Goal: Contribute content: Add original content to the website for others to see

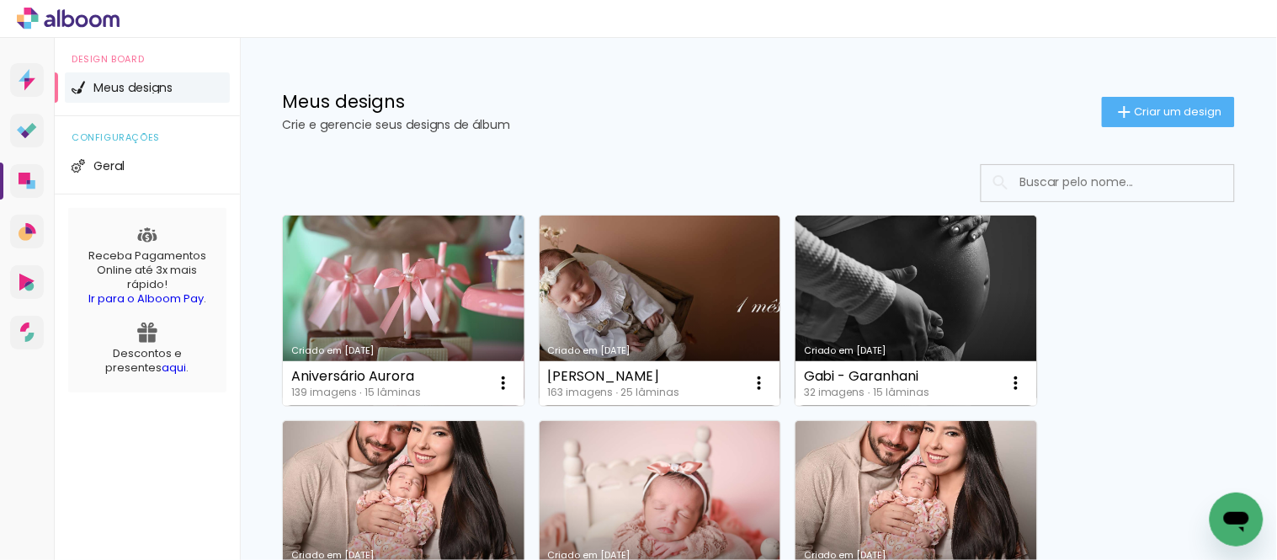
click at [1044, 187] on input at bounding box center [1131, 182] width 240 height 35
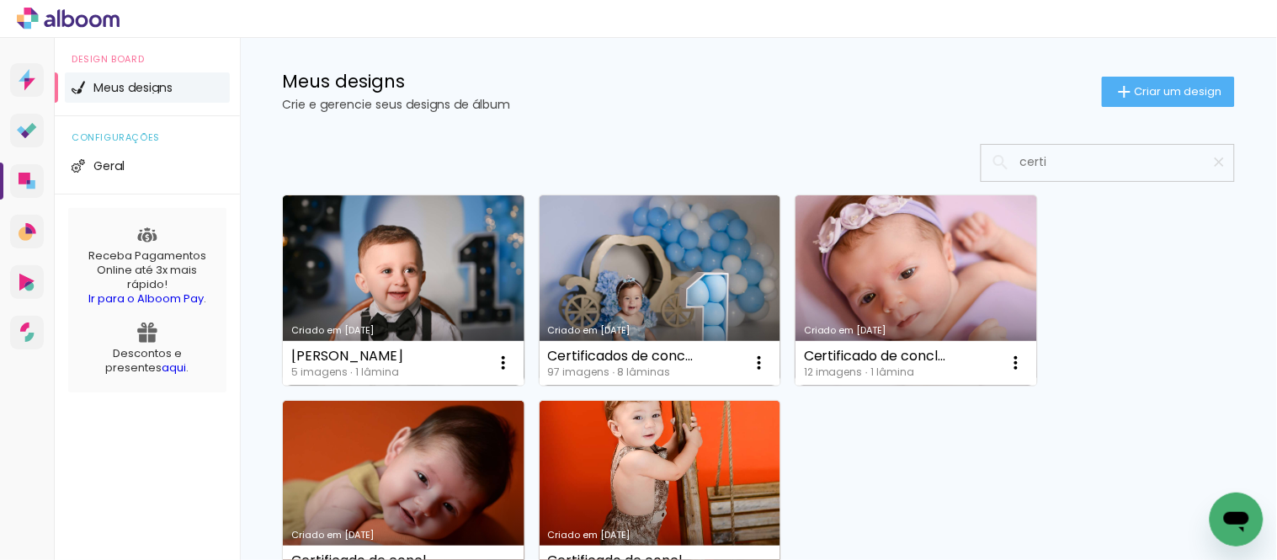
scroll to position [19, 0]
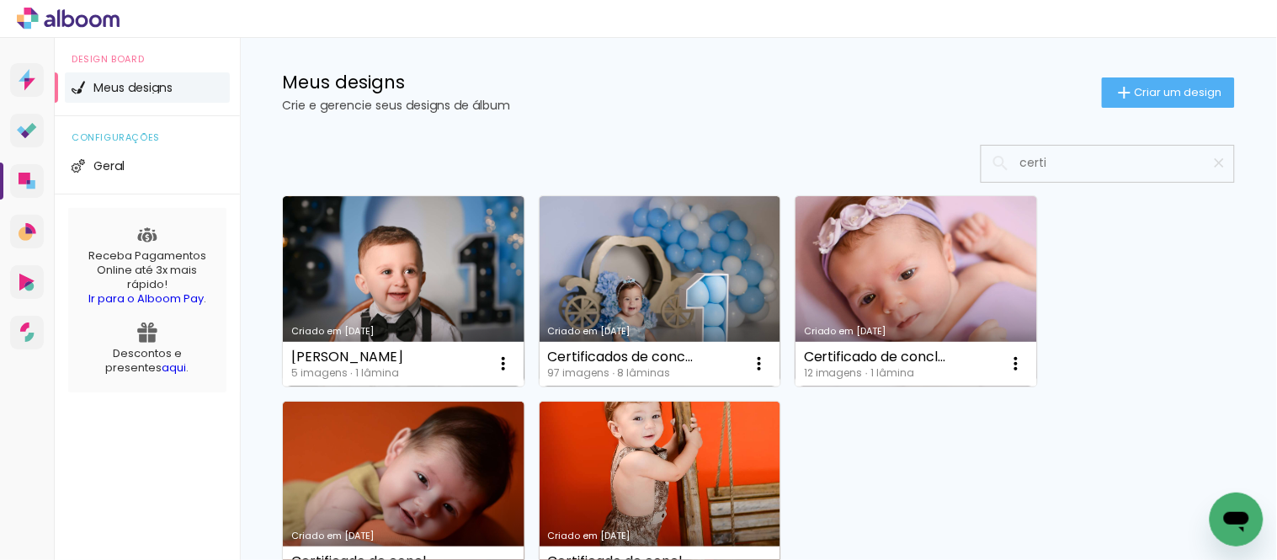
type input "certi"
type paper-input "certi"
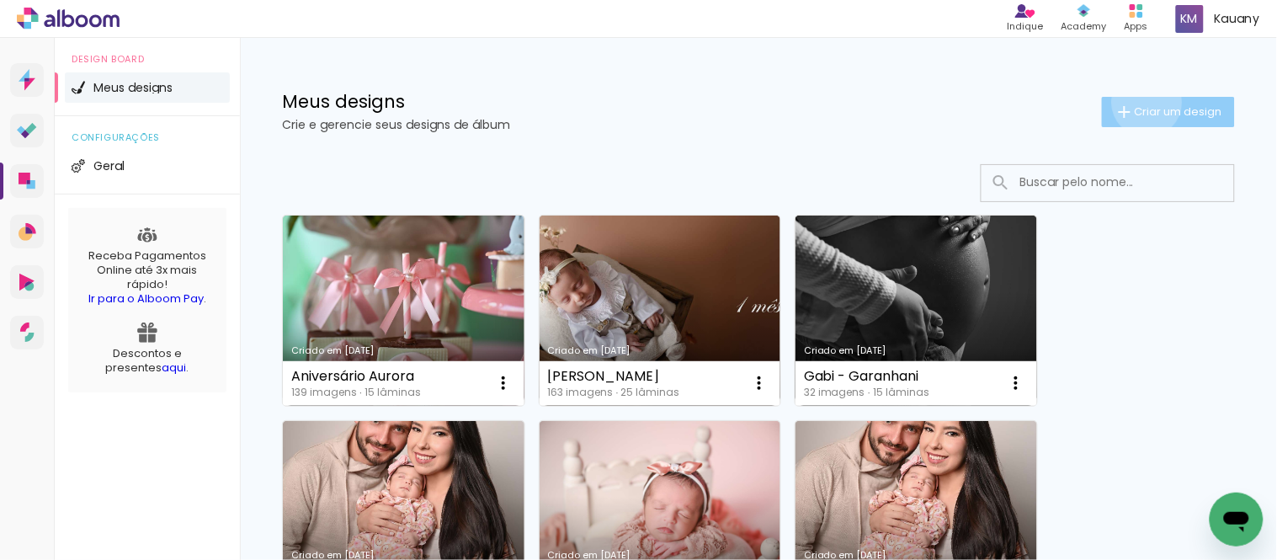
click at [1130, 102] on paper-button "Criar um design" at bounding box center [1168, 112] width 133 height 30
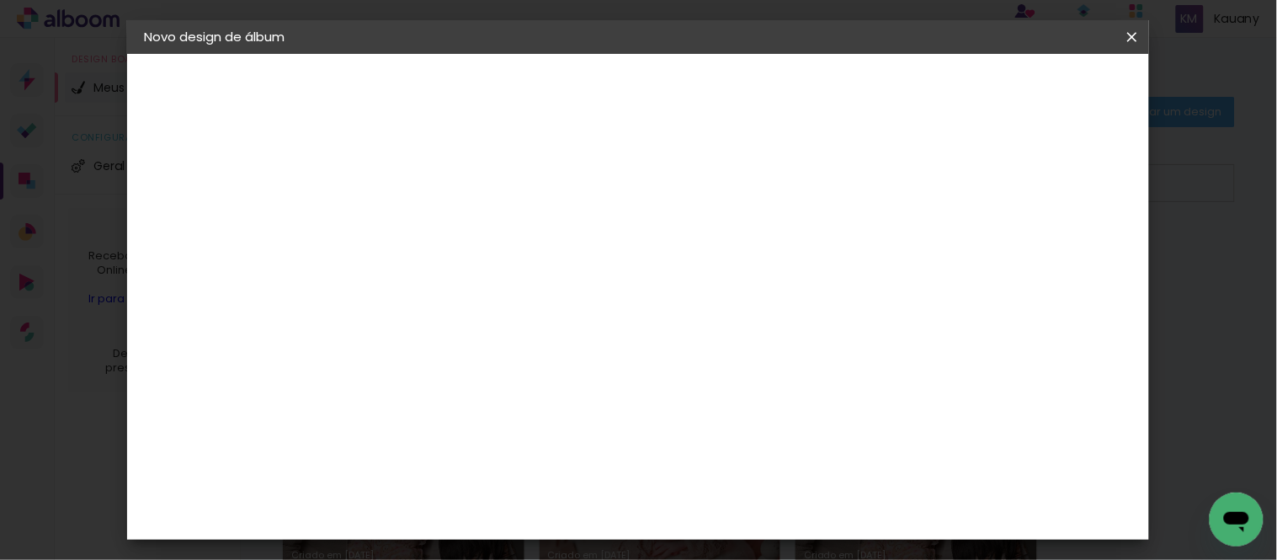
click at [419, 227] on input at bounding box center [419, 226] width 0 height 26
type input "Tati - Gestante"
type paper-input "Tati - Gestante"
click at [0, 0] on slot "Avançar" at bounding box center [0, 0] width 0 height 0
click at [0, 0] on slot "Tamanho Livre" at bounding box center [0, 0] width 0 height 0
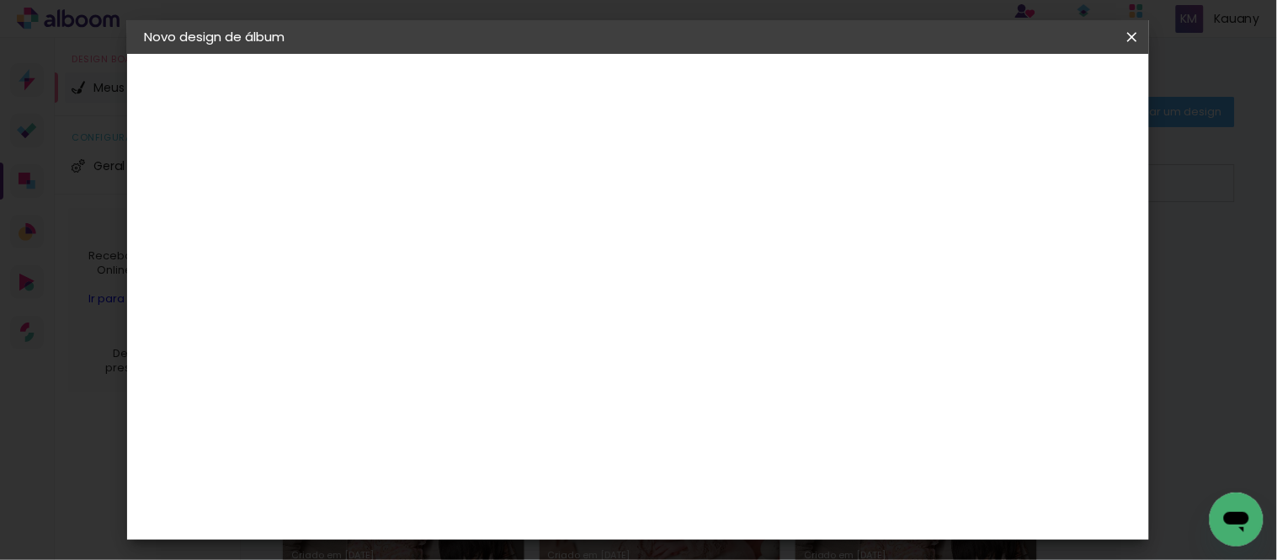
click at [0, 0] on slot "Avançar" at bounding box center [0, 0] width 0 height 0
click at [382, 296] on input "30" at bounding box center [366, 302] width 44 height 25
type input "3"
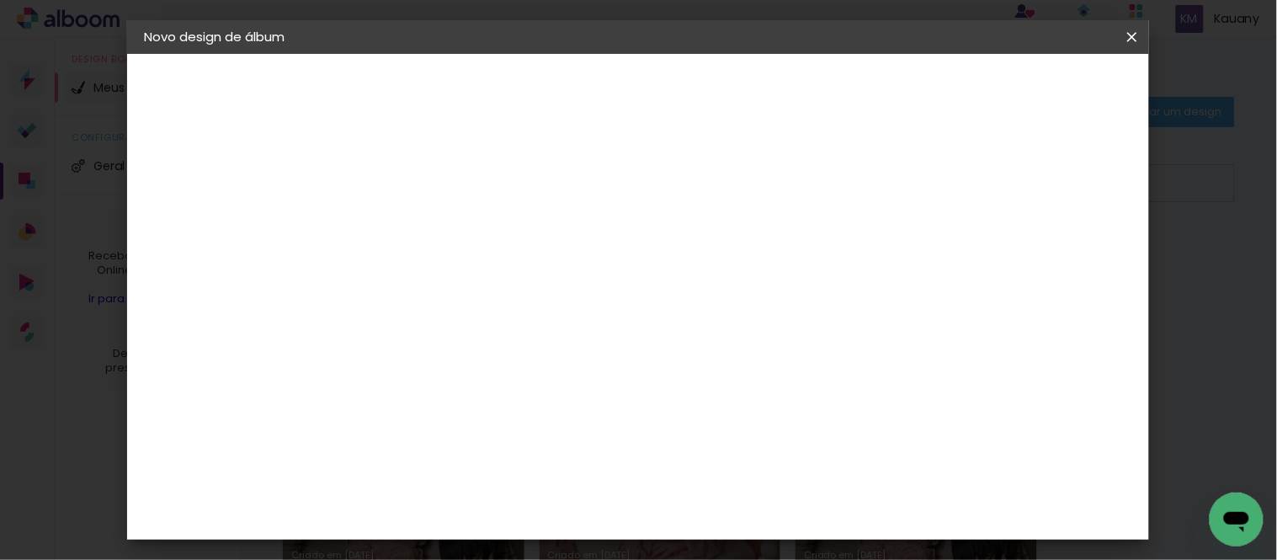
type input "25"
type paper-input "25"
click at [751, 503] on input "60" at bounding box center [731, 510] width 44 height 25
type input "6"
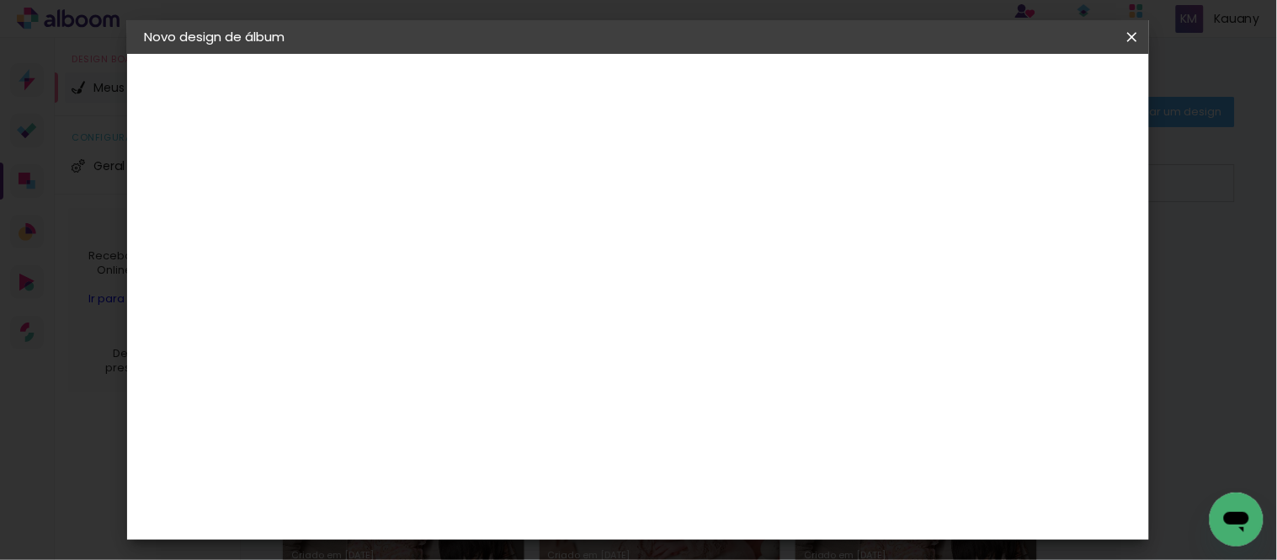
type input "50"
type paper-input "50"
click at [1042, 81] on paper-button "Iniciar design" at bounding box center [987, 89] width 110 height 29
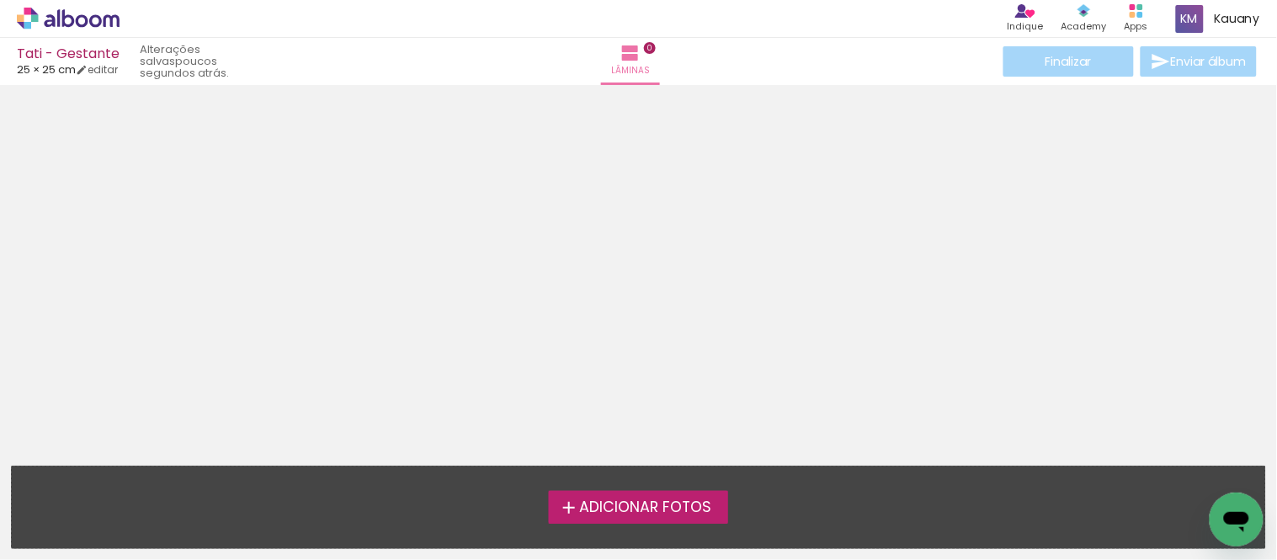
click at [674, 508] on span "Adicionar Fotos" at bounding box center [645, 507] width 132 height 15
click at [0, 0] on input "file" at bounding box center [0, 0] width 0 height 0
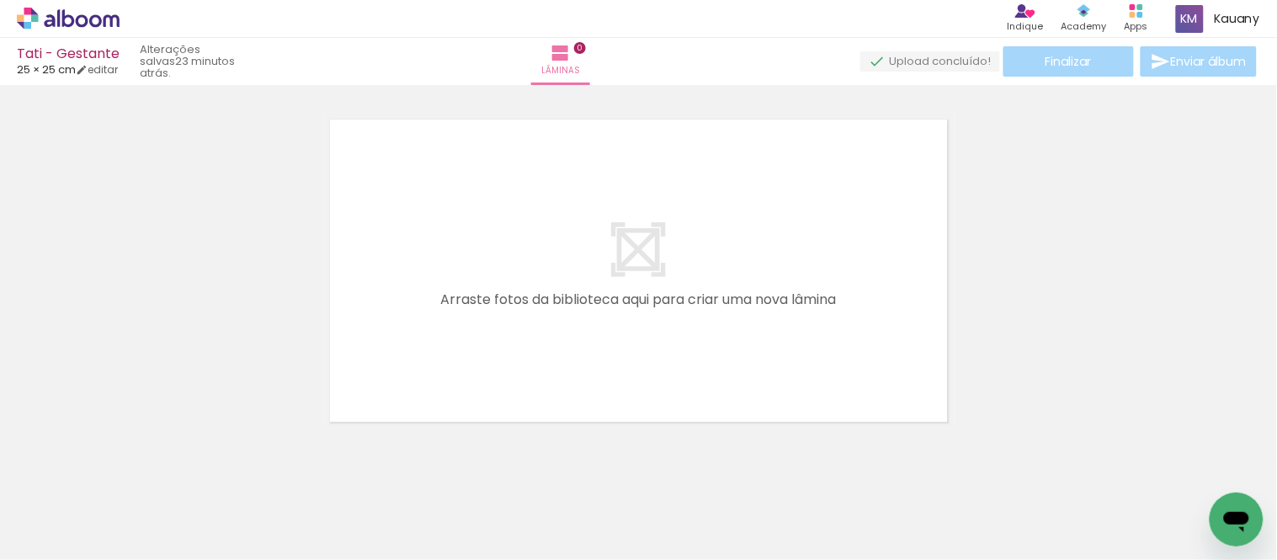
scroll to position [0, 974]
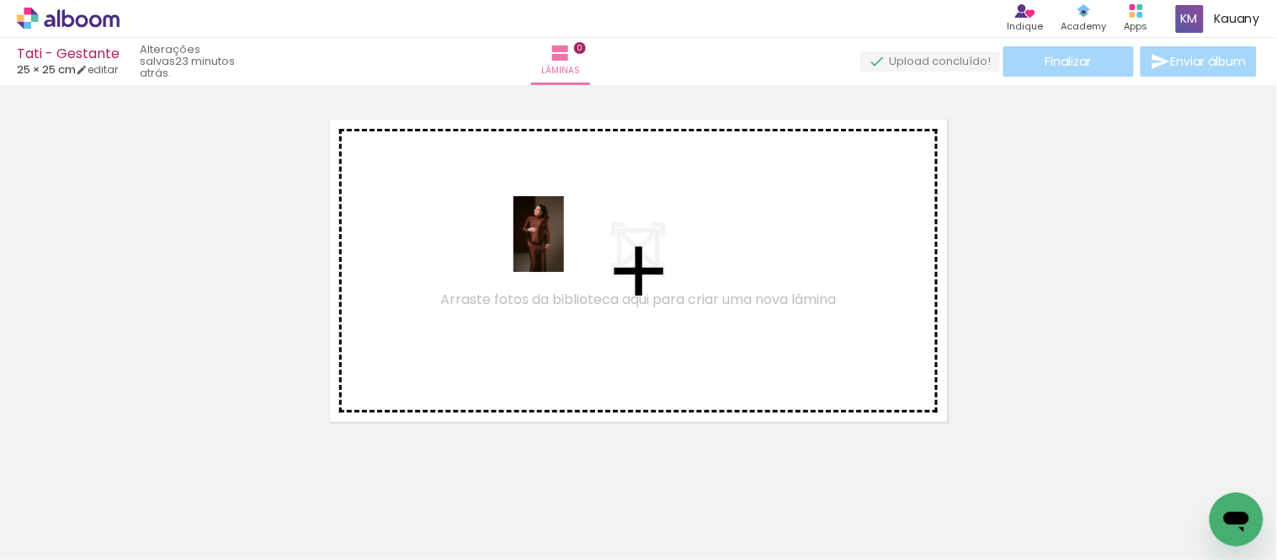
drag, startPoint x: 794, startPoint y: 500, endPoint x: 564, endPoint y: 247, distance: 342.0
click at [564, 247] on quentale-workspace at bounding box center [638, 280] width 1277 height 560
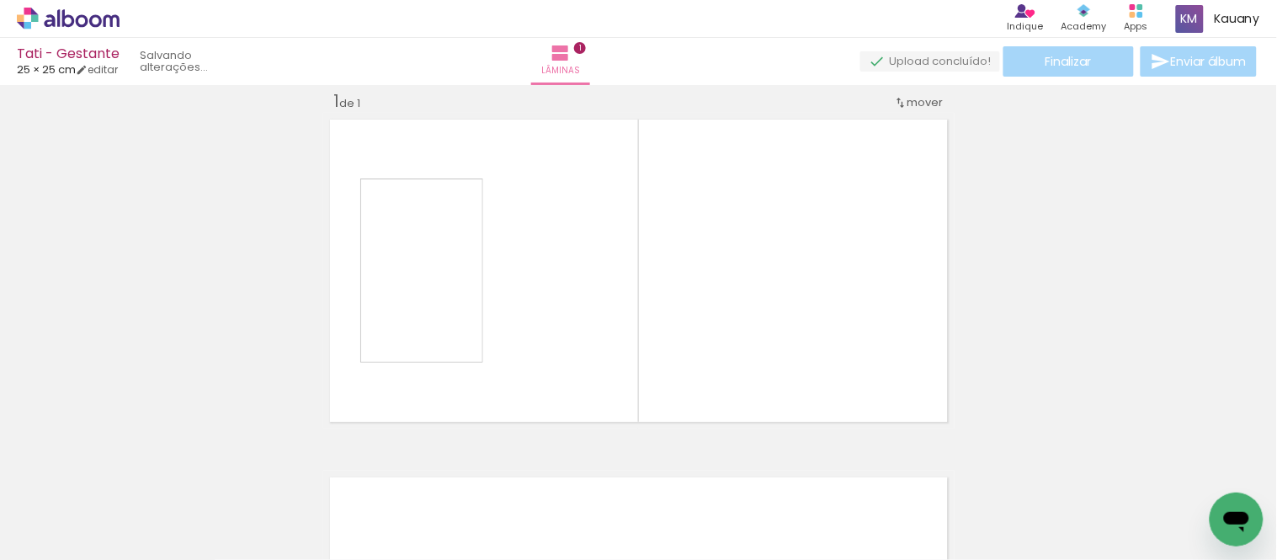
scroll to position [21, 0]
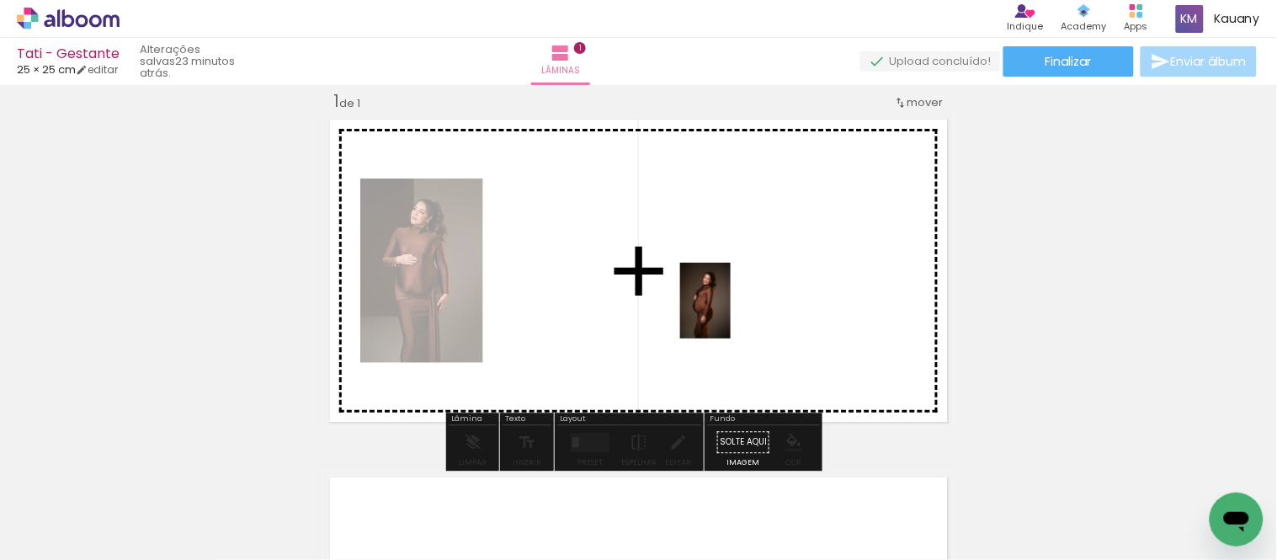
drag, startPoint x: 897, startPoint y: 499, endPoint x: 728, endPoint y: 300, distance: 261.5
click at [728, 300] on quentale-workspace at bounding box center [638, 280] width 1277 height 560
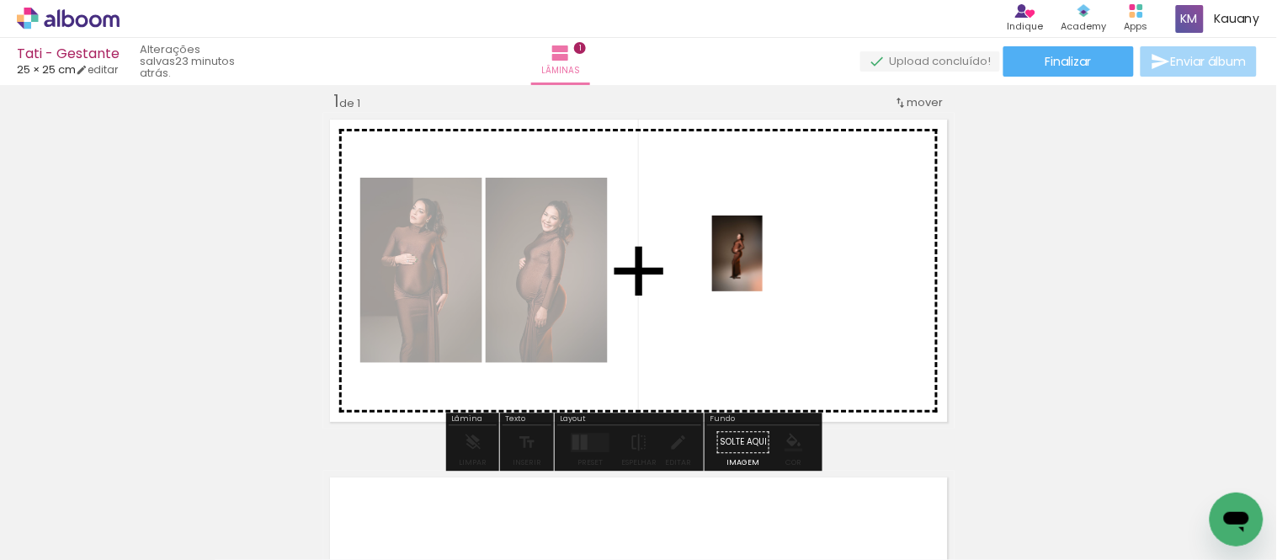
drag, startPoint x: 1000, startPoint y: 495, endPoint x: 763, endPoint y: 266, distance: 329.8
click at [763, 266] on quentale-workspace at bounding box center [638, 280] width 1277 height 560
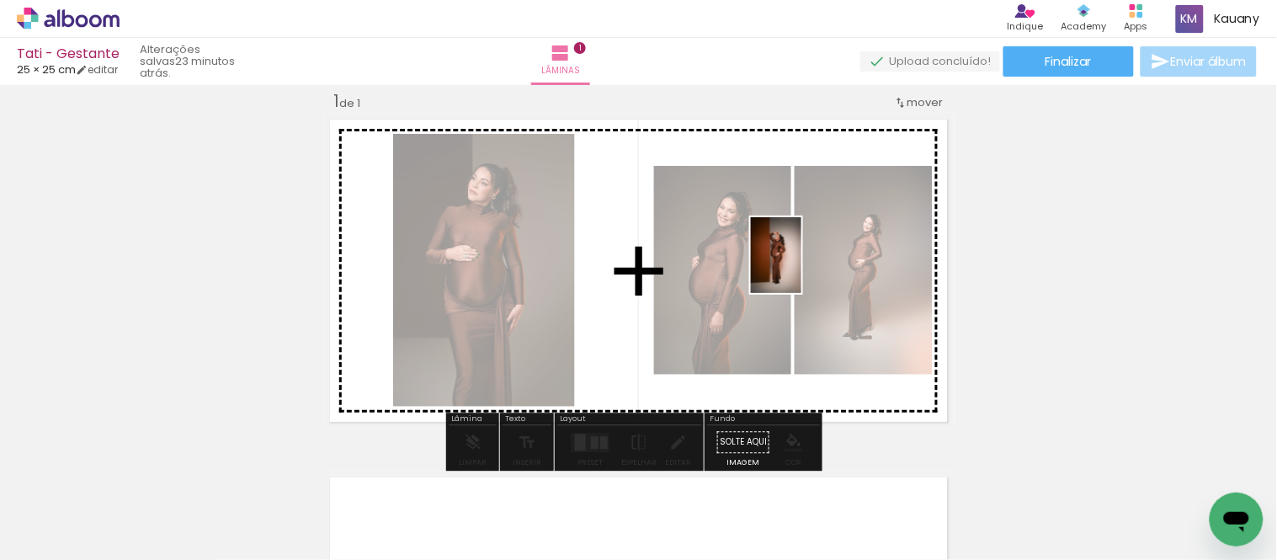
drag, startPoint x: 1077, startPoint y: 510, endPoint x: 801, endPoint y: 268, distance: 367.4
click at [801, 268] on quentale-workspace at bounding box center [638, 280] width 1277 height 560
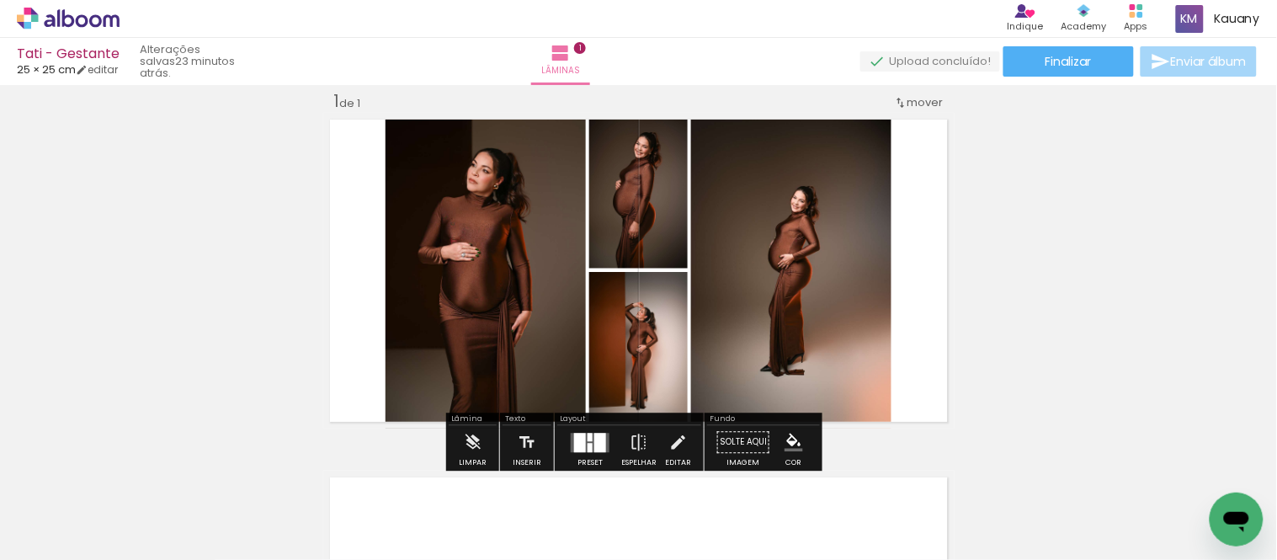
scroll to position [0, 0]
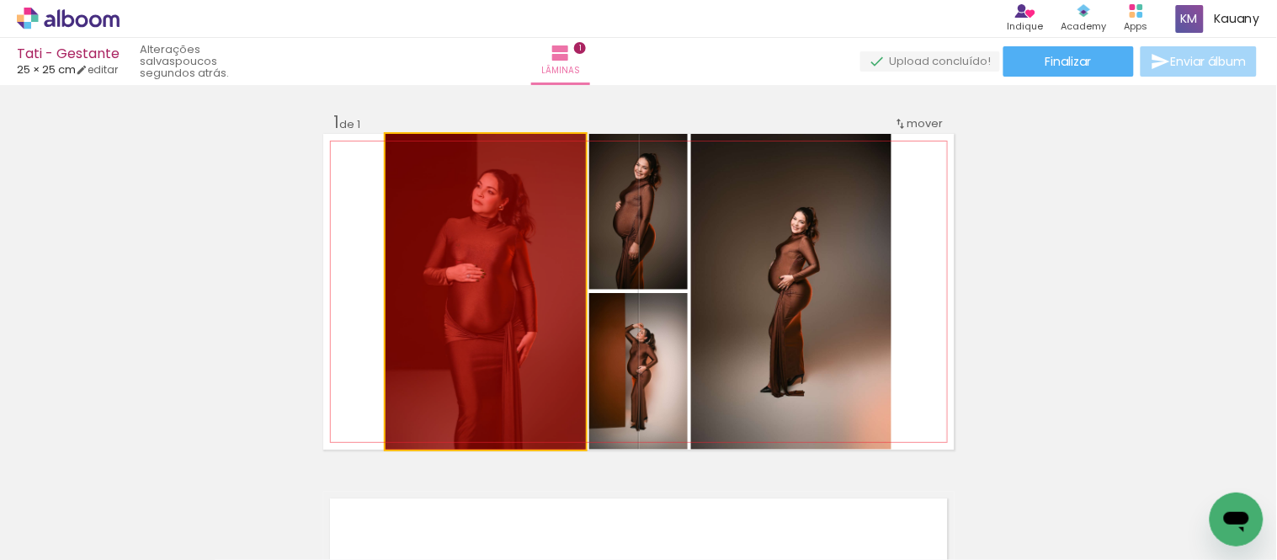
drag, startPoint x: 474, startPoint y: 278, endPoint x: 486, endPoint y: 486, distance: 208.2
click at [486, 486] on quentale-workspace at bounding box center [638, 280] width 1277 height 560
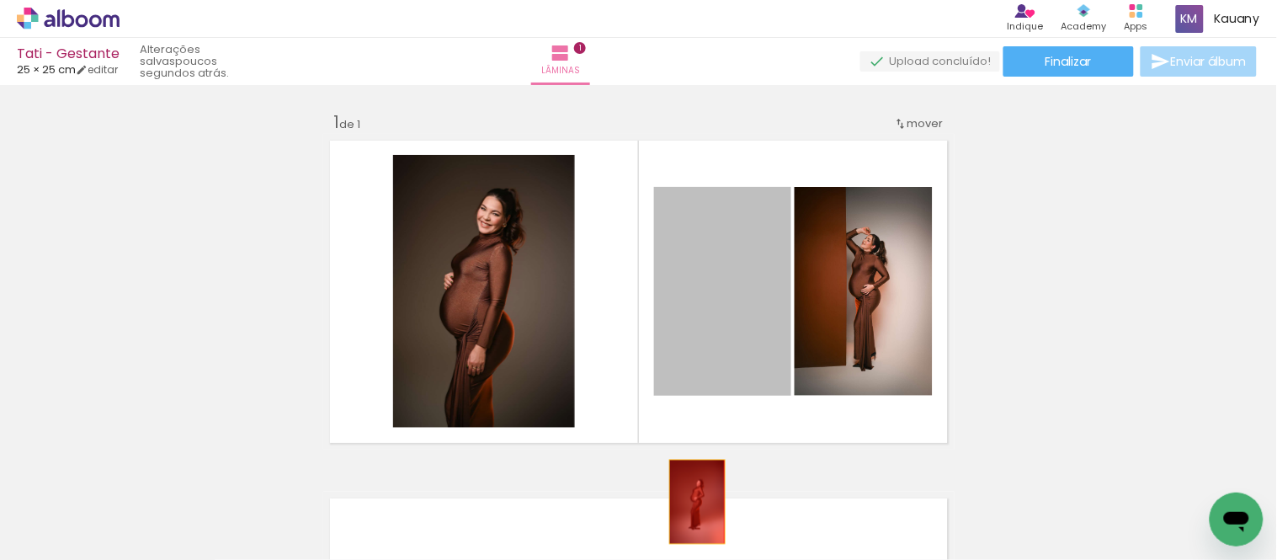
drag, startPoint x: 716, startPoint y: 292, endPoint x: 725, endPoint y: 446, distance: 154.3
click at [688, 516] on quentale-workspace at bounding box center [638, 280] width 1277 height 560
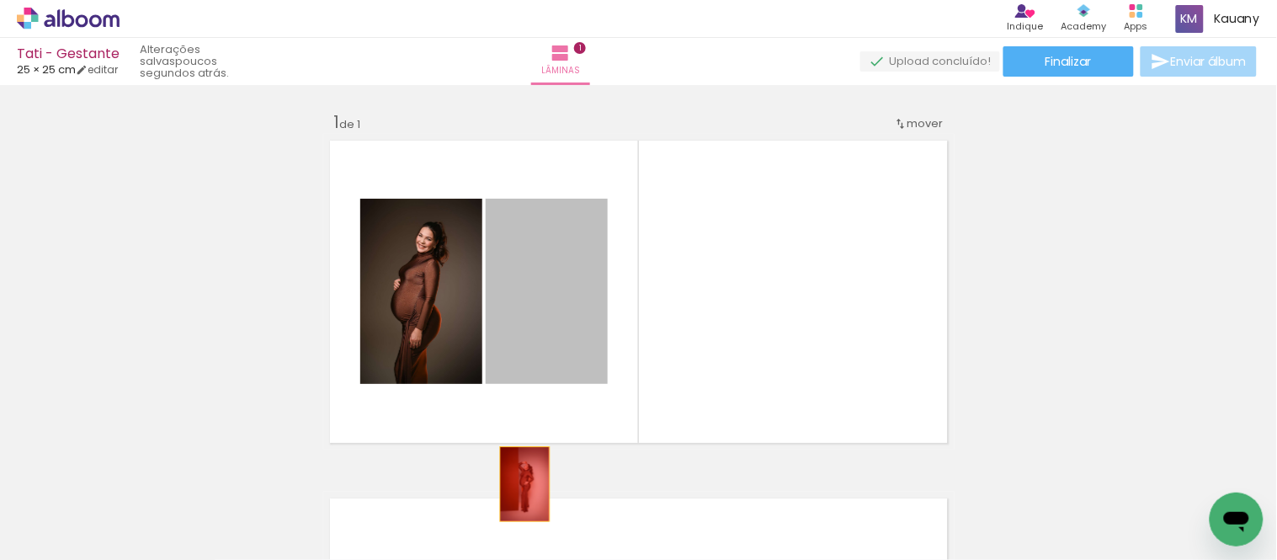
drag, startPoint x: 525, startPoint y: 279, endPoint x: 518, endPoint y: 484, distance: 204.7
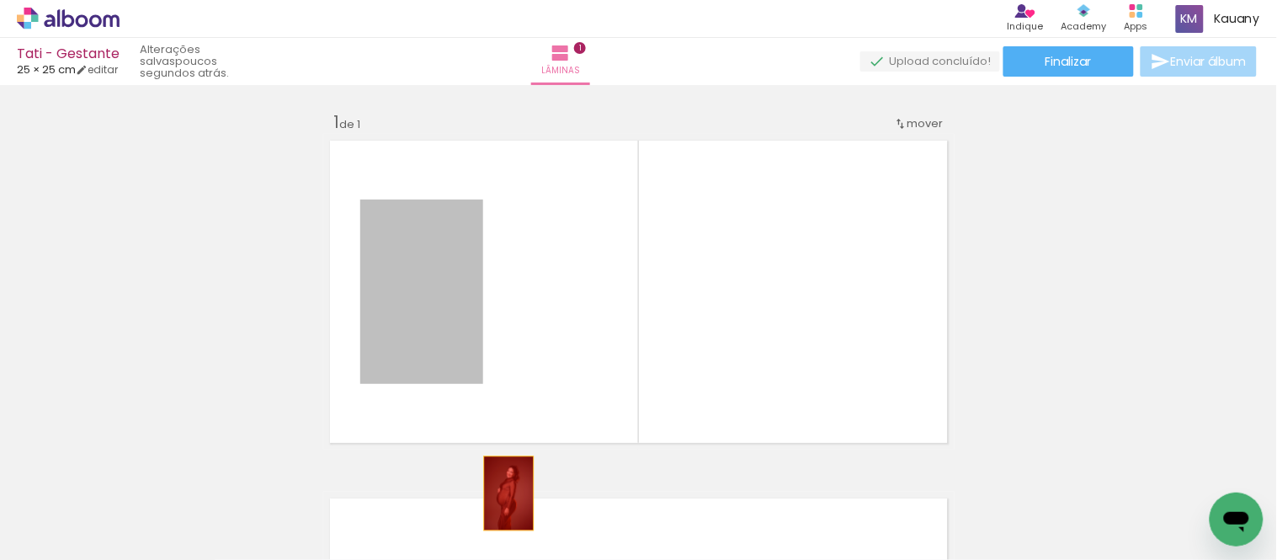
drag, startPoint x: 432, startPoint y: 273, endPoint x: 505, endPoint y: 506, distance: 244.4
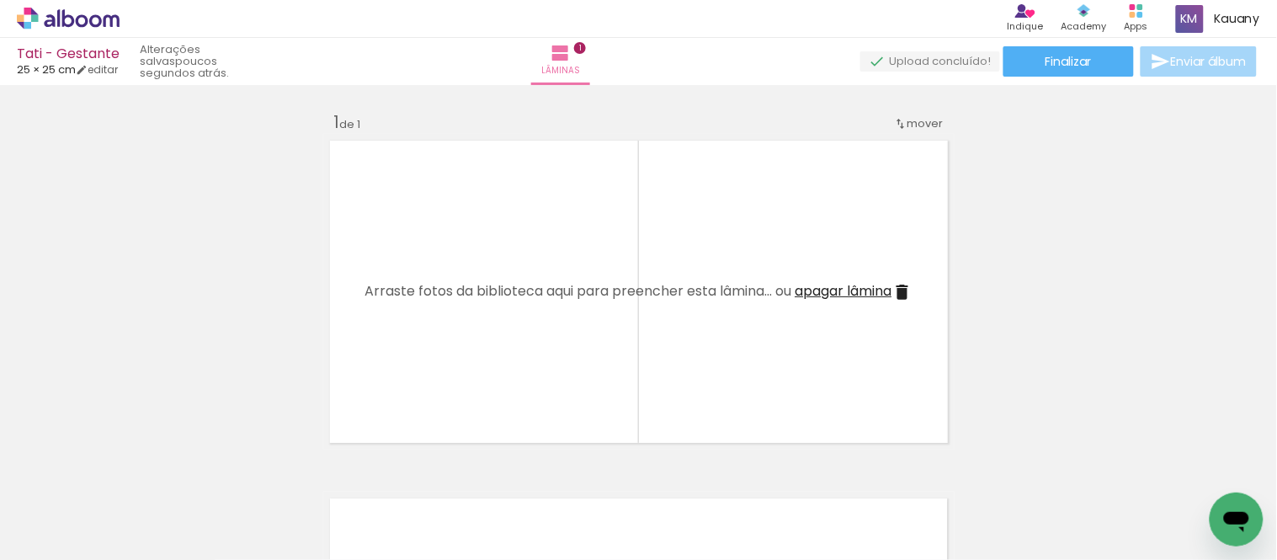
scroll to position [0, 780]
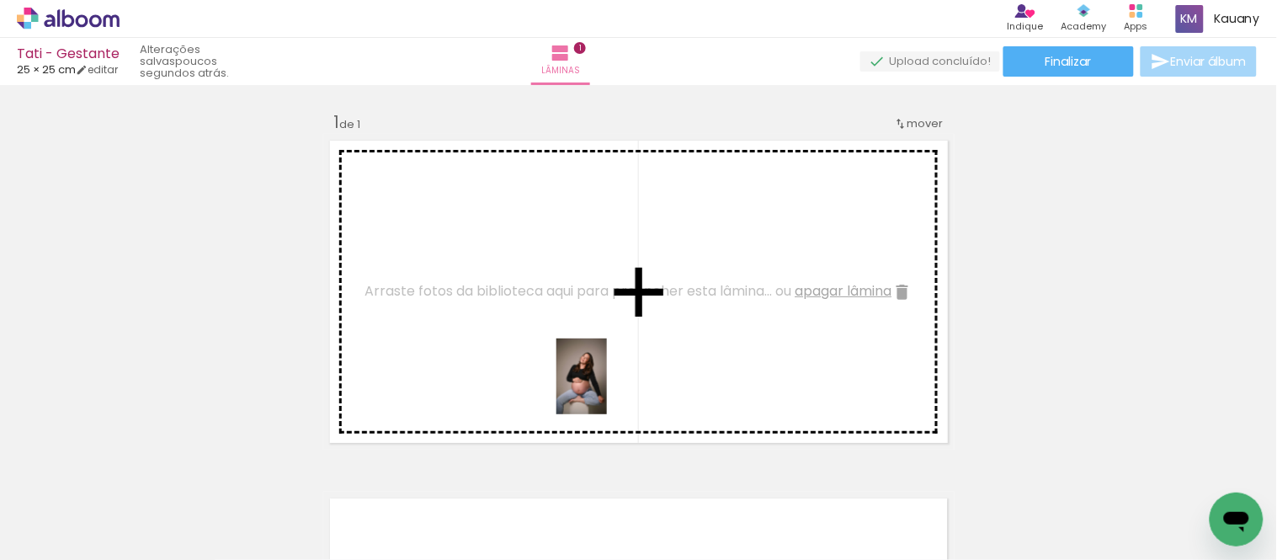
drag, startPoint x: 909, startPoint y: 503, endPoint x: 607, endPoint y: 389, distance: 323.1
click at [607, 389] on quentale-workspace at bounding box center [638, 280] width 1277 height 560
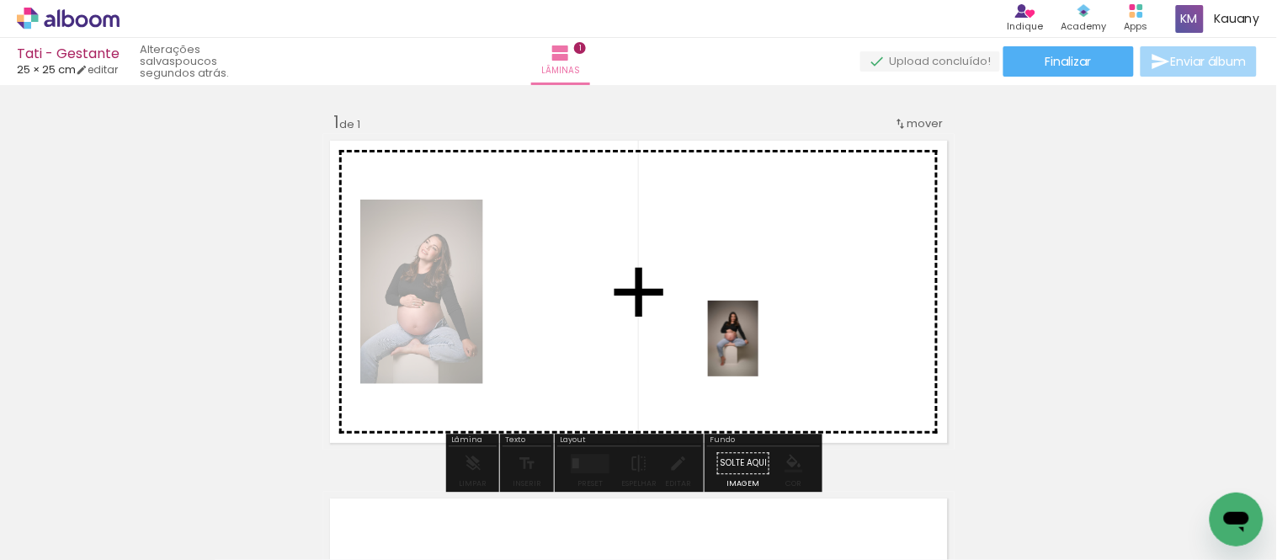
drag, startPoint x: 811, startPoint y: 512, endPoint x: 758, endPoint y: 351, distance: 169.3
click at [758, 351] on quentale-workspace at bounding box center [638, 280] width 1277 height 560
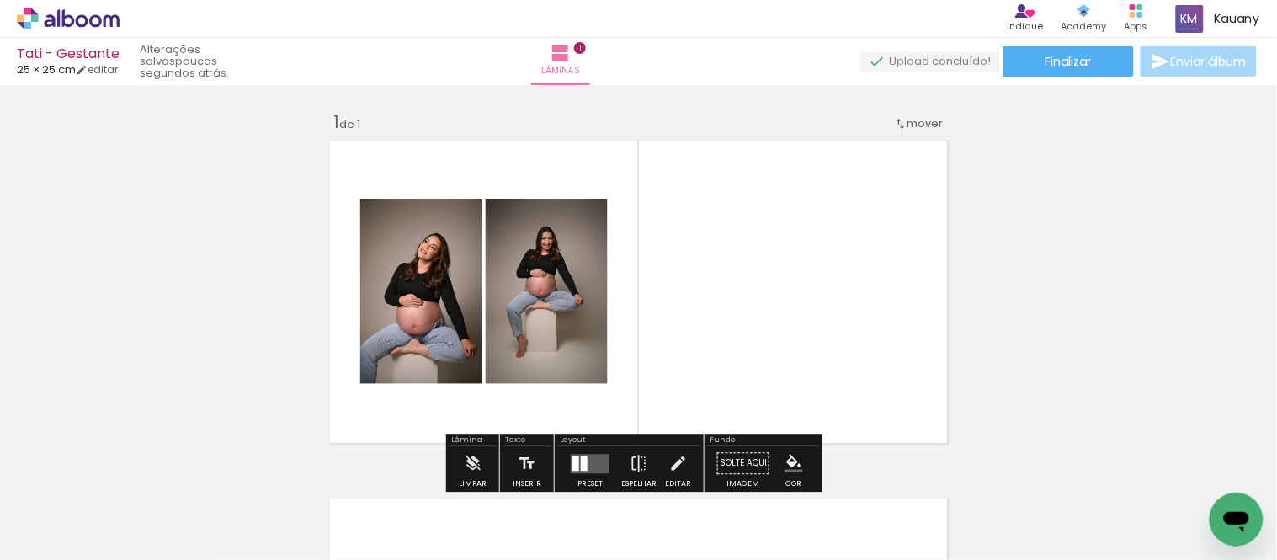
scroll to position [93, 0]
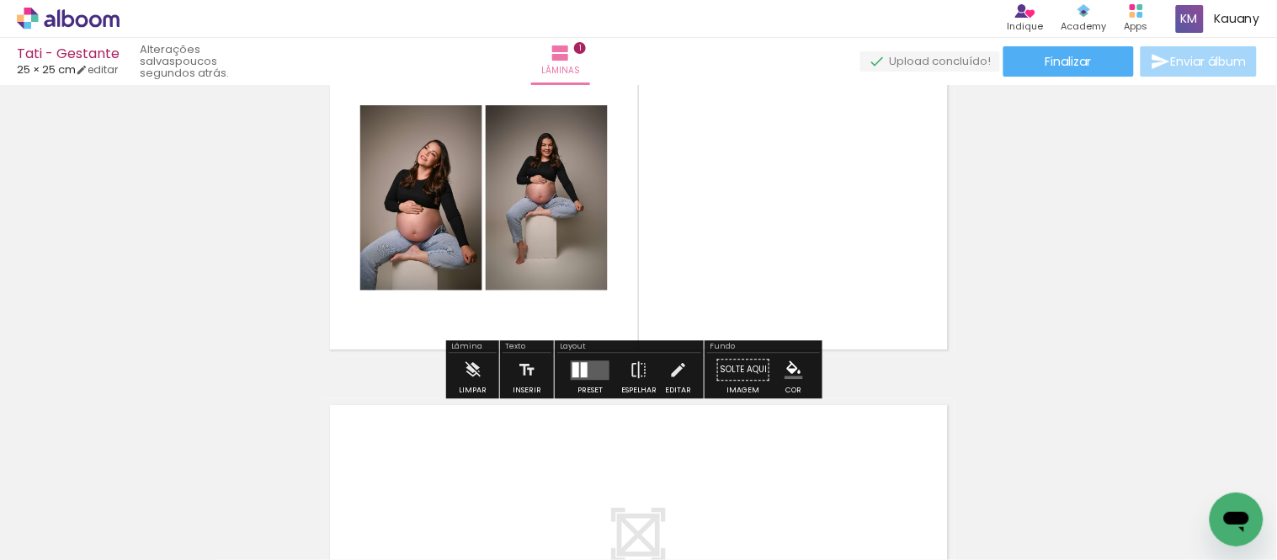
click at [586, 375] on quentale-layouter at bounding box center [590, 369] width 39 height 19
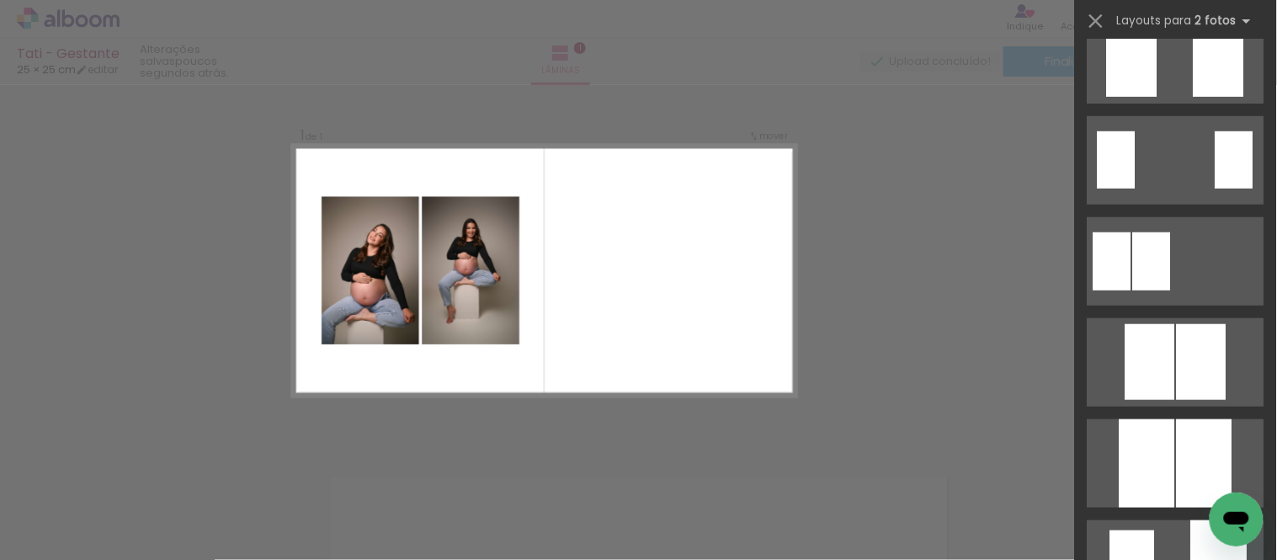
scroll to position [0, 0]
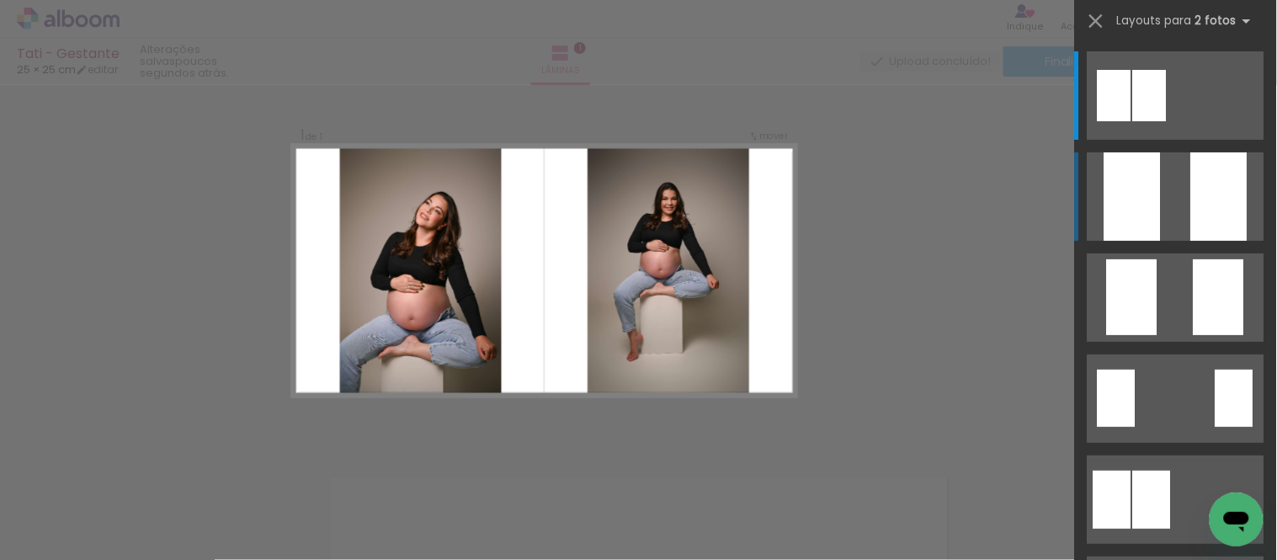
click at [1210, 178] on div at bounding box center [1219, 196] width 56 height 88
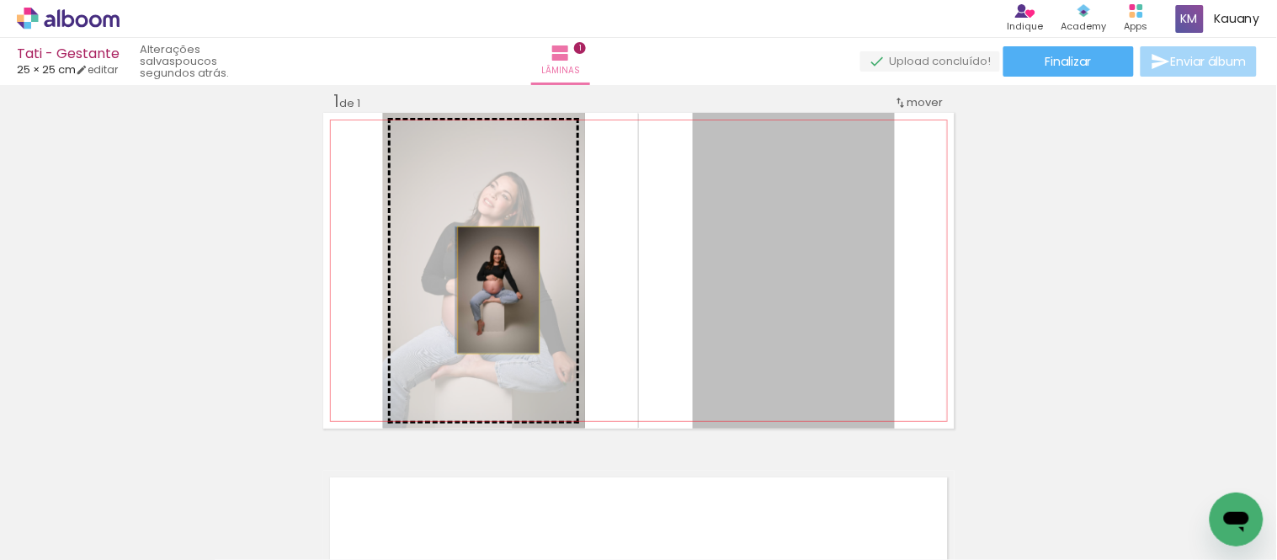
drag, startPoint x: 805, startPoint y: 301, endPoint x: 492, endPoint y: 290, distance: 313.3
click at [0, 0] on slot at bounding box center [0, 0] width 0 height 0
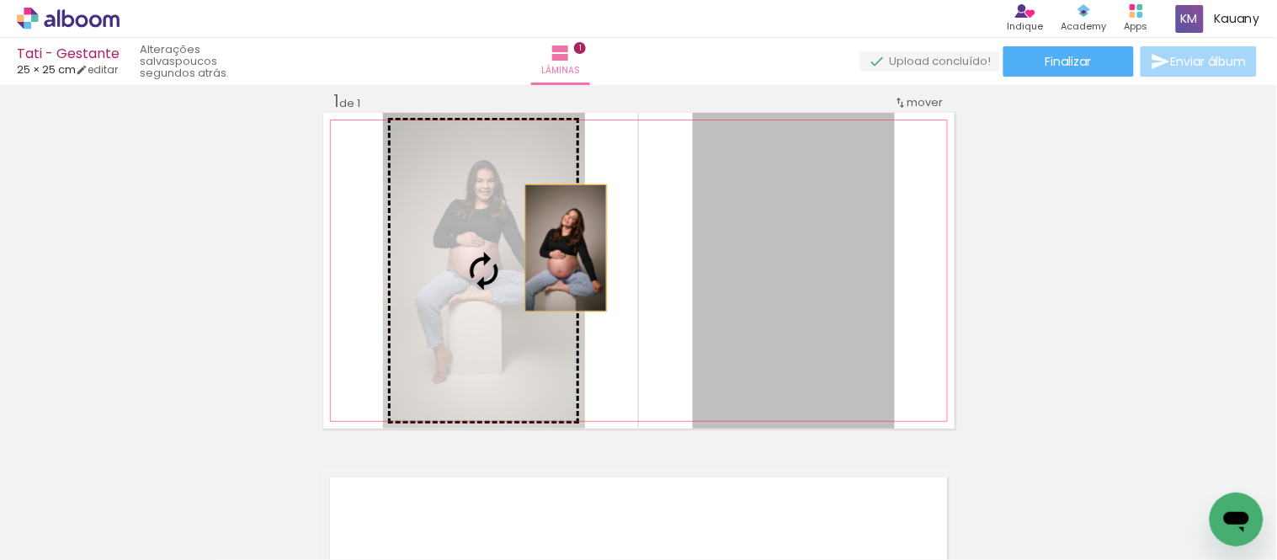
drag, startPoint x: 801, startPoint y: 248, endPoint x: 545, endPoint y: 247, distance: 256.7
click at [0, 0] on slot at bounding box center [0, 0] width 0 height 0
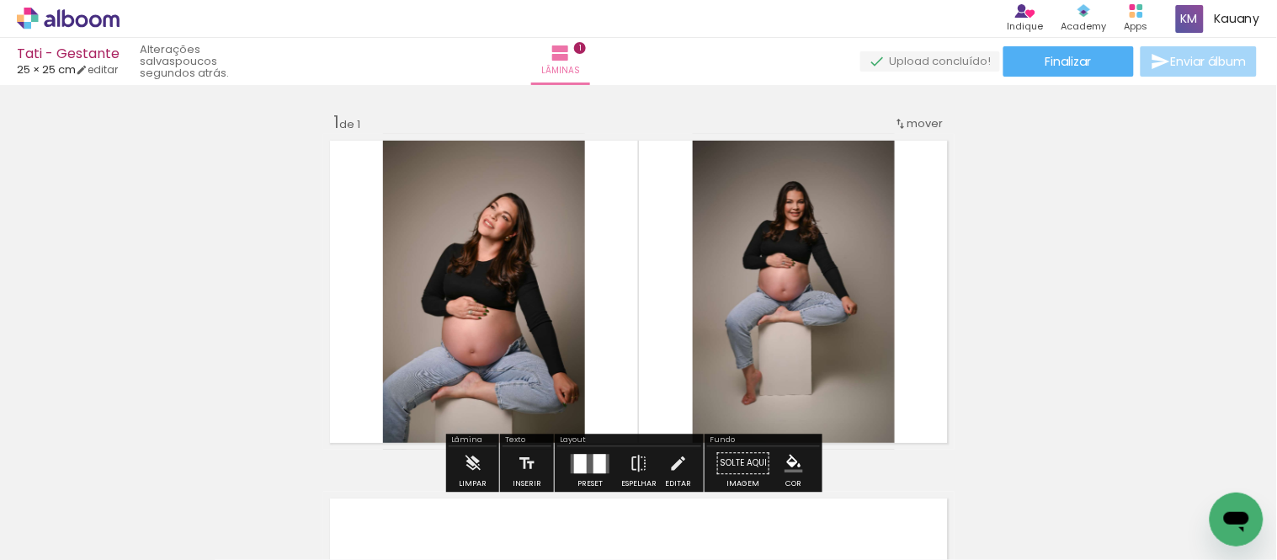
click at [912, 123] on span "mover" at bounding box center [925, 123] width 36 height 16
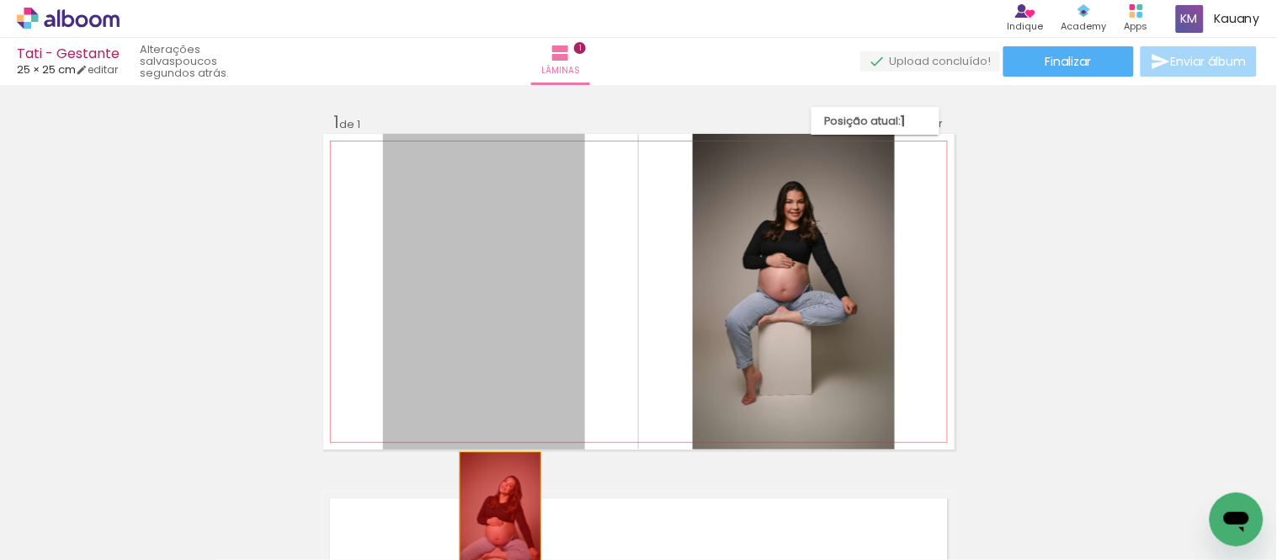
drag, startPoint x: 477, startPoint y: 238, endPoint x: 493, endPoint y: 515, distance: 277.4
click at [493, 515] on quentale-workspace at bounding box center [638, 280] width 1277 height 560
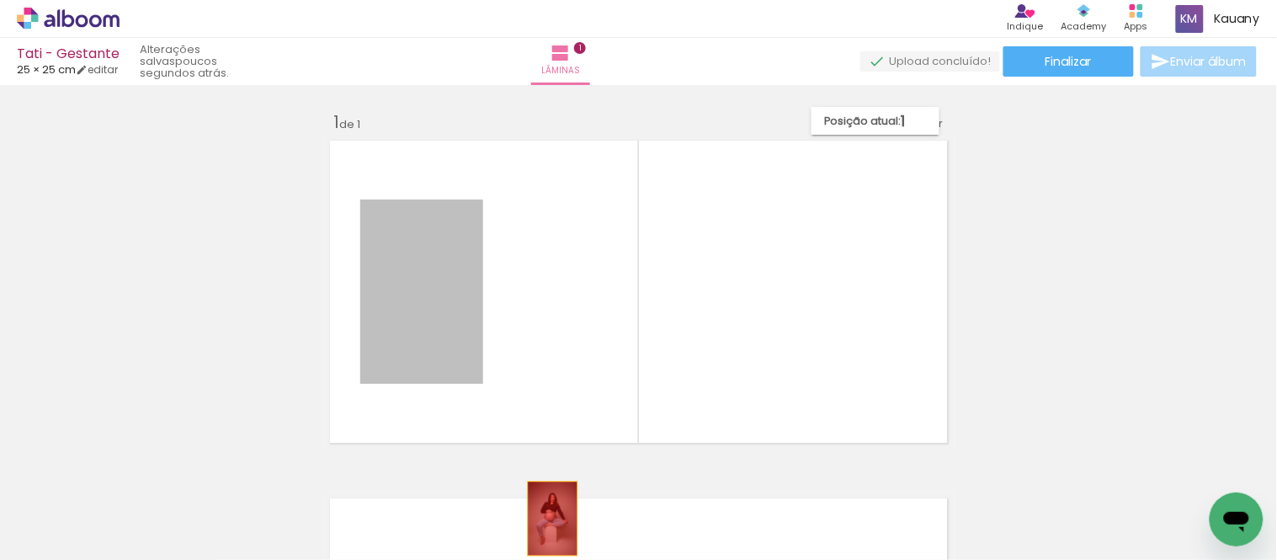
drag, startPoint x: 446, startPoint y: 275, endPoint x: 550, endPoint y: 519, distance: 265.5
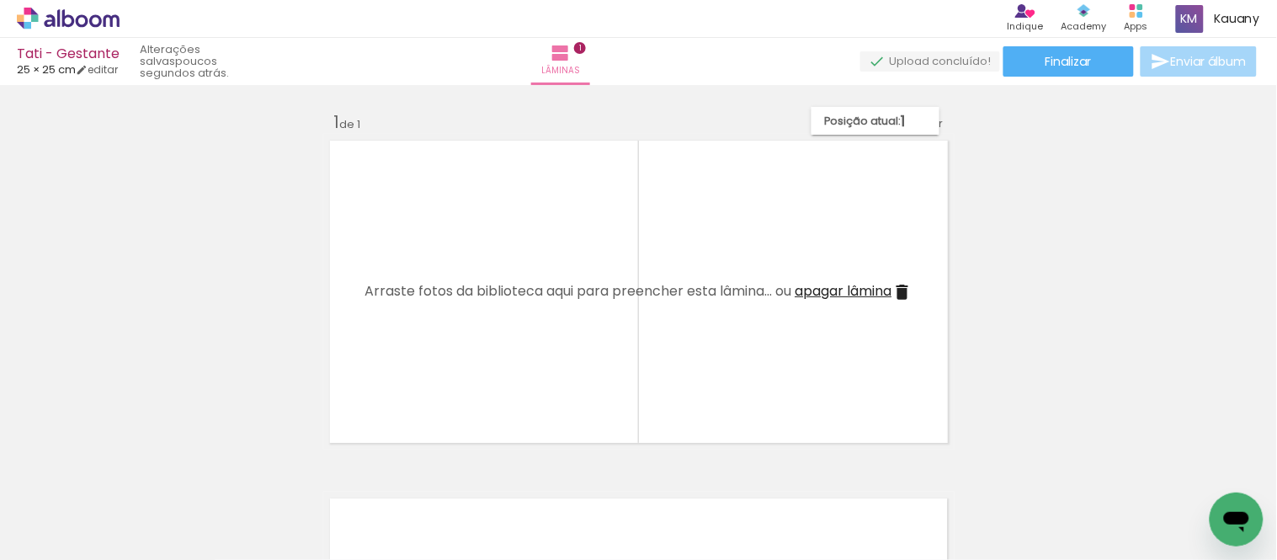
scroll to position [0, 1331]
click at [453, 508] on div at bounding box center [440, 502] width 56 height 83
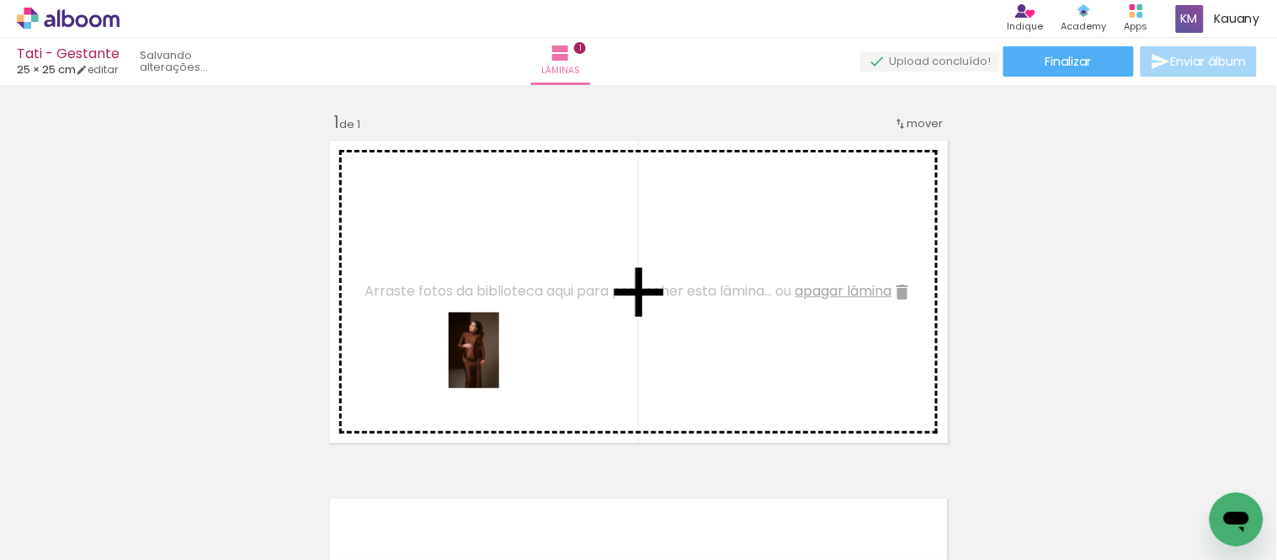
drag, startPoint x: 453, startPoint y: 508, endPoint x: 499, endPoint y: 363, distance: 152.8
click at [499, 363] on quentale-workspace at bounding box center [638, 280] width 1277 height 560
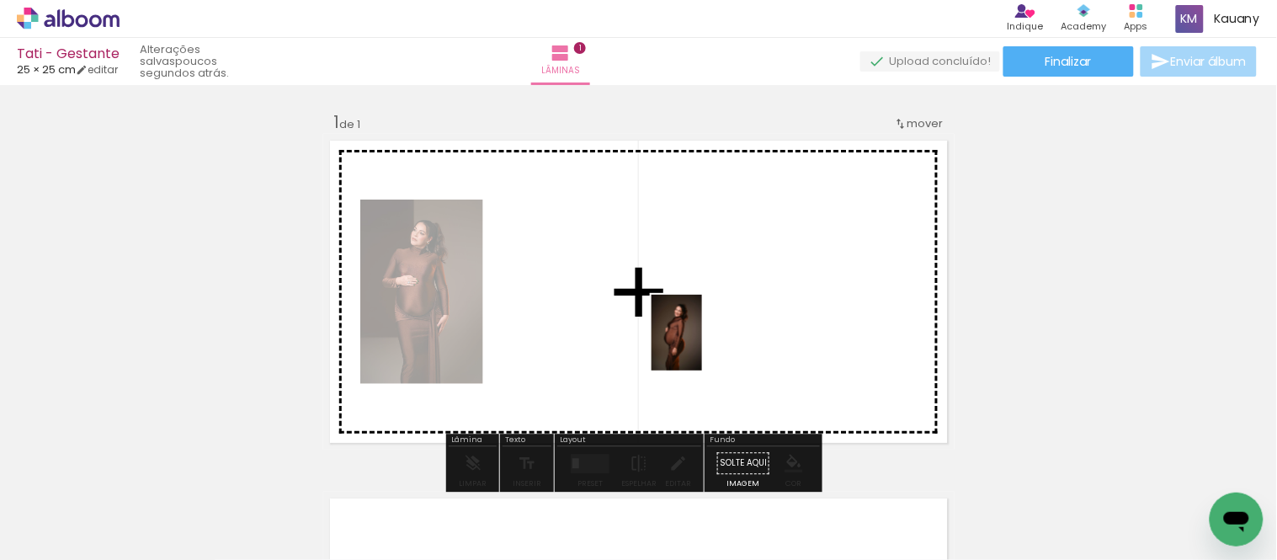
drag, startPoint x: 537, startPoint y: 514, endPoint x: 702, endPoint y: 345, distance: 236.3
click at [702, 345] on quentale-workspace at bounding box center [638, 280] width 1277 height 560
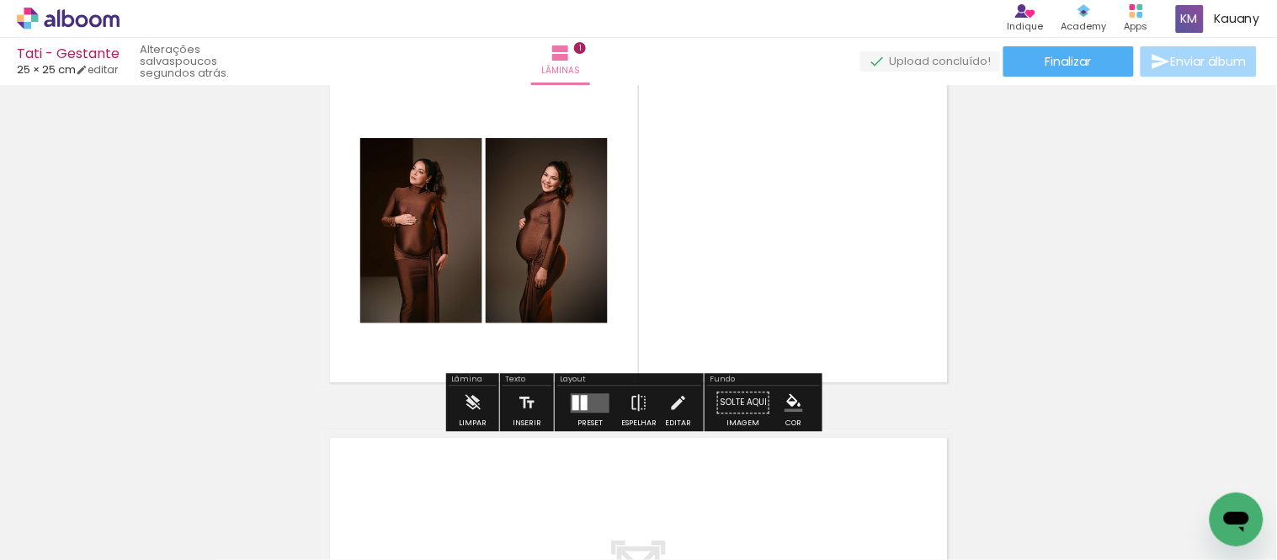
scroll to position [93, 0]
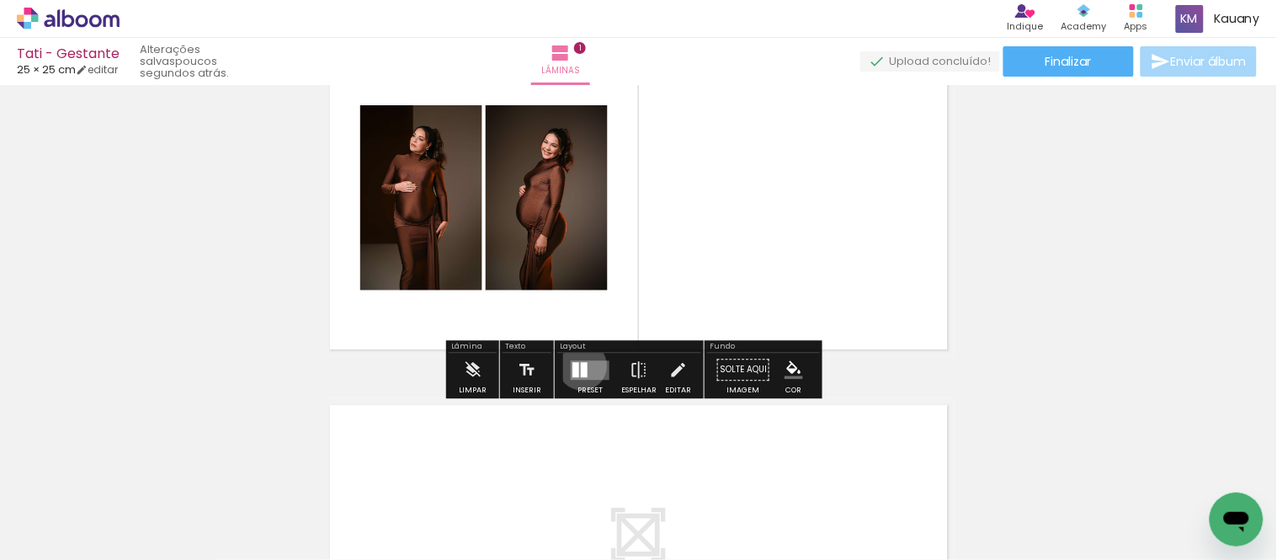
click at [581, 365] on div at bounding box center [584, 369] width 7 height 15
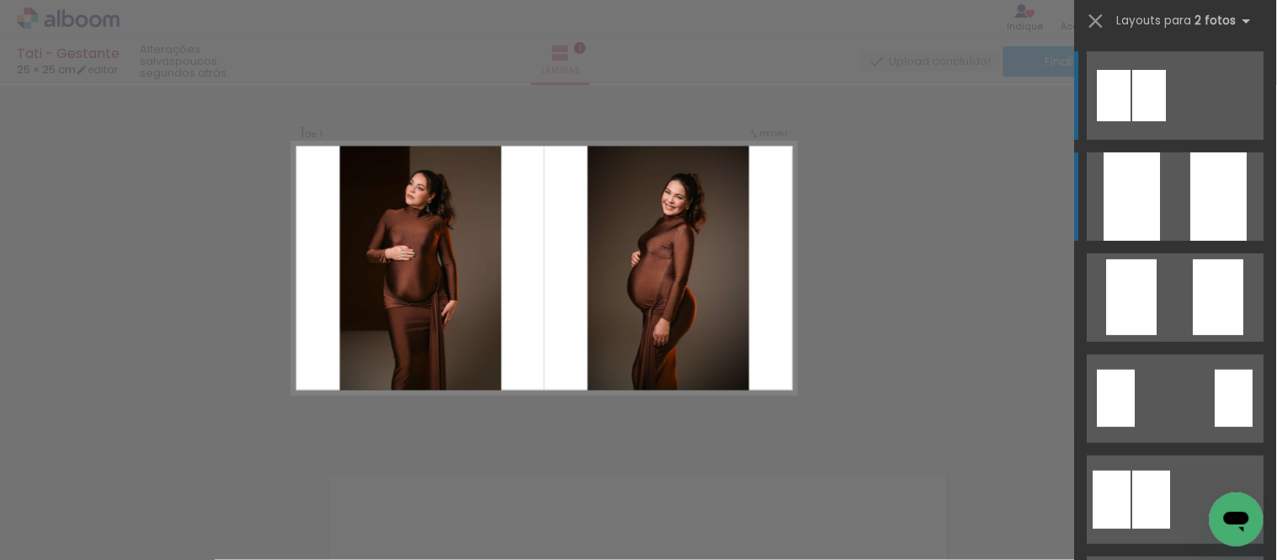
scroll to position [21, 0]
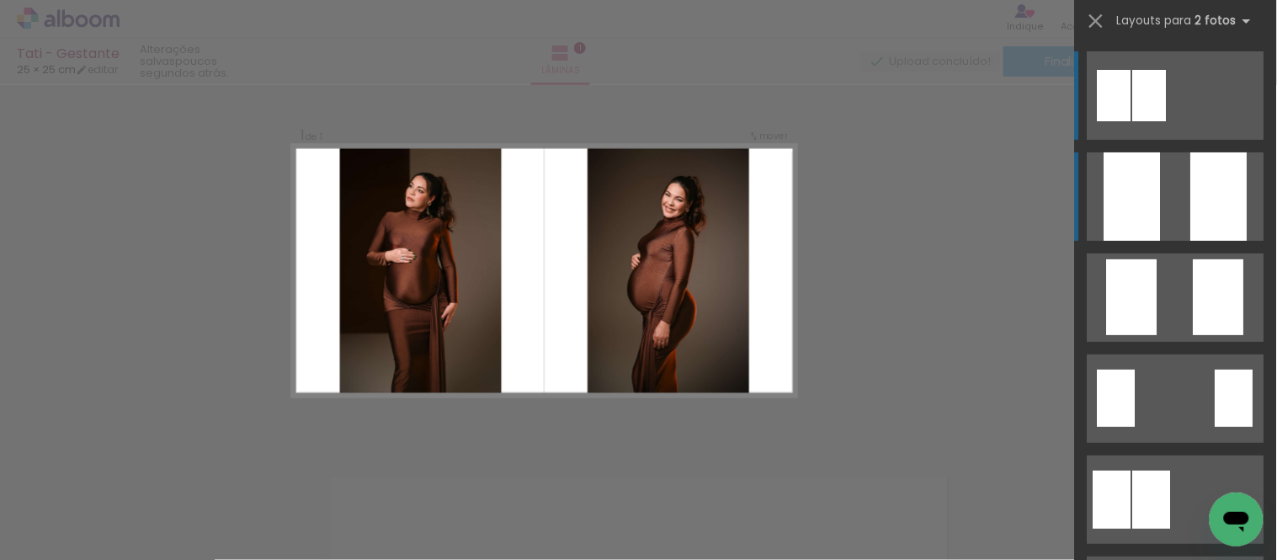
click at [1141, 198] on div at bounding box center [1132, 196] width 56 height 88
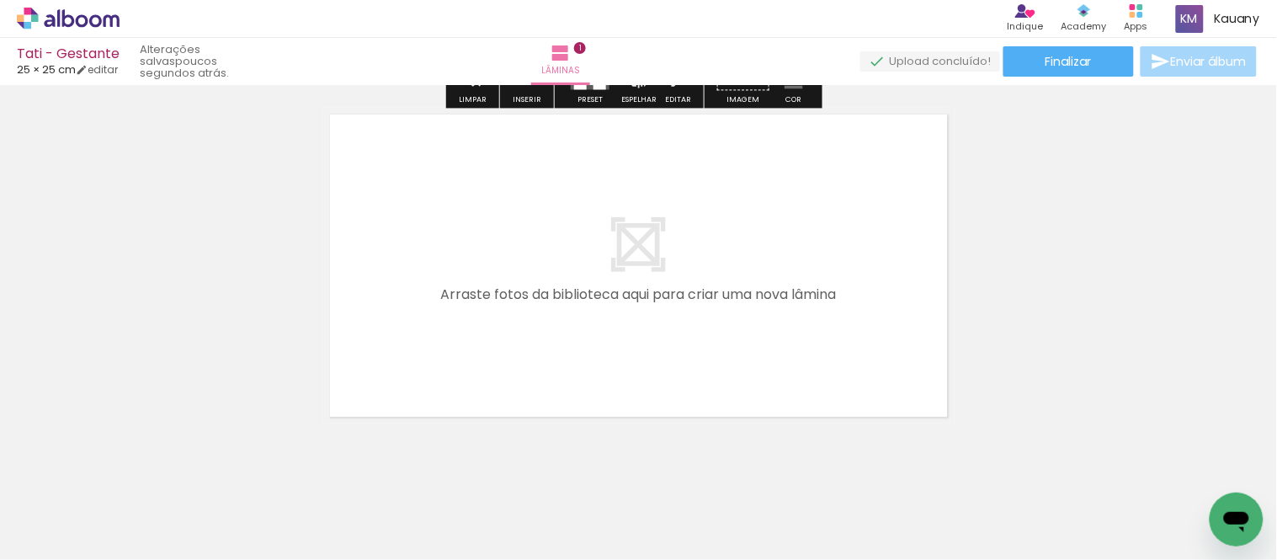
scroll to position [396, 0]
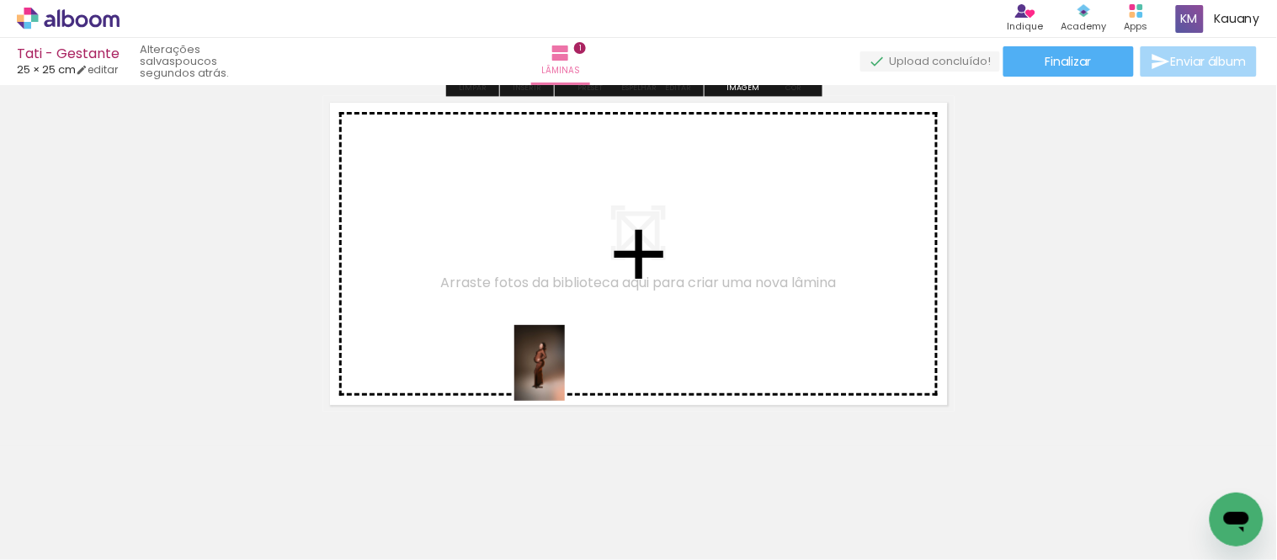
drag, startPoint x: 644, startPoint y: 506, endPoint x: 642, endPoint y: 402, distance: 103.5
click at [542, 338] on quentale-workspace at bounding box center [638, 280] width 1277 height 560
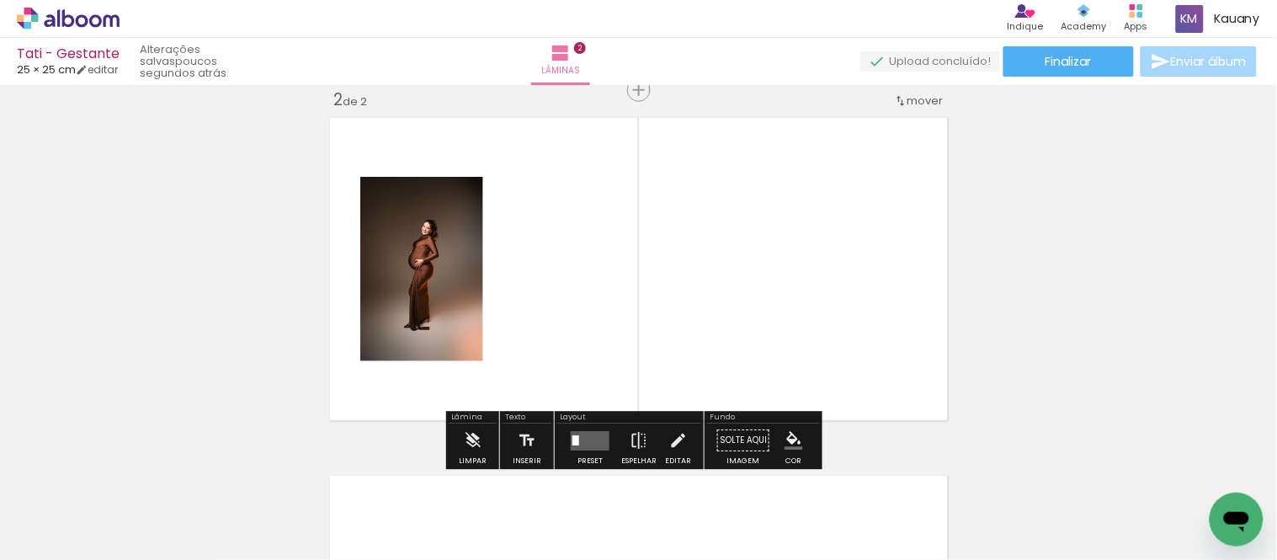
scroll to position [380, 0]
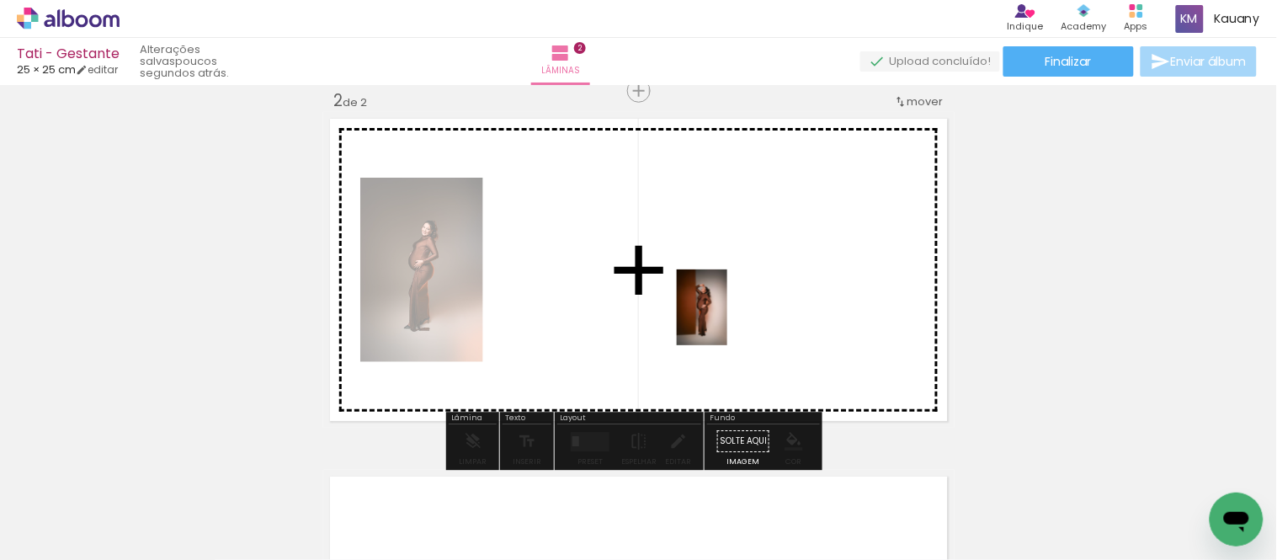
drag, startPoint x: 720, startPoint y: 502, endPoint x: 727, endPoint y: 320, distance: 182.8
click at [727, 320] on quentale-workspace at bounding box center [638, 280] width 1277 height 560
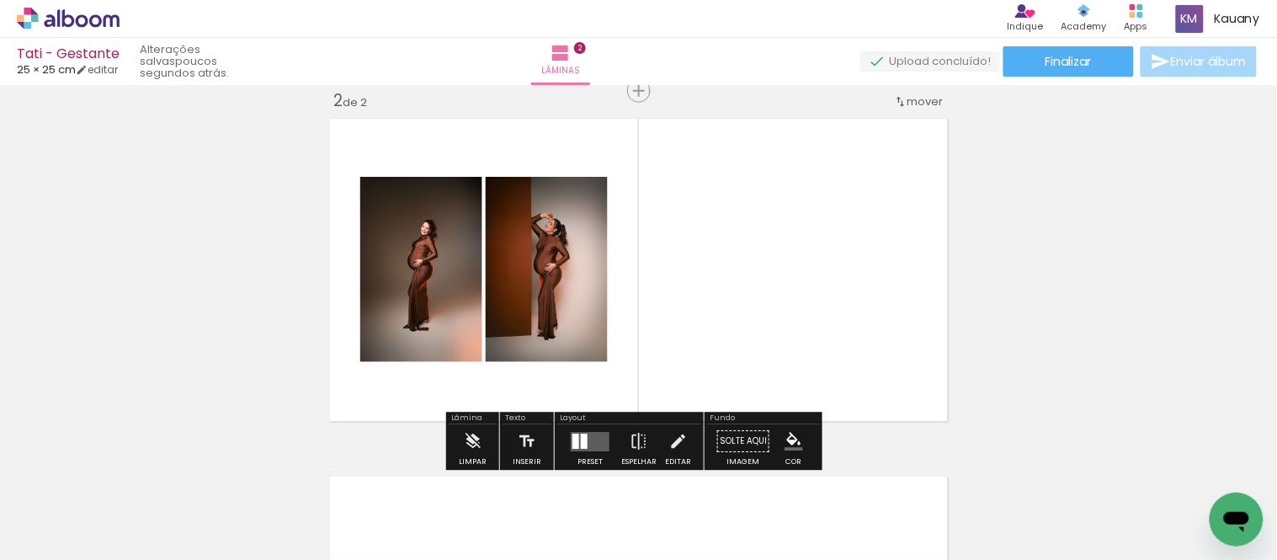
click at [586, 439] on quentale-layouter at bounding box center [590, 441] width 39 height 19
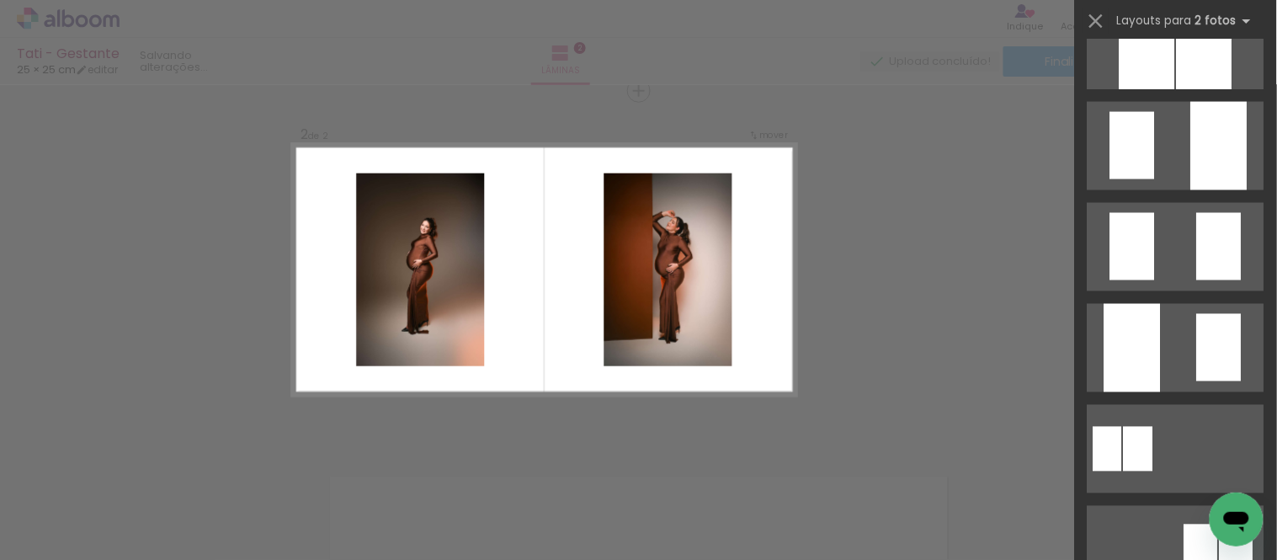
scroll to position [747, 0]
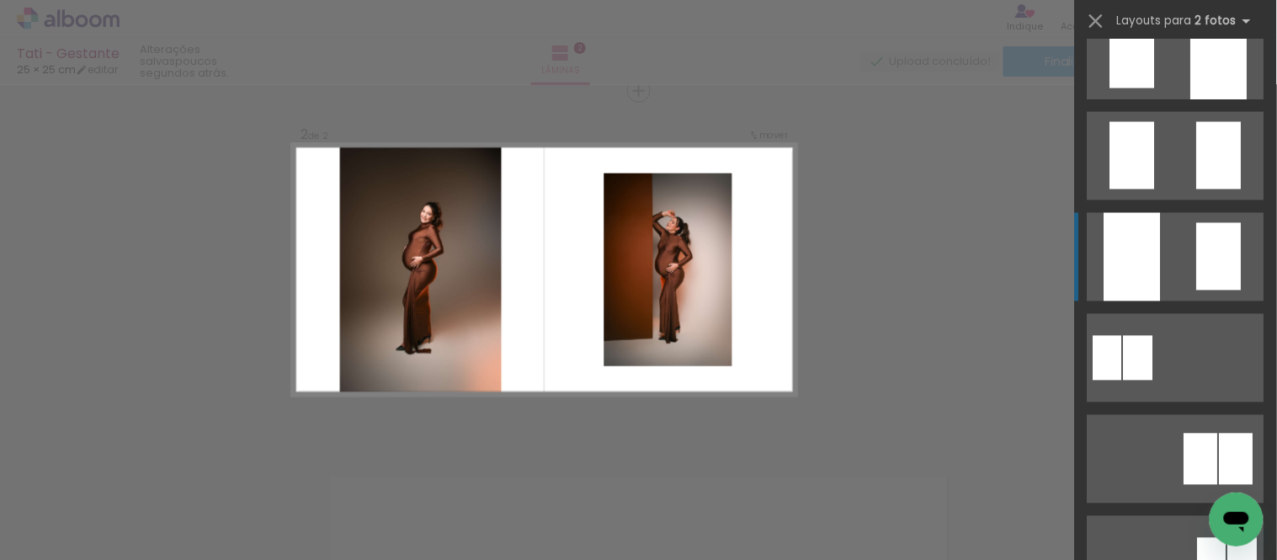
click at [1153, 241] on div at bounding box center [1132, 257] width 56 height 88
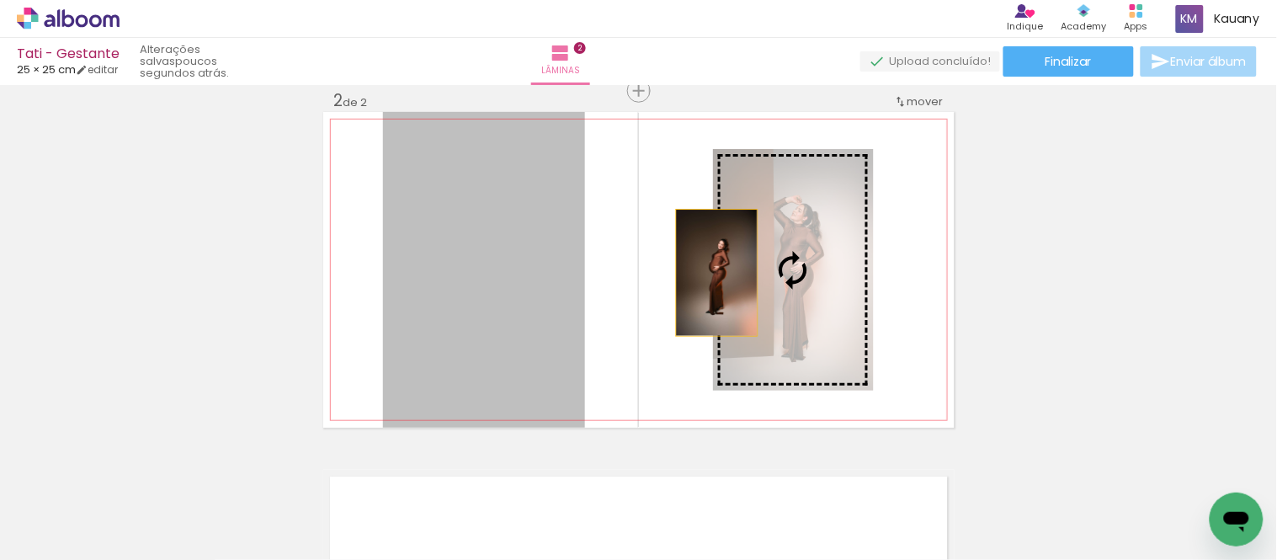
drag, startPoint x: 508, startPoint y: 282, endPoint x: 722, endPoint y: 278, distance: 214.7
click at [0, 0] on slot at bounding box center [0, 0] width 0 height 0
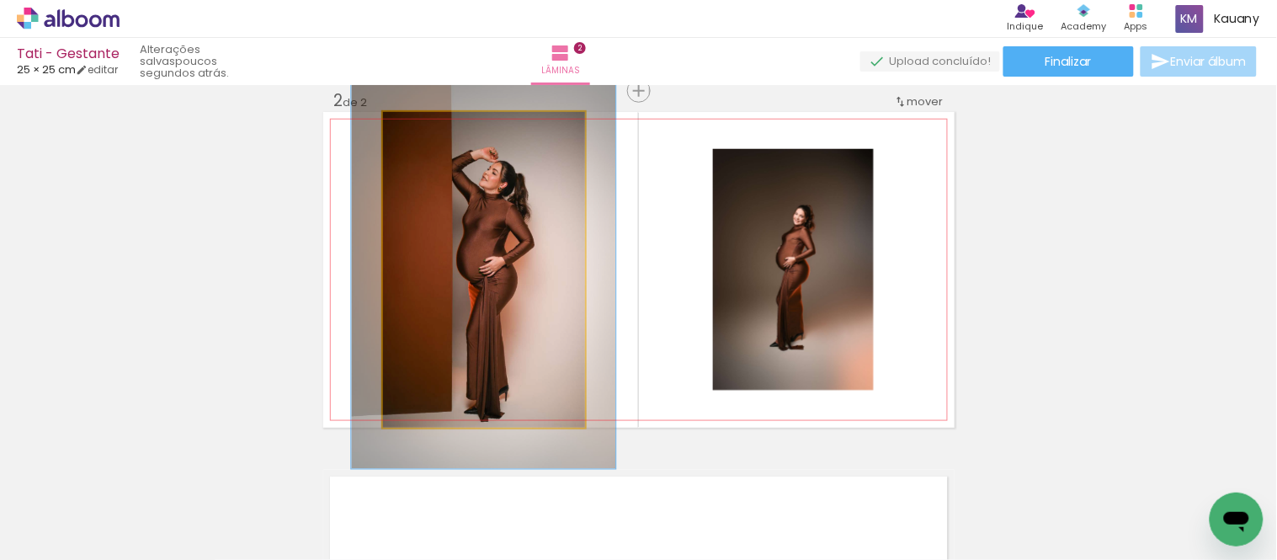
drag, startPoint x: 416, startPoint y: 127, endPoint x: 431, endPoint y: 128, distance: 15.2
type paper-slider "126"
click at [431, 128] on div at bounding box center [436, 129] width 15 height 15
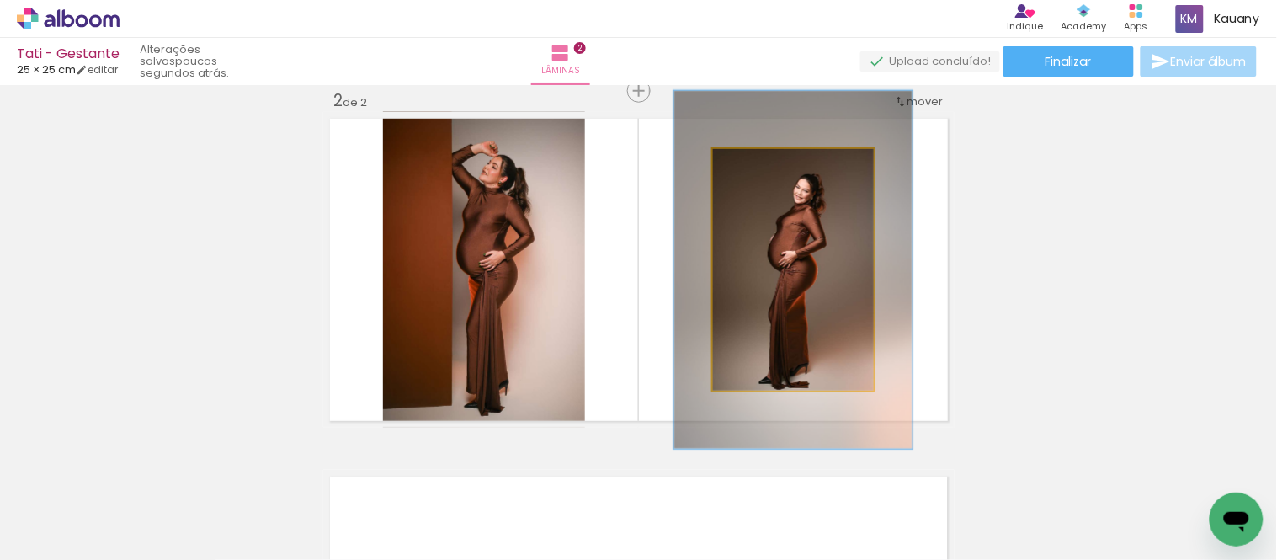
drag, startPoint x: 758, startPoint y: 166, endPoint x: 786, endPoint y: 166, distance: 27.8
type paper-slider "148"
click at [786, 166] on div at bounding box center [780, 166] width 27 height 27
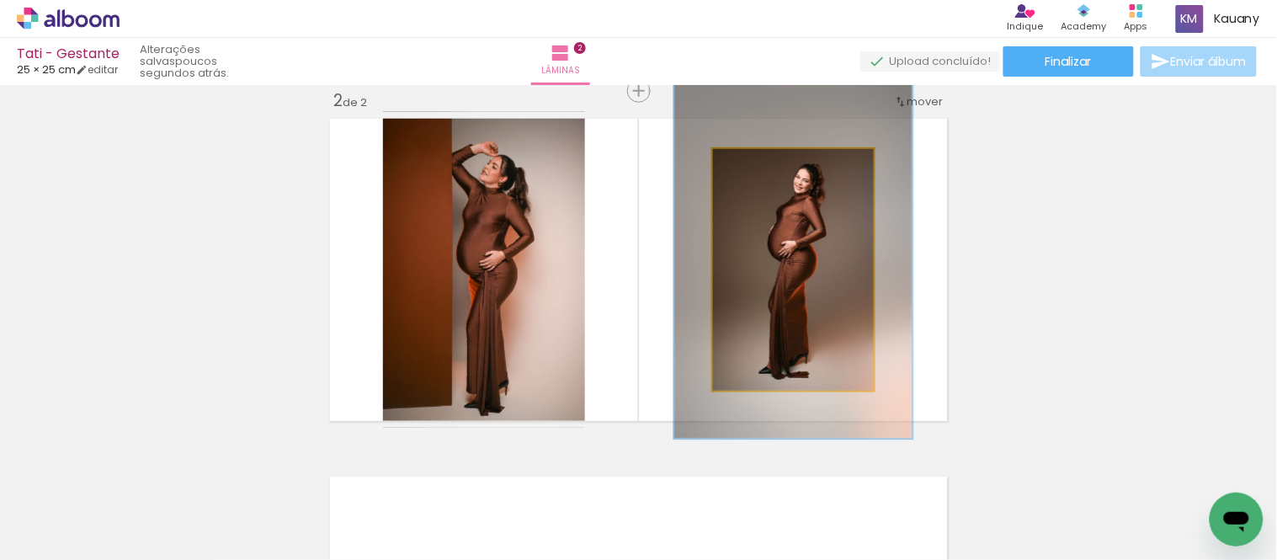
drag, startPoint x: 784, startPoint y: 281, endPoint x: 784, endPoint y: 271, distance: 10.1
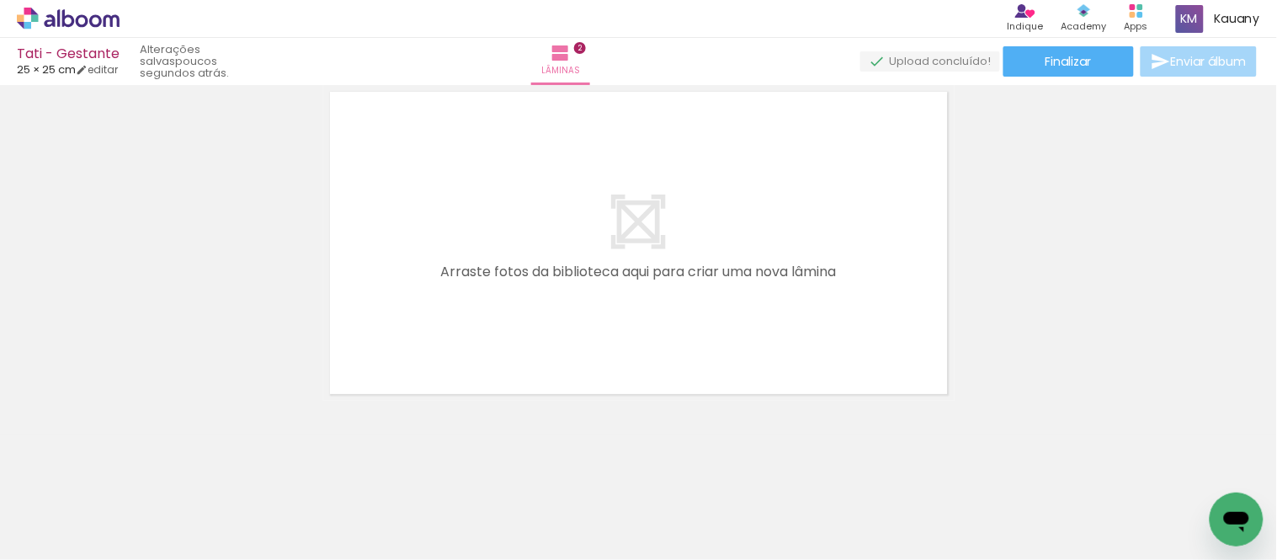
scroll to position [768, 0]
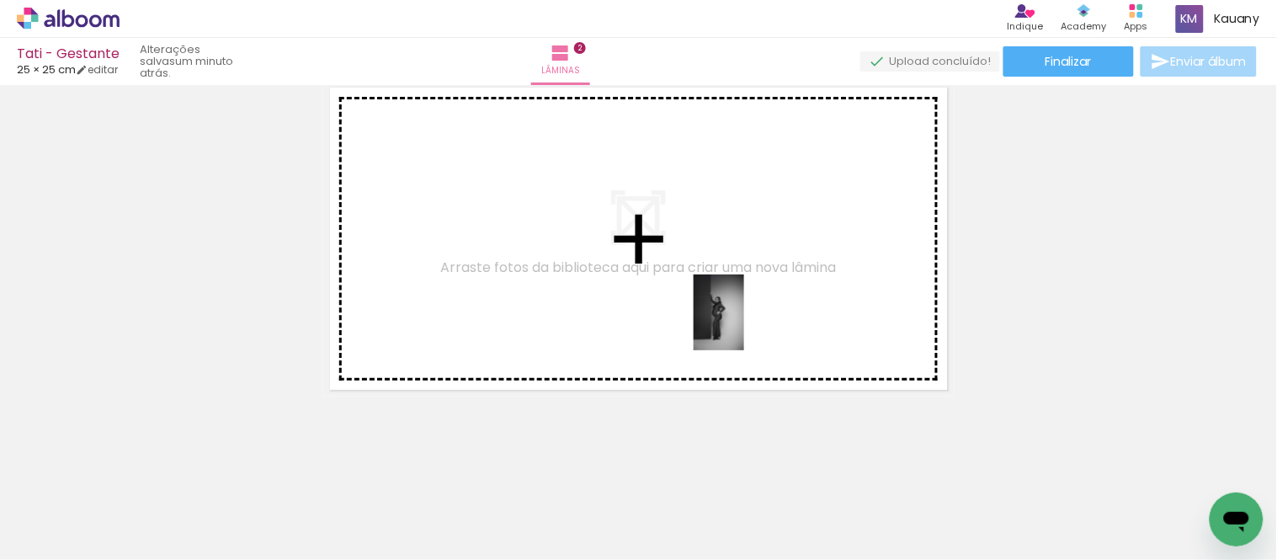
drag, startPoint x: 834, startPoint y: 515, endPoint x: 744, endPoint y: 325, distance: 210.5
click at [744, 325] on quentale-workspace at bounding box center [638, 280] width 1277 height 560
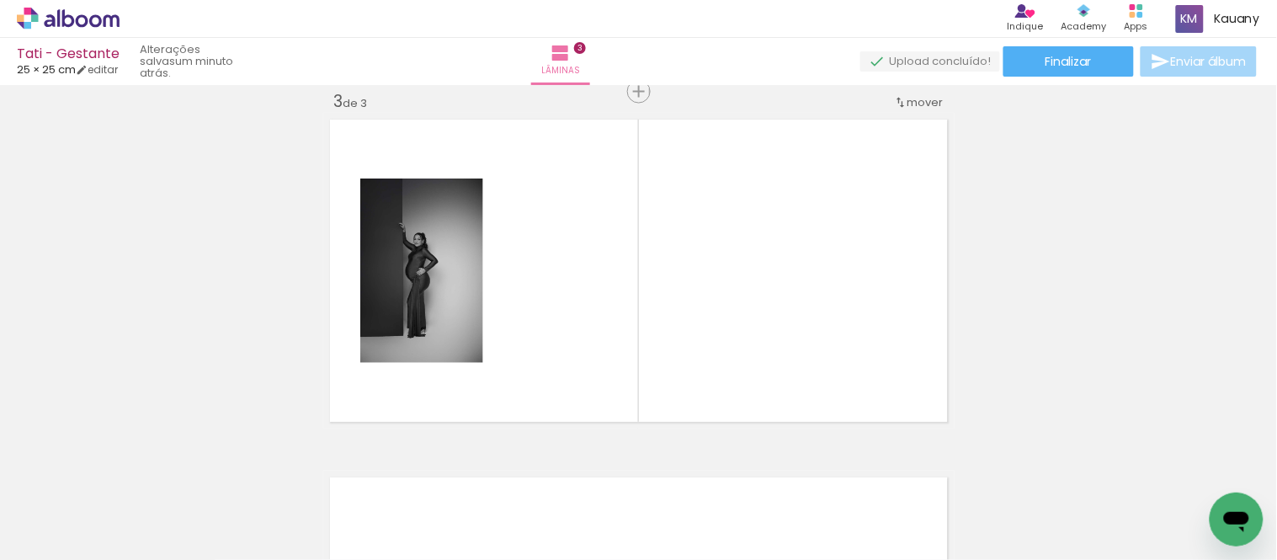
scroll to position [0, 1693]
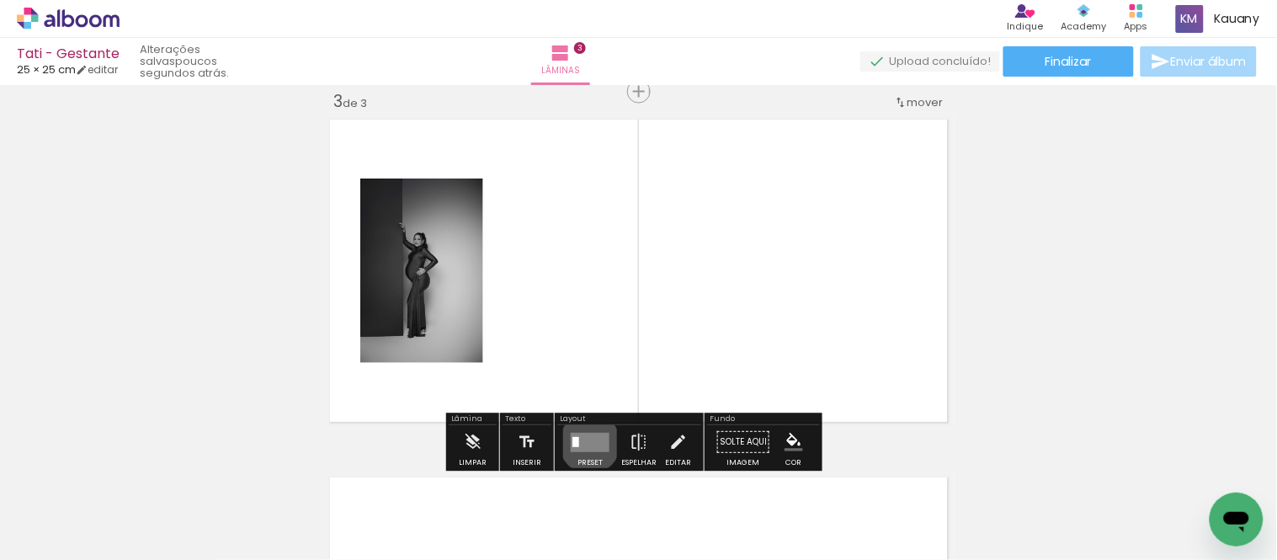
click at [586, 443] on quentale-layouter at bounding box center [590, 442] width 39 height 19
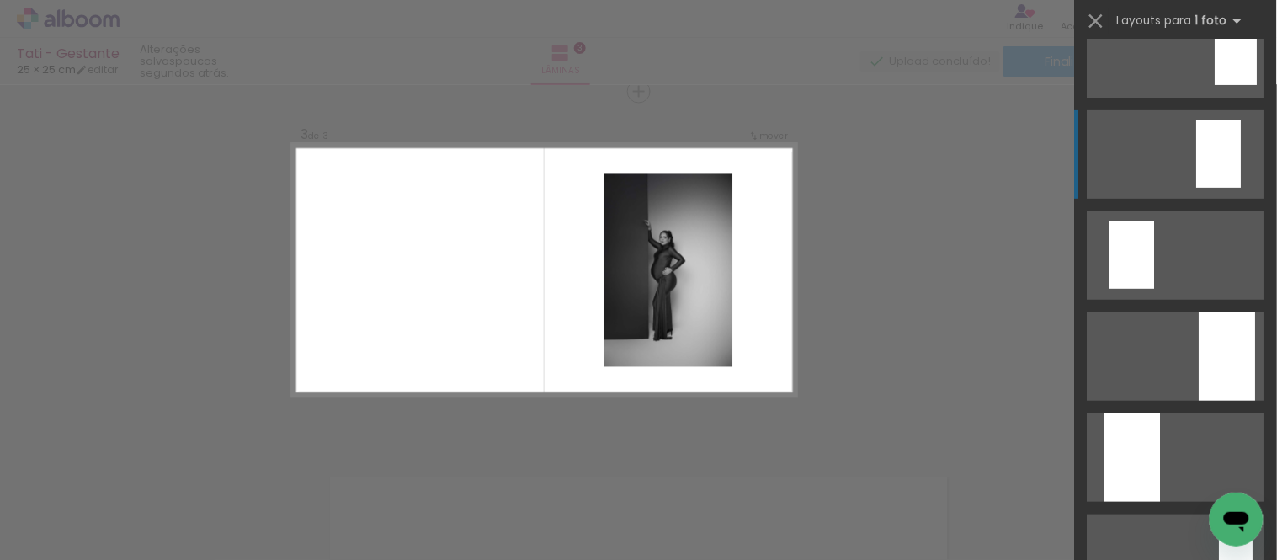
scroll to position [187, 0]
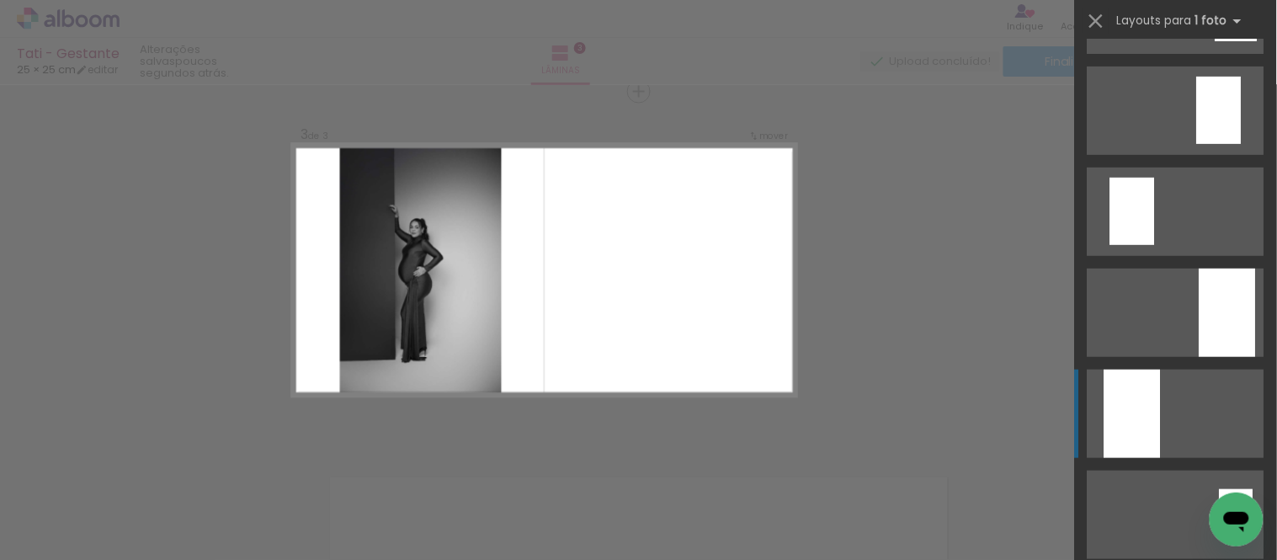
click at [1146, 407] on div at bounding box center [1132, 413] width 56 height 88
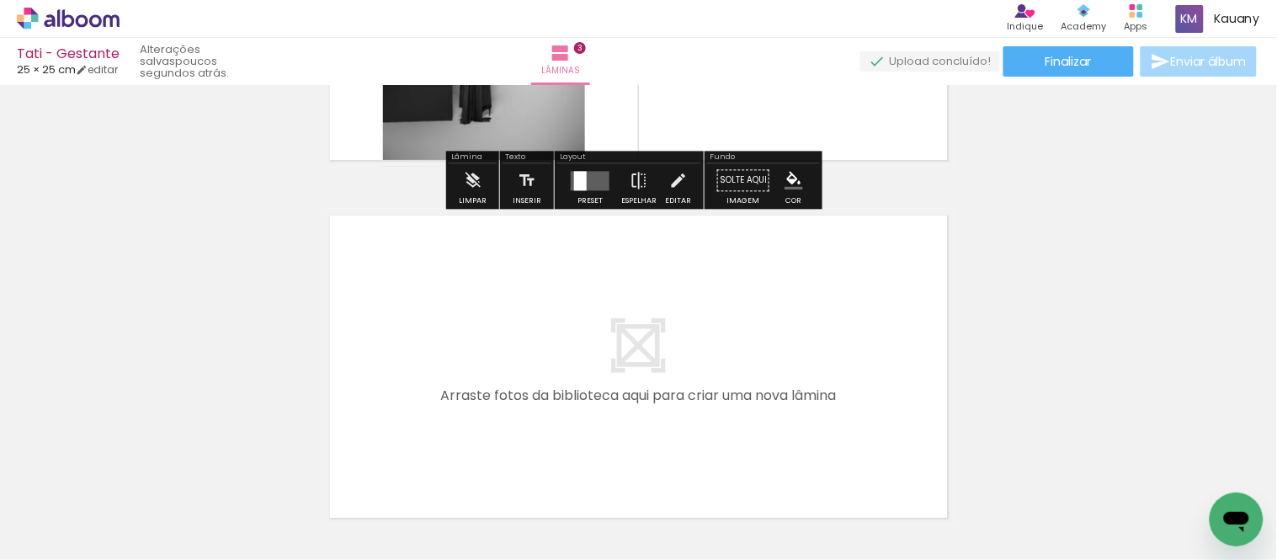
scroll to position [1017, 0]
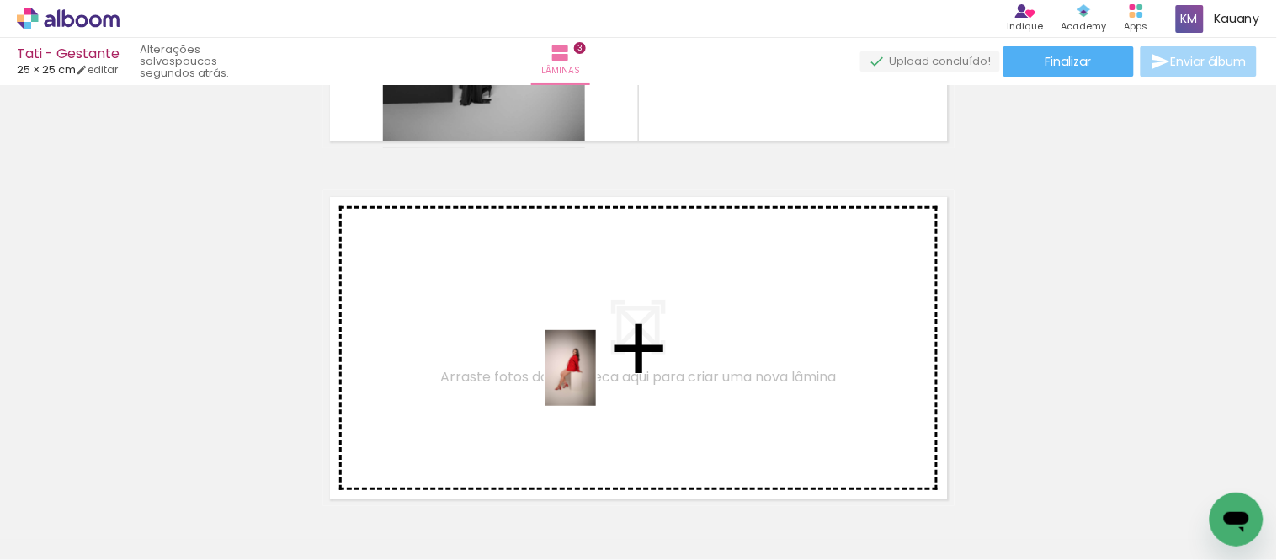
drag, startPoint x: 569, startPoint y: 513, endPoint x: 596, endPoint y: 380, distance: 135.7
click at [596, 380] on quentale-workspace at bounding box center [638, 280] width 1277 height 560
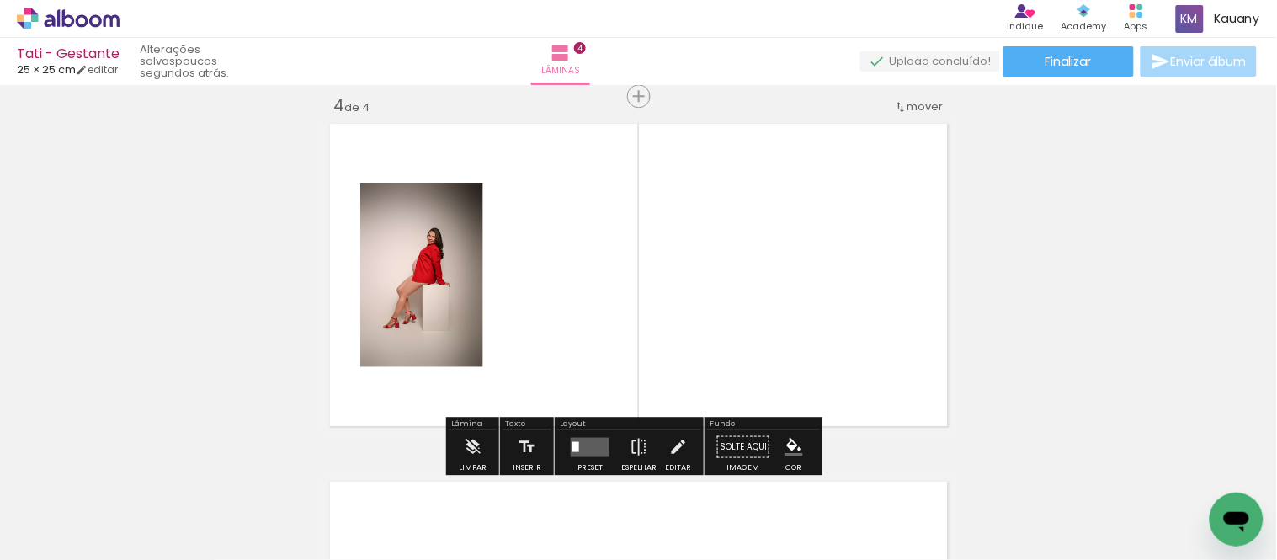
scroll to position [1095, 0]
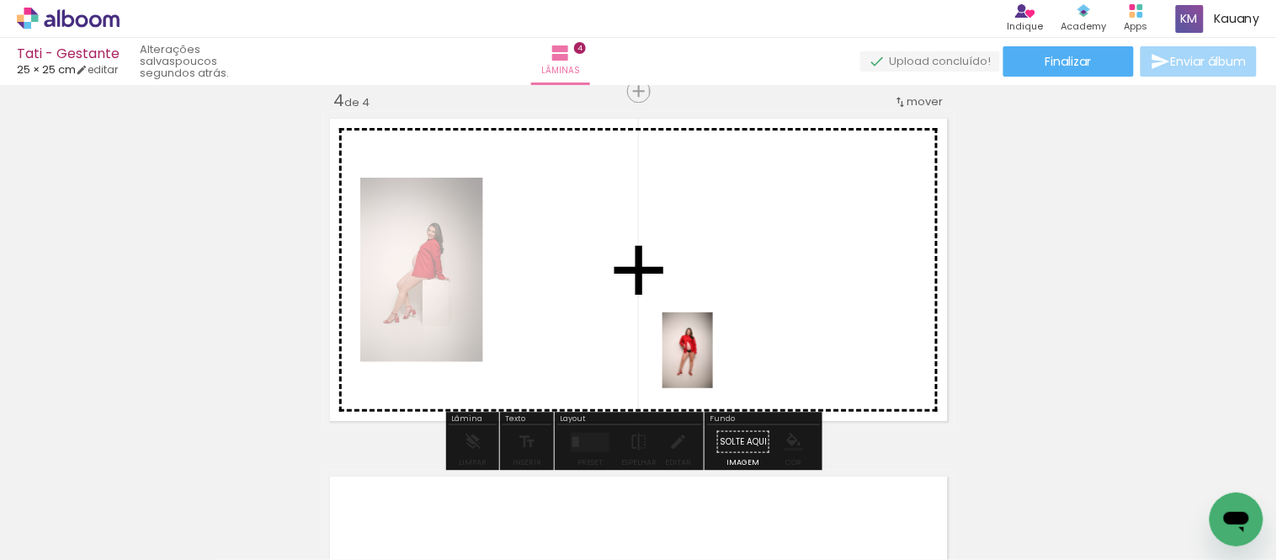
drag, startPoint x: 662, startPoint y: 515, endPoint x: 722, endPoint y: 471, distance: 74.8
click at [715, 356] on quentale-workspace at bounding box center [638, 280] width 1277 height 560
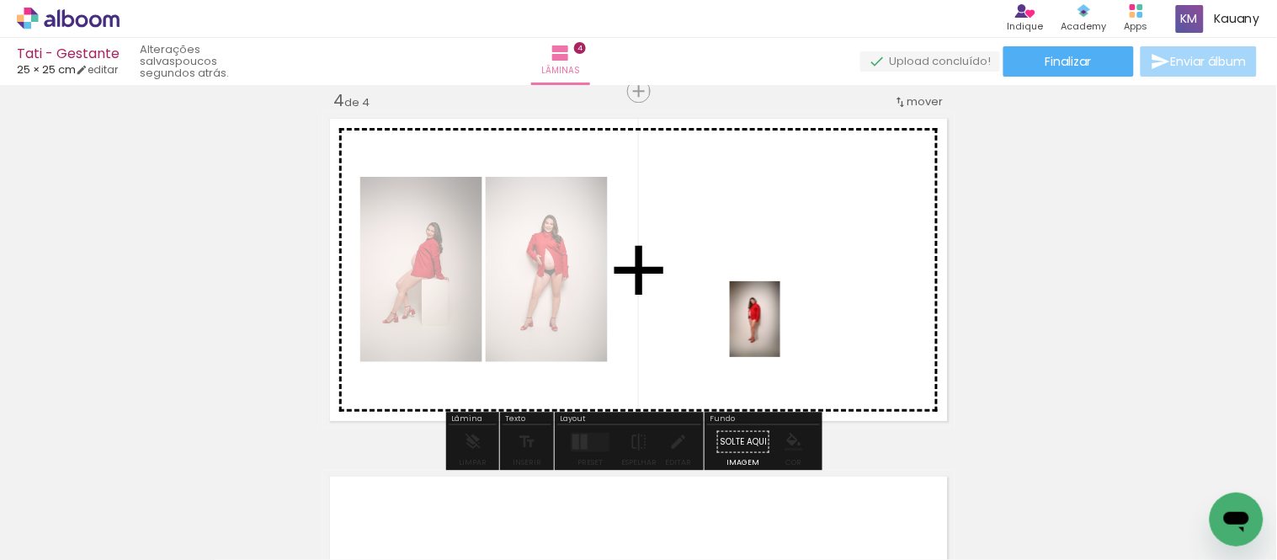
drag, startPoint x: 746, startPoint y: 524, endPoint x: 780, endPoint y: 332, distance: 195.0
click at [780, 332] on quentale-workspace at bounding box center [638, 280] width 1277 height 560
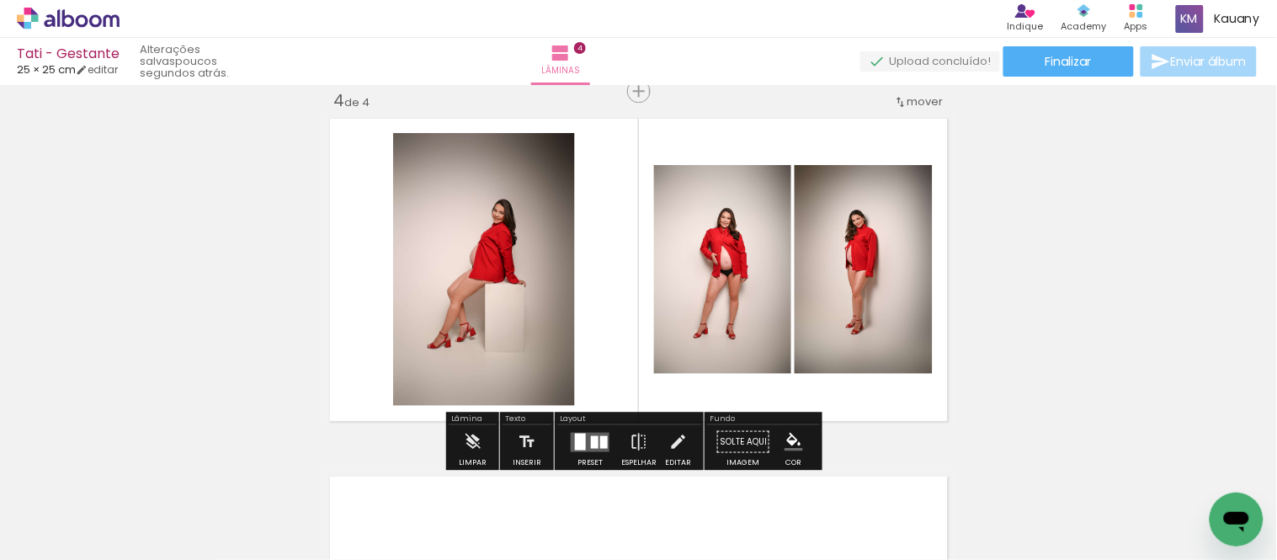
click at [600, 438] on div at bounding box center [604, 441] width 8 height 13
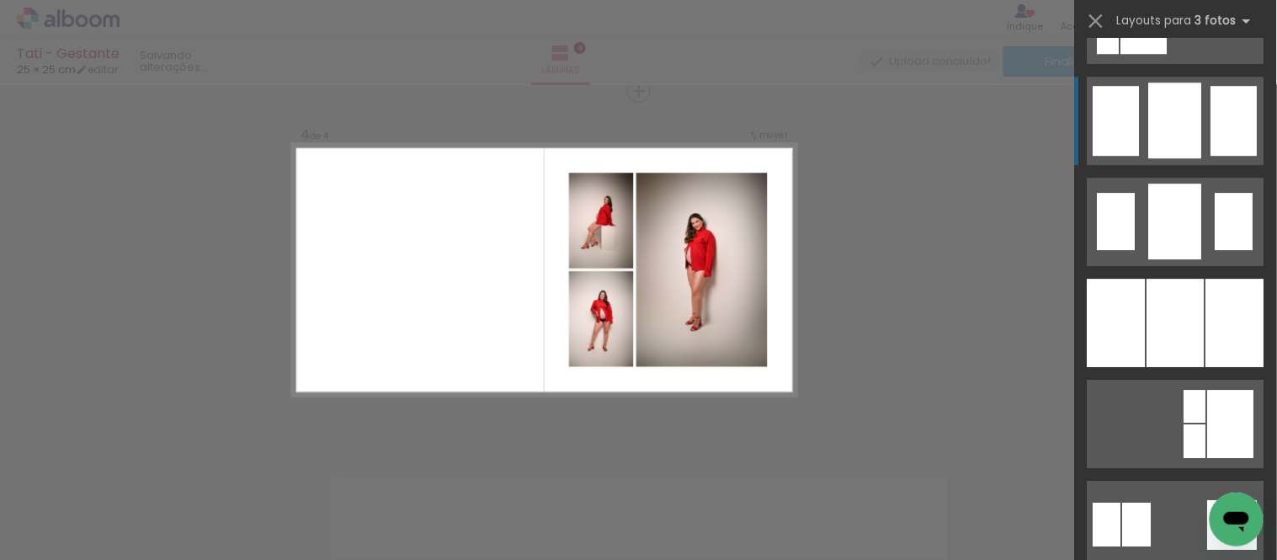
scroll to position [1309, 0]
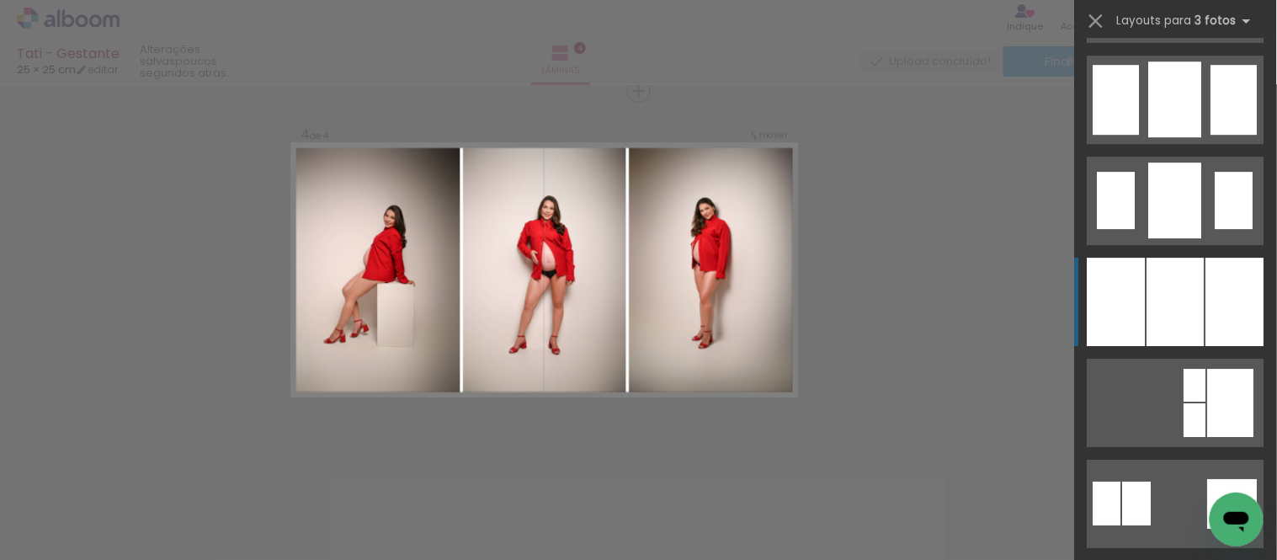
click at [1160, 305] on div at bounding box center [1175, 302] width 57 height 88
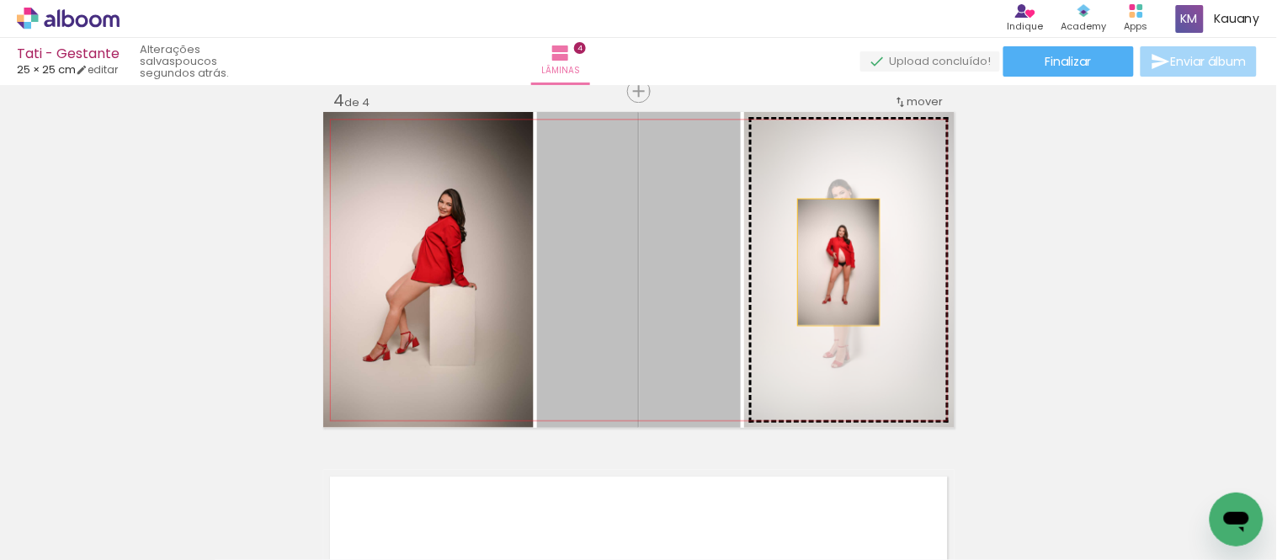
drag, startPoint x: 663, startPoint y: 278, endPoint x: 832, endPoint y: 258, distance: 169.4
click at [0, 0] on slot at bounding box center [0, 0] width 0 height 0
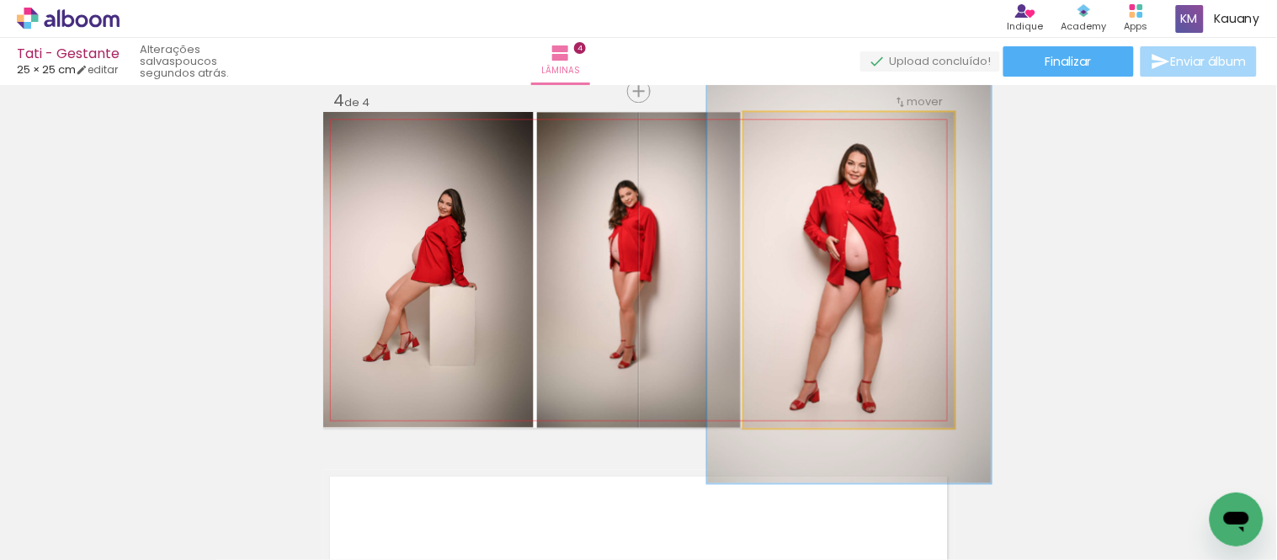
drag, startPoint x: 778, startPoint y: 135, endPoint x: 798, endPoint y: 133, distance: 20.3
type paper-slider "135"
click at [798, 133] on div at bounding box center [803, 129] width 27 height 27
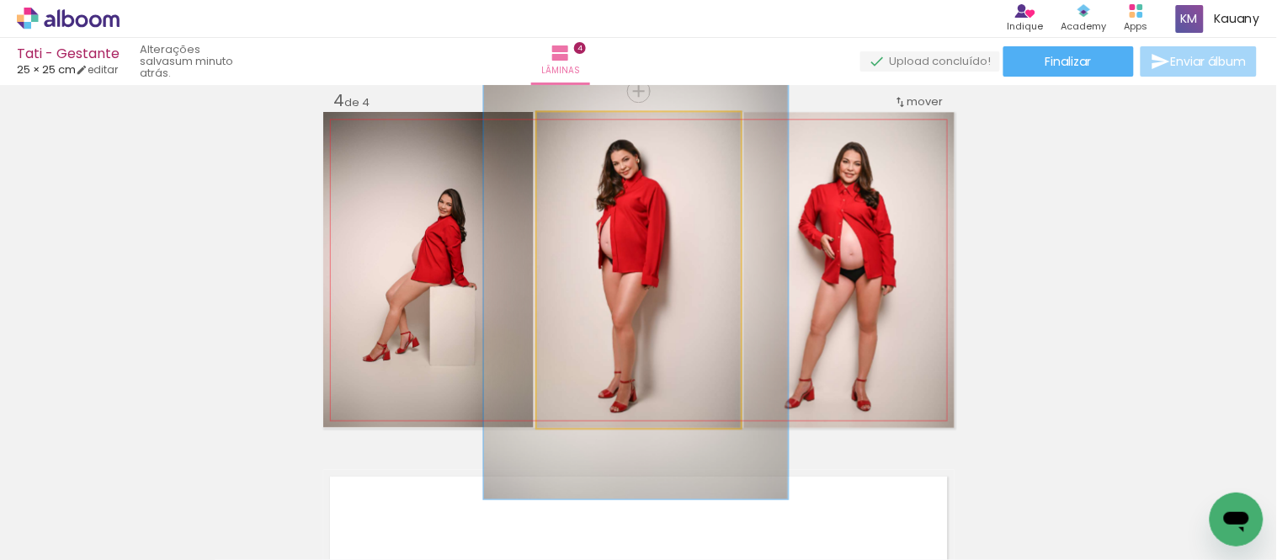
drag, startPoint x: 575, startPoint y: 129, endPoint x: 601, endPoint y: 129, distance: 26.1
type paper-slider "145"
click at [601, 129] on div at bounding box center [602, 129] width 27 height 27
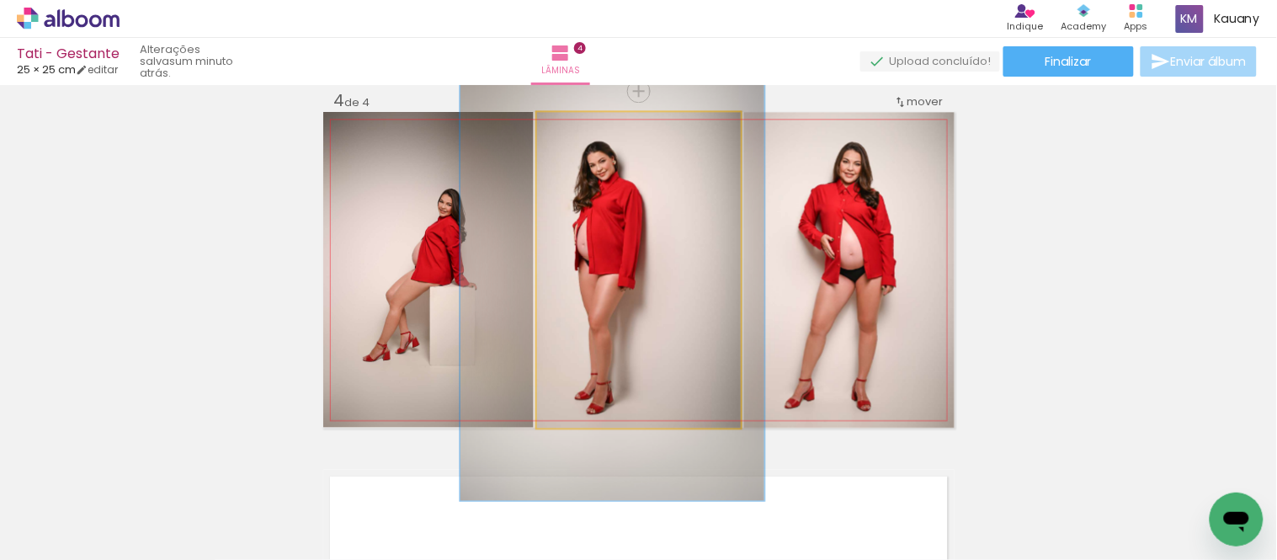
drag, startPoint x: 702, startPoint y: 246, endPoint x: 683, endPoint y: 251, distance: 19.2
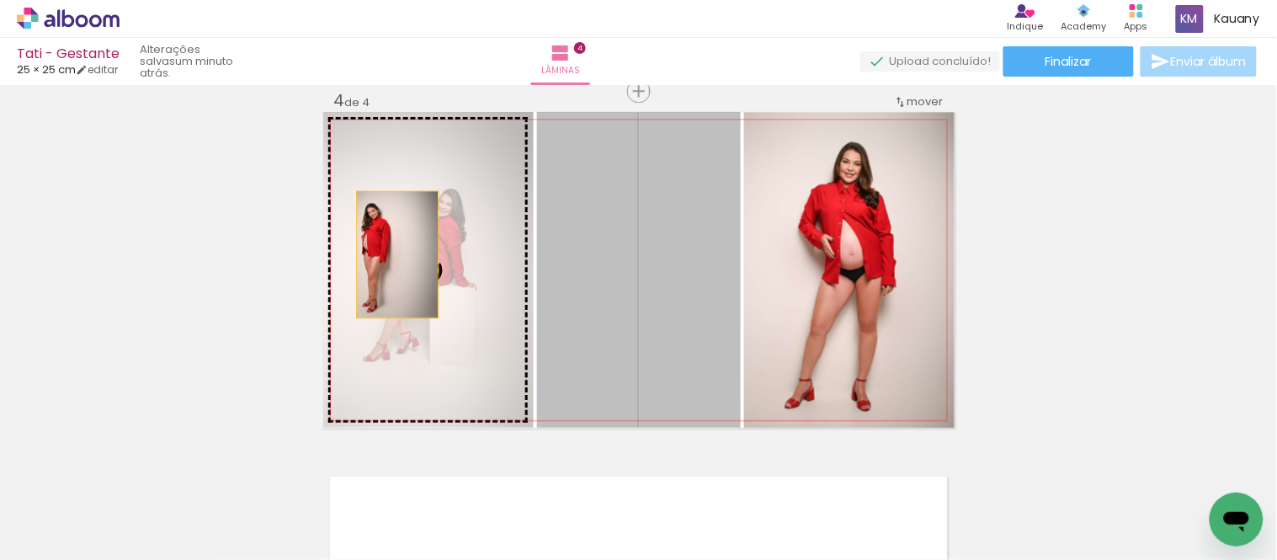
drag, startPoint x: 677, startPoint y: 250, endPoint x: 382, endPoint y: 256, distance: 294.6
click at [0, 0] on slot at bounding box center [0, 0] width 0 height 0
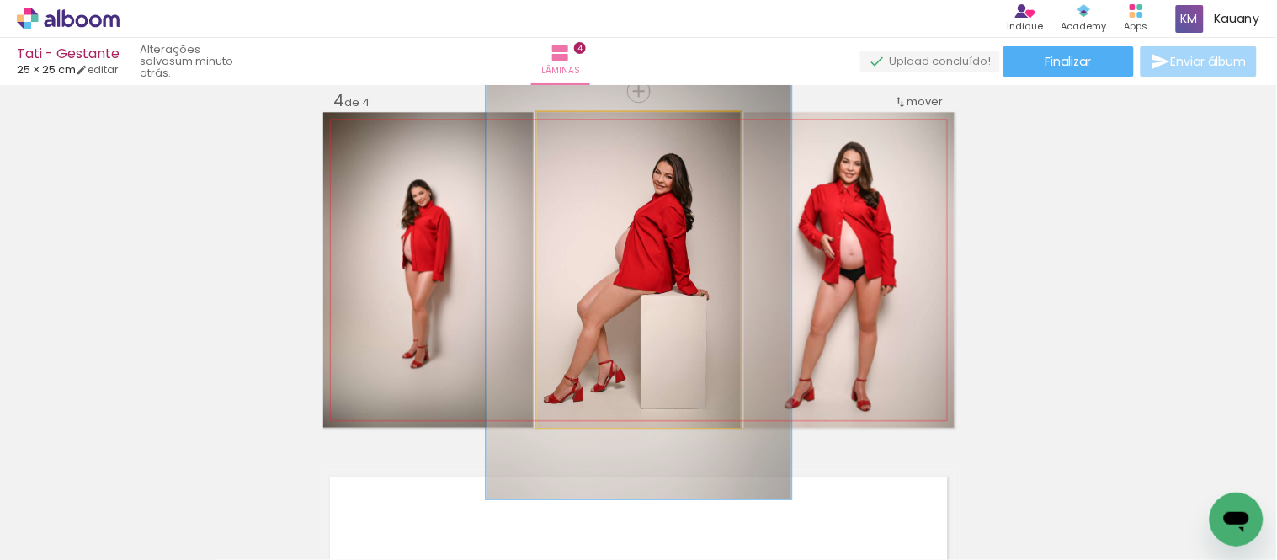
drag, startPoint x: 574, startPoint y: 130, endPoint x: 600, endPoint y: 131, distance: 26.1
type paper-slider "145"
click at [600, 131] on div at bounding box center [602, 129] width 27 height 27
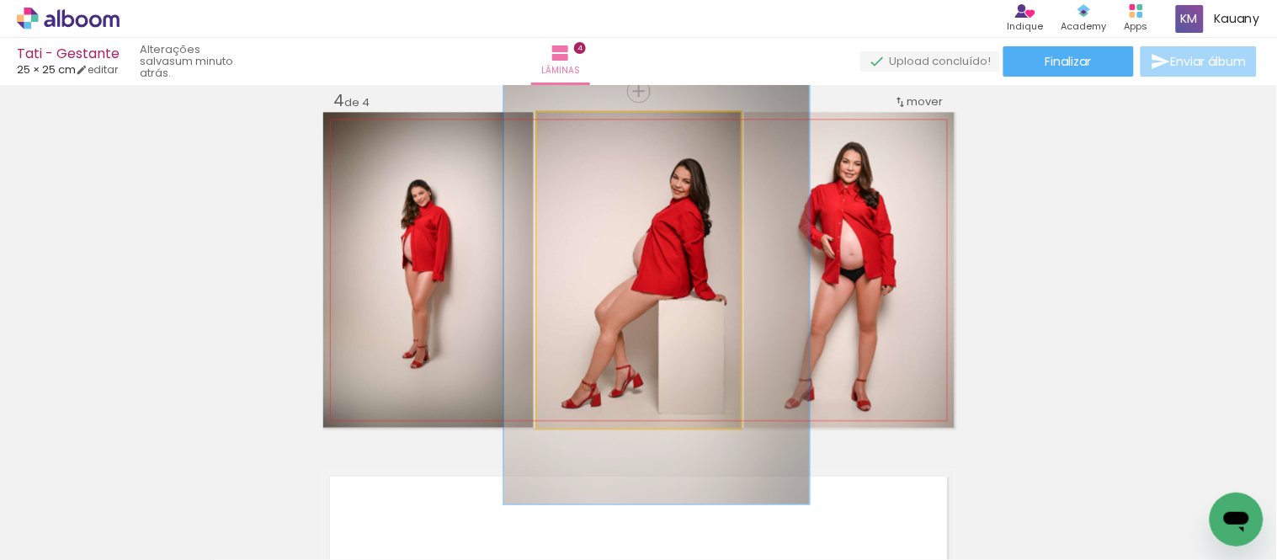
drag, startPoint x: 661, startPoint y: 214, endPoint x: 678, endPoint y: 219, distance: 18.4
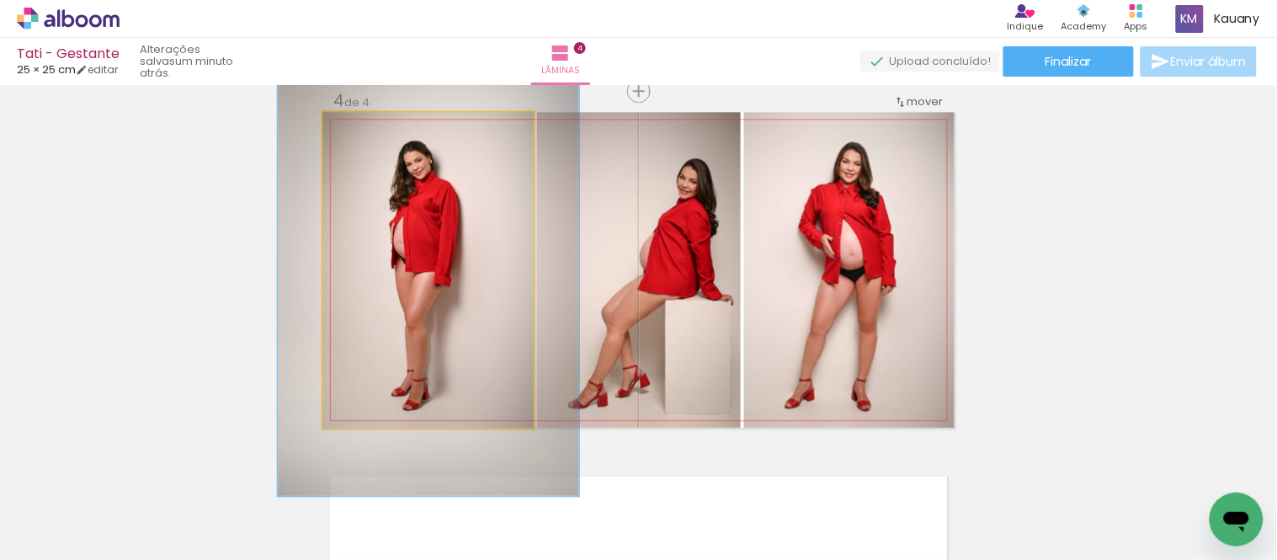
drag, startPoint x: 357, startPoint y: 133, endPoint x: 382, endPoint y: 135, distance: 25.3
click at [382, 135] on div at bounding box center [387, 129] width 15 height 15
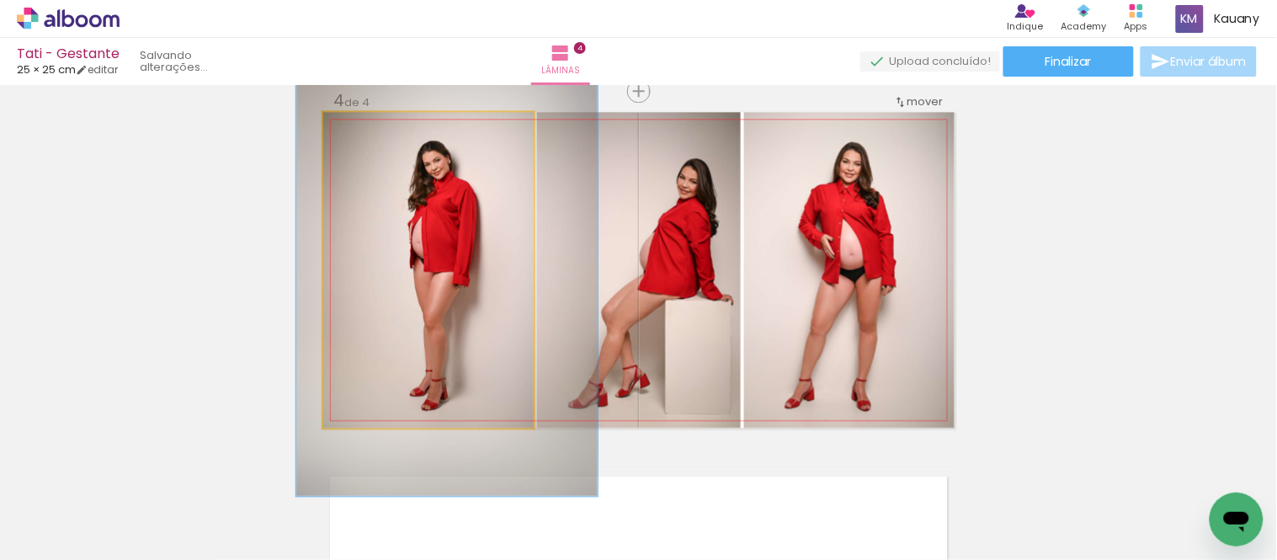
drag, startPoint x: 441, startPoint y: 216, endPoint x: 460, endPoint y: 216, distance: 18.5
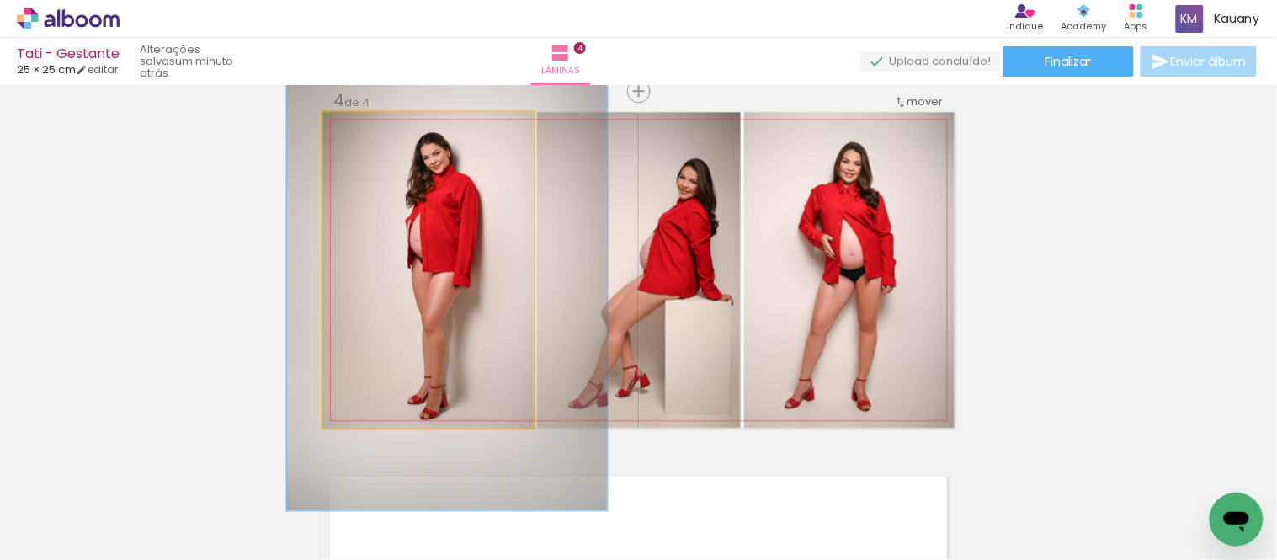
type paper-slider "152"
click at [391, 130] on div at bounding box center [396, 129] width 15 height 15
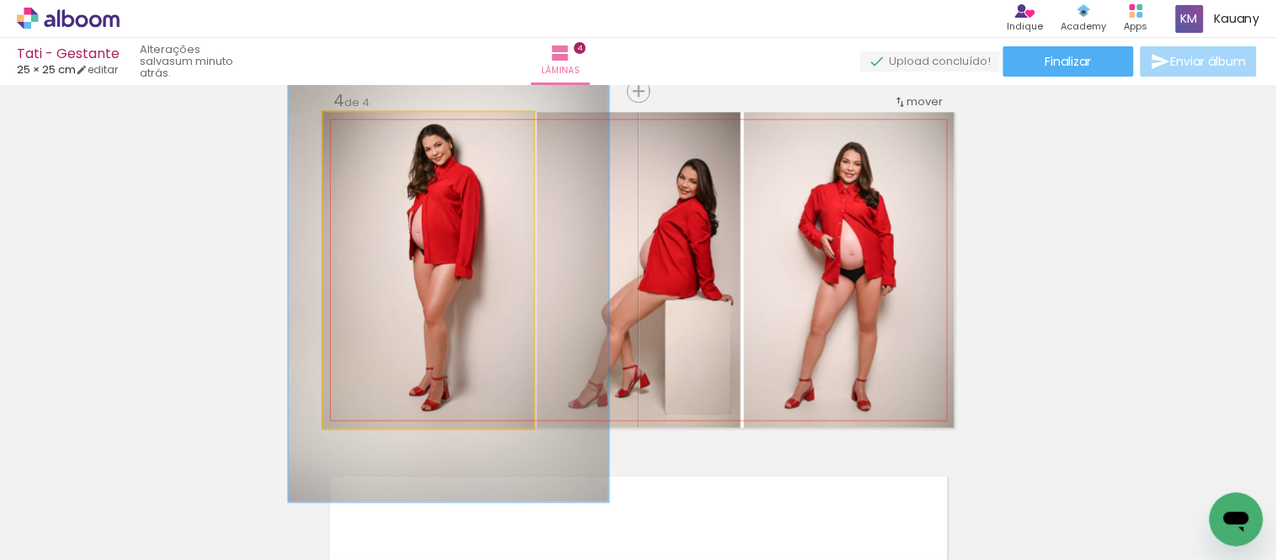
drag, startPoint x: 455, startPoint y: 222, endPoint x: 457, endPoint y: 214, distance: 8.6
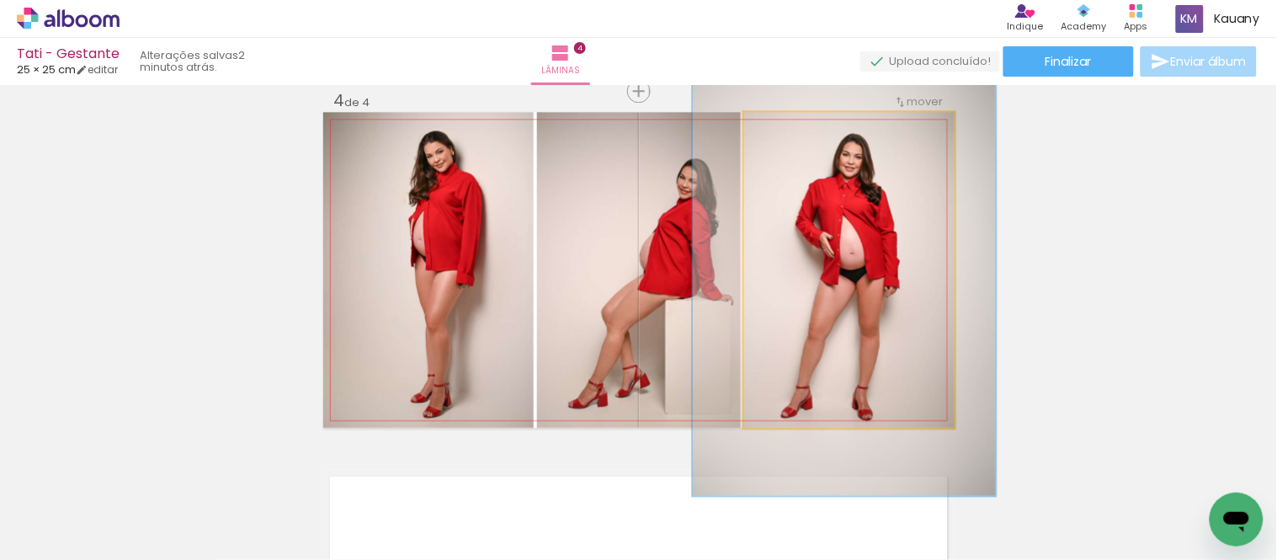
type paper-slider "144"
click at [817, 129] on div at bounding box center [812, 129] width 27 height 27
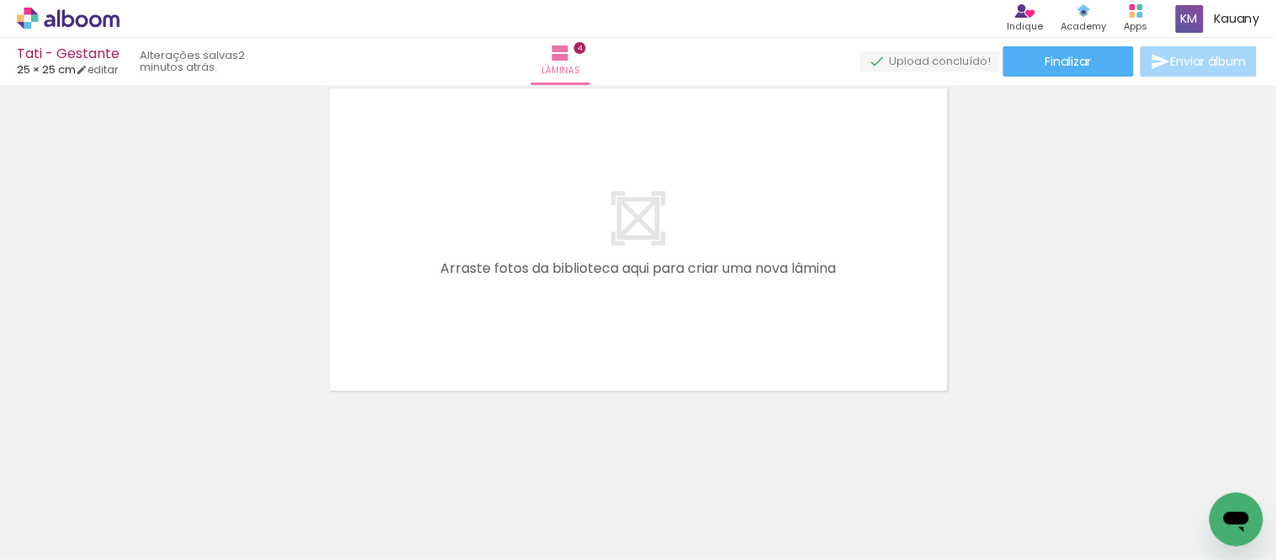
scroll to position [1484, 0]
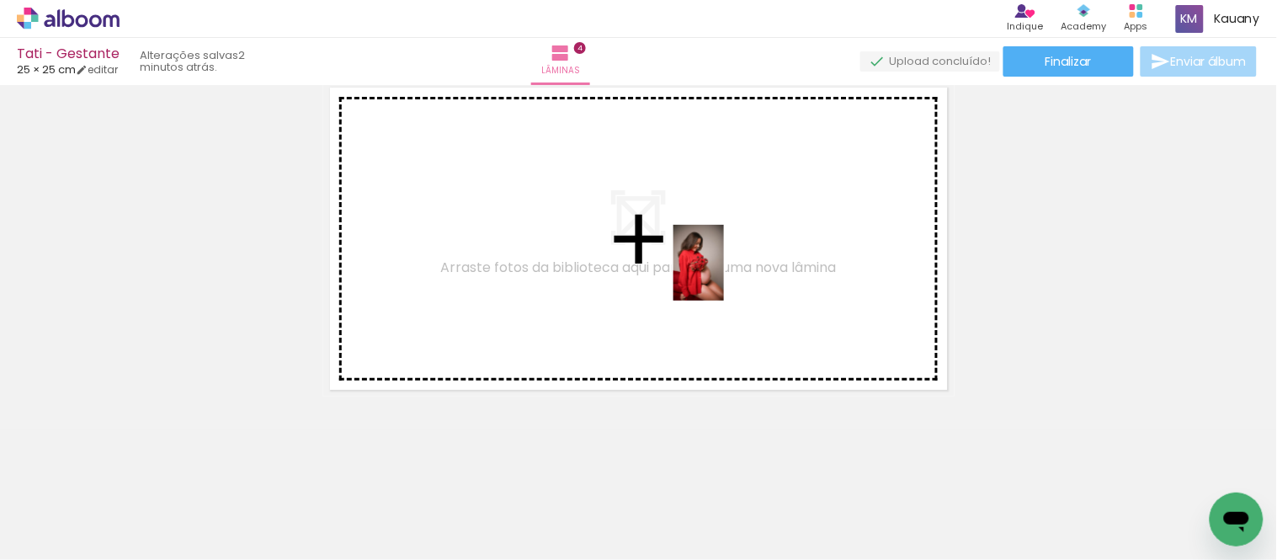
drag, startPoint x: 922, startPoint y: 495, endPoint x: 724, endPoint y: 275, distance: 295.6
click at [724, 275] on quentale-workspace at bounding box center [638, 280] width 1277 height 560
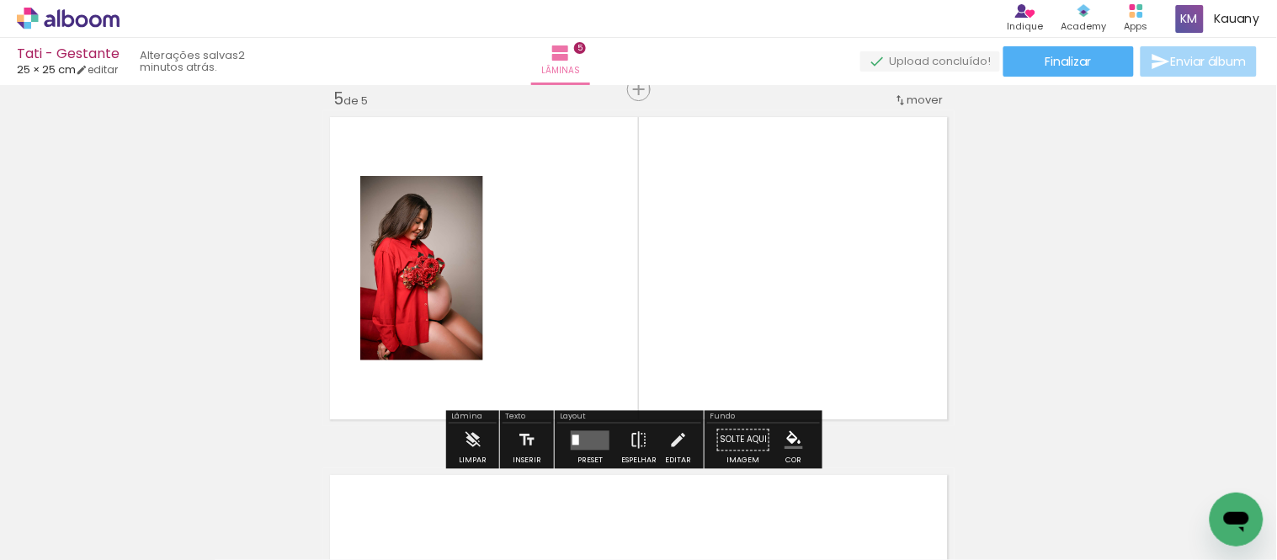
scroll to position [1452, 0]
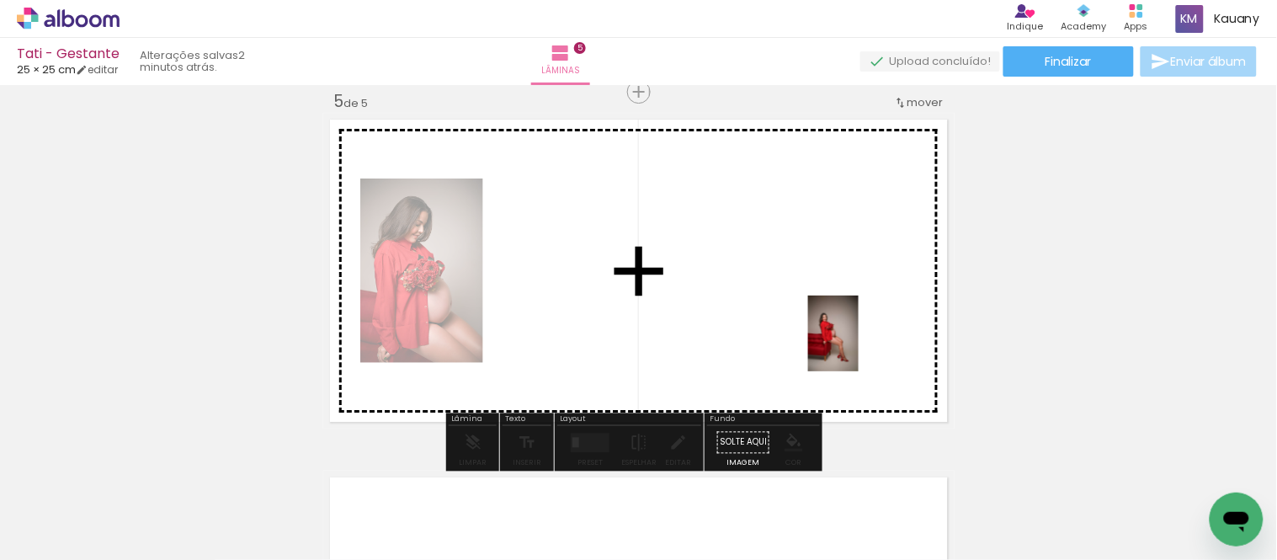
drag, startPoint x: 826, startPoint y: 509, endPoint x: 858, endPoint y: 346, distance: 166.4
click at [858, 346] on quentale-workspace at bounding box center [638, 280] width 1277 height 560
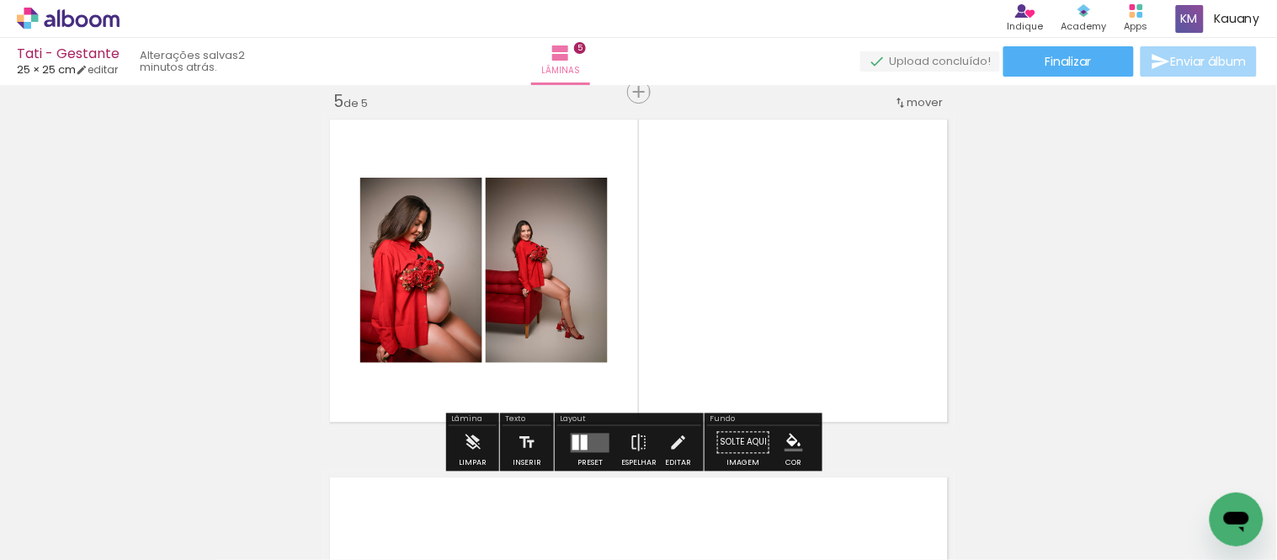
click at [581, 435] on div at bounding box center [584, 441] width 7 height 15
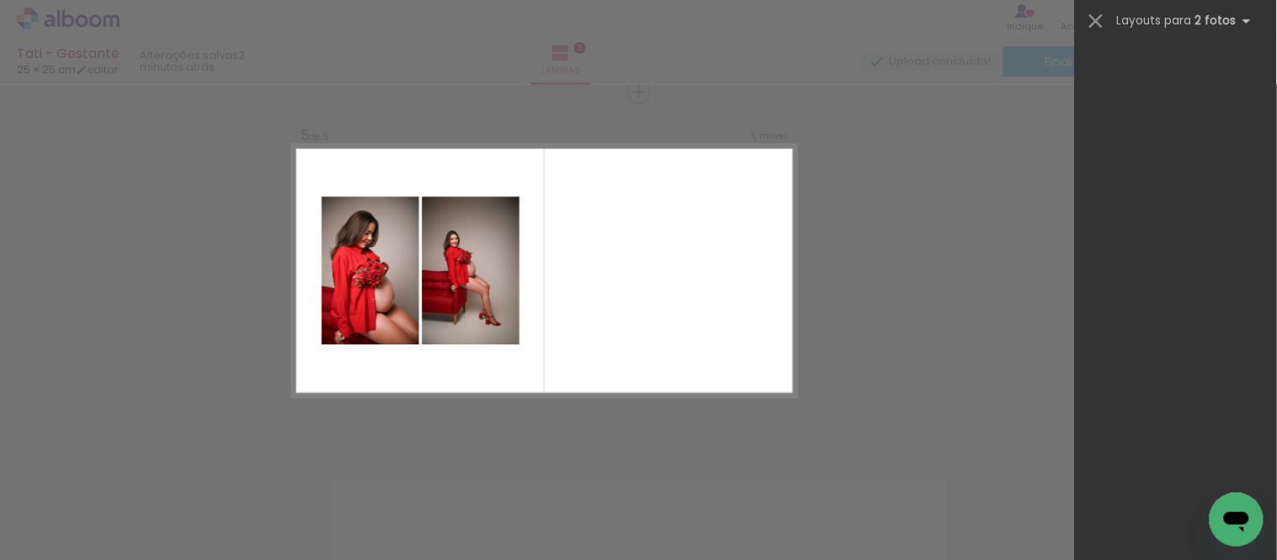
scroll to position [9073, 0]
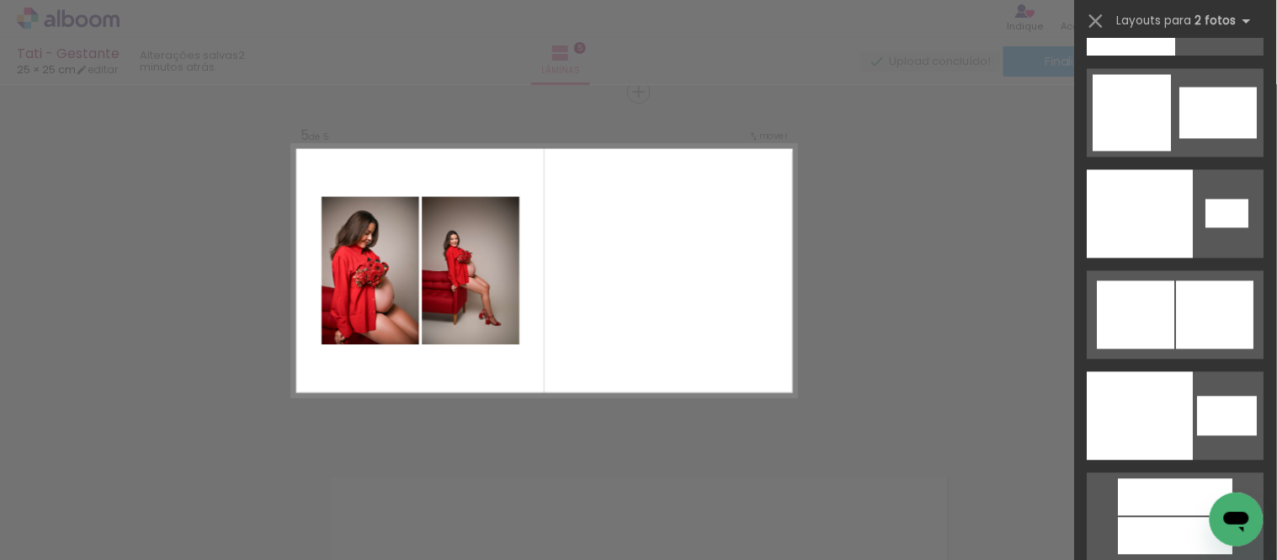
drag, startPoint x: 1268, startPoint y: 104, endPoint x: 15, endPoint y: 3, distance: 1257.3
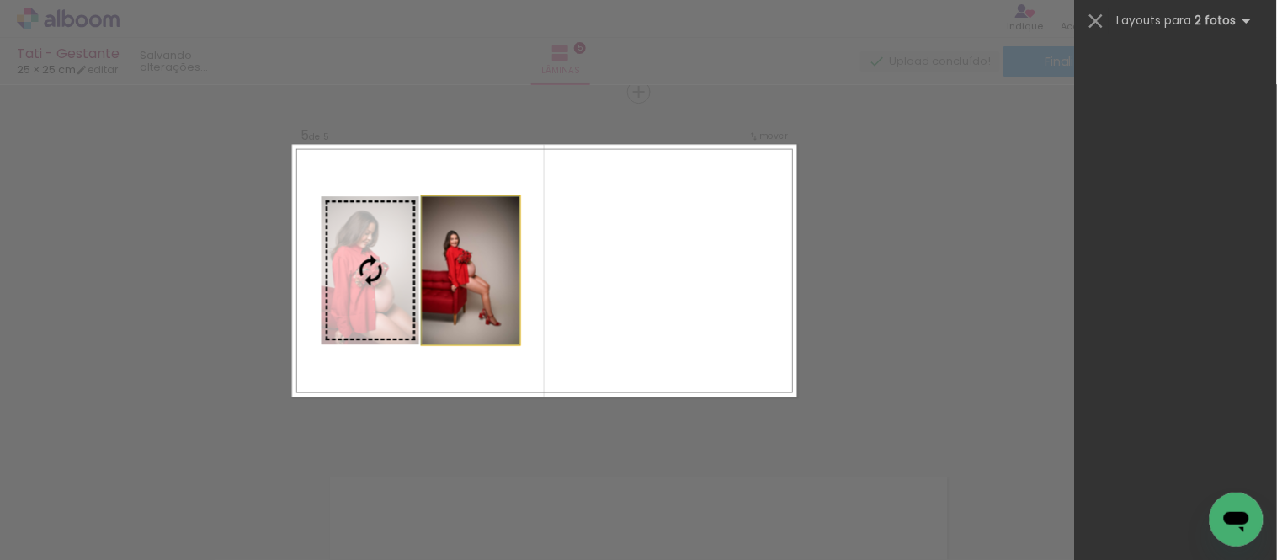
scroll to position [0, 0]
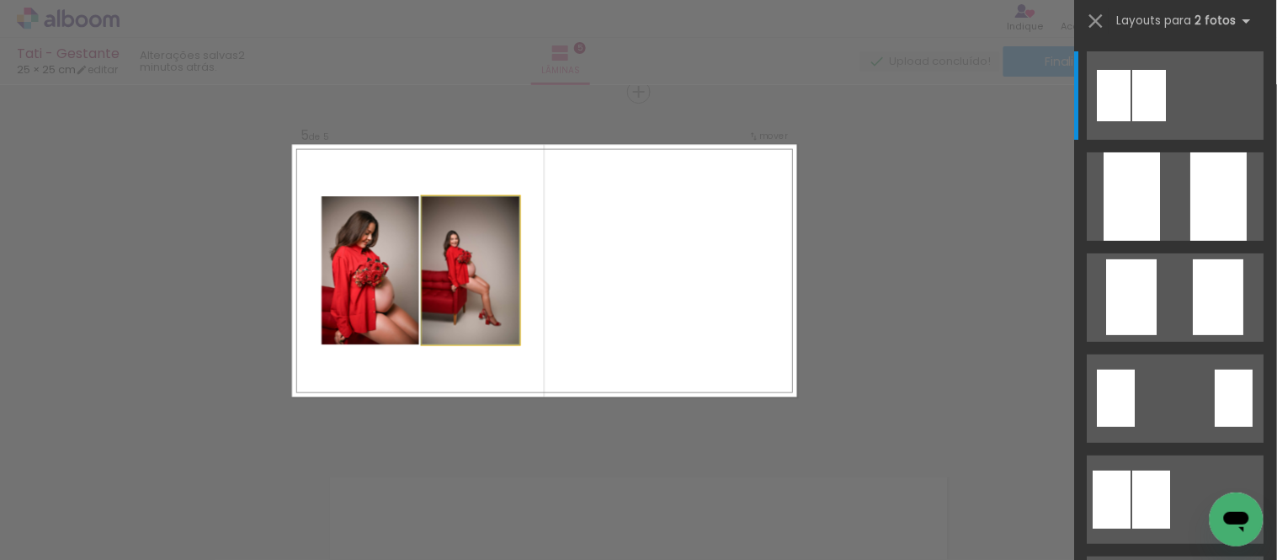
drag, startPoint x: 497, startPoint y: 295, endPoint x: 572, endPoint y: 281, distance: 77.1
click at [572, 281] on quentale-layouter at bounding box center [544, 271] width 505 height 252
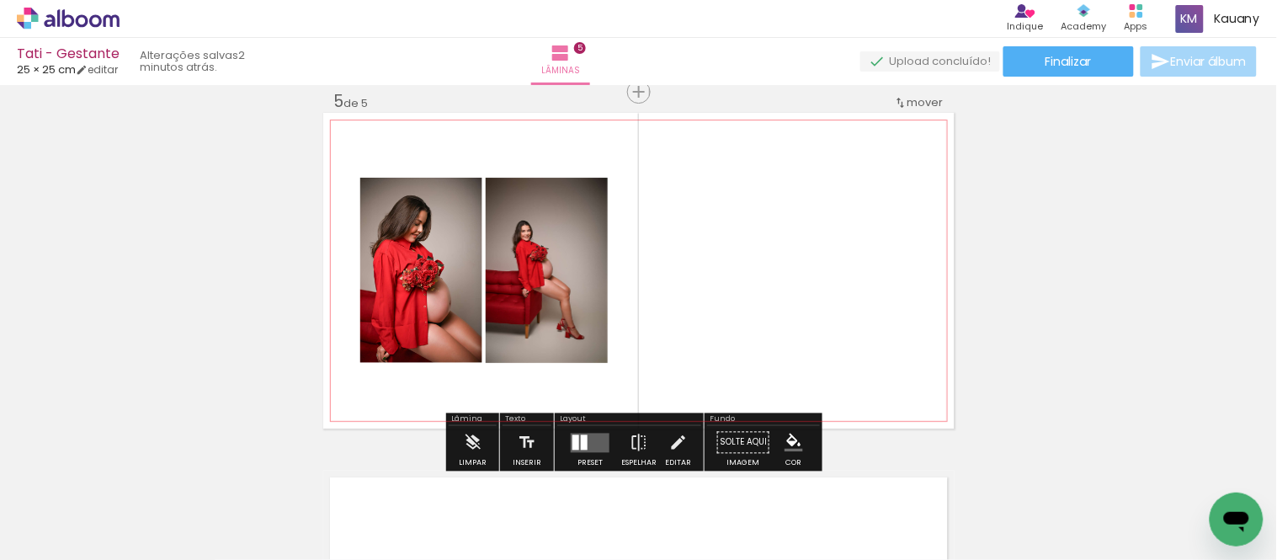
click at [581, 434] on div at bounding box center [584, 441] width 7 height 15
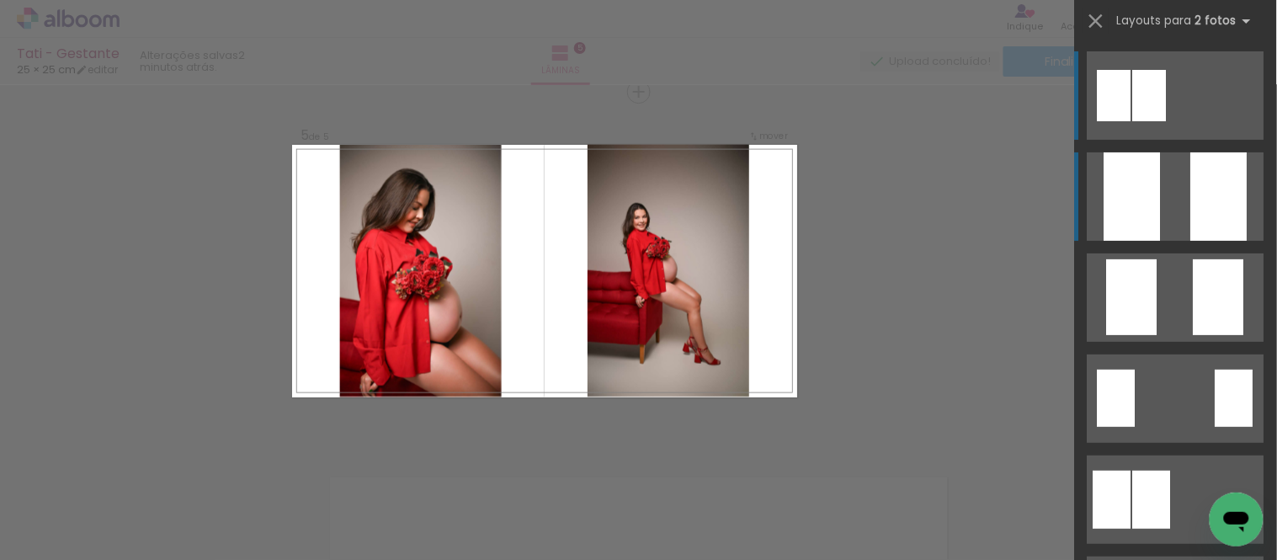
click at [1191, 199] on div at bounding box center [1219, 196] width 56 height 88
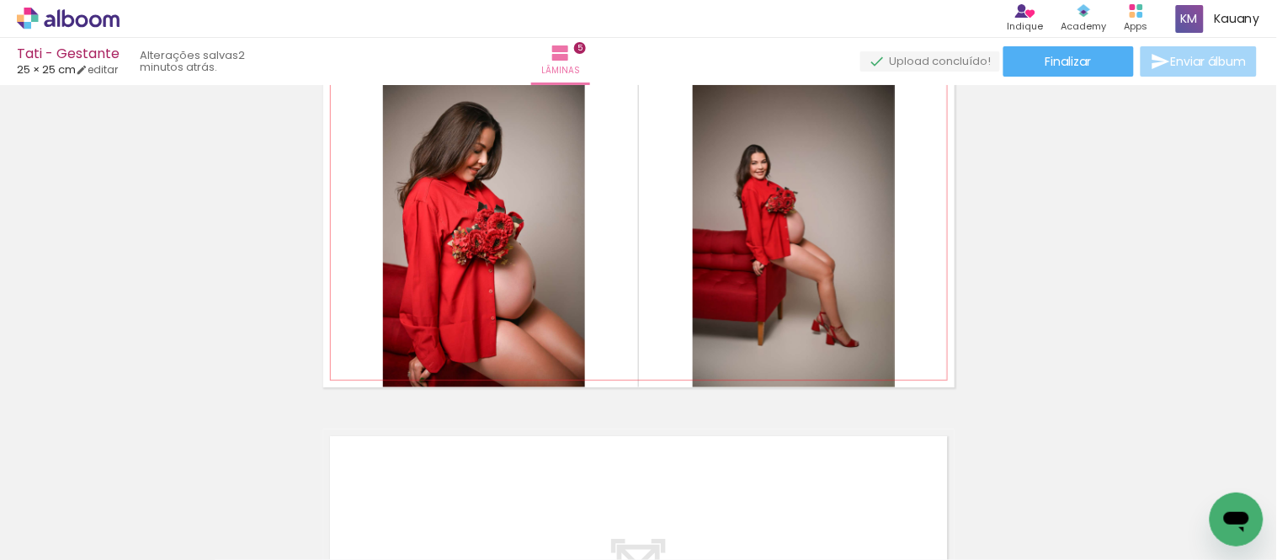
scroll to position [1496, 0]
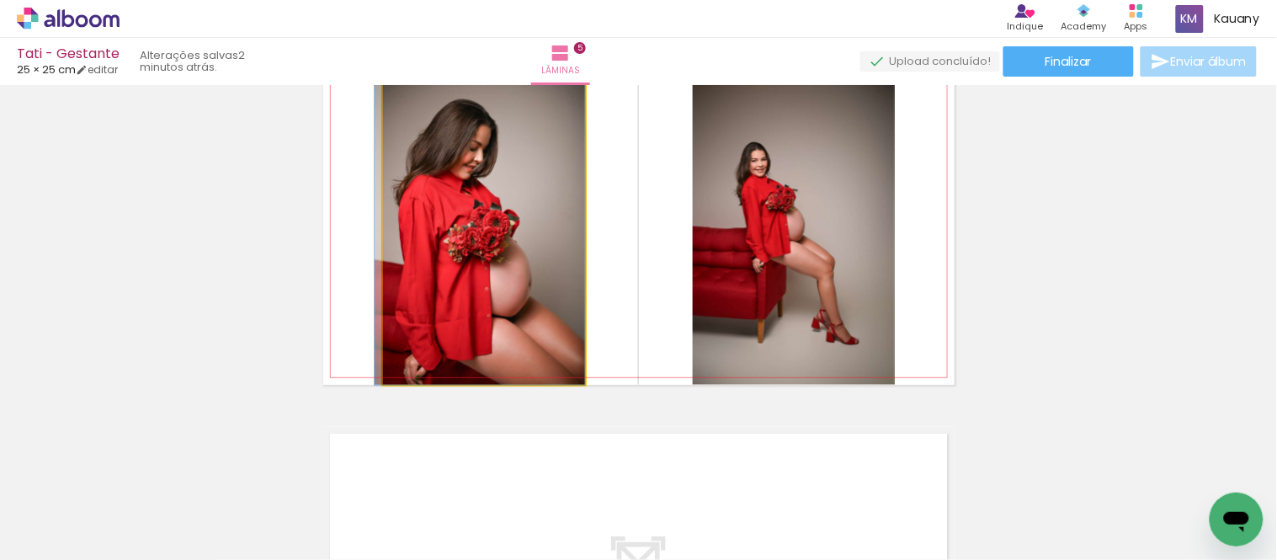
drag, startPoint x: 511, startPoint y: 306, endPoint x: 494, endPoint y: 246, distance: 62.1
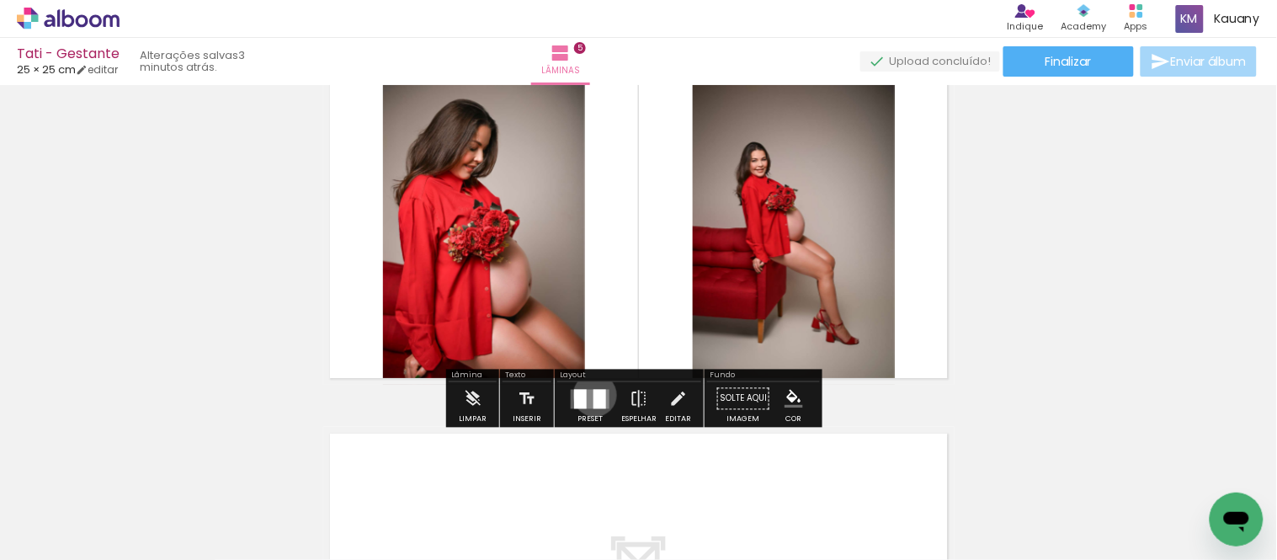
click at [593, 394] on div at bounding box center [599, 398] width 13 height 19
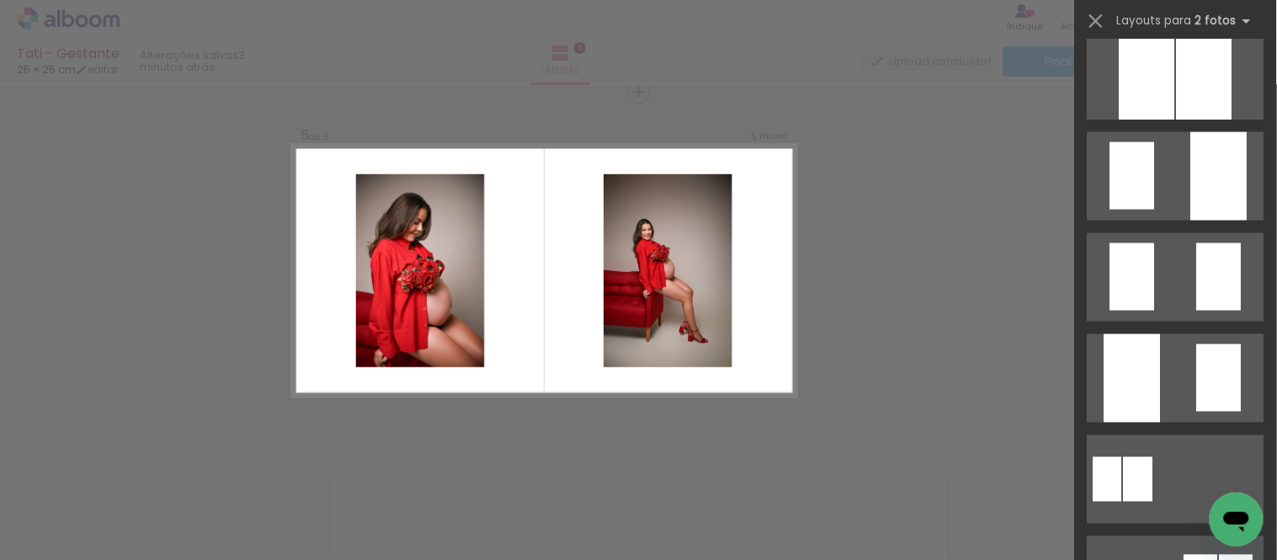
scroll to position [654, 0]
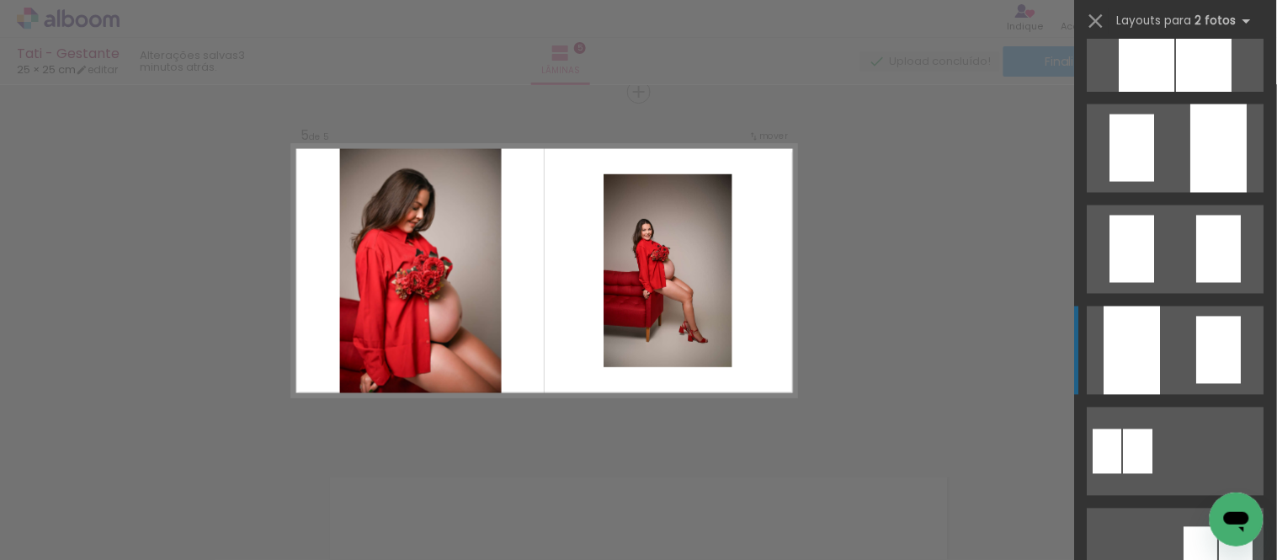
click at [1114, 346] on div at bounding box center [1132, 350] width 56 height 88
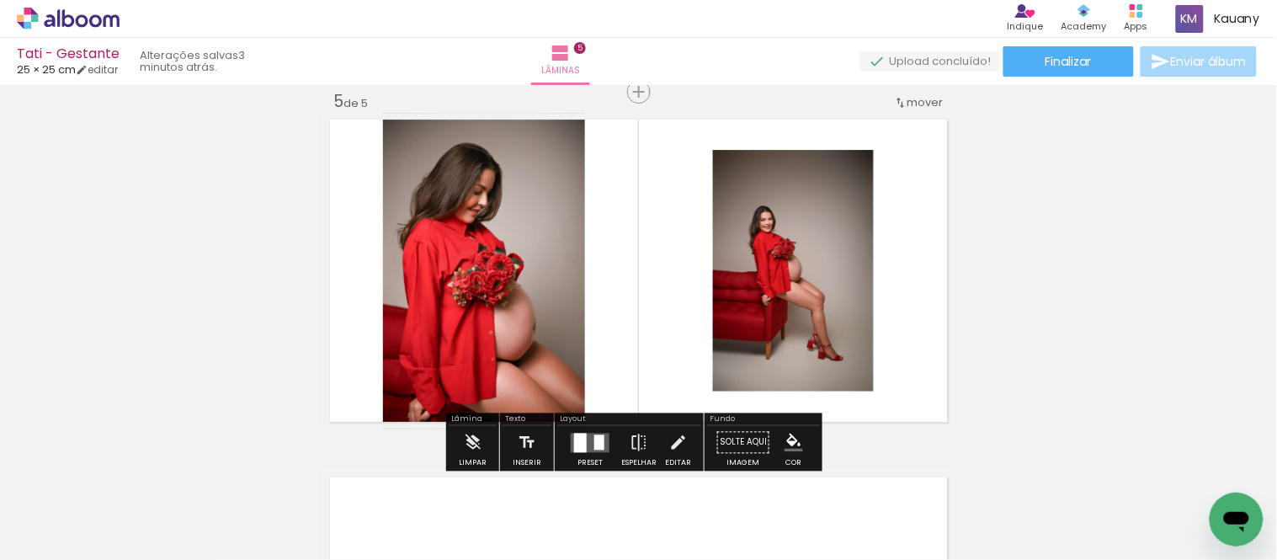
scroll to position [0, 1693]
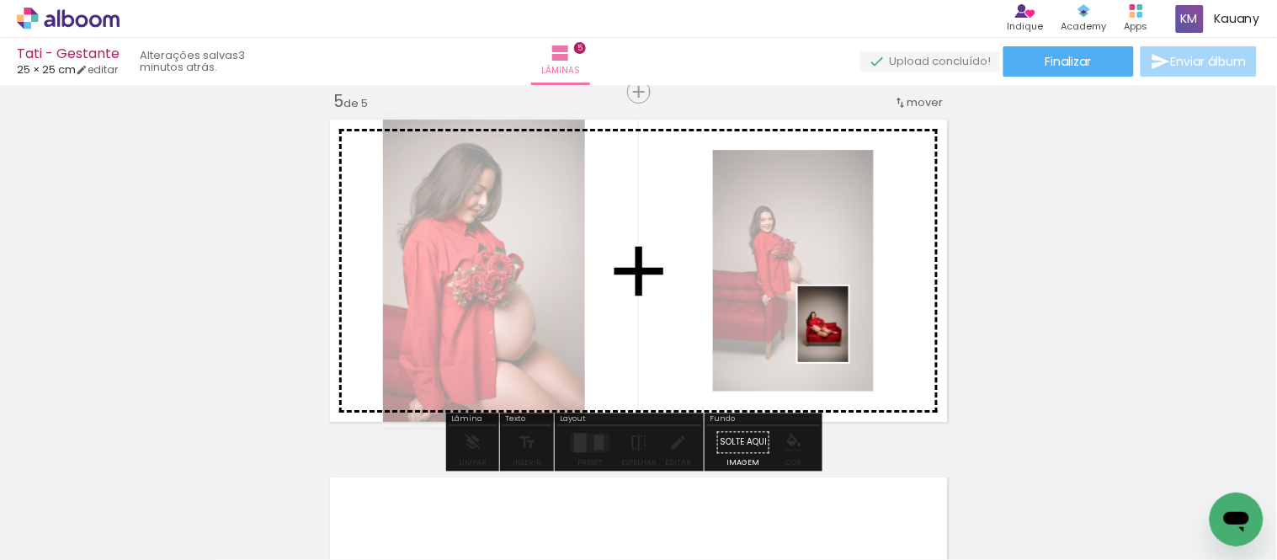
drag, startPoint x: 1024, startPoint y: 514, endPoint x: 848, endPoint y: 337, distance: 250.0
click at [848, 337] on quentale-workspace at bounding box center [638, 280] width 1277 height 560
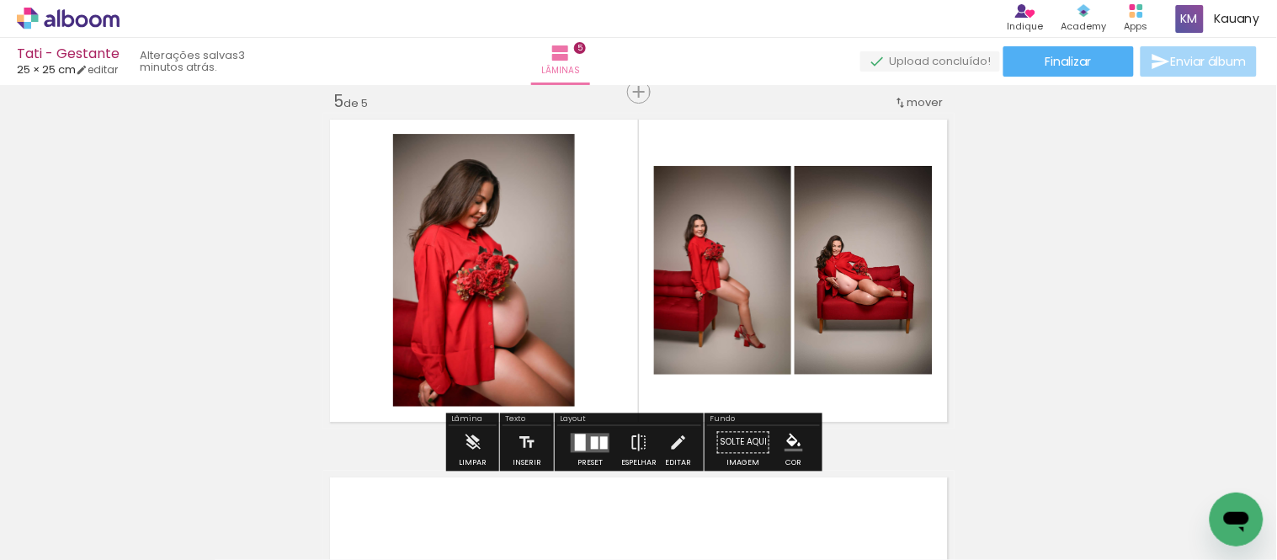
click at [575, 438] on div at bounding box center [580, 441] width 11 height 17
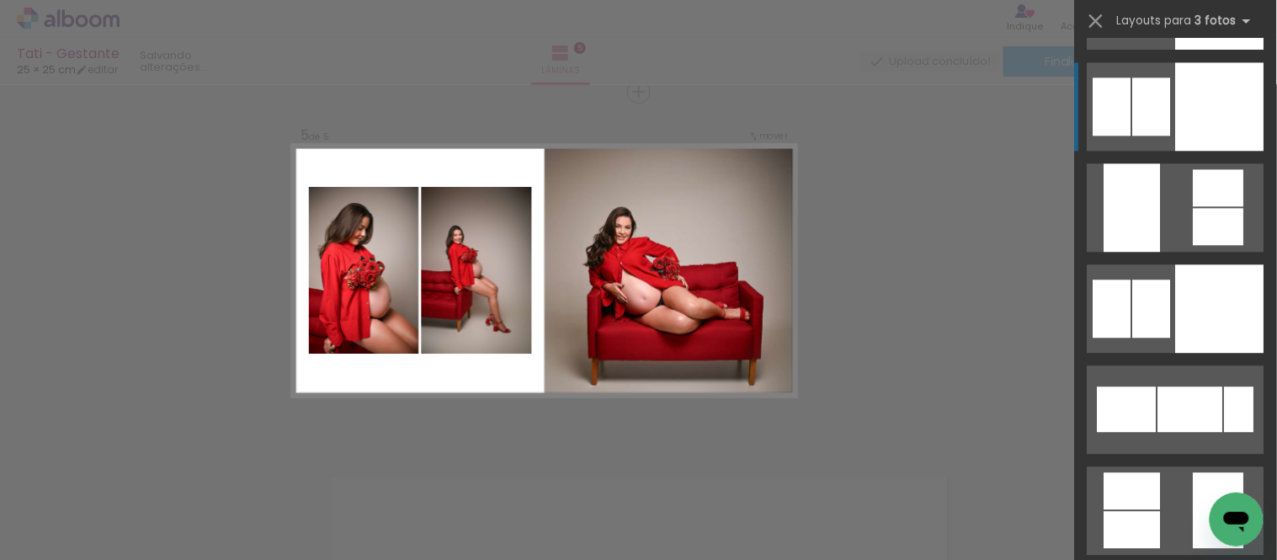
scroll to position [7575, 0]
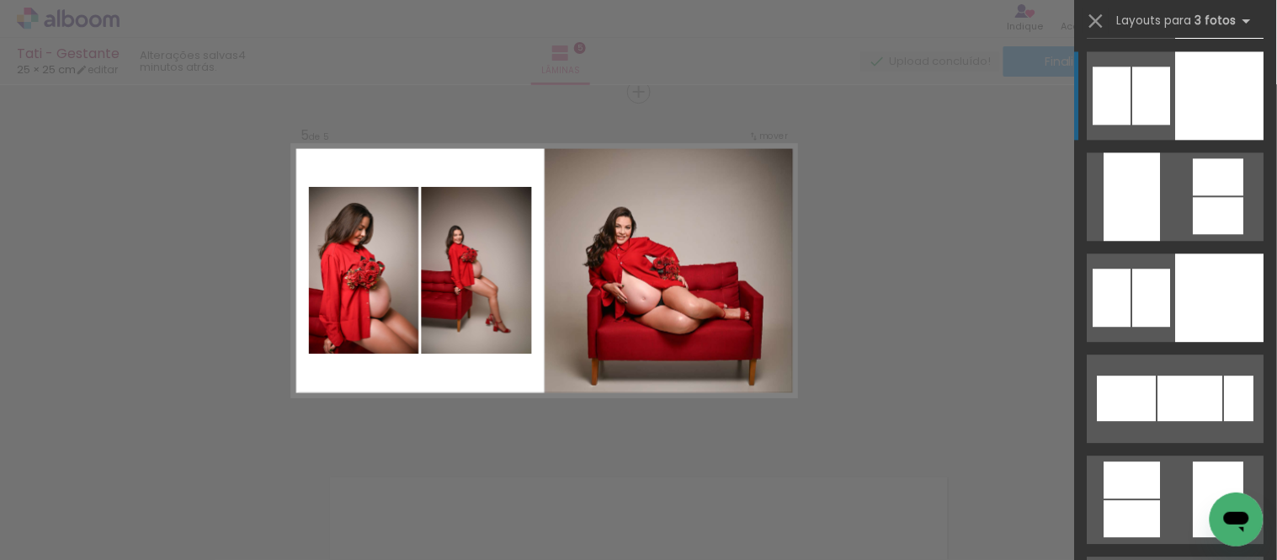
click at [1197, 296] on div at bounding box center [1220, 297] width 88 height 88
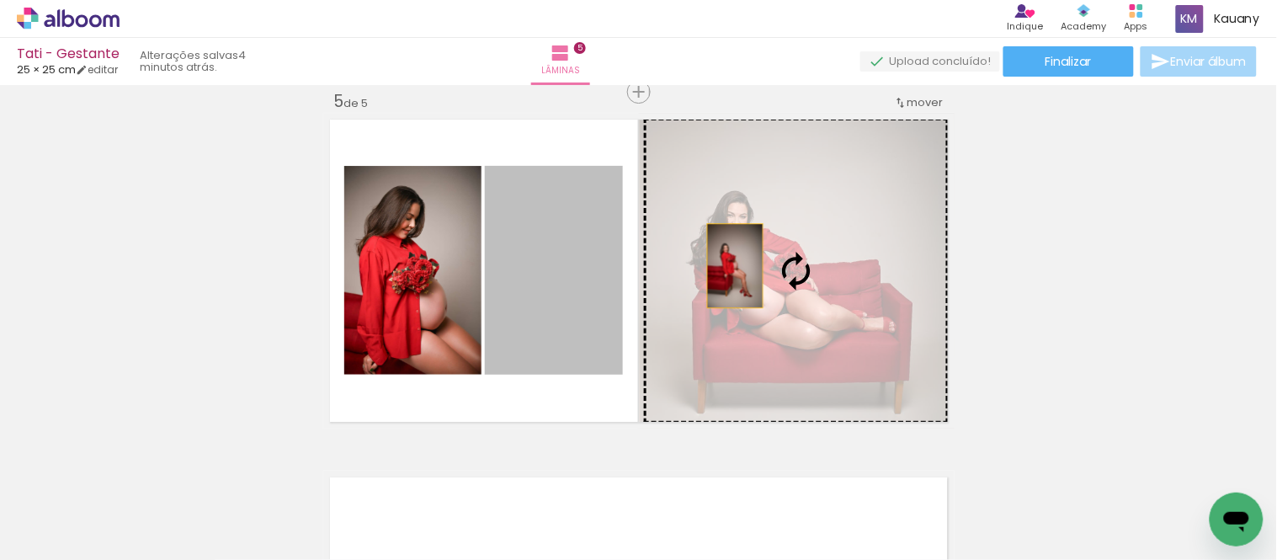
drag, startPoint x: 646, startPoint y: 262, endPoint x: 728, endPoint y: 265, distance: 82.6
click at [0, 0] on slot at bounding box center [0, 0] width 0 height 0
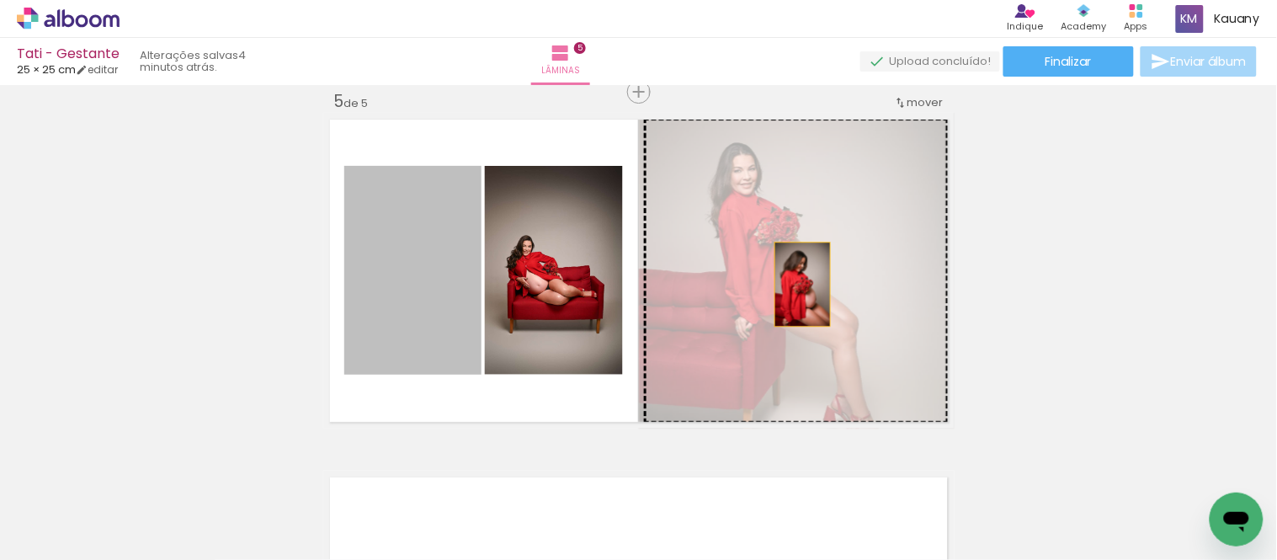
drag, startPoint x: 423, startPoint y: 281, endPoint x: 819, endPoint y: 287, distance: 396.5
click at [0, 0] on slot at bounding box center [0, 0] width 0 height 0
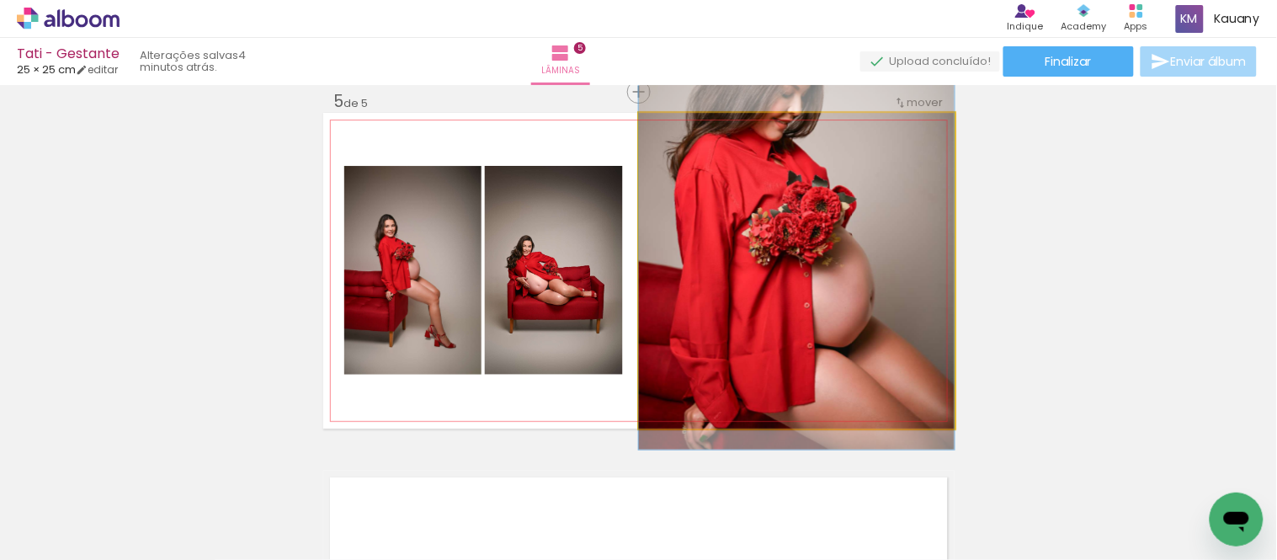
drag, startPoint x: 806, startPoint y: 264, endPoint x: 826, endPoint y: 206, distance: 61.2
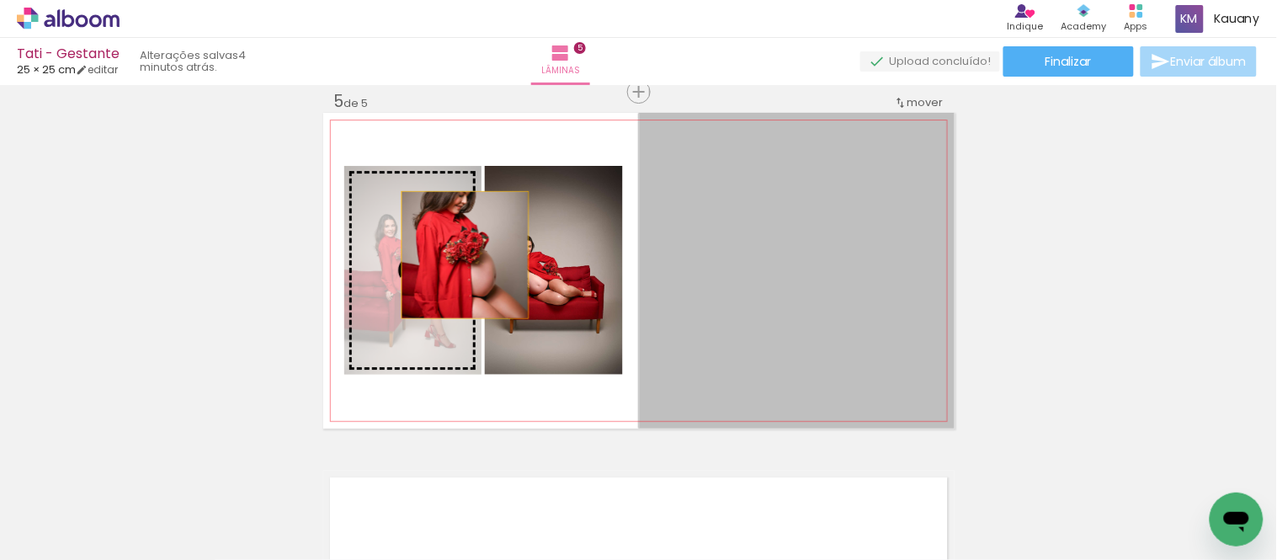
drag, startPoint x: 822, startPoint y: 206, endPoint x: 385, endPoint y: 263, distance: 440.4
click at [0, 0] on slot at bounding box center [0, 0] width 0 height 0
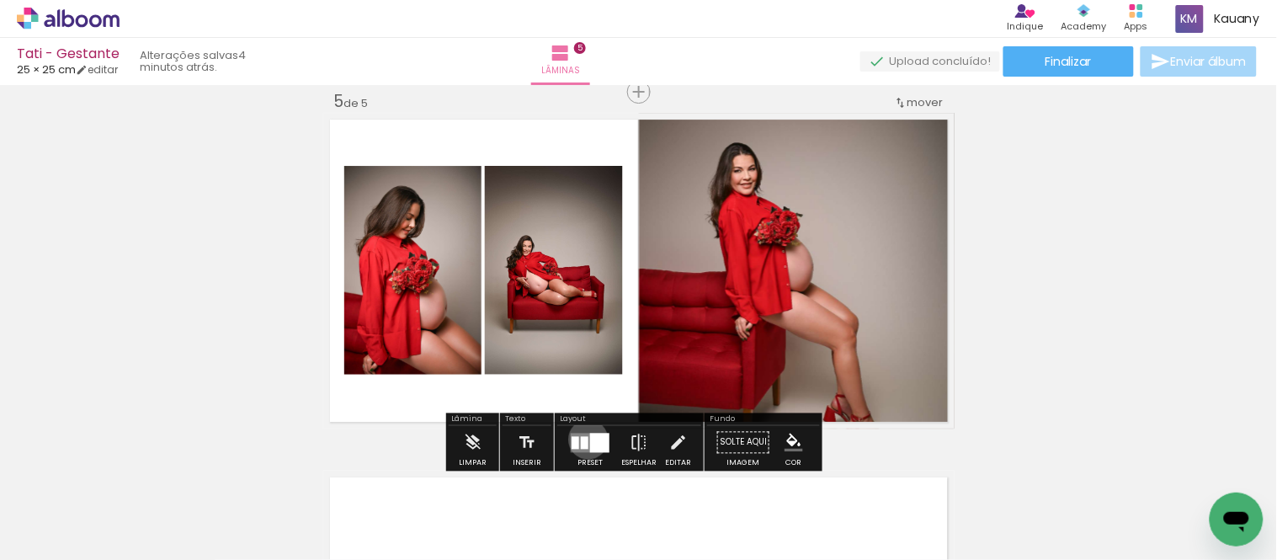
click at [584, 438] on quentale-layouter at bounding box center [590, 442] width 39 height 19
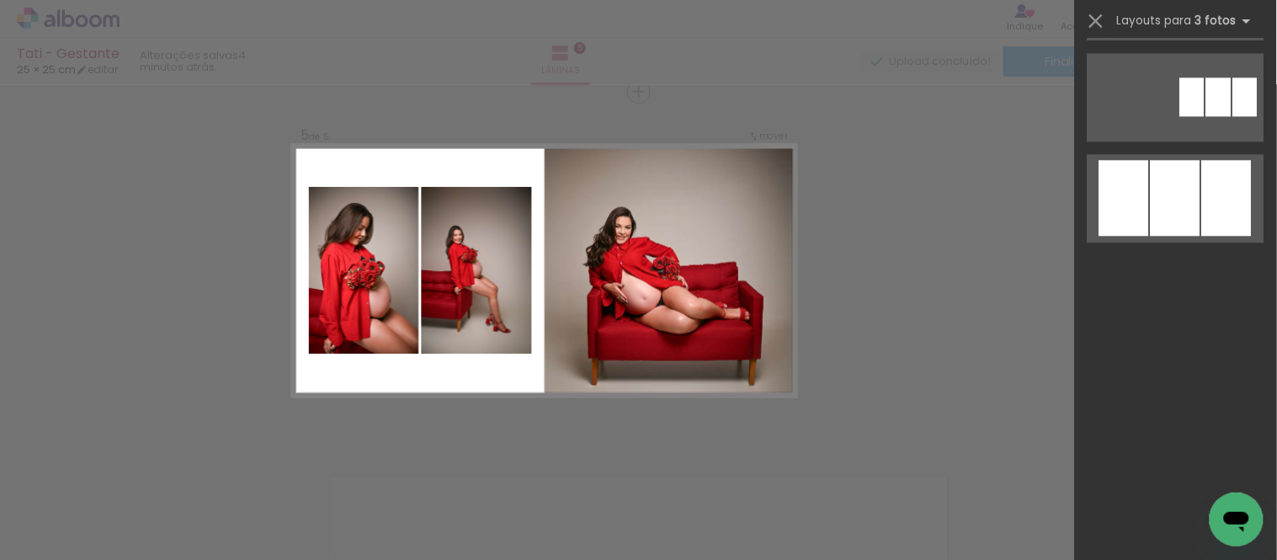
scroll to position [0, 0]
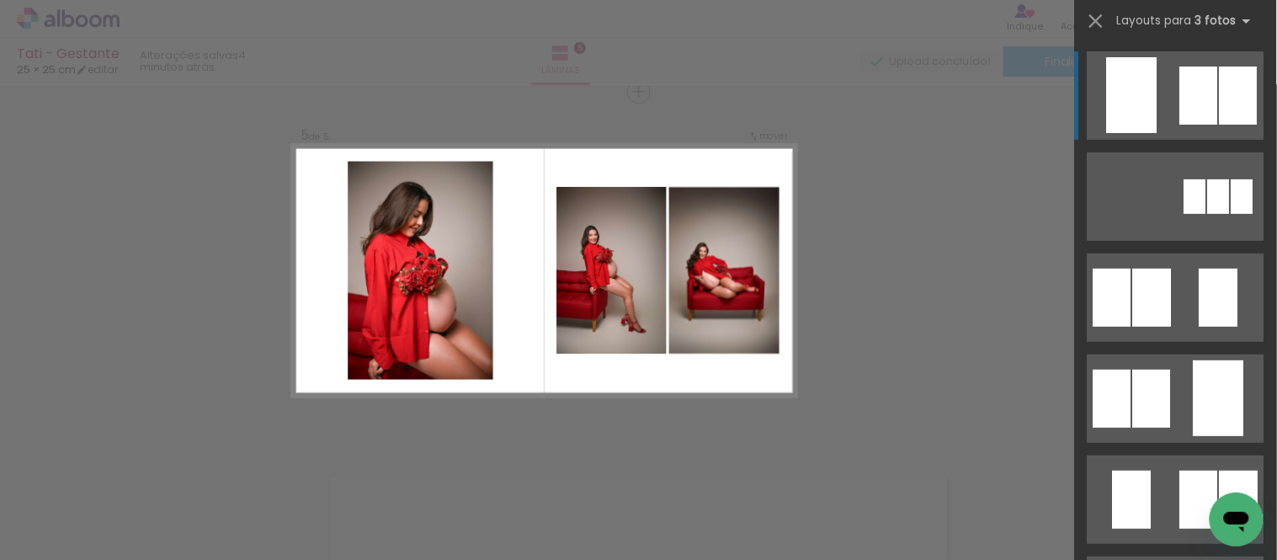
click at [1204, 95] on div at bounding box center [1199, 95] width 38 height 58
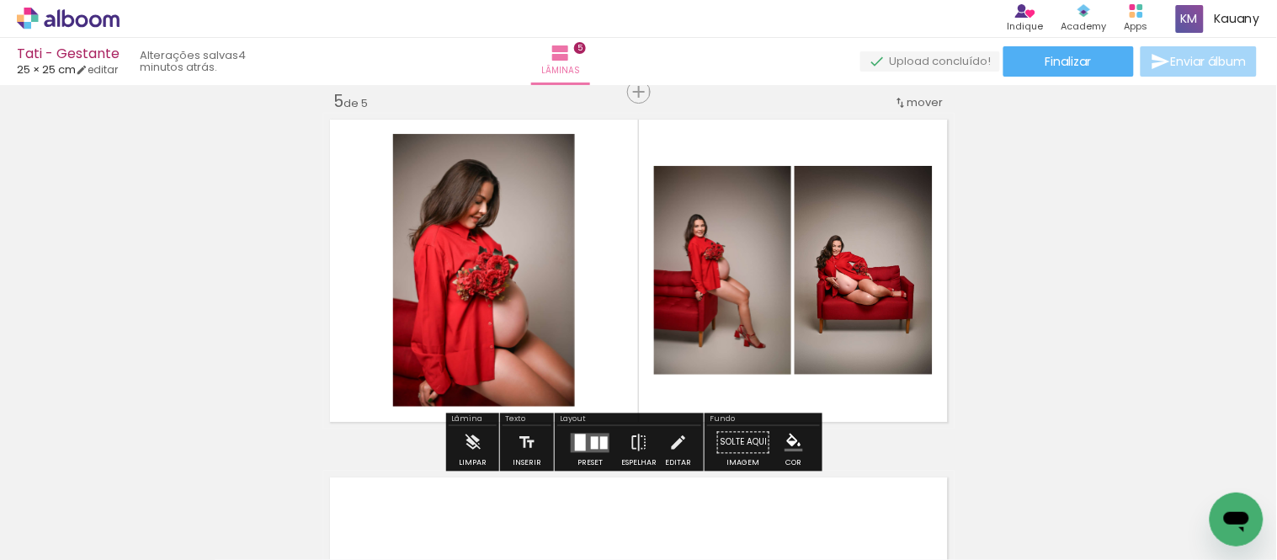
click at [582, 447] on quentale-layouter at bounding box center [590, 442] width 39 height 19
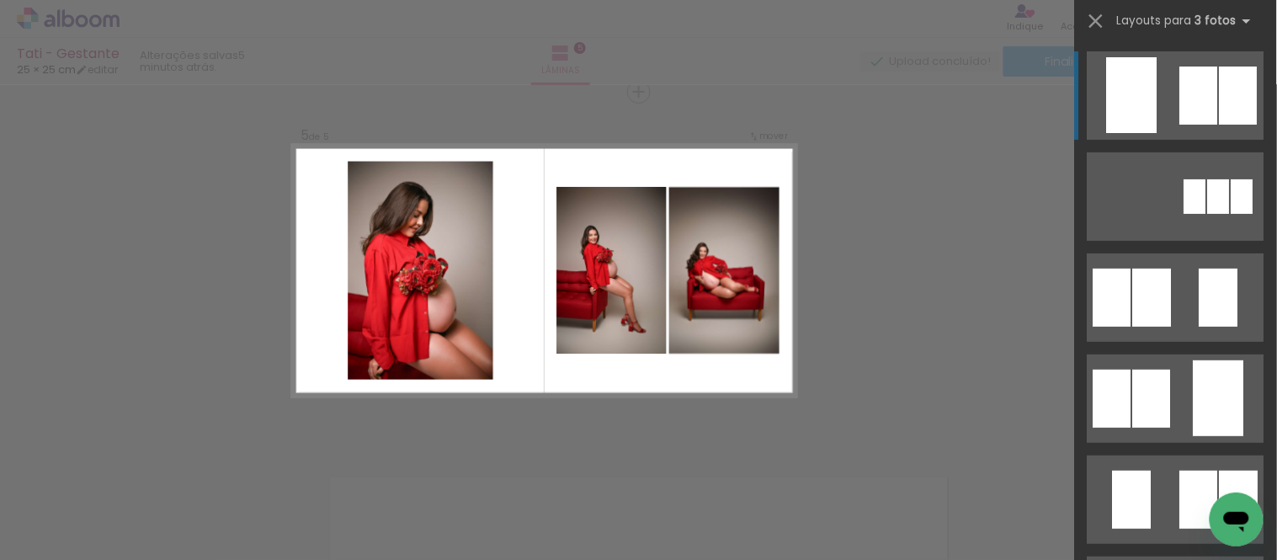
click at [1133, 98] on div at bounding box center [1132, 95] width 50 height 76
click at [1151, 98] on quentale-layouter at bounding box center [1175, 95] width 177 height 88
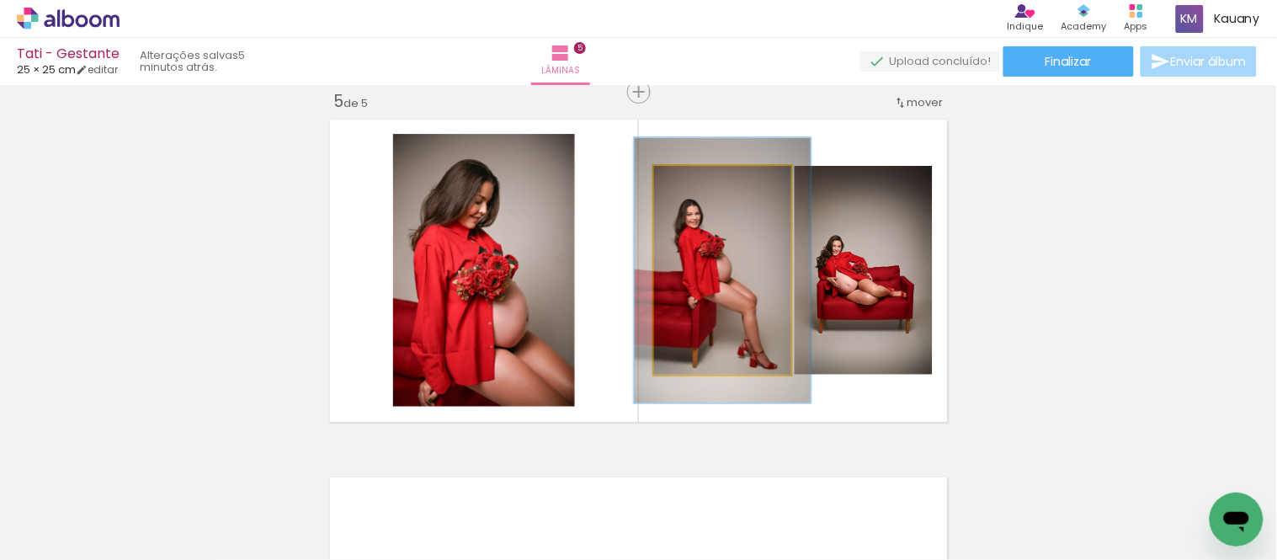
drag, startPoint x: 688, startPoint y: 180, endPoint x: 704, endPoint y: 180, distance: 16.0
type paper-slider "127"
click at [704, 180] on div at bounding box center [708, 183] width 15 height 15
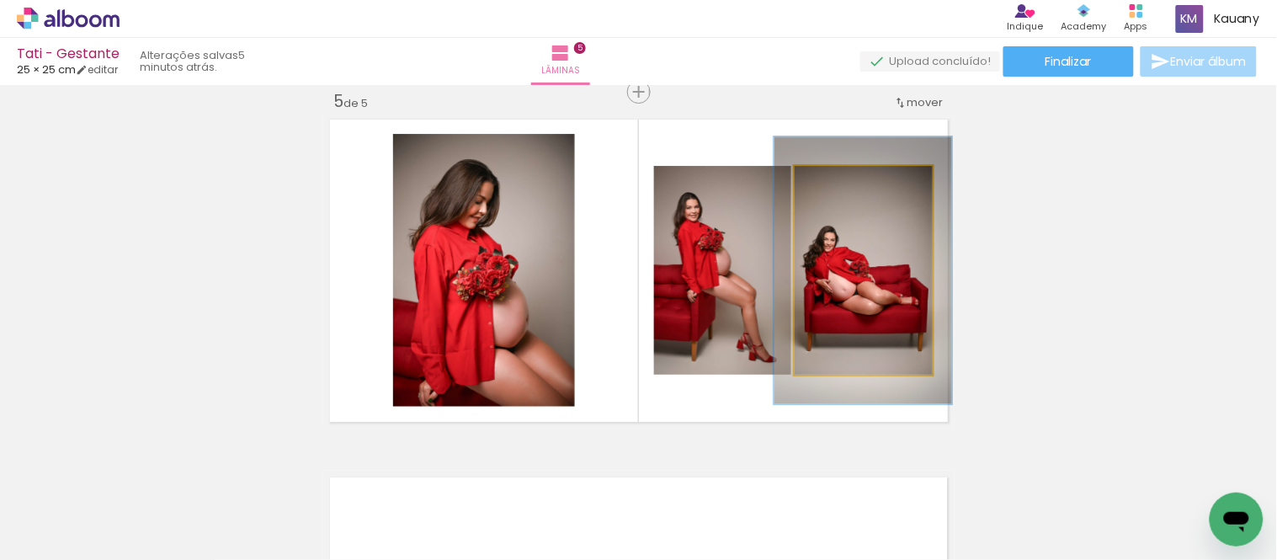
drag, startPoint x: 837, startPoint y: 178, endPoint x: 853, endPoint y: 178, distance: 16.0
type paper-slider "128"
click at [853, 178] on div at bounding box center [850, 183] width 27 height 27
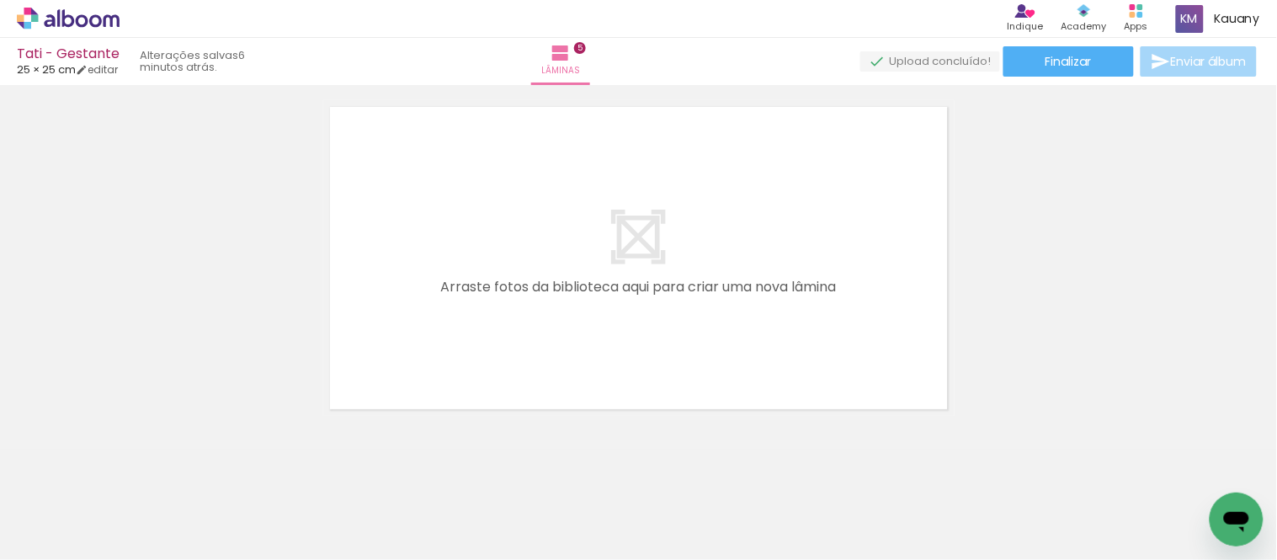
scroll to position [1826, 0]
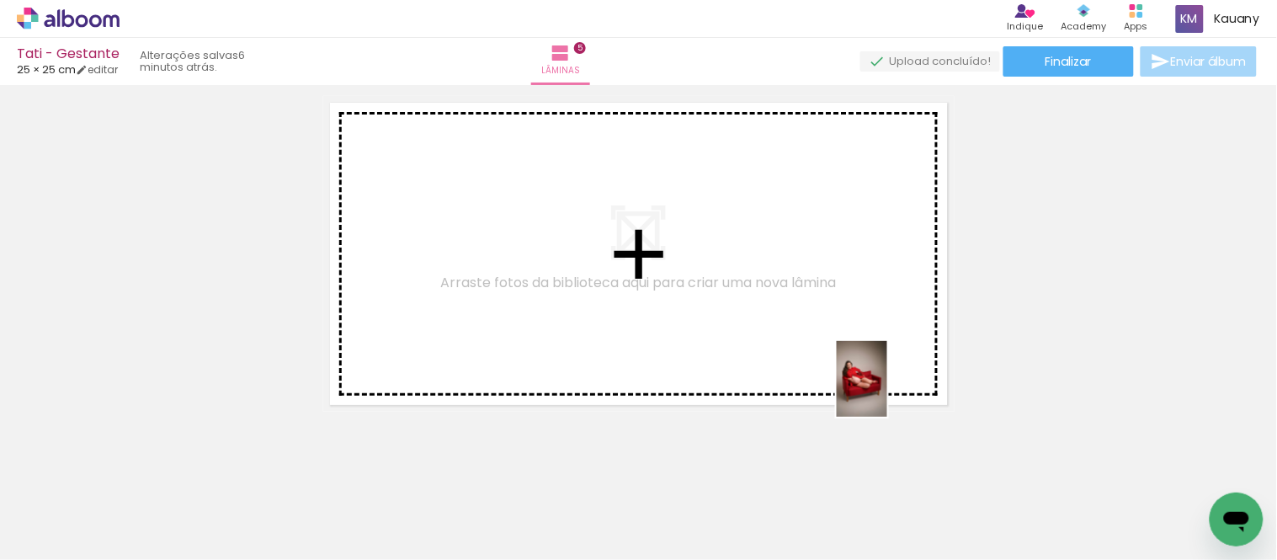
drag, startPoint x: 1126, startPoint y: 489, endPoint x: 872, endPoint y: 376, distance: 278.1
click at [872, 376] on quentale-workspace at bounding box center [638, 280] width 1277 height 560
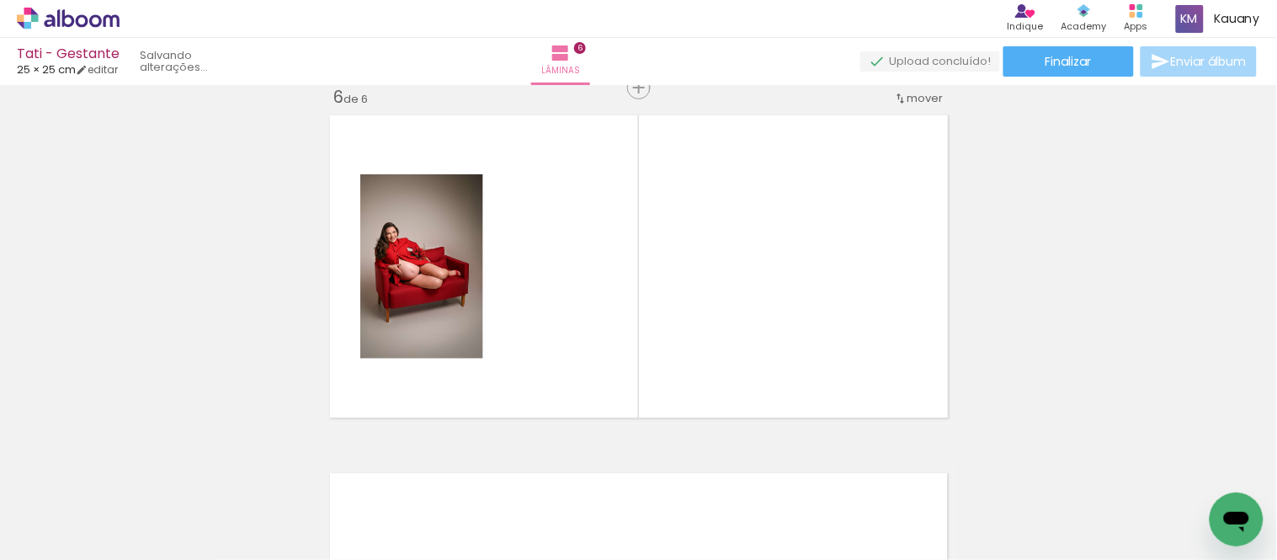
scroll to position [1810, 0]
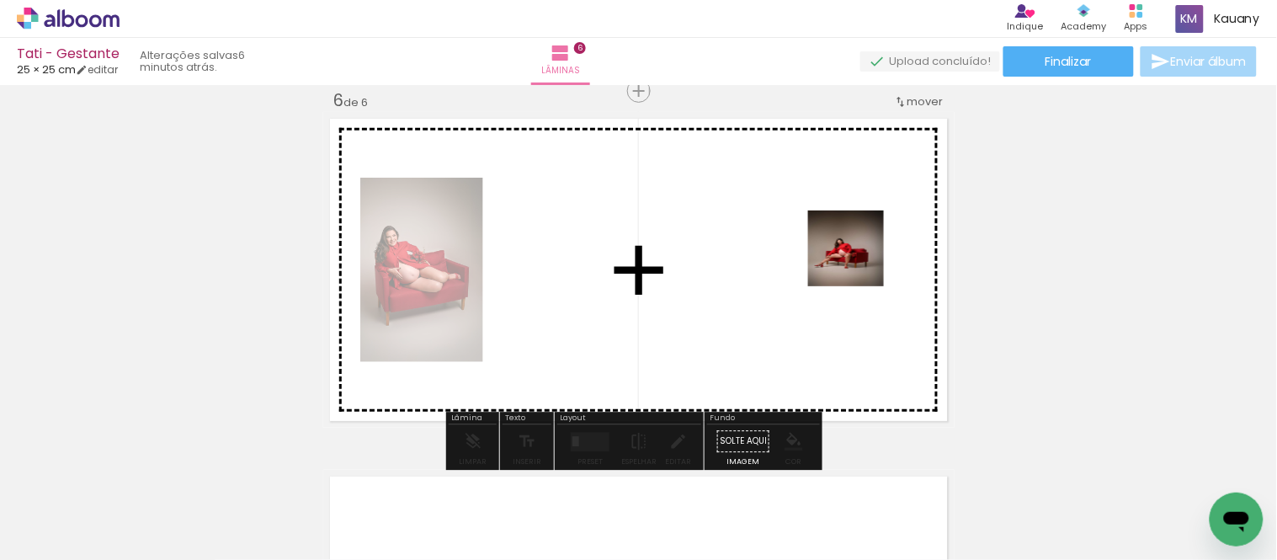
drag, startPoint x: 1204, startPoint y: 493, endPoint x: 848, endPoint y: 253, distance: 430.0
click at [848, 253] on quentale-workspace at bounding box center [638, 280] width 1277 height 560
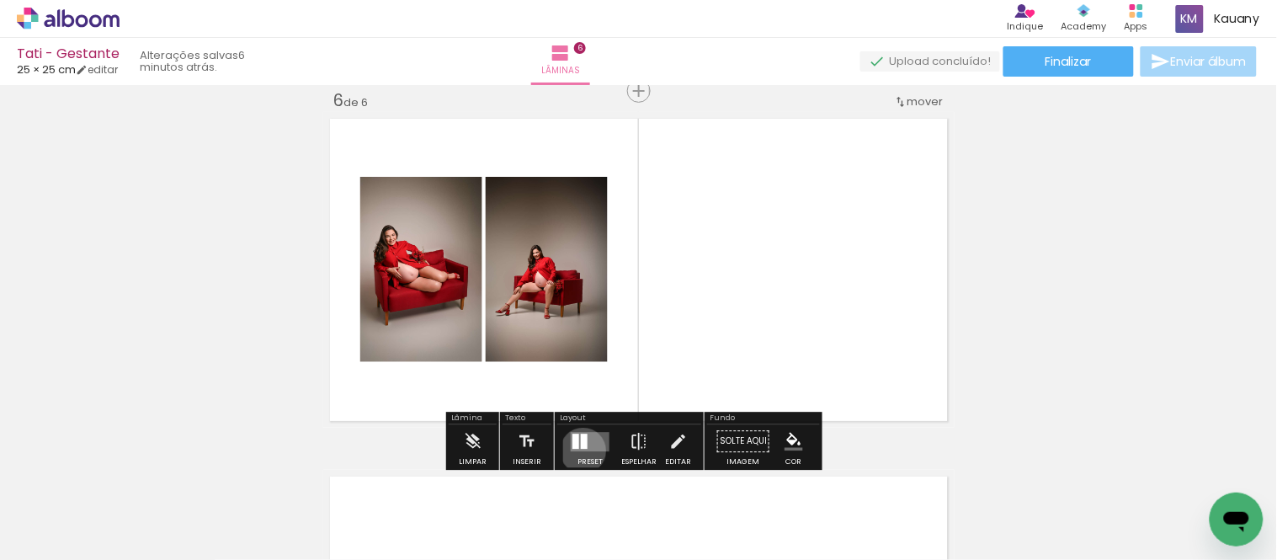
click at [579, 450] on quentale-layouter at bounding box center [590, 441] width 39 height 19
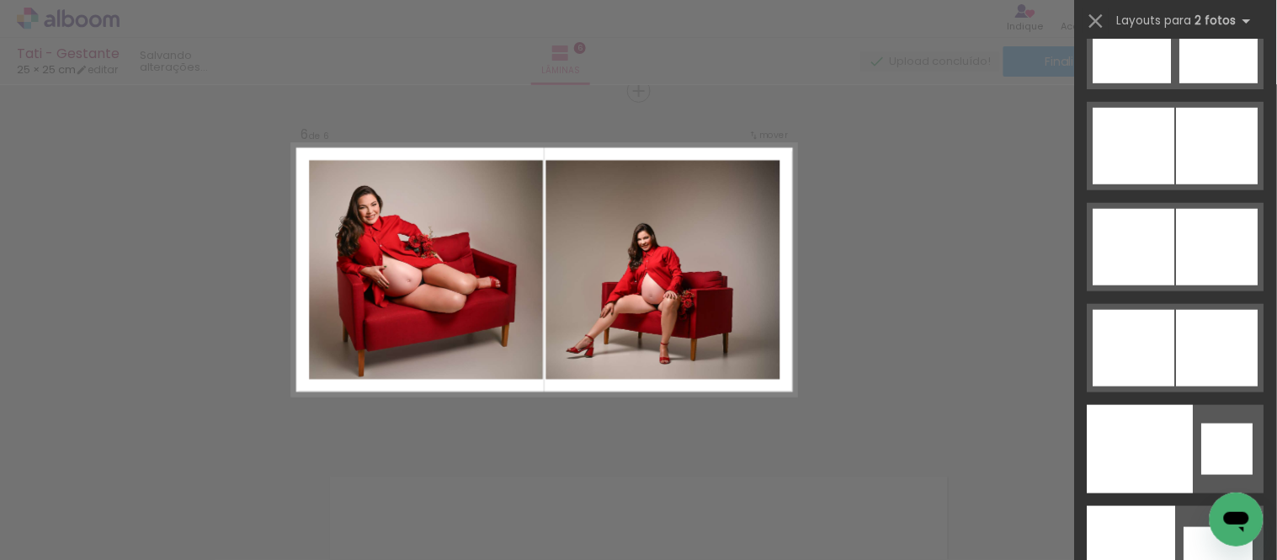
scroll to position [8565, 0]
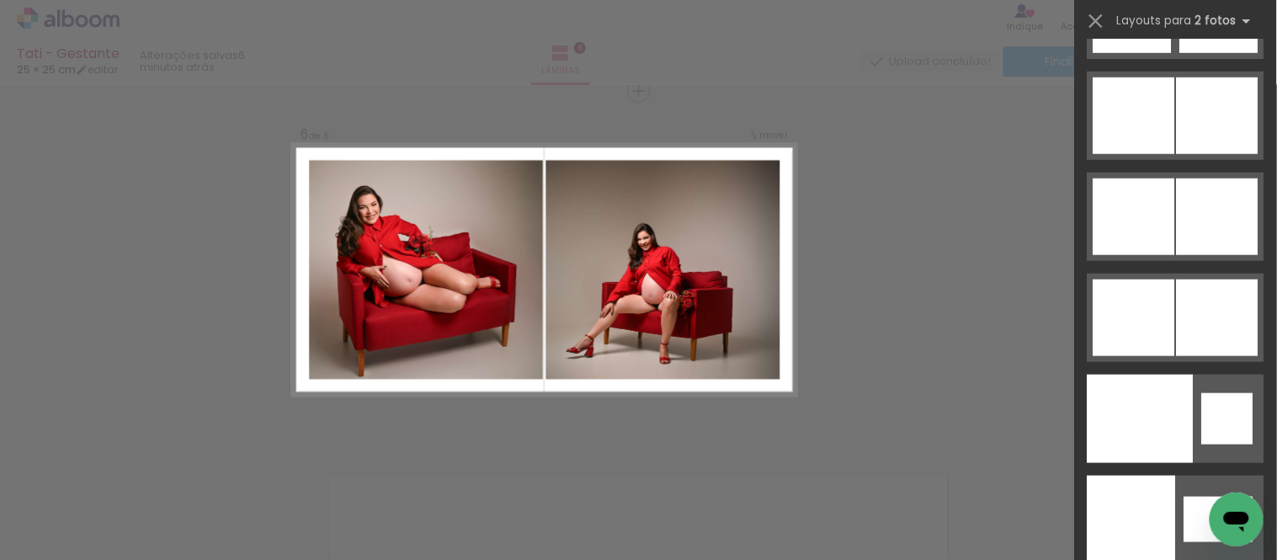
click at [1177, 215] on div at bounding box center [1218, 216] width 82 height 77
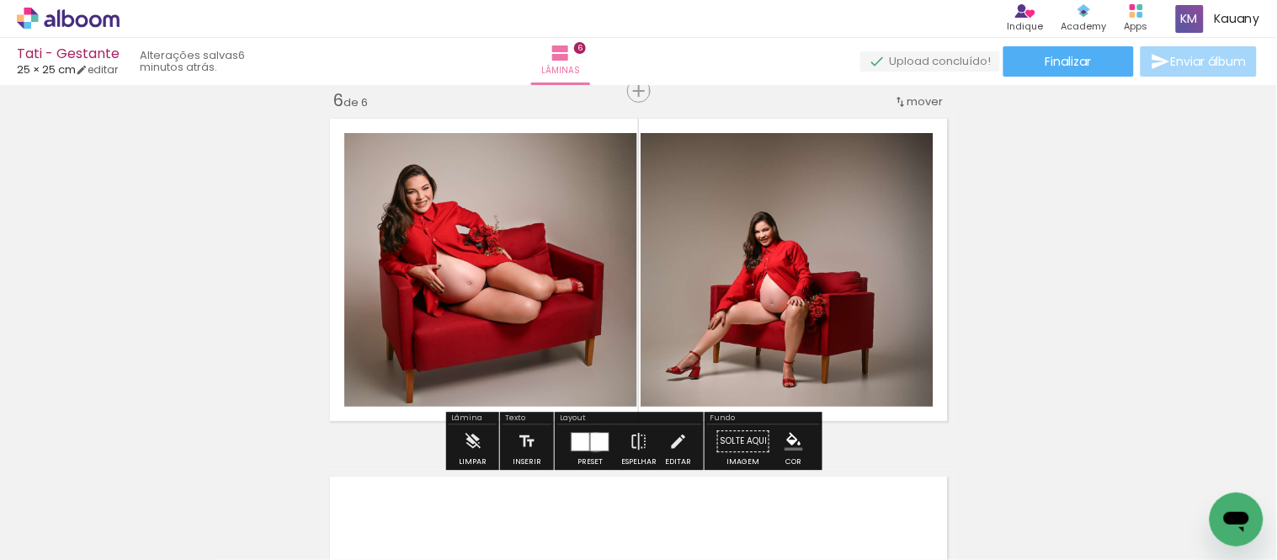
click at [592, 442] on div at bounding box center [600, 442] width 18 height 18
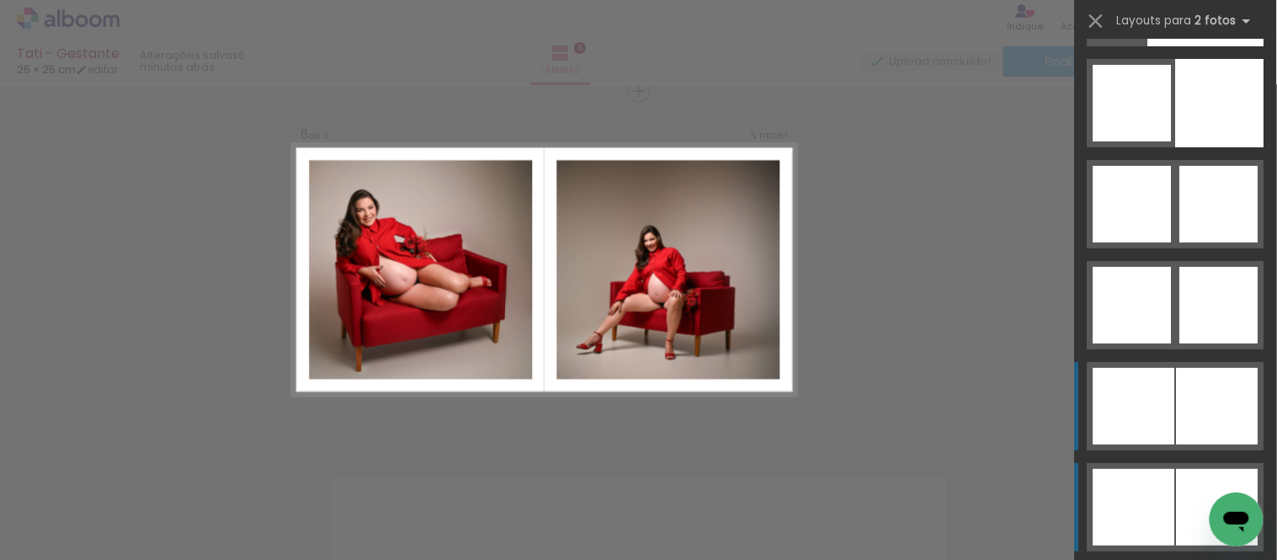
scroll to position [8231, 0]
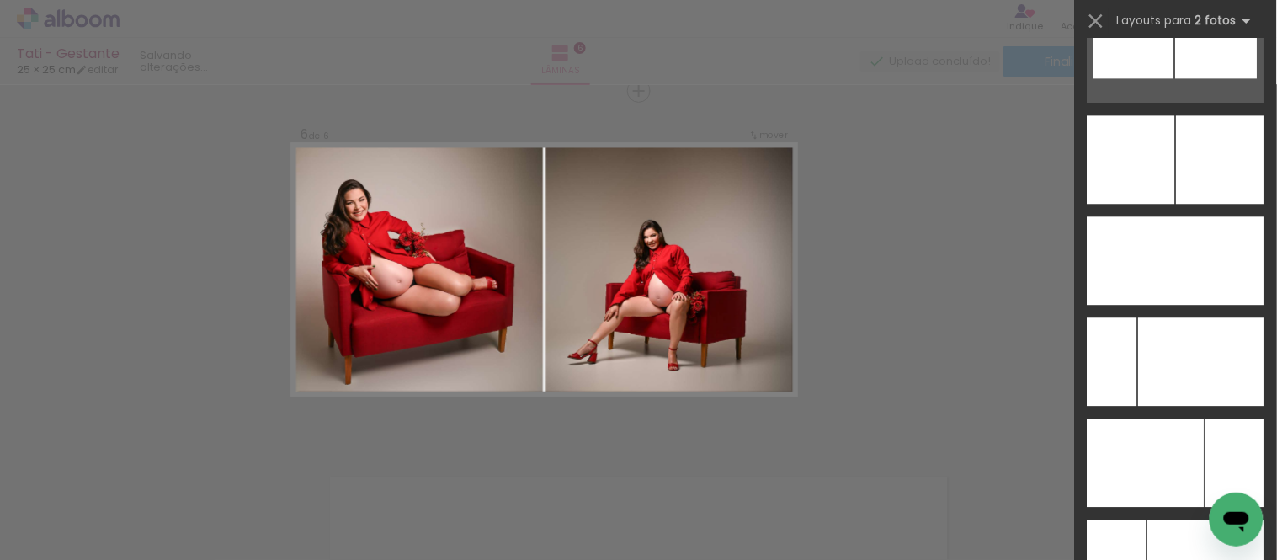
scroll to position [7577, 0]
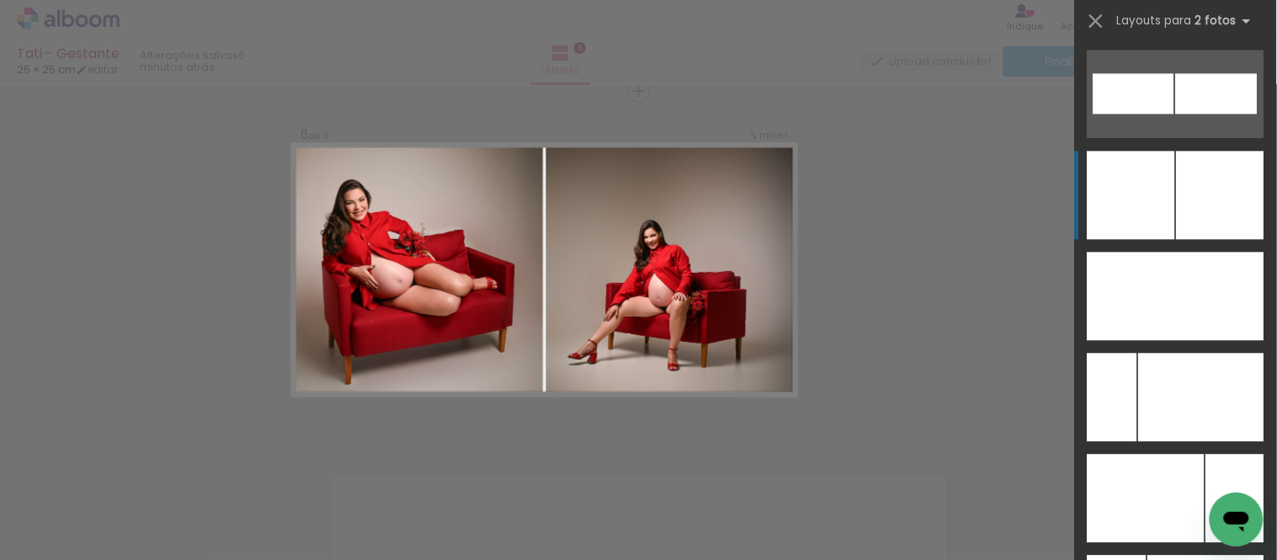
click at [1177, 180] on div at bounding box center [1221, 195] width 88 height 88
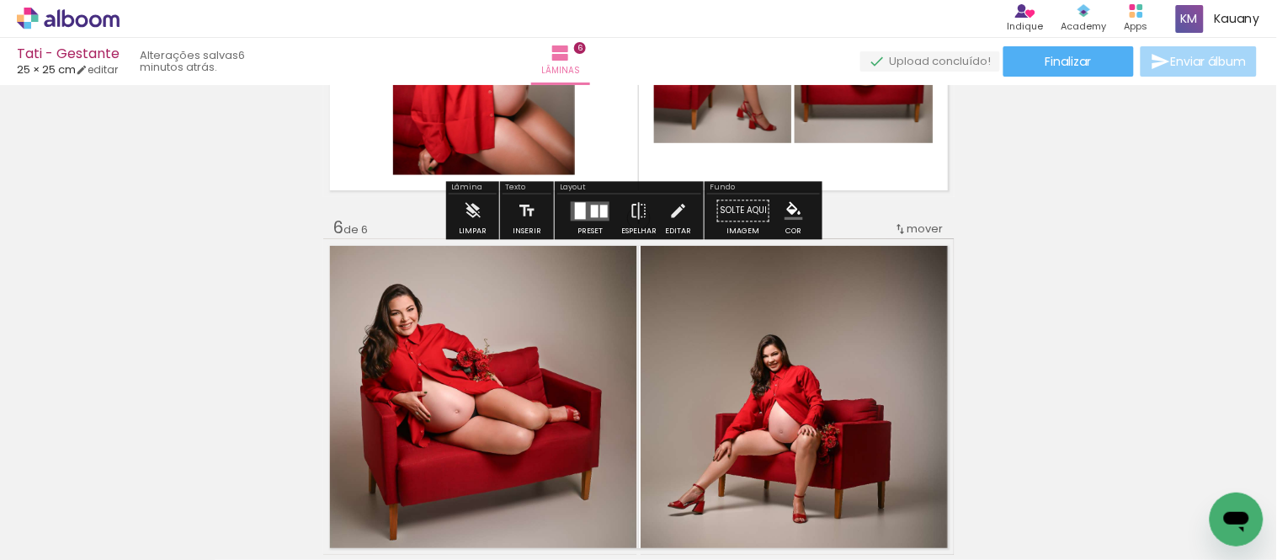
scroll to position [1717, 0]
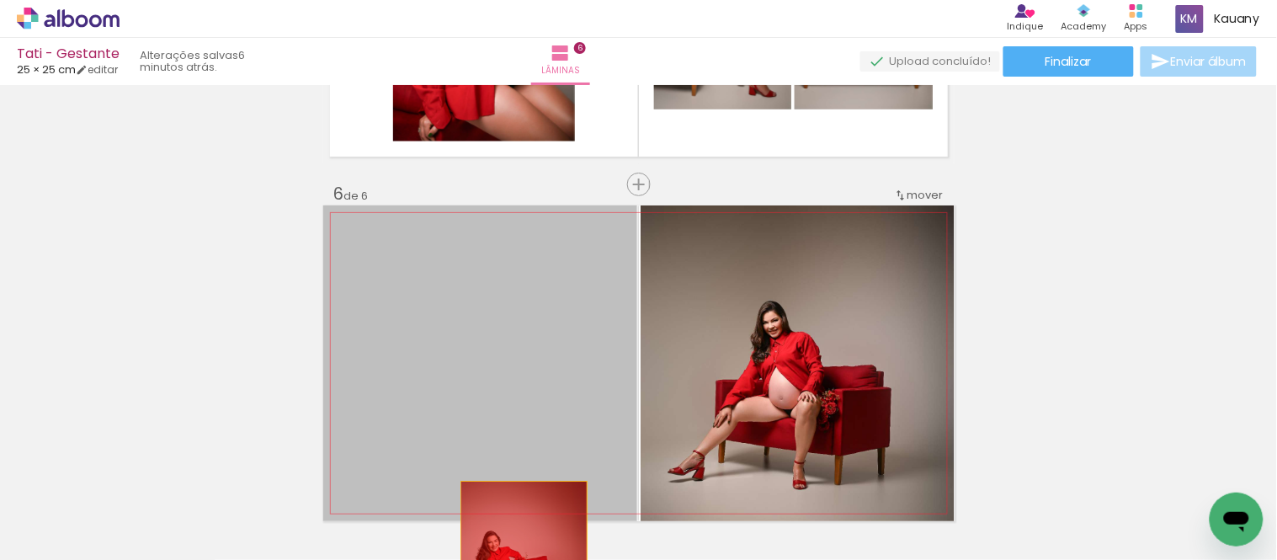
drag, startPoint x: 418, startPoint y: 334, endPoint x: 517, endPoint y: 545, distance: 232.3
click at [517, 545] on quentale-workspace at bounding box center [638, 280] width 1277 height 560
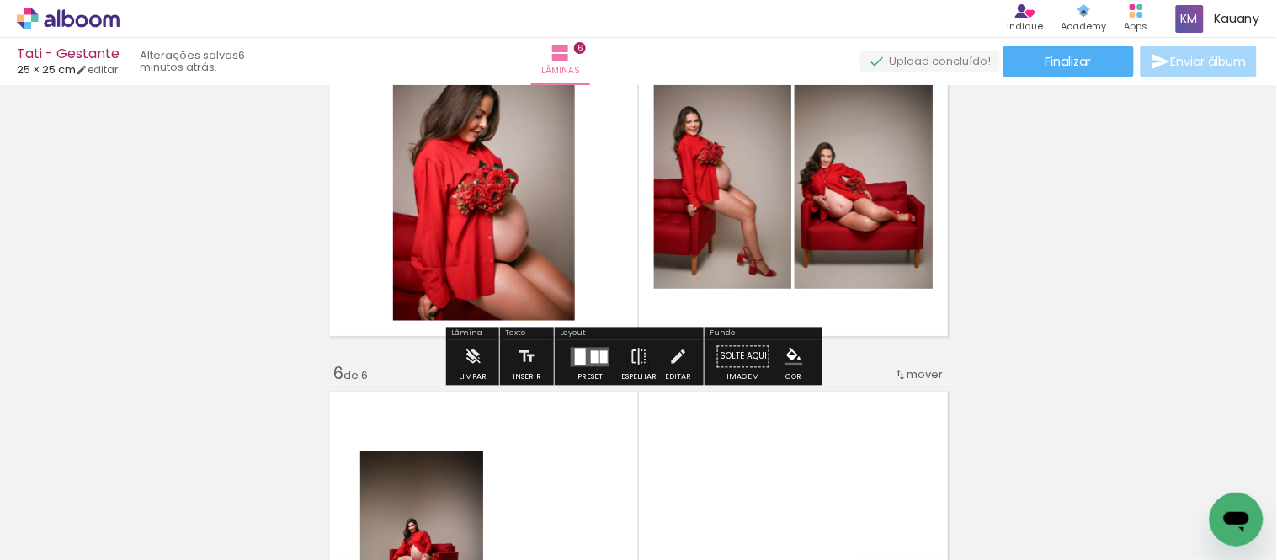
scroll to position [1529, 0]
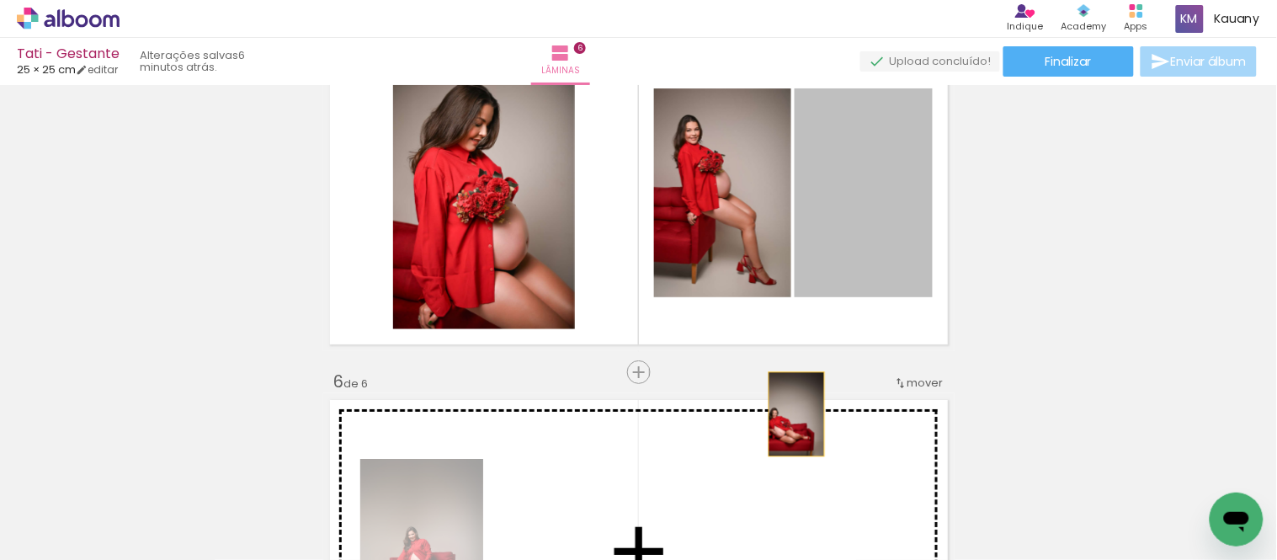
drag, startPoint x: 835, startPoint y: 196, endPoint x: 789, endPoint y: 413, distance: 221.9
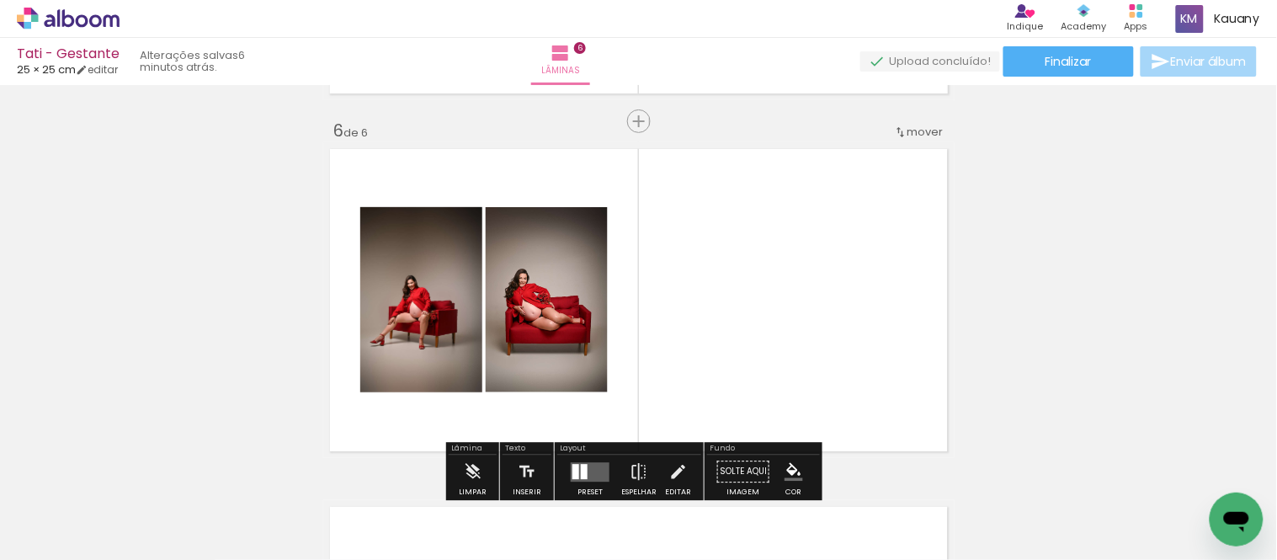
scroll to position [1810, 0]
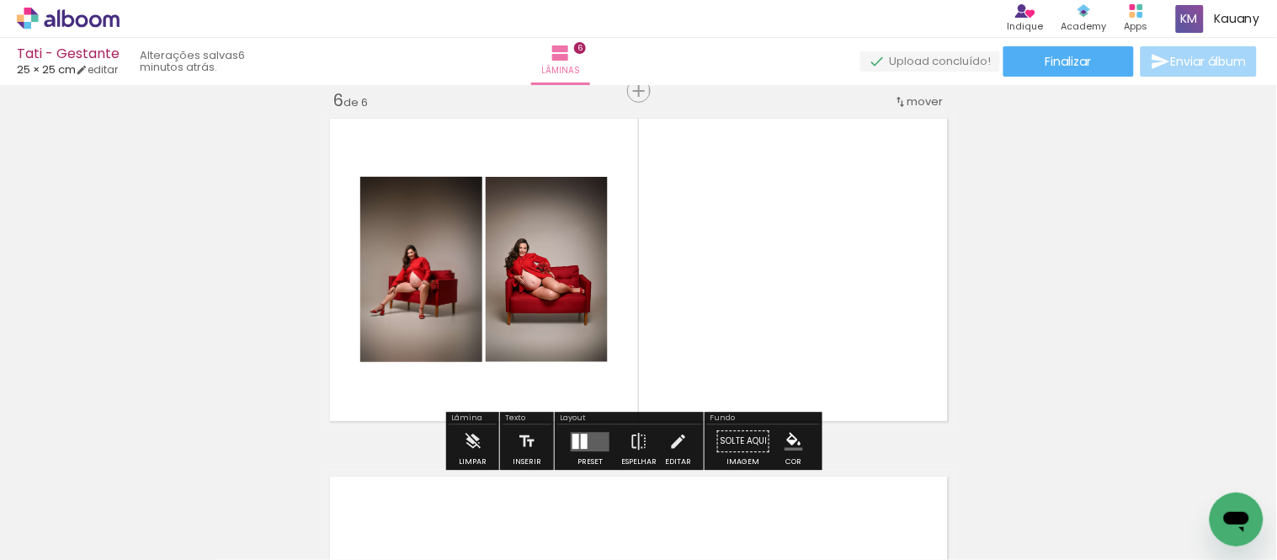
click at [591, 435] on quentale-layouter at bounding box center [590, 441] width 39 height 19
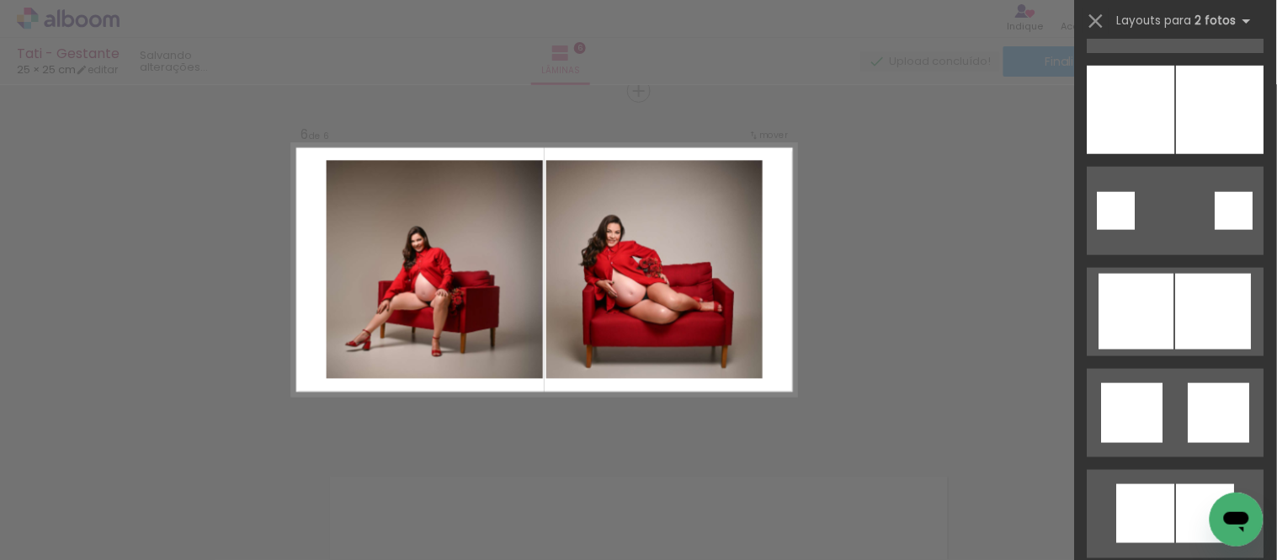
scroll to position [2057, 0]
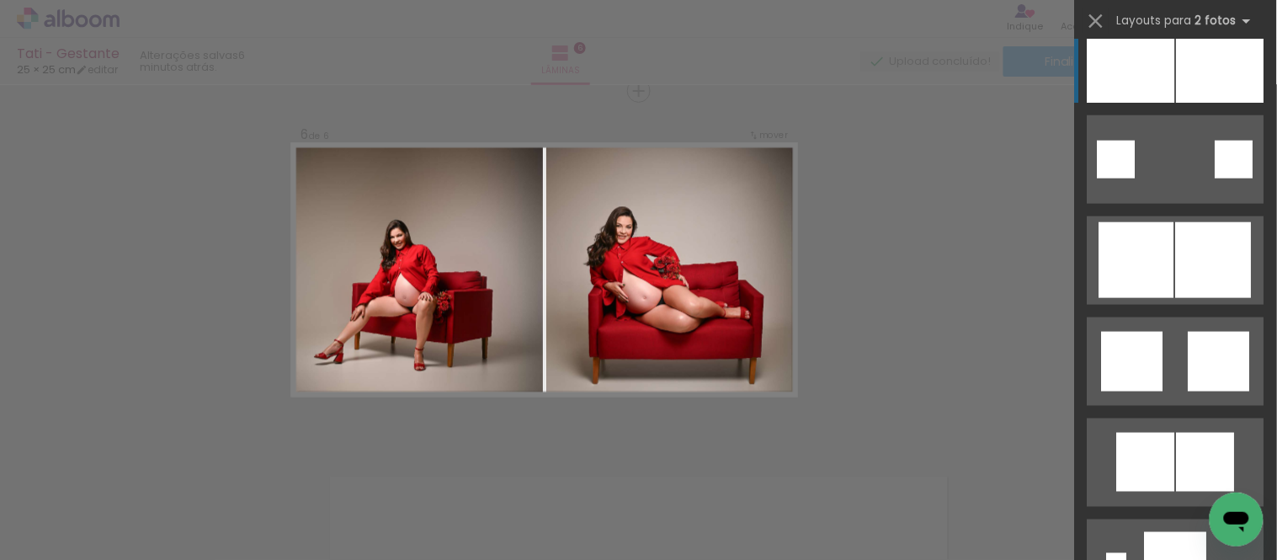
click at [1164, 73] on div at bounding box center [1131, 58] width 88 height 88
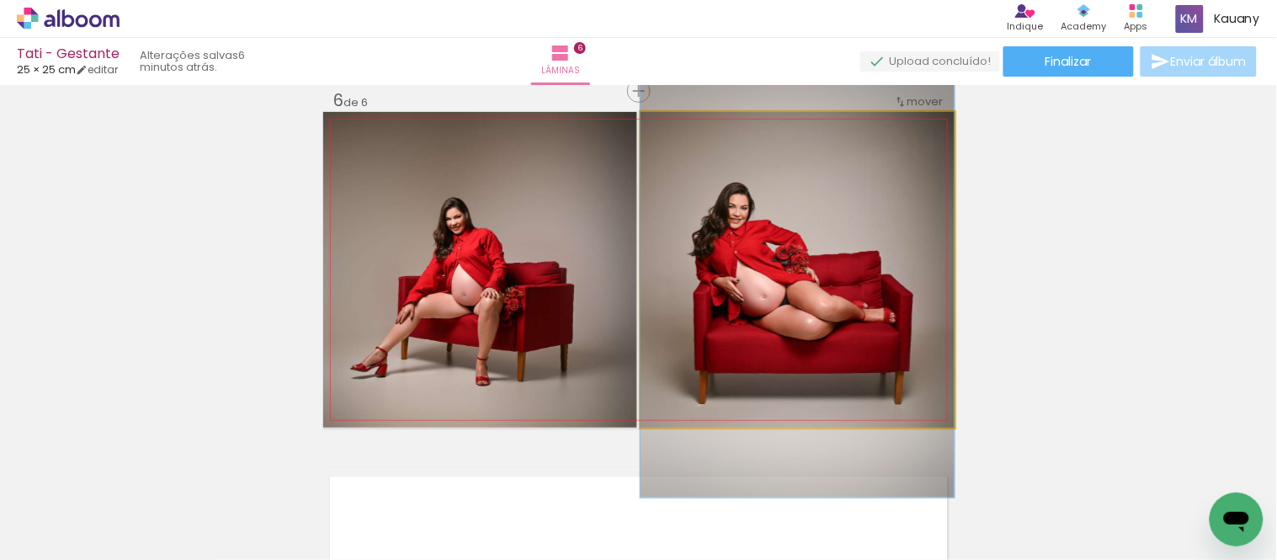
drag, startPoint x: 754, startPoint y: 263, endPoint x: 738, endPoint y: 254, distance: 18.1
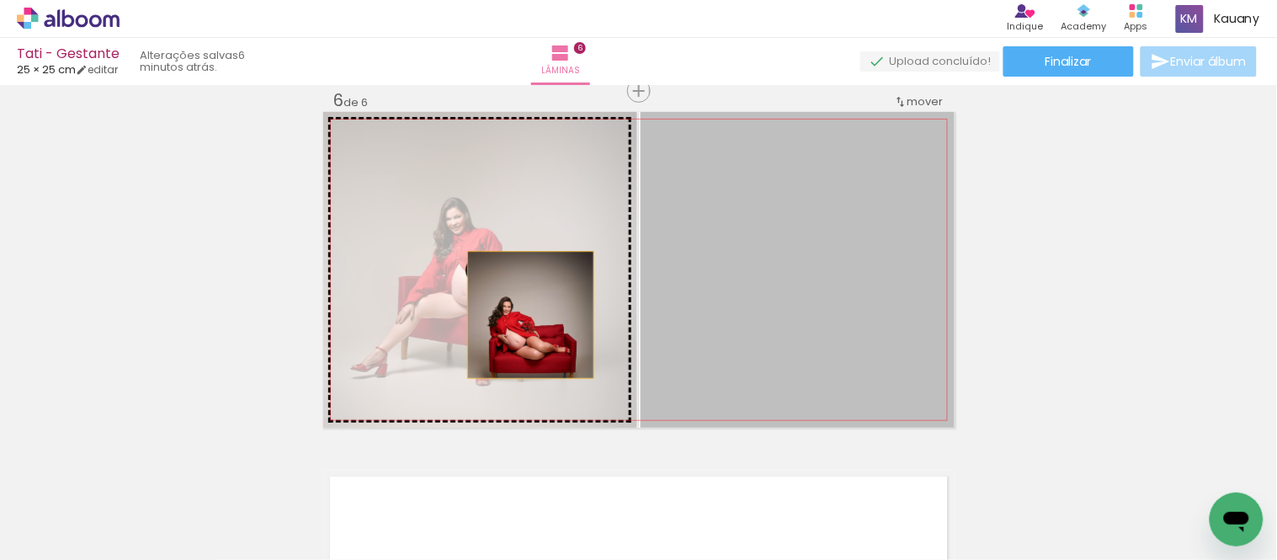
drag, startPoint x: 775, startPoint y: 273, endPoint x: 524, endPoint y: 315, distance: 255.1
click at [0, 0] on slot at bounding box center [0, 0] width 0 height 0
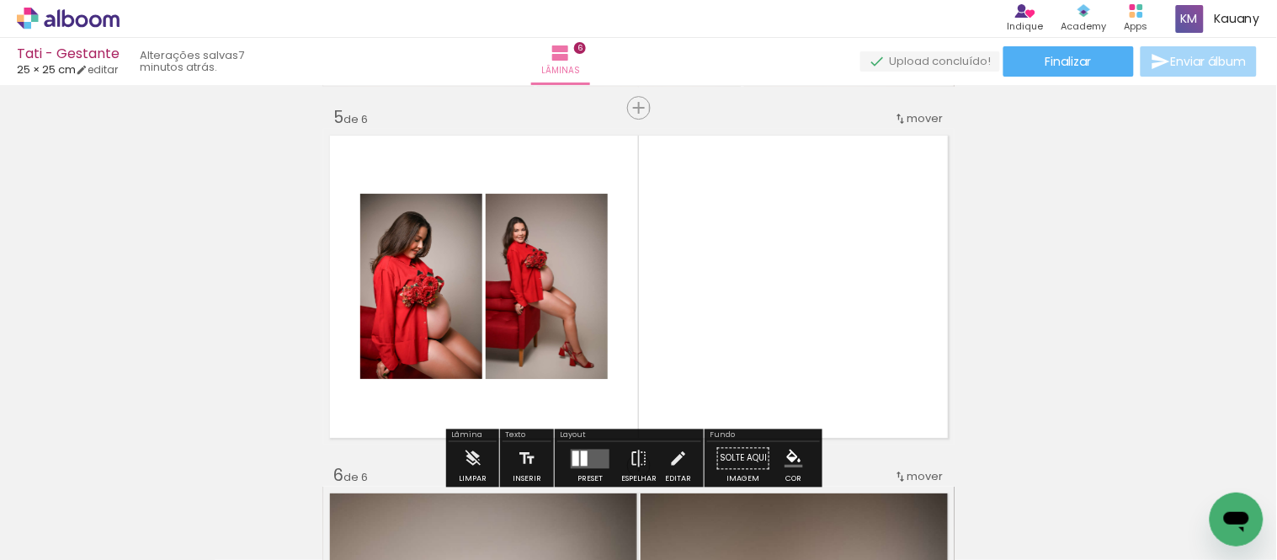
scroll to position [1529, 0]
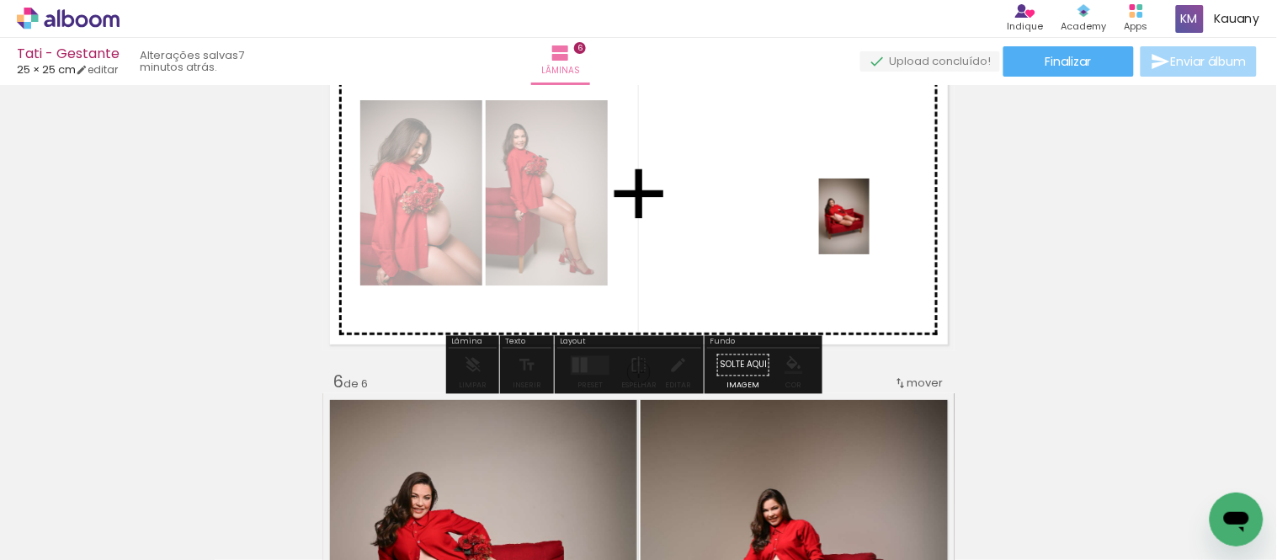
drag, startPoint x: 1126, startPoint y: 516, endPoint x: 867, endPoint y: 224, distance: 390.5
click at [867, 224] on quentale-workspace at bounding box center [638, 280] width 1277 height 560
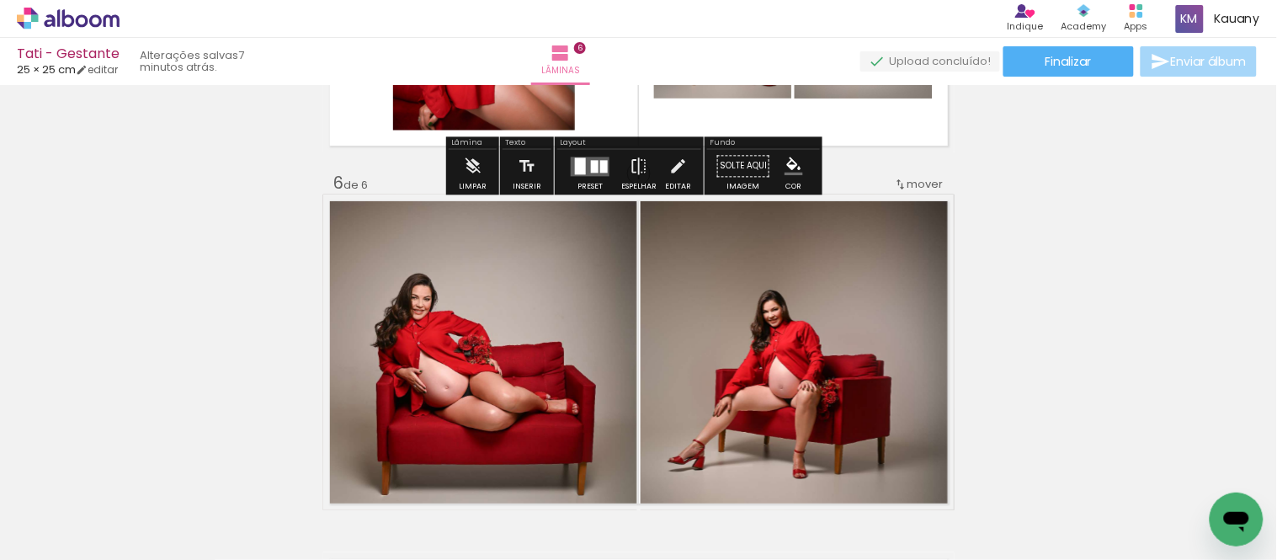
scroll to position [1810, 0]
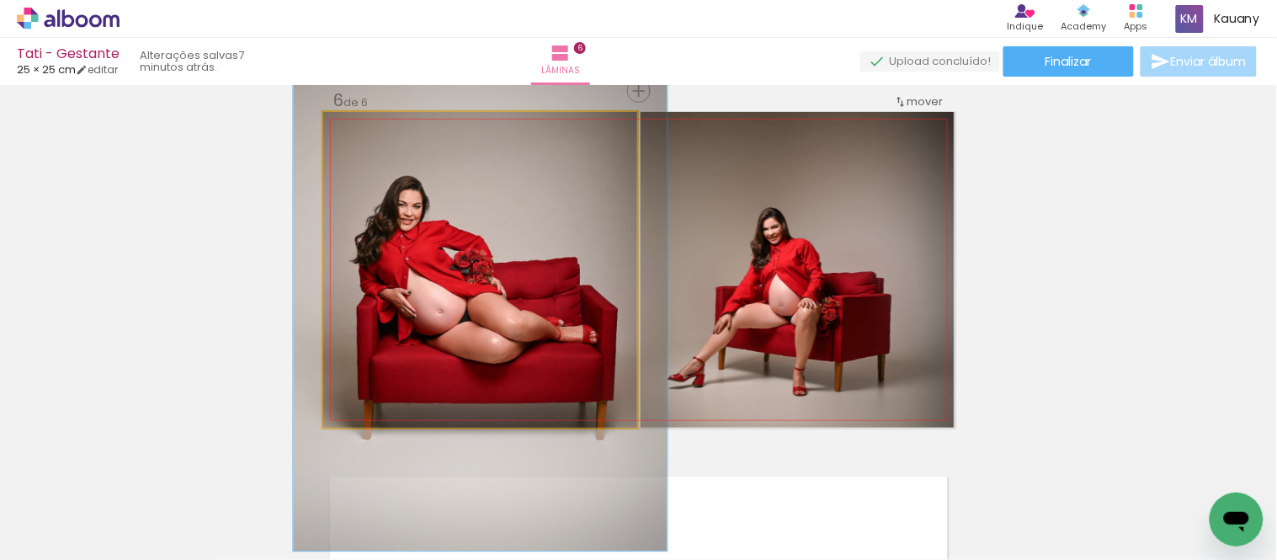
drag, startPoint x: 359, startPoint y: 128, endPoint x: 370, endPoint y: 128, distance: 10.9
type paper-slider "119"
click at [370, 128] on div at bounding box center [373, 129] width 15 height 15
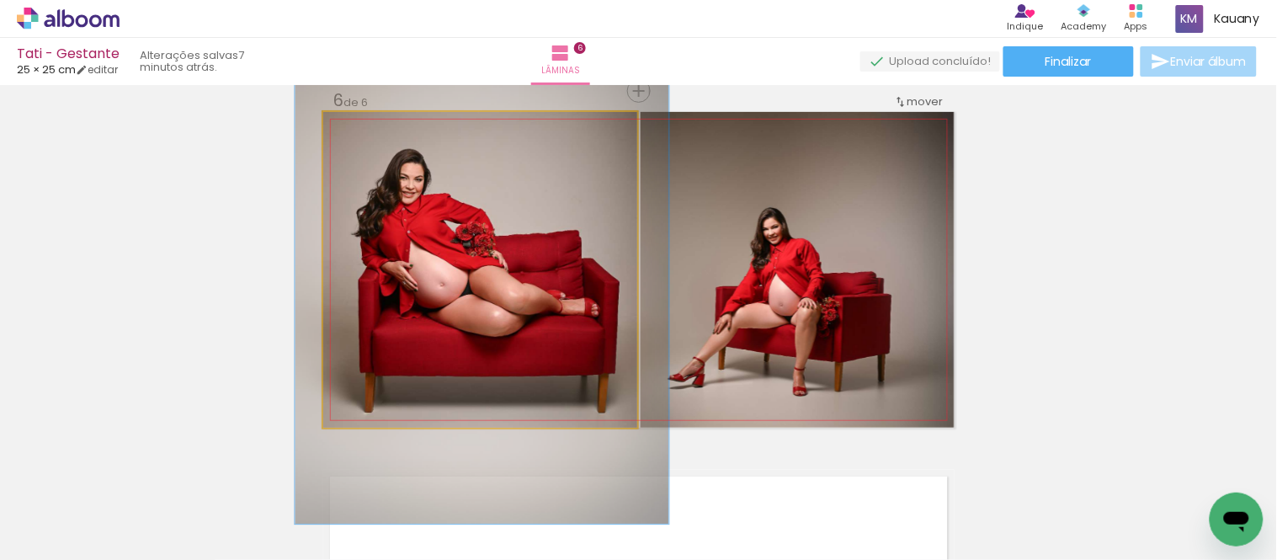
drag, startPoint x: 436, startPoint y: 258, endPoint x: 438, endPoint y: 231, distance: 27.0
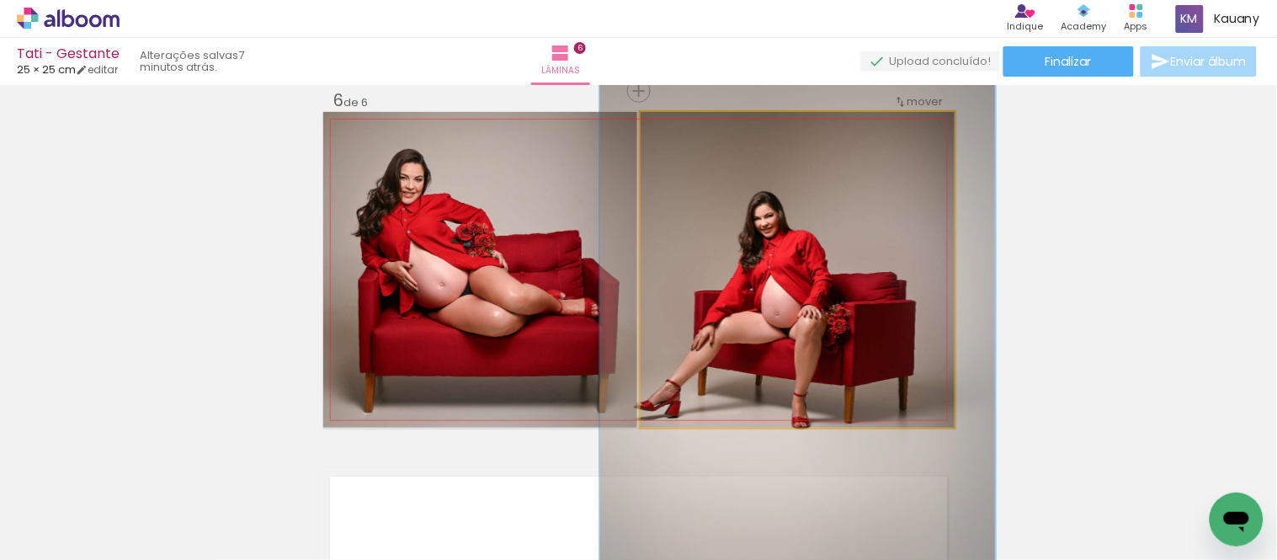
drag, startPoint x: 675, startPoint y: 130, endPoint x: 690, endPoint y: 130, distance: 15.1
type paper-slider "126"
click at [690, 130] on div at bounding box center [694, 129] width 15 height 15
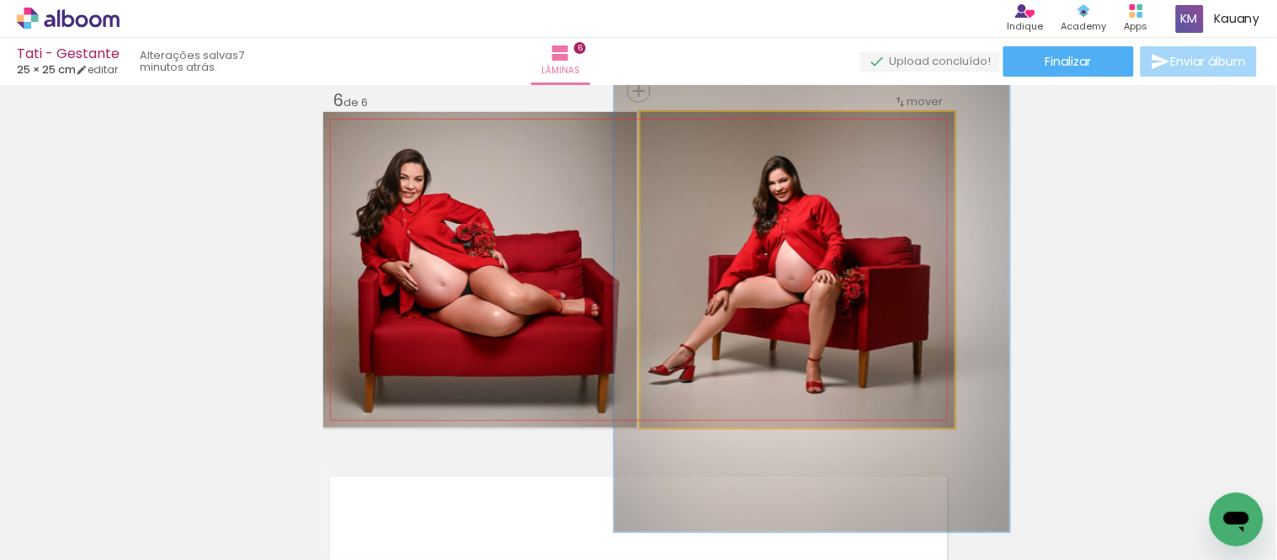
drag, startPoint x: 817, startPoint y: 256, endPoint x: 832, endPoint y: 221, distance: 38.1
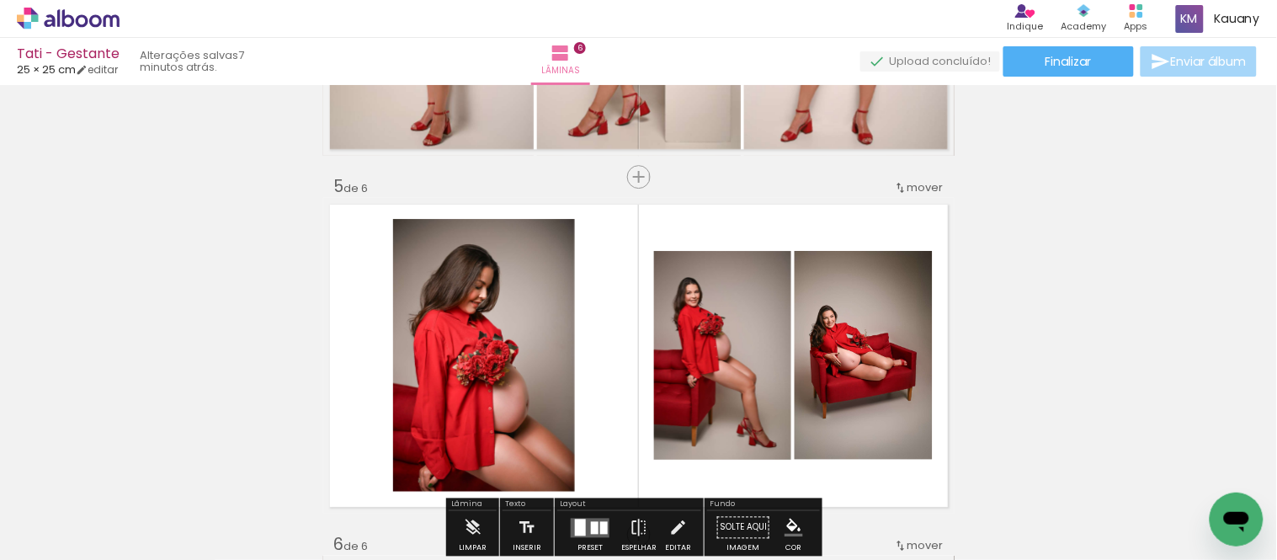
scroll to position [1436, 0]
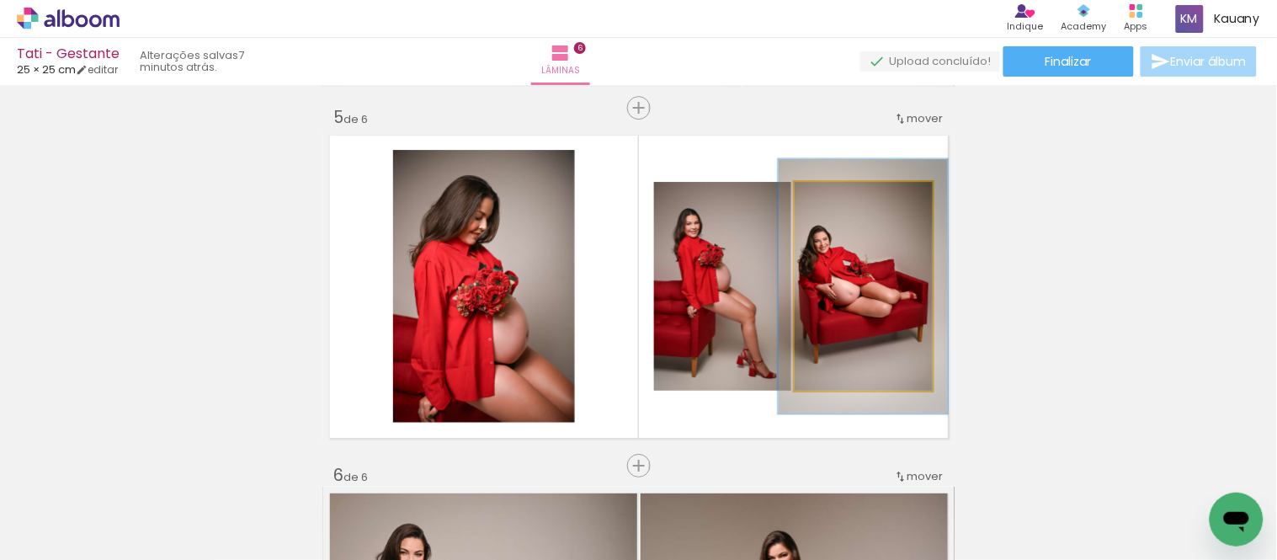
drag, startPoint x: 831, startPoint y: 198, endPoint x: 843, endPoint y: 198, distance: 12.6
type paper-slider "122"
click at [843, 198] on div at bounding box center [846, 199] width 15 height 15
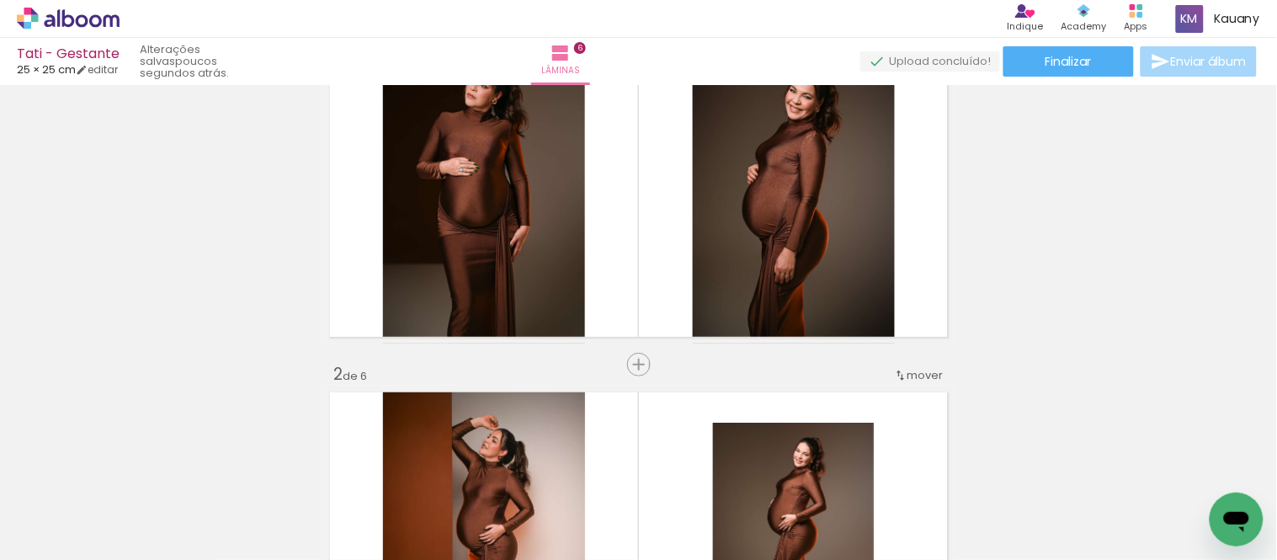
scroll to position [93, 0]
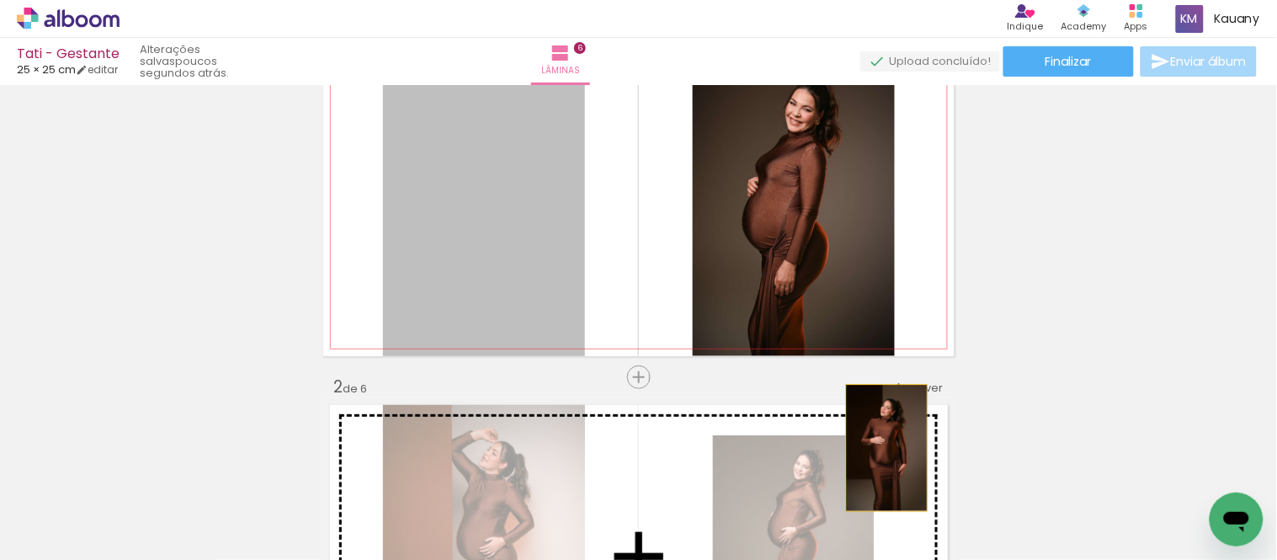
drag, startPoint x: 497, startPoint y: 231, endPoint x: 880, endPoint y: 448, distance: 439.1
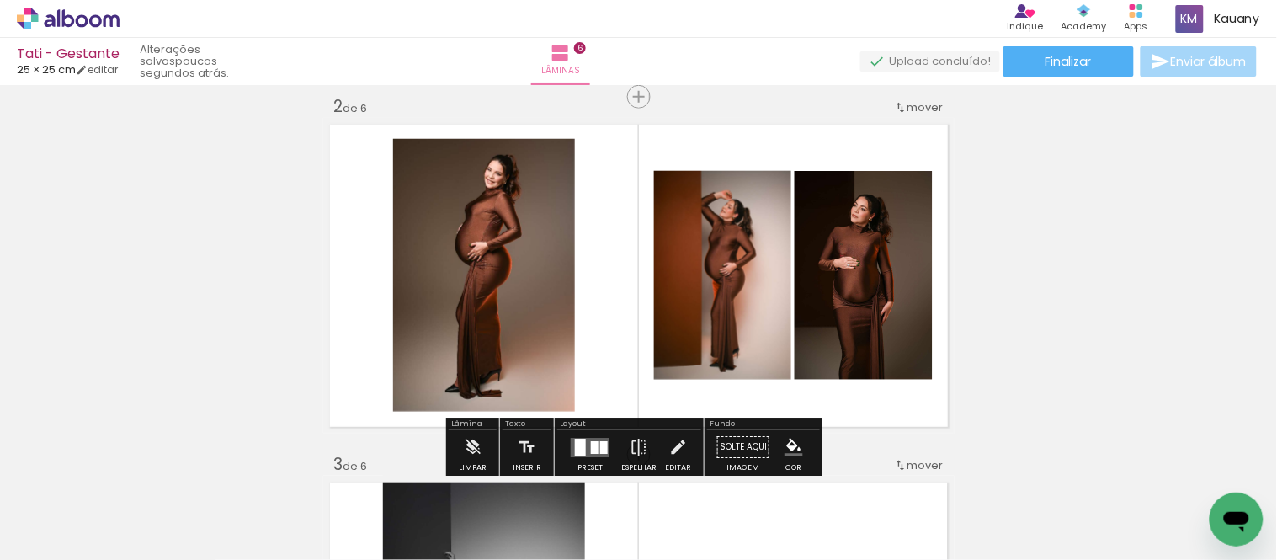
scroll to position [280, 0]
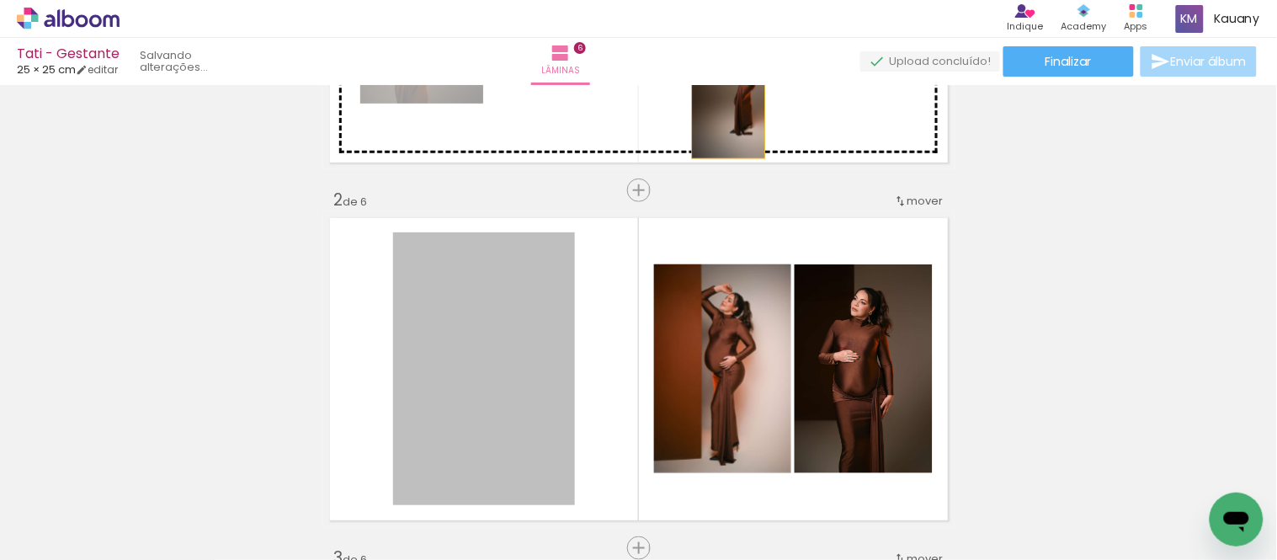
drag, startPoint x: 485, startPoint y: 343, endPoint x: 721, endPoint y: 104, distance: 336.3
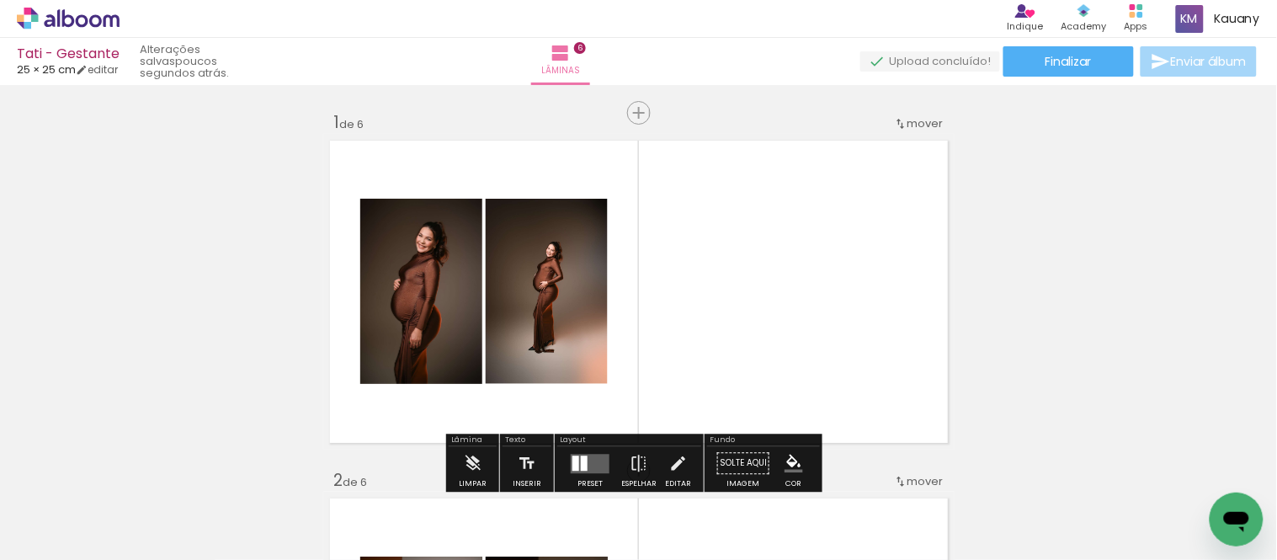
scroll to position [93, 0]
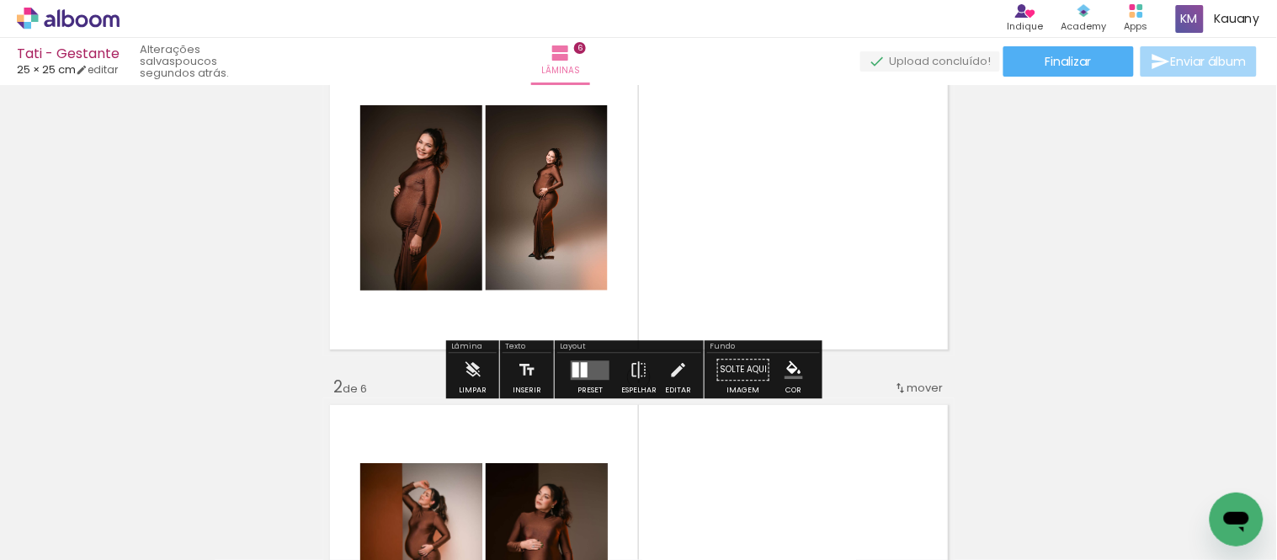
click at [587, 370] on quentale-layouter at bounding box center [590, 369] width 39 height 19
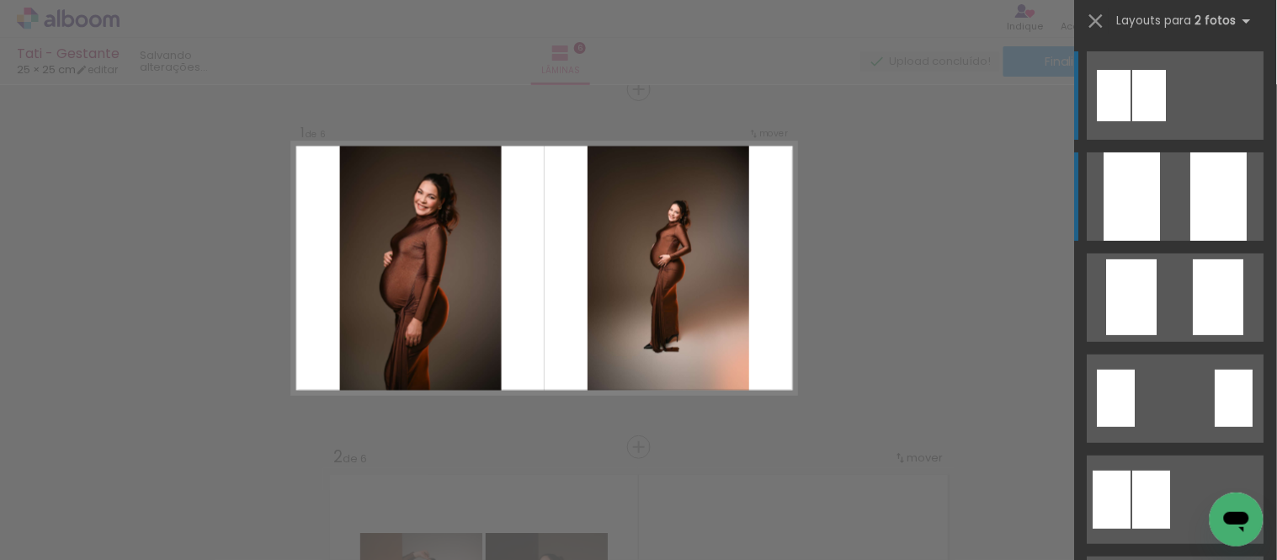
scroll to position [21, 0]
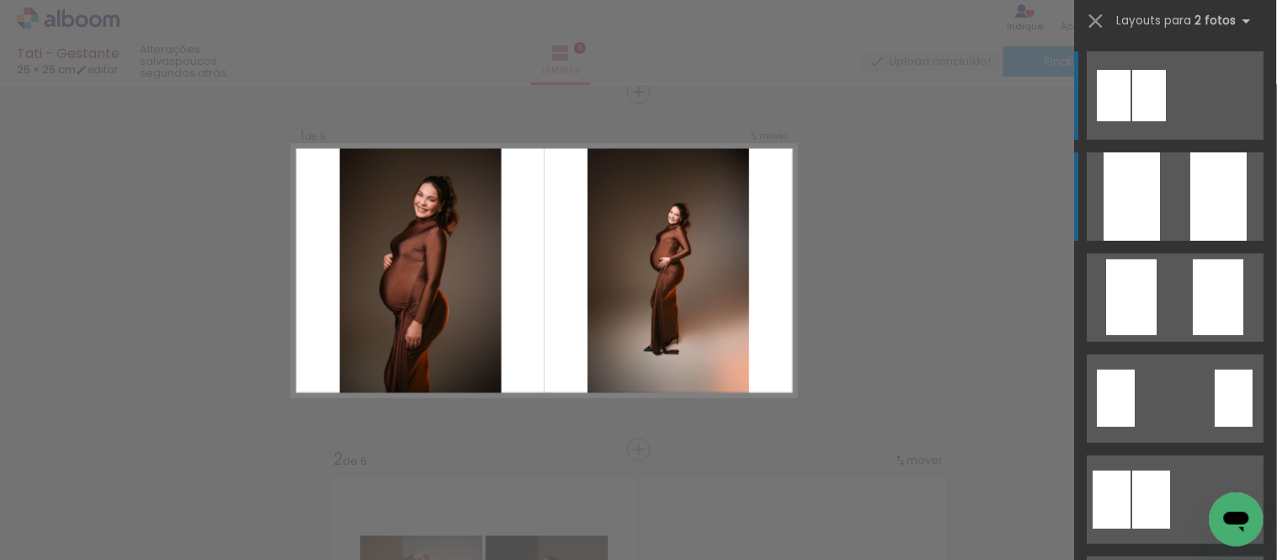
click at [1177, 172] on quentale-layouter at bounding box center [1175, 196] width 177 height 88
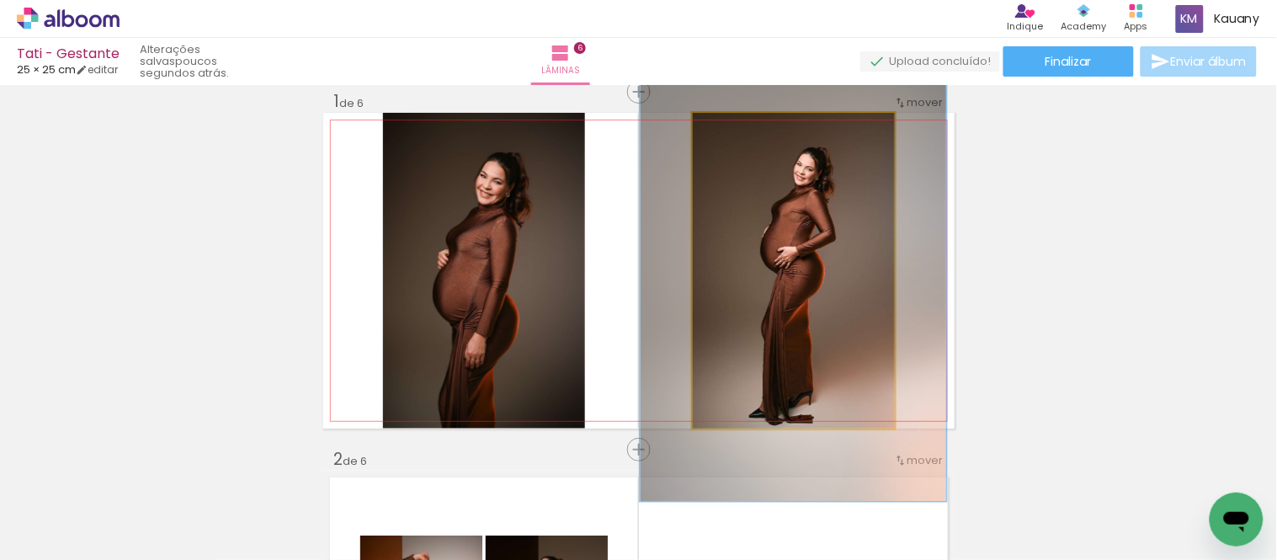
drag, startPoint x: 729, startPoint y: 130, endPoint x: 756, endPoint y: 133, distance: 27.1
type paper-slider "146"
click at [756, 133] on div at bounding box center [758, 130] width 15 height 15
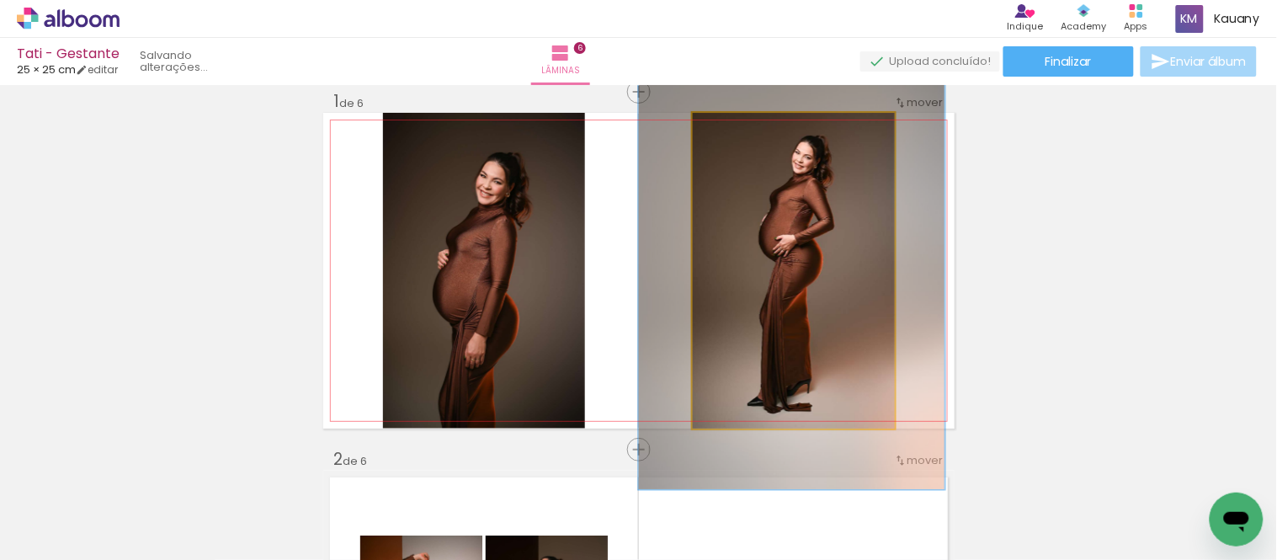
drag, startPoint x: 818, startPoint y: 264, endPoint x: 816, endPoint y: 252, distance: 11.9
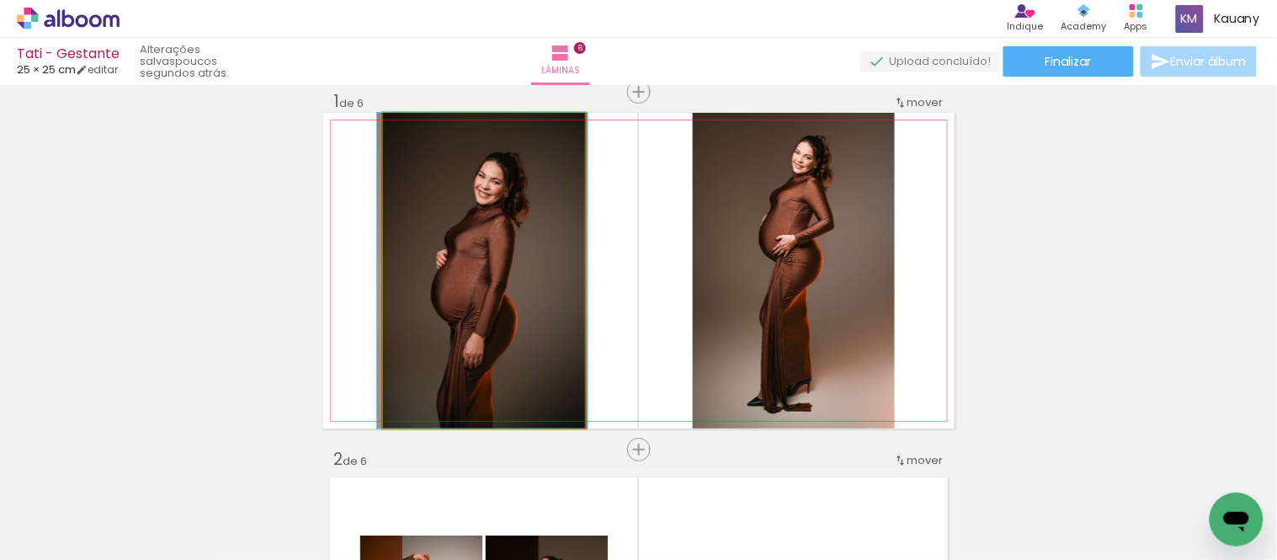
drag, startPoint x: 515, startPoint y: 329, endPoint x: 513, endPoint y: 290, distance: 39.6
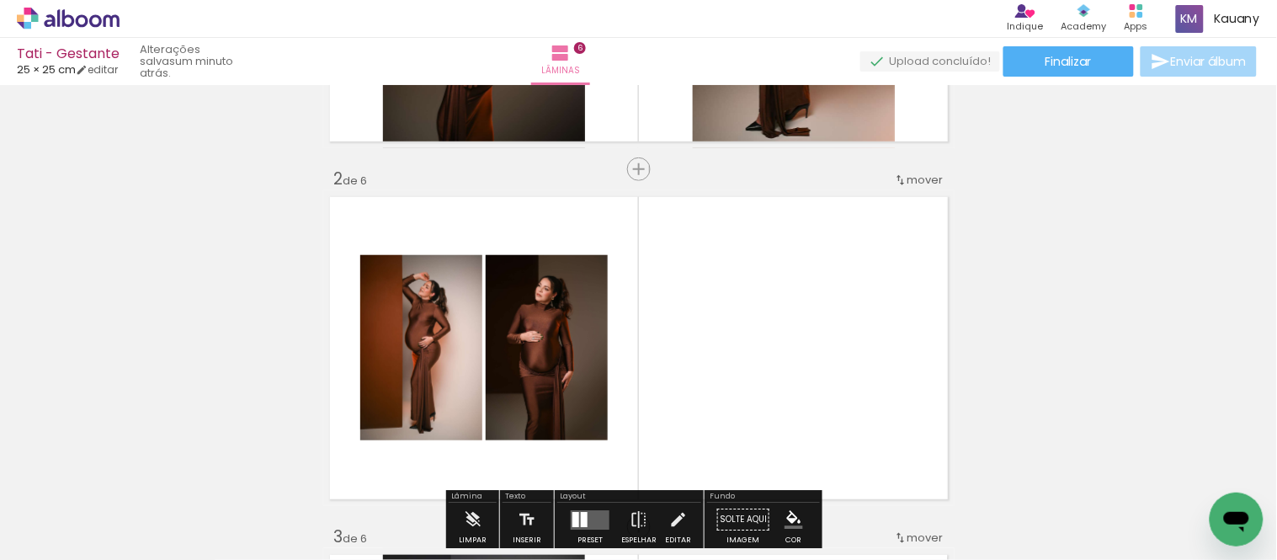
scroll to position [208, 0]
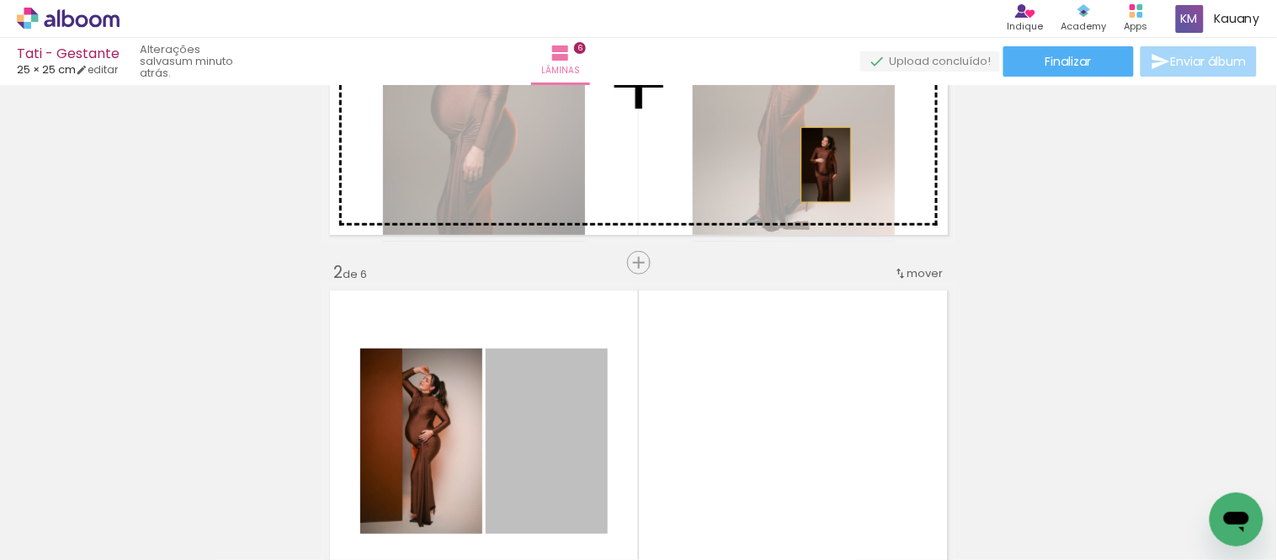
drag, startPoint x: 559, startPoint y: 408, endPoint x: 819, endPoint y: 164, distance: 356.7
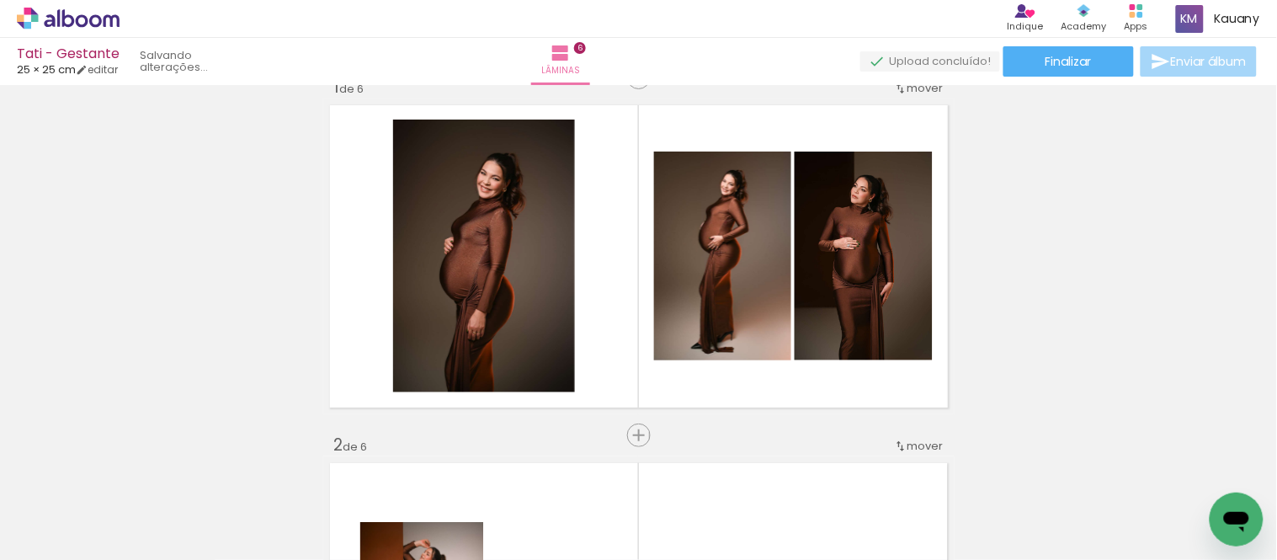
scroll to position [21, 0]
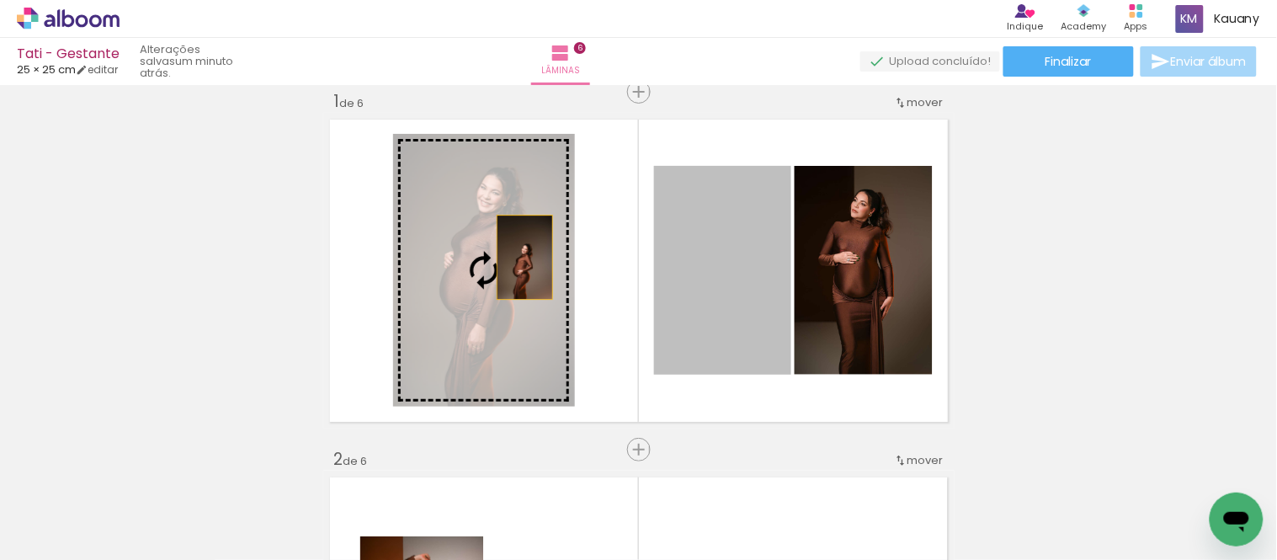
drag, startPoint x: 719, startPoint y: 272, endPoint x: 518, endPoint y: 257, distance: 201.7
click at [0, 0] on slot at bounding box center [0, 0] width 0 height 0
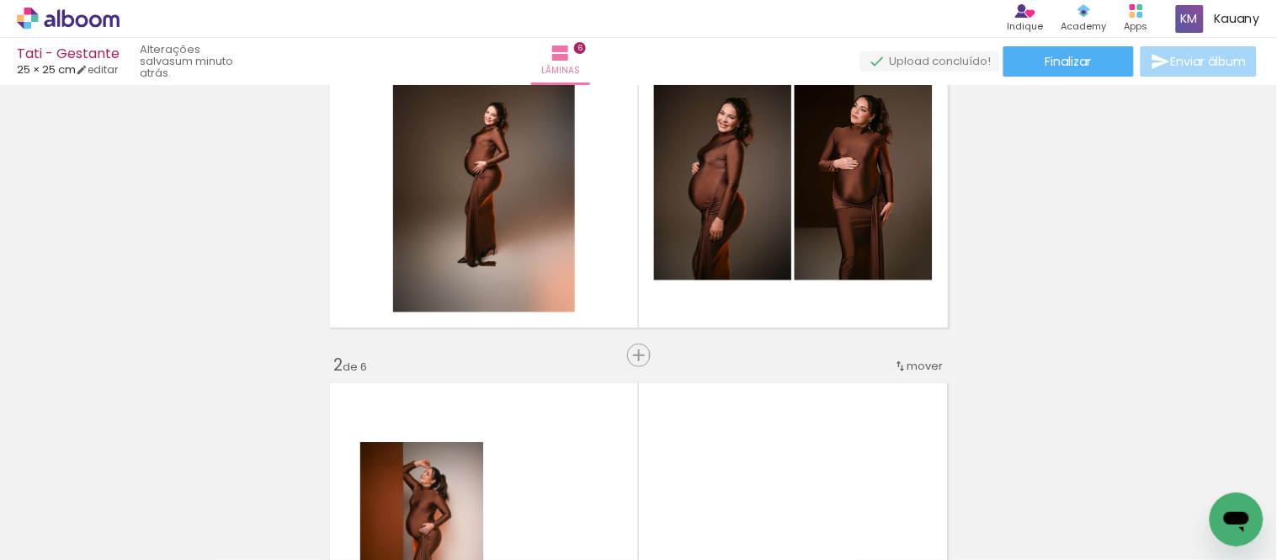
scroll to position [114, 0]
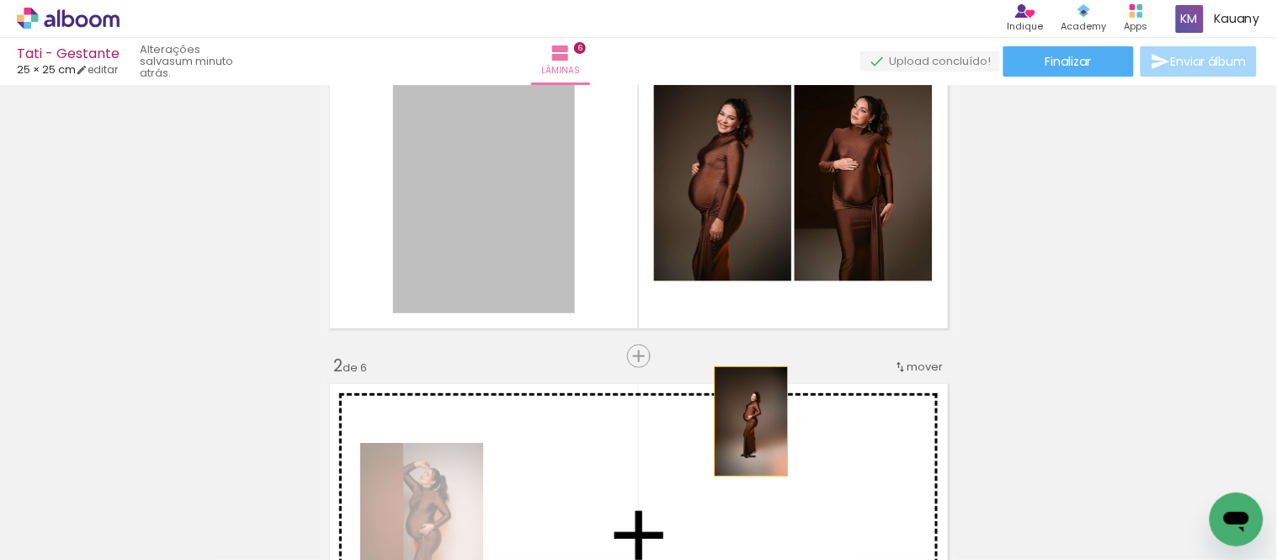
drag, startPoint x: 503, startPoint y: 194, endPoint x: 744, endPoint y: 421, distance: 330.5
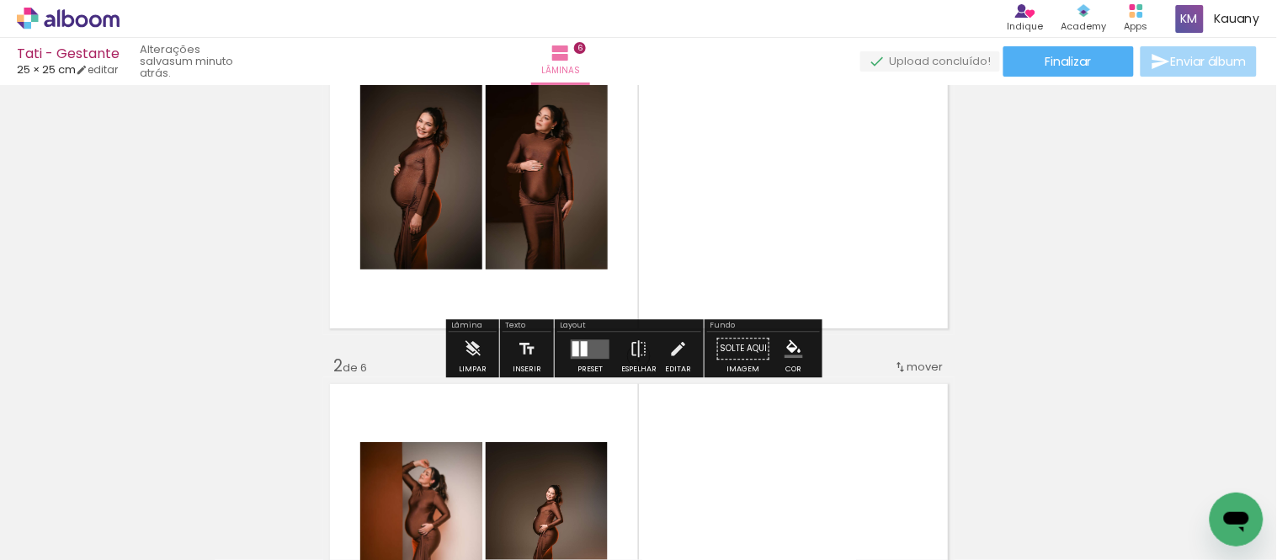
scroll to position [21, 0]
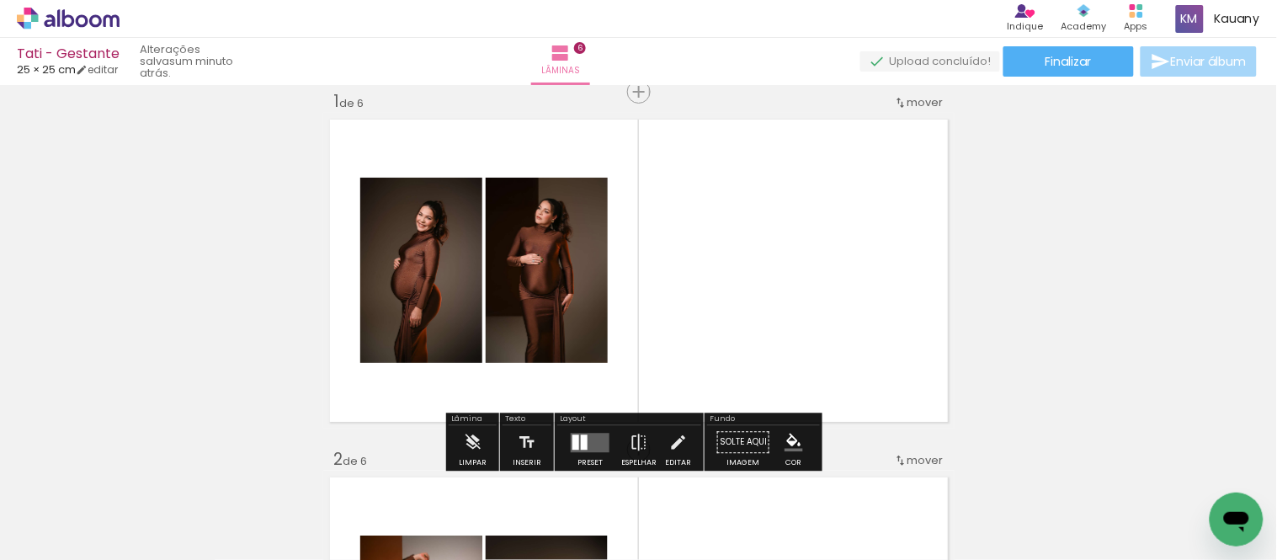
click at [583, 444] on quentale-layouter at bounding box center [590, 442] width 39 height 19
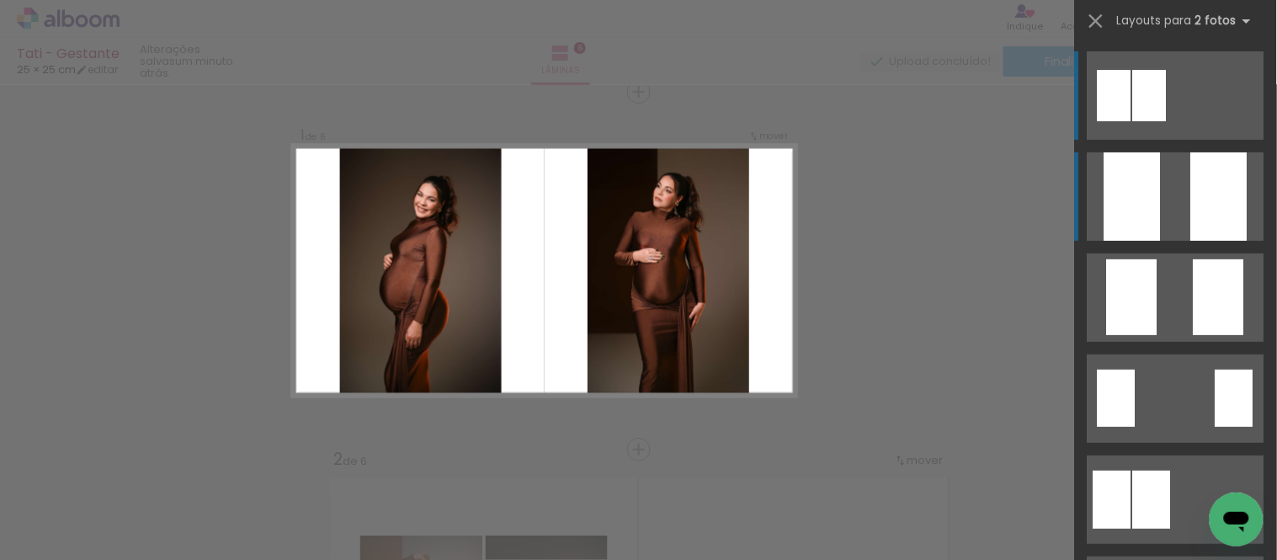
click at [1167, 196] on quentale-layouter at bounding box center [1175, 196] width 177 height 88
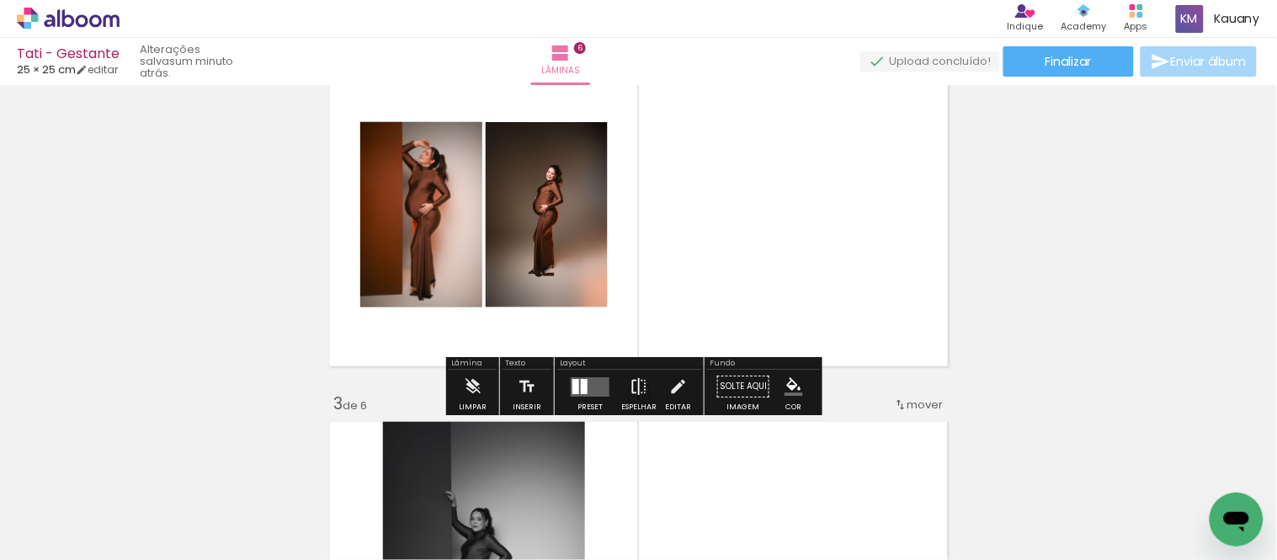
scroll to position [467, 0]
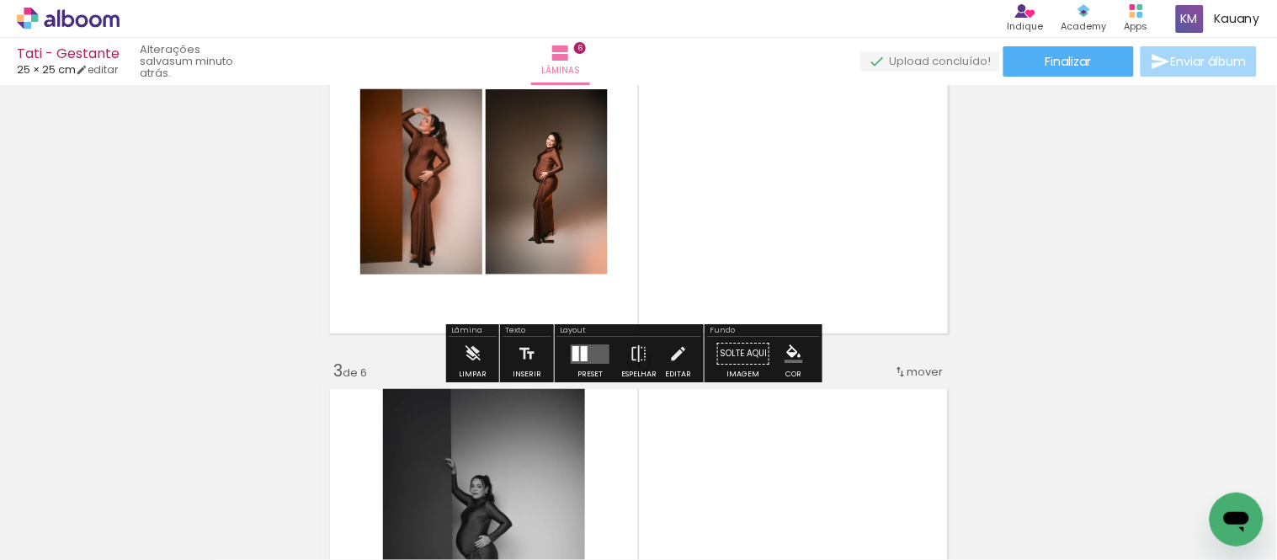
click at [581, 359] on div at bounding box center [584, 353] width 7 height 15
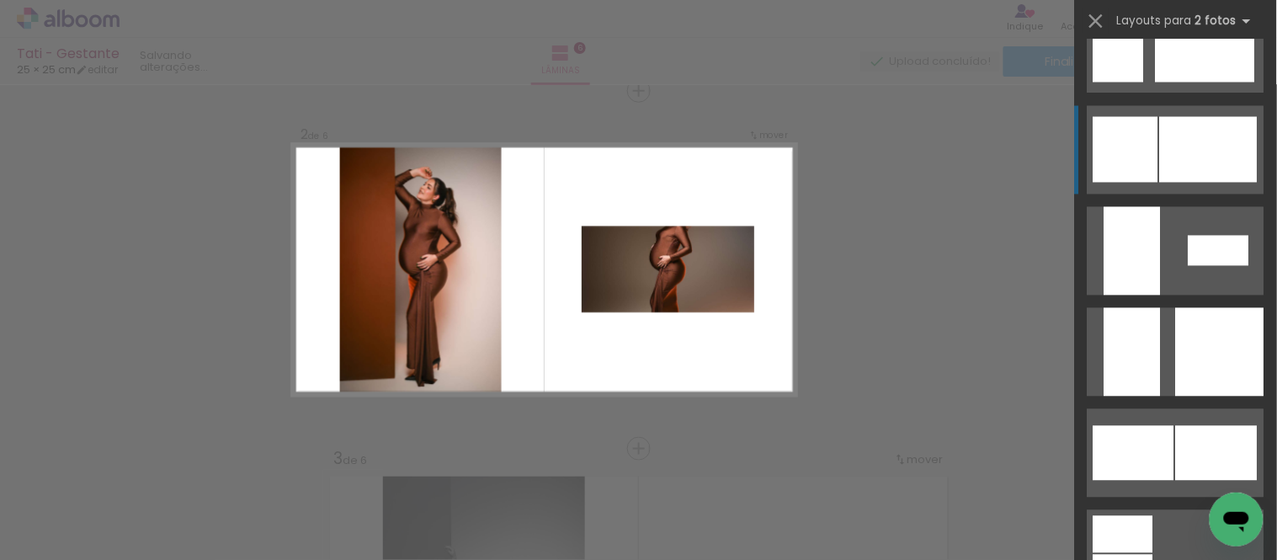
scroll to position [4114, 0]
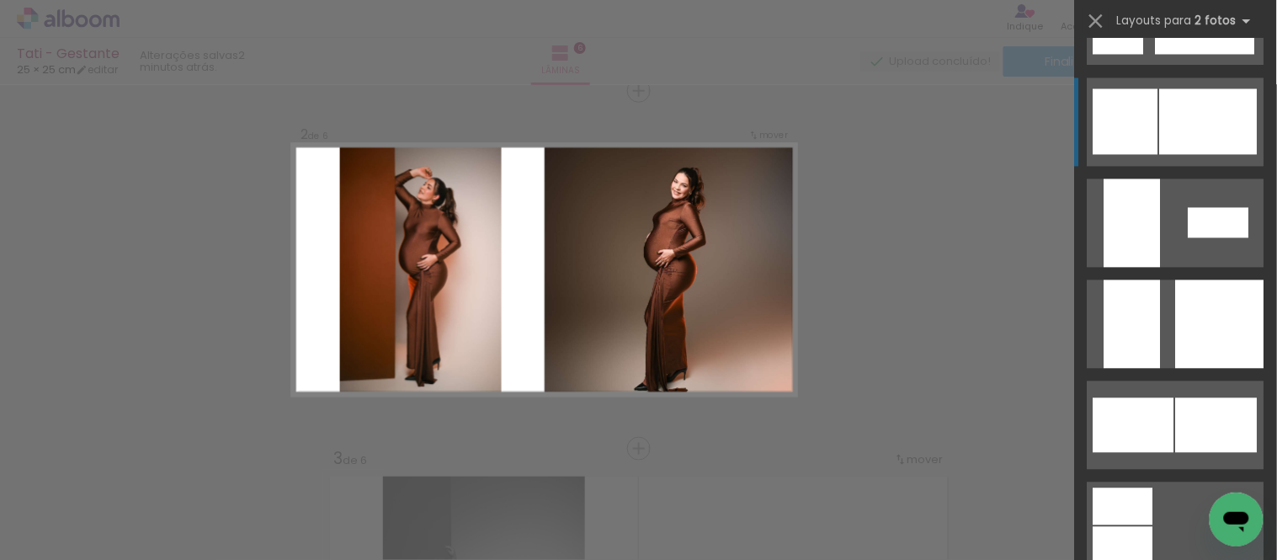
click at [1166, 295] on quentale-layouter at bounding box center [1175, 324] width 177 height 88
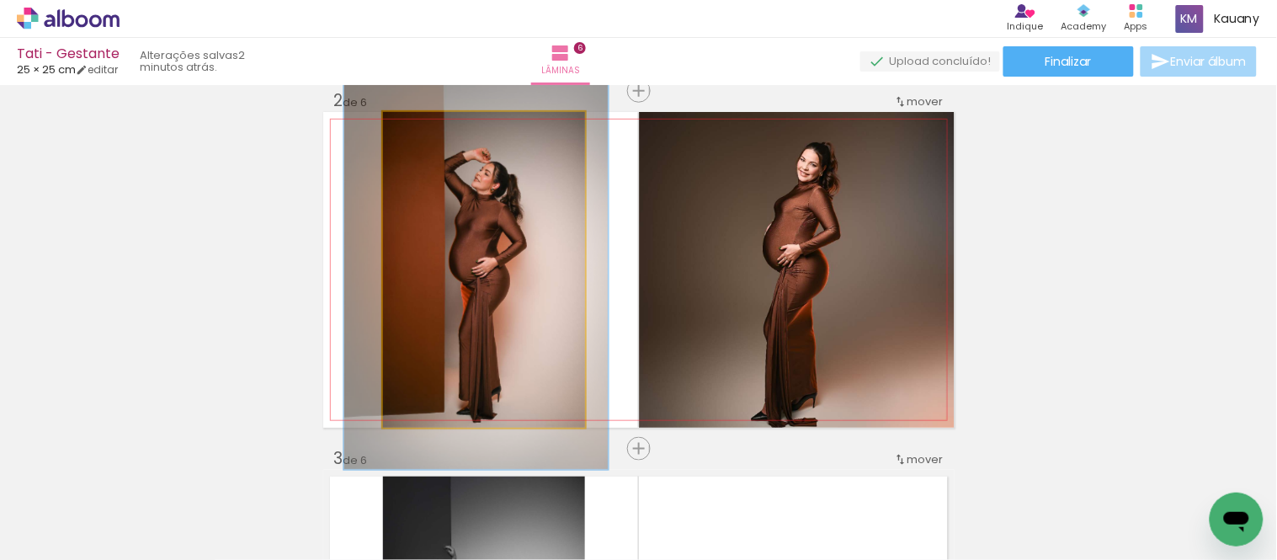
drag, startPoint x: 488, startPoint y: 306, endPoint x: 481, endPoint y: 313, distance: 10.1
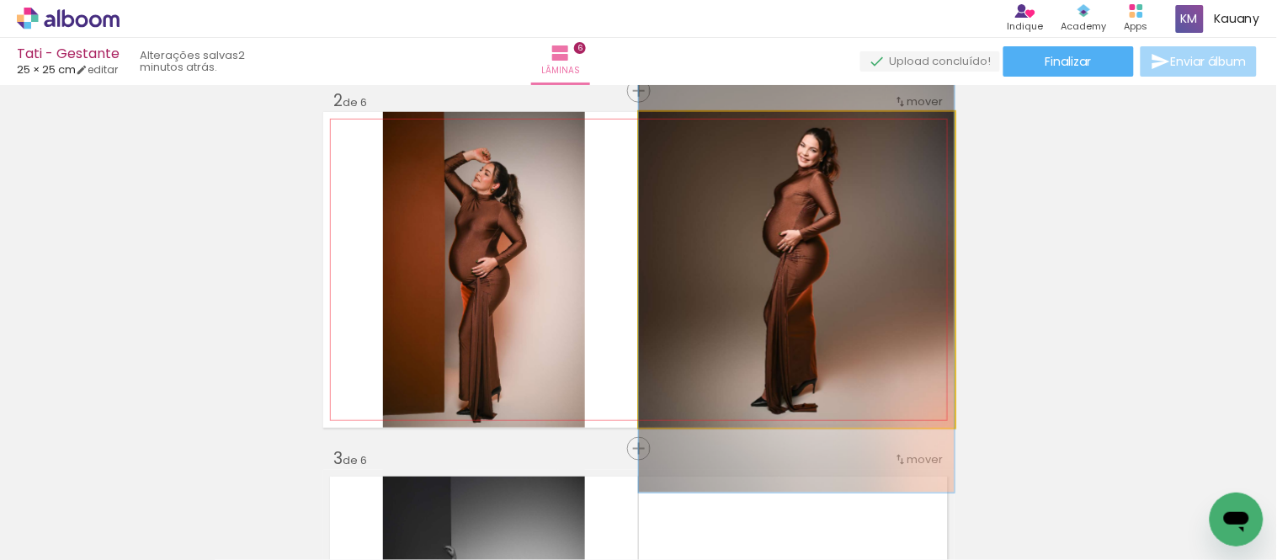
drag, startPoint x: 803, startPoint y: 304, endPoint x: 792, endPoint y: 290, distance: 18.0
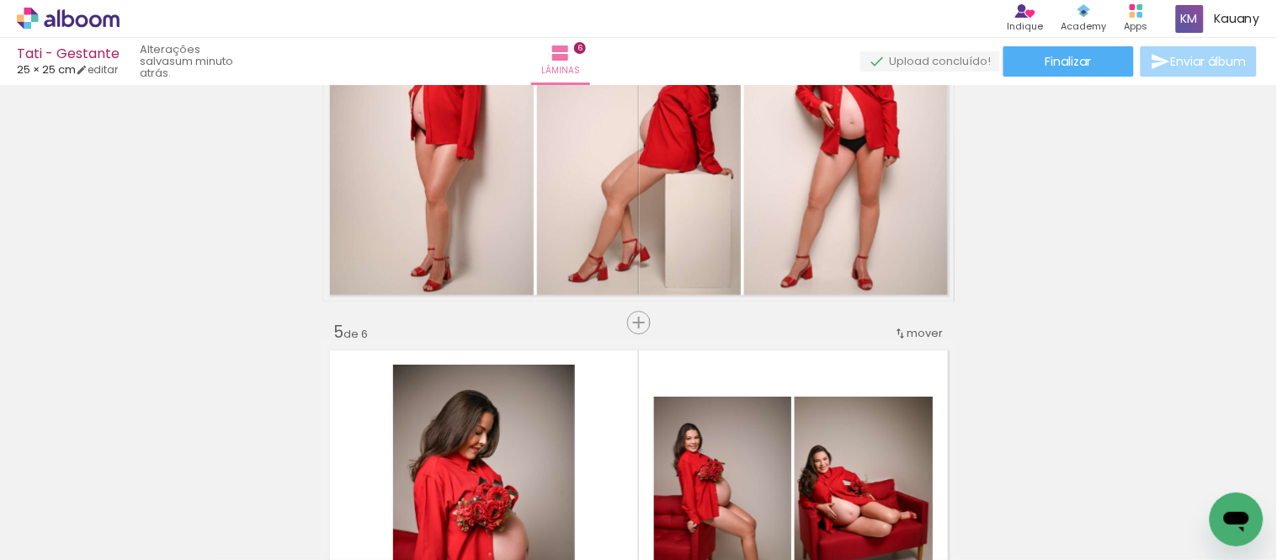
scroll to position [940, 0]
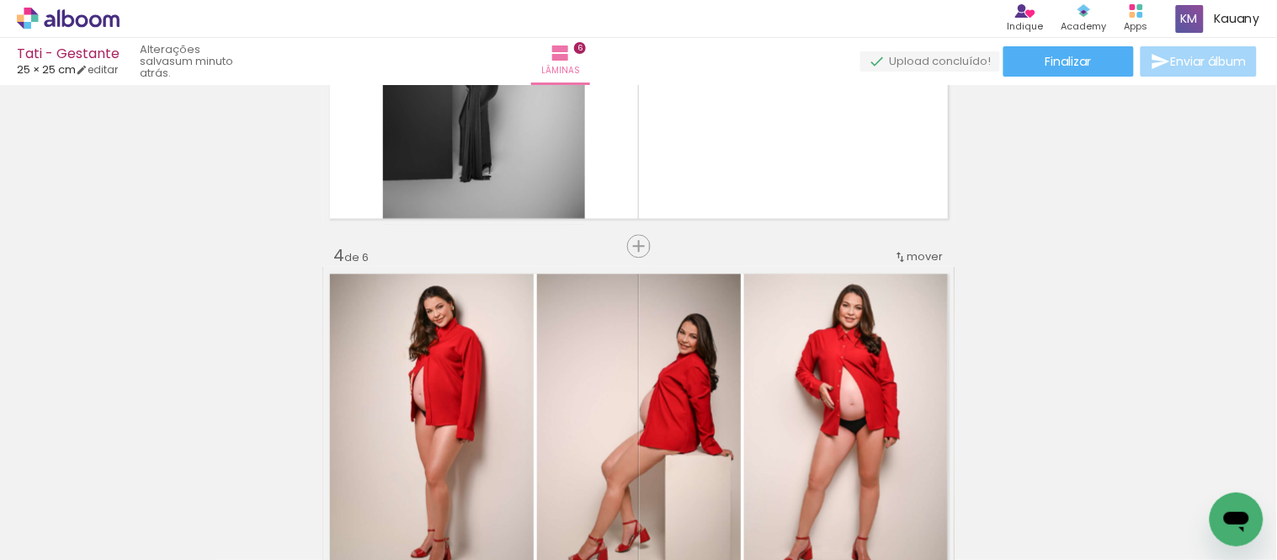
click at [926, 257] on span "mover" at bounding box center [925, 256] width 36 height 16
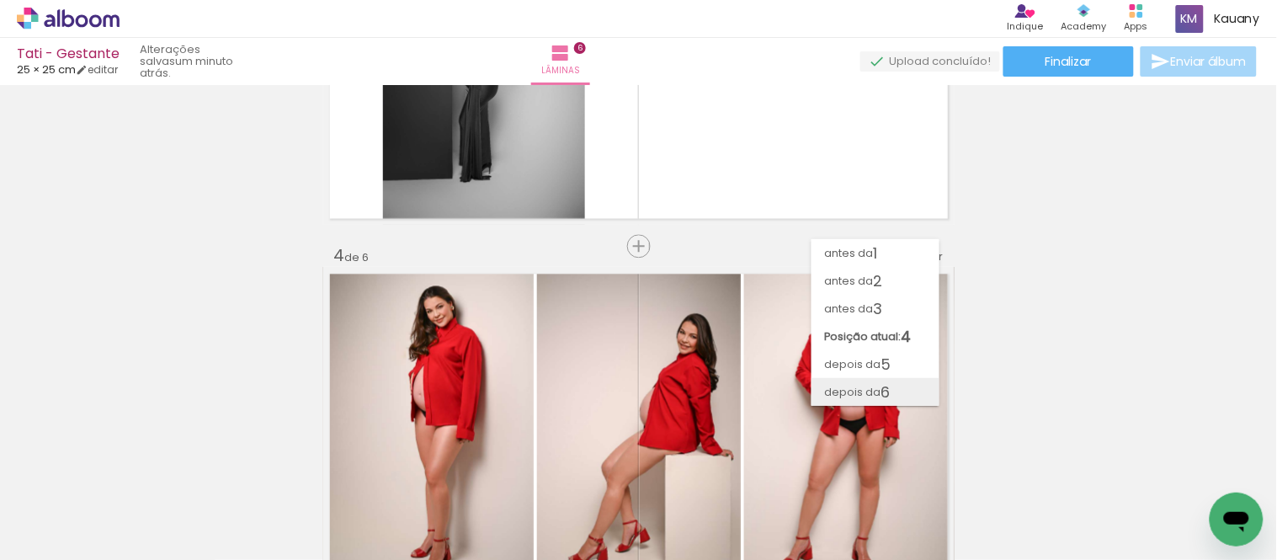
click at [869, 399] on span "depois da" at bounding box center [853, 392] width 56 height 28
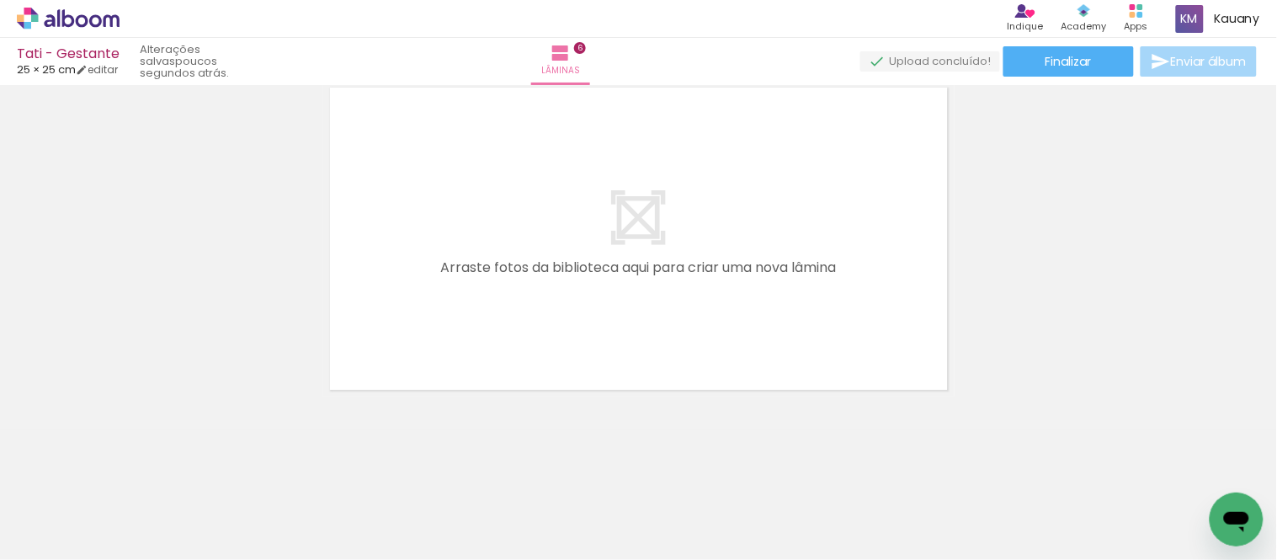
scroll to position [0, 1103]
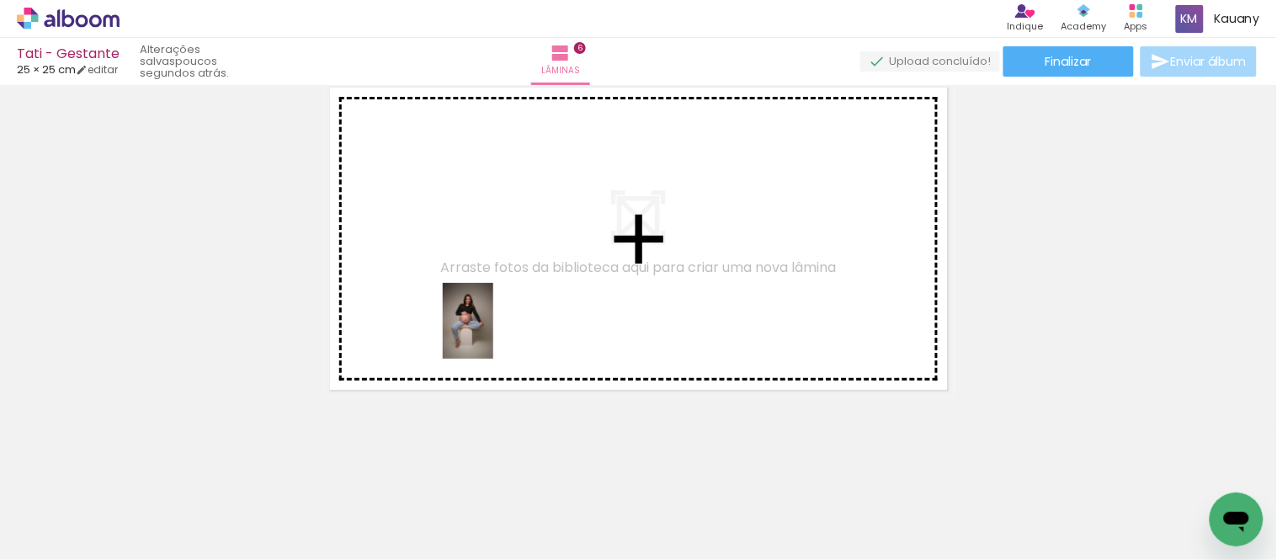
drag, startPoint x: 490, startPoint y: 500, endPoint x: 493, endPoint y: 333, distance: 166.7
click at [493, 333] on quentale-workspace at bounding box center [638, 280] width 1277 height 560
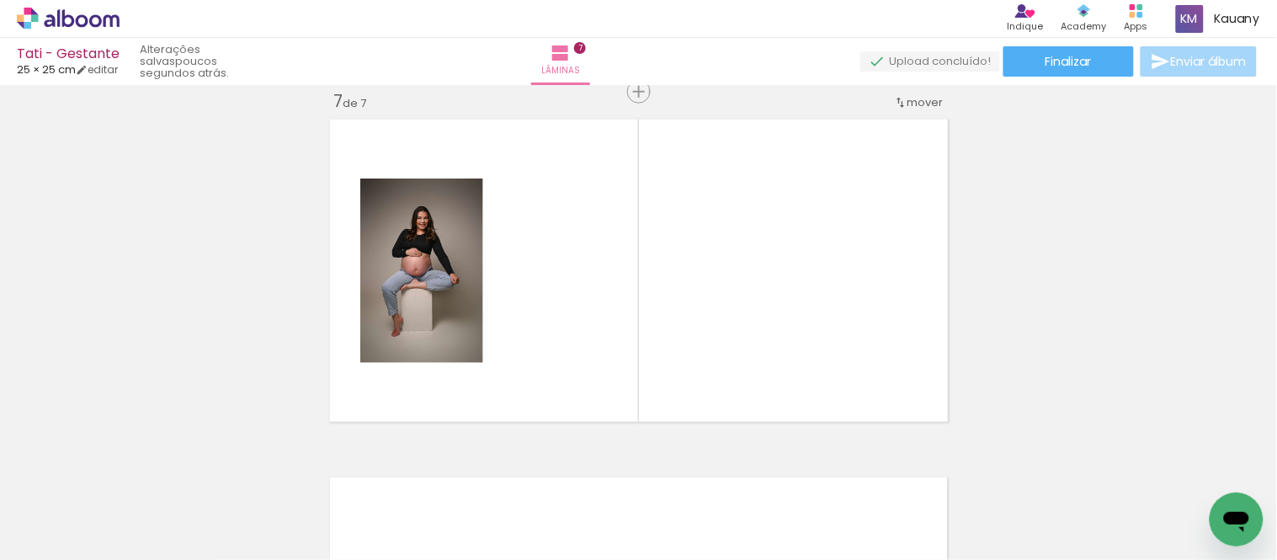
scroll to position [2167, 0]
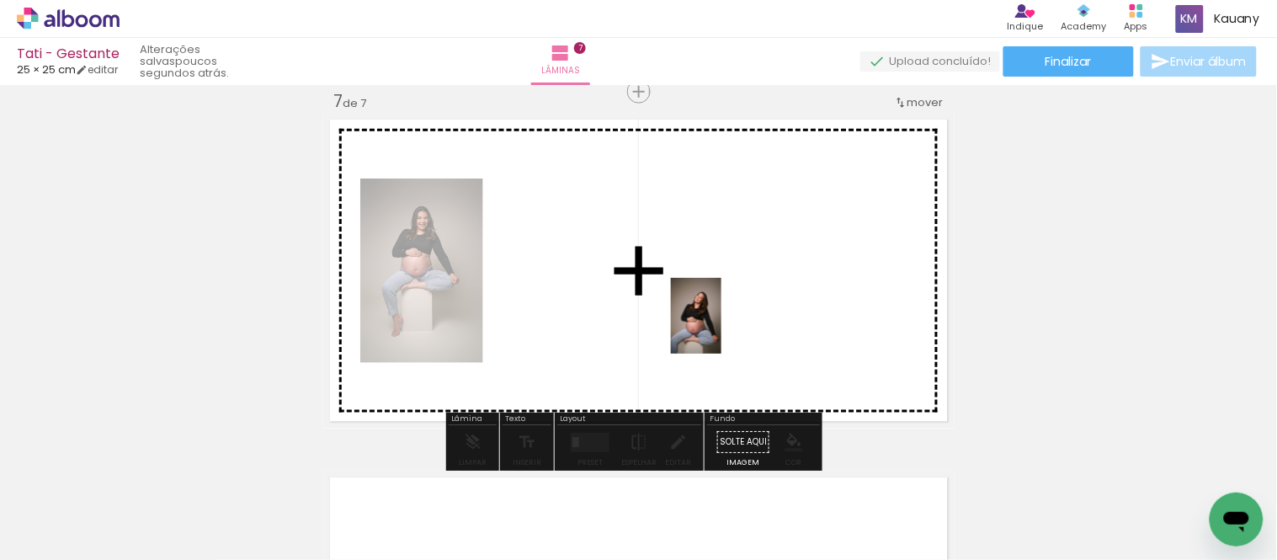
drag, startPoint x: 583, startPoint y: 527, endPoint x: 734, endPoint y: 316, distance: 259.5
click at [734, 316] on quentale-workspace at bounding box center [638, 280] width 1277 height 560
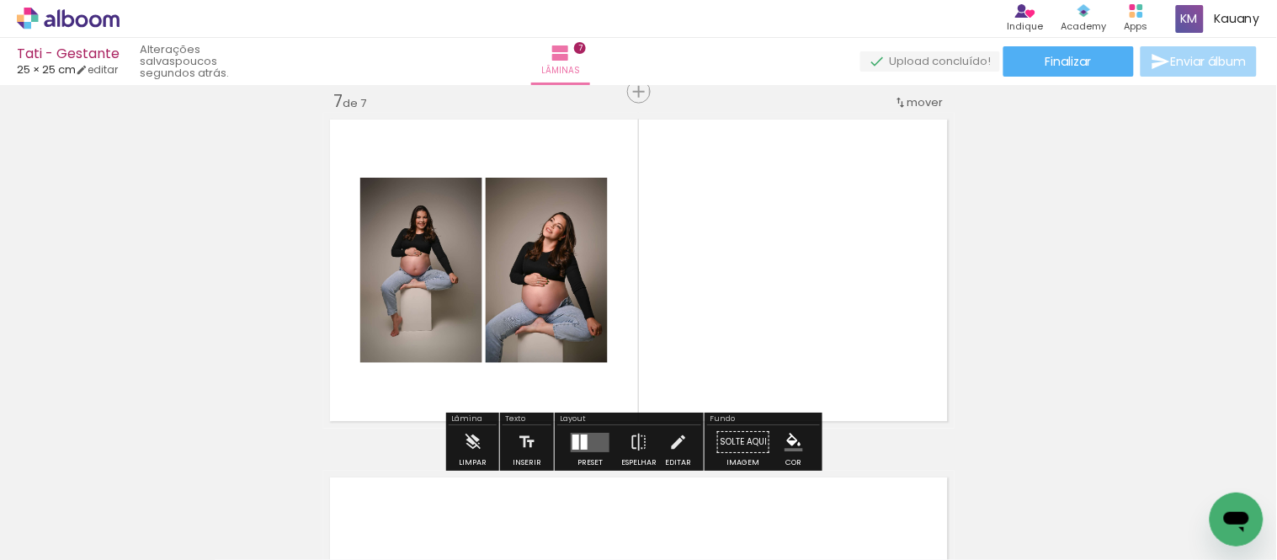
click at [582, 438] on div at bounding box center [584, 441] width 7 height 15
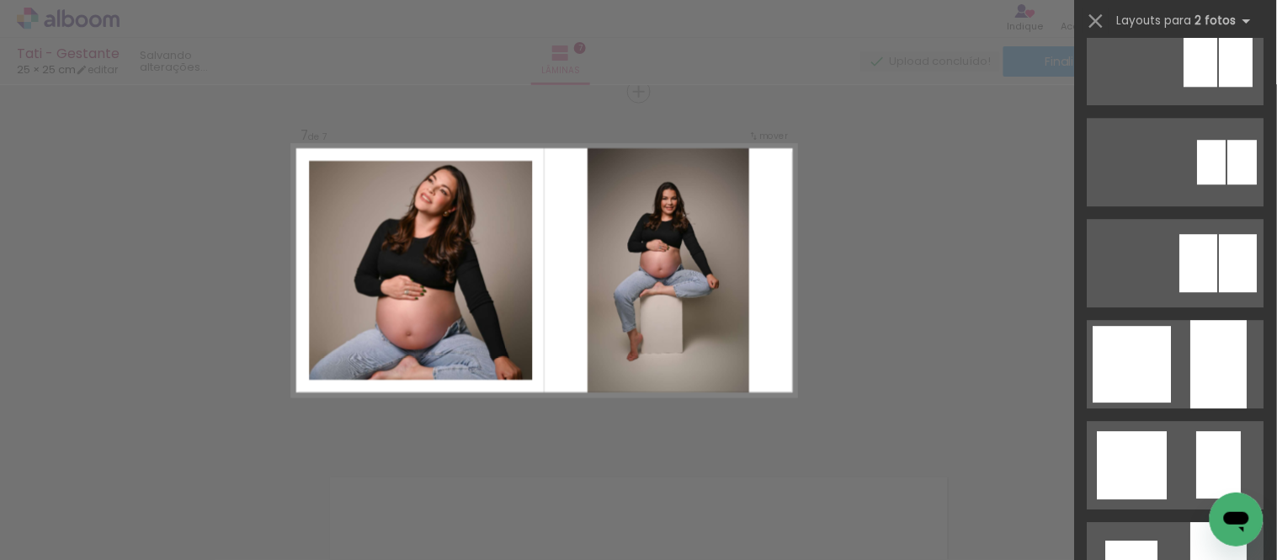
scroll to position [1215, 0]
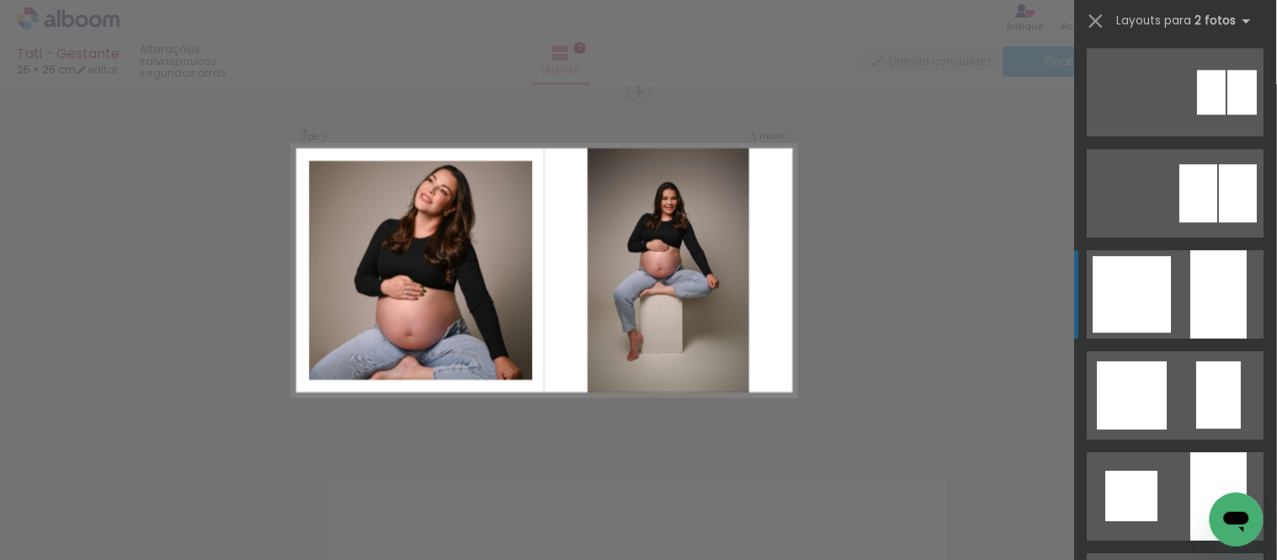
click at [1164, 290] on div at bounding box center [1132, 294] width 78 height 77
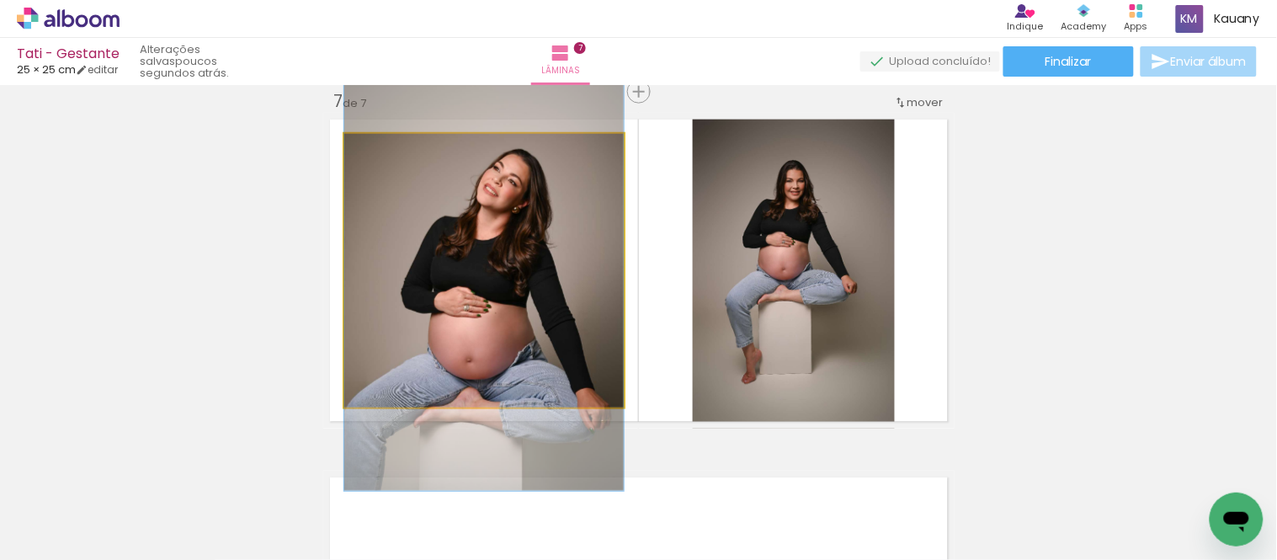
drag, startPoint x: 450, startPoint y: 327, endPoint x: 481, endPoint y: 340, distance: 33.9
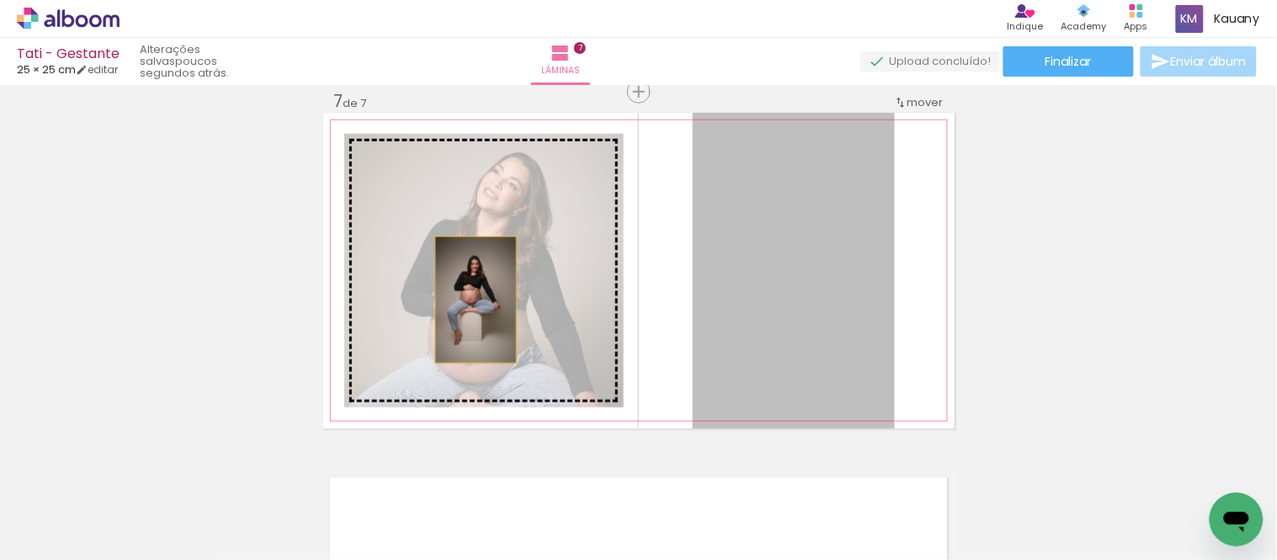
drag, startPoint x: 775, startPoint y: 300, endPoint x: 460, endPoint y: 304, distance: 314.8
click at [0, 0] on slot at bounding box center [0, 0] width 0 height 0
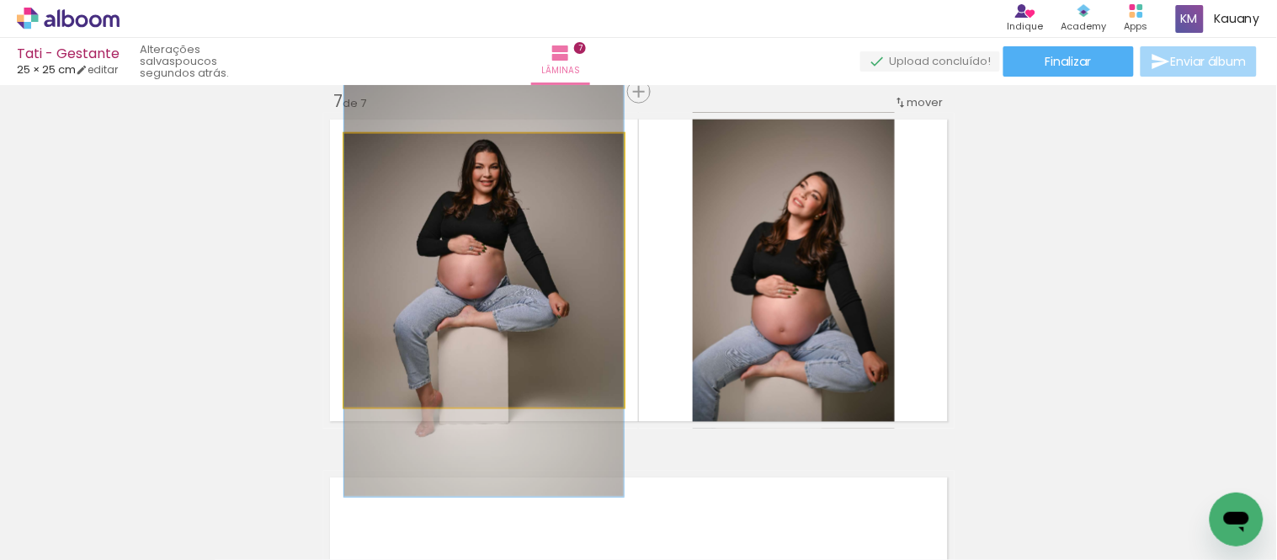
drag, startPoint x: 524, startPoint y: 251, endPoint x: 527, endPoint y: 267, distance: 16.2
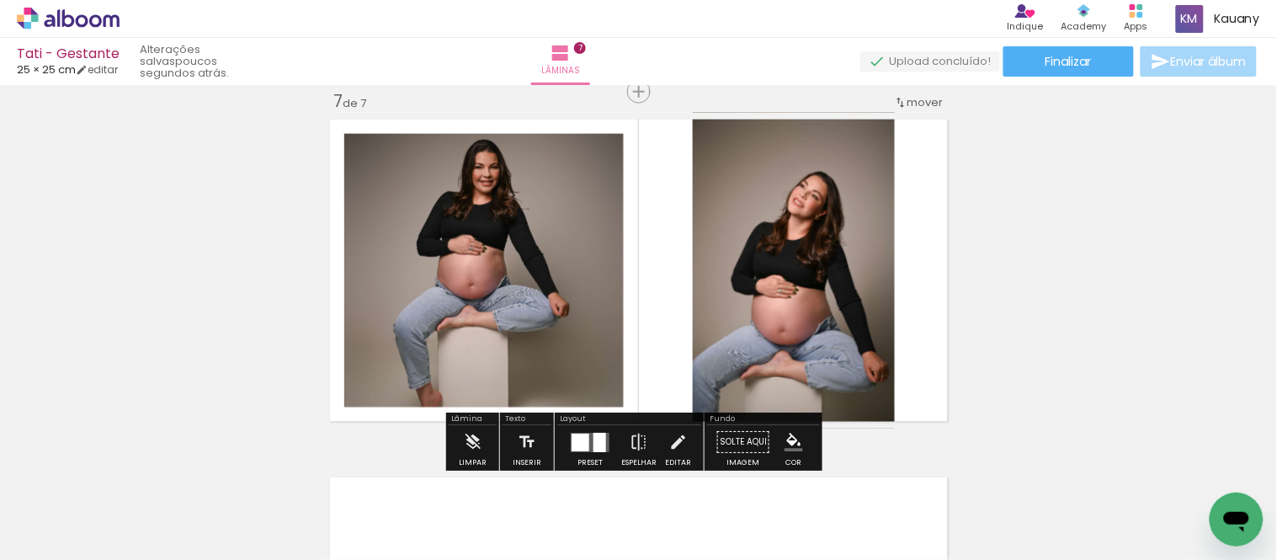
click at [577, 442] on div at bounding box center [580, 442] width 18 height 18
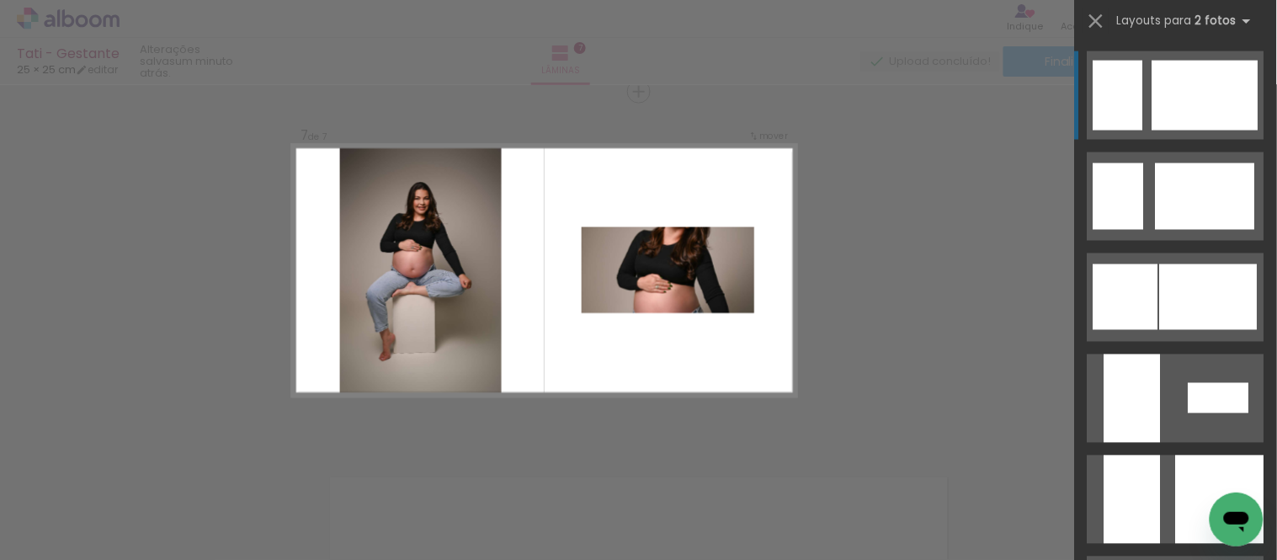
scroll to position [4032, 0]
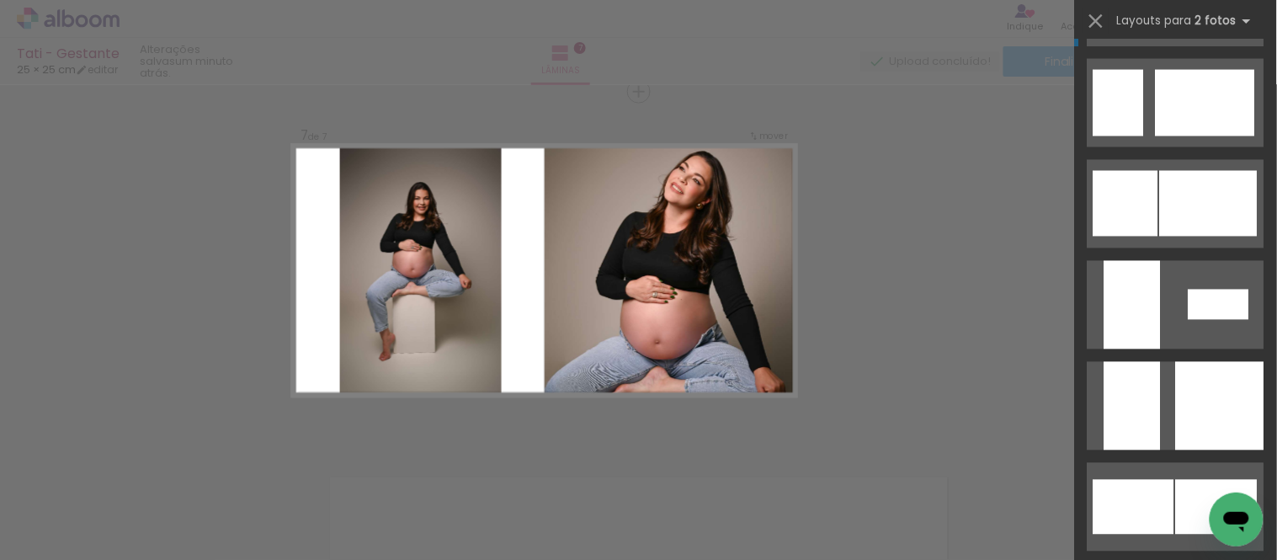
click at [1182, 372] on div at bounding box center [1220, 406] width 88 height 88
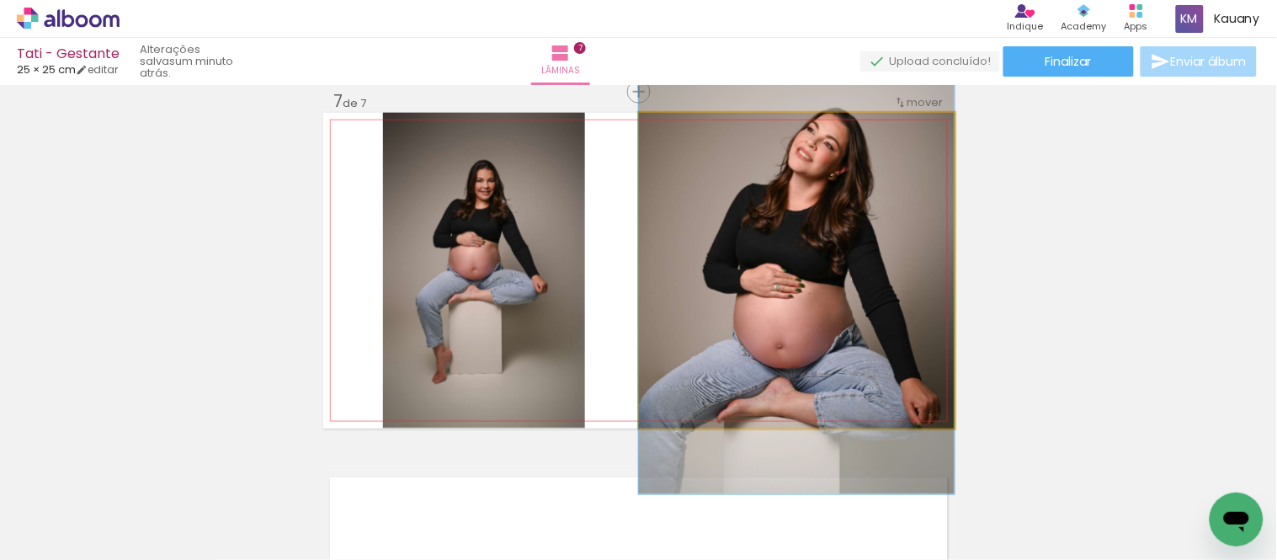
drag, startPoint x: 903, startPoint y: 346, endPoint x: 898, endPoint y: 328, distance: 18.4
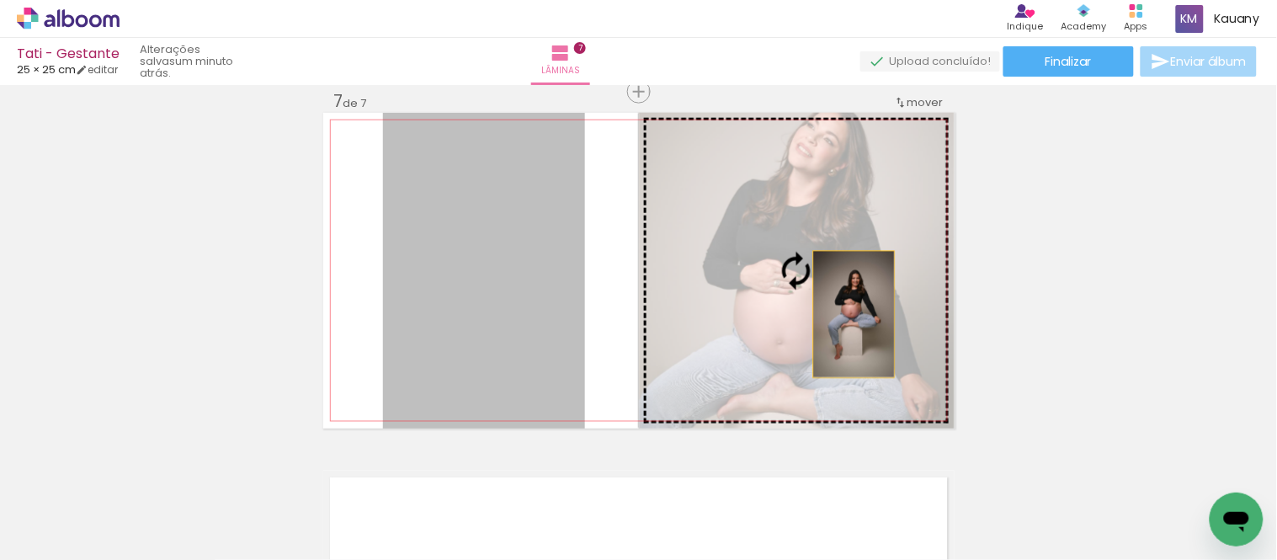
drag, startPoint x: 484, startPoint y: 325, endPoint x: 864, endPoint y: 306, distance: 380.9
click at [0, 0] on slot at bounding box center [0, 0] width 0 height 0
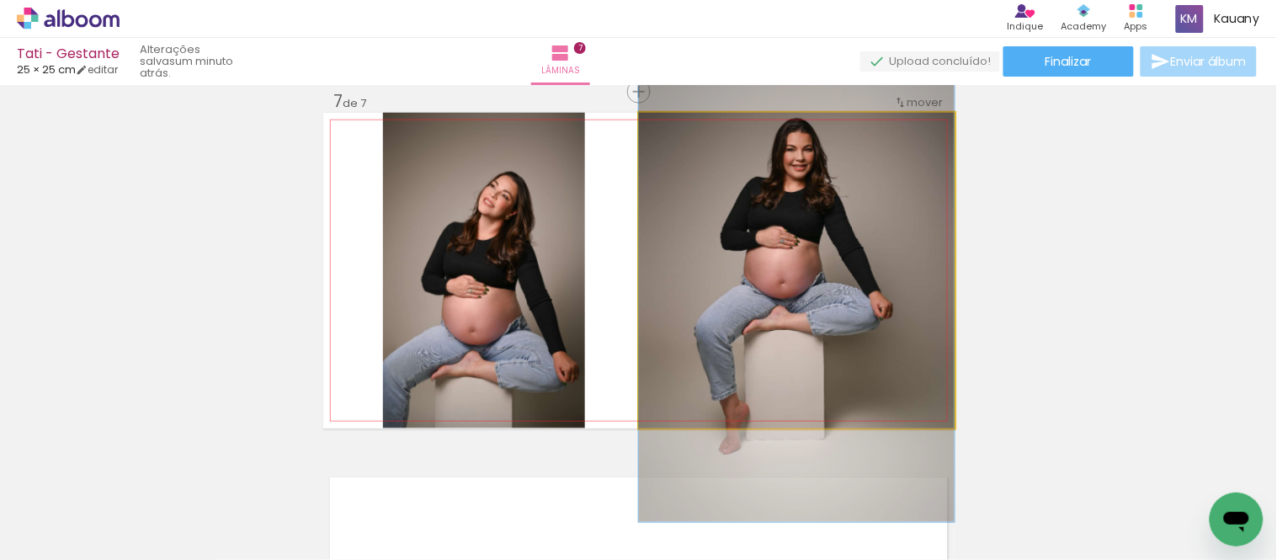
drag, startPoint x: 853, startPoint y: 318, endPoint x: 853, endPoint y: 332, distance: 14.3
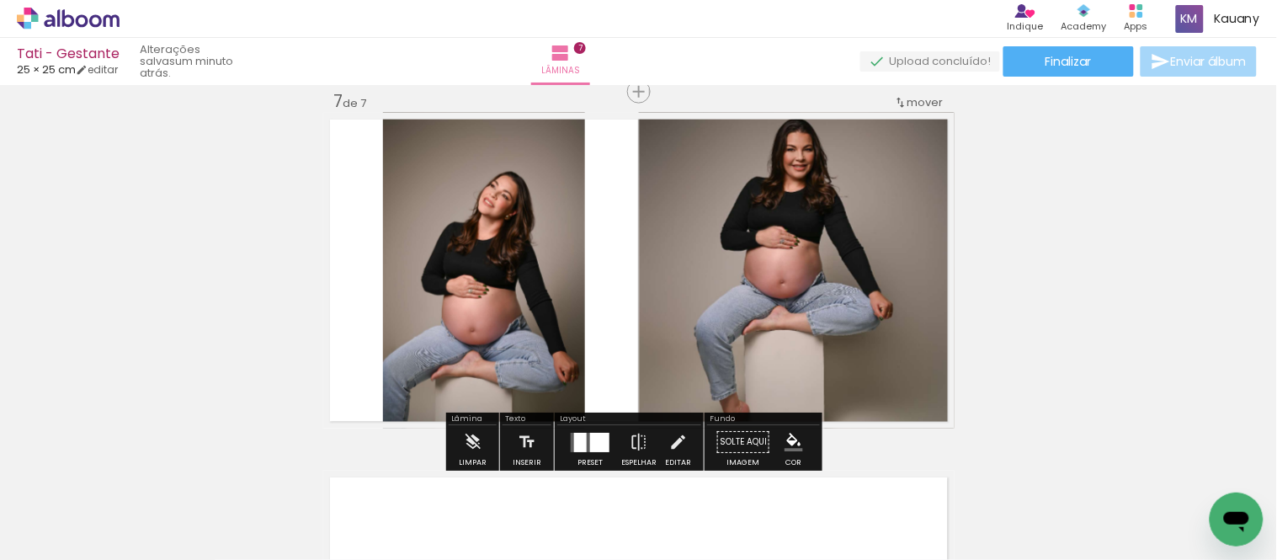
click at [578, 427] on div at bounding box center [589, 442] width 45 height 34
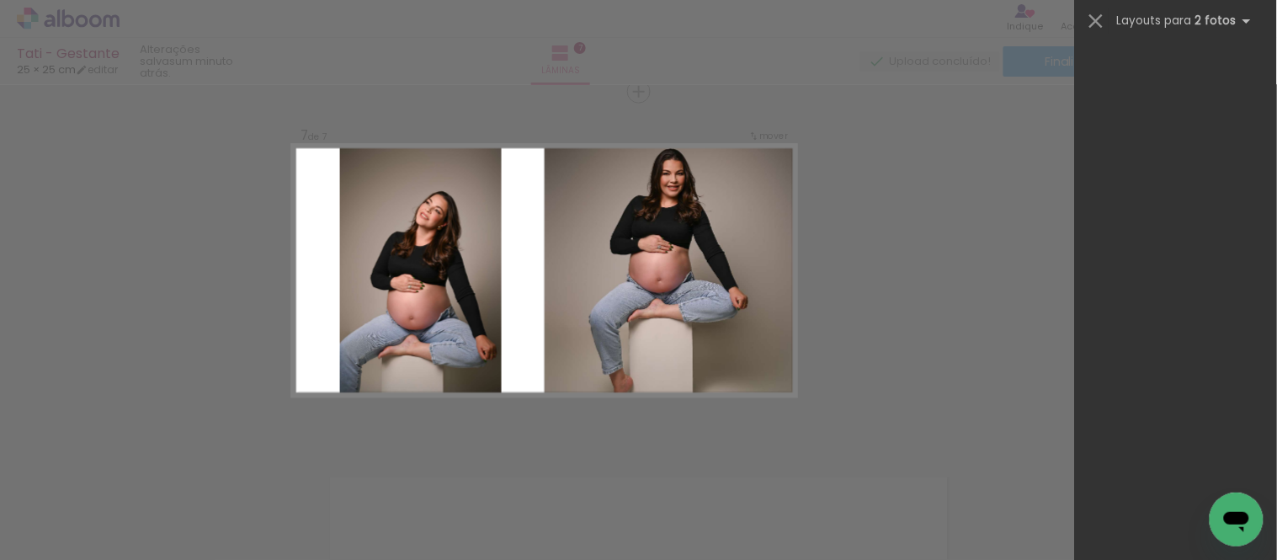
scroll to position [0, 0]
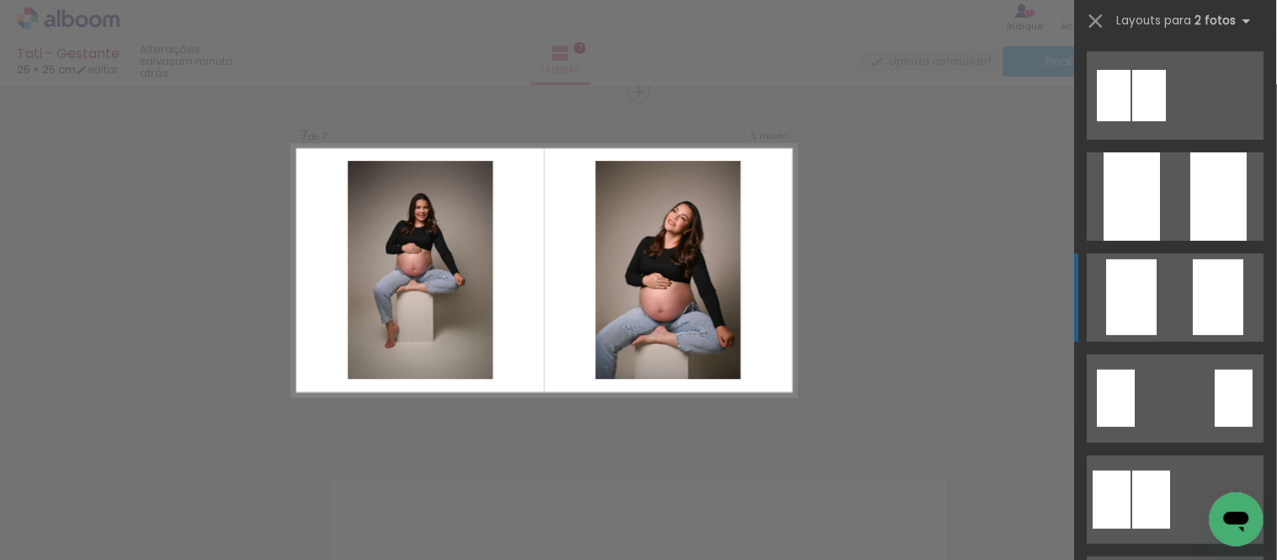
click at [1168, 291] on quentale-layouter at bounding box center [1175, 297] width 177 height 88
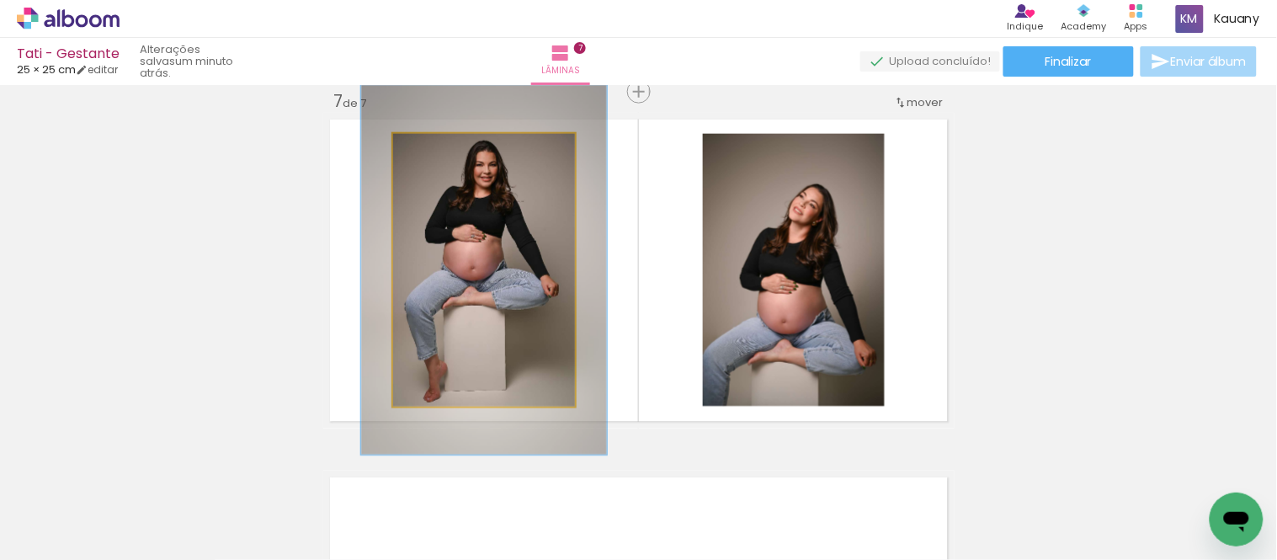
drag, startPoint x: 434, startPoint y: 149, endPoint x: 452, endPoint y: 151, distance: 17.9
type paper-slider "130"
click at [452, 151] on div at bounding box center [452, 151] width 27 height 27
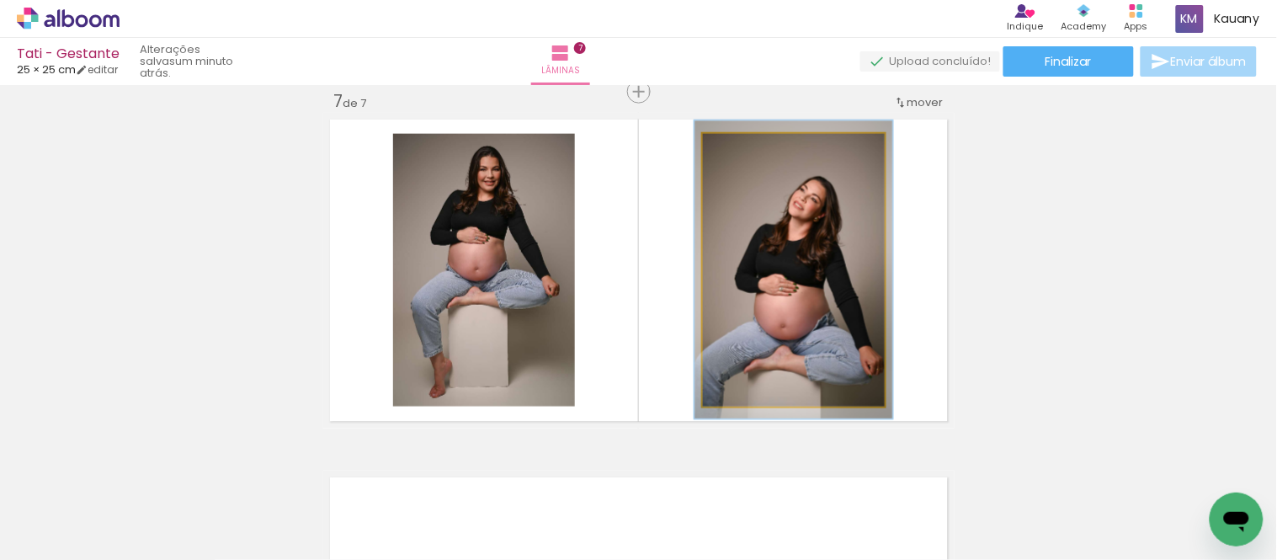
type paper-slider "109"
click at [750, 148] on div at bounding box center [747, 151] width 27 height 27
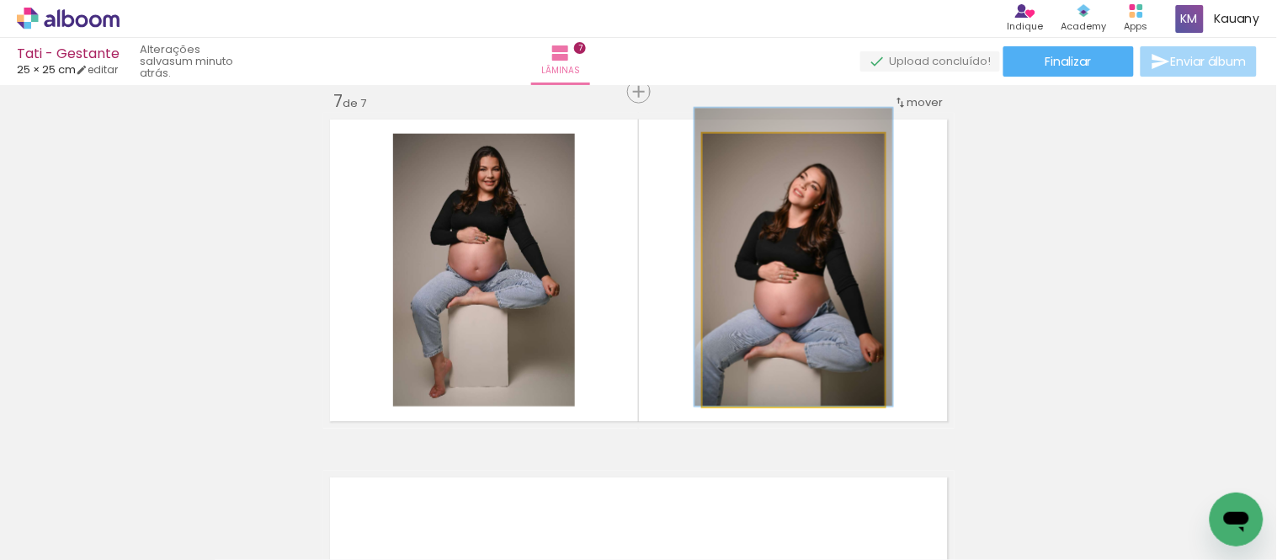
drag, startPoint x: 787, startPoint y: 237, endPoint x: 787, endPoint y: 213, distance: 24.4
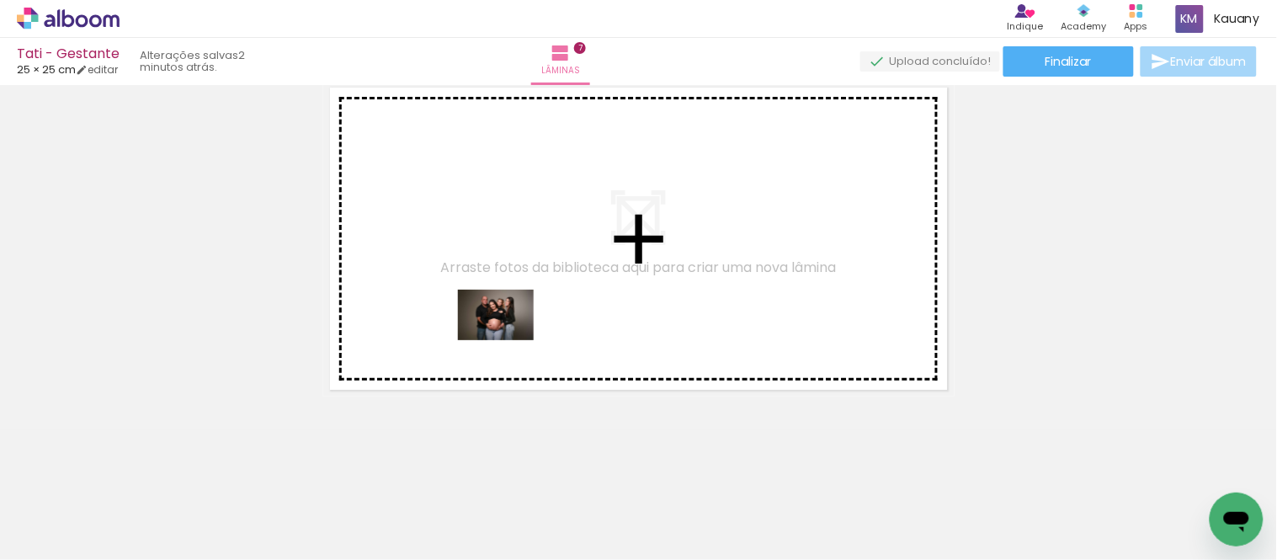
drag, startPoint x: 172, startPoint y: 493, endPoint x: 508, endPoint y: 340, distance: 369.9
click at [508, 340] on quentale-workspace at bounding box center [638, 280] width 1277 height 560
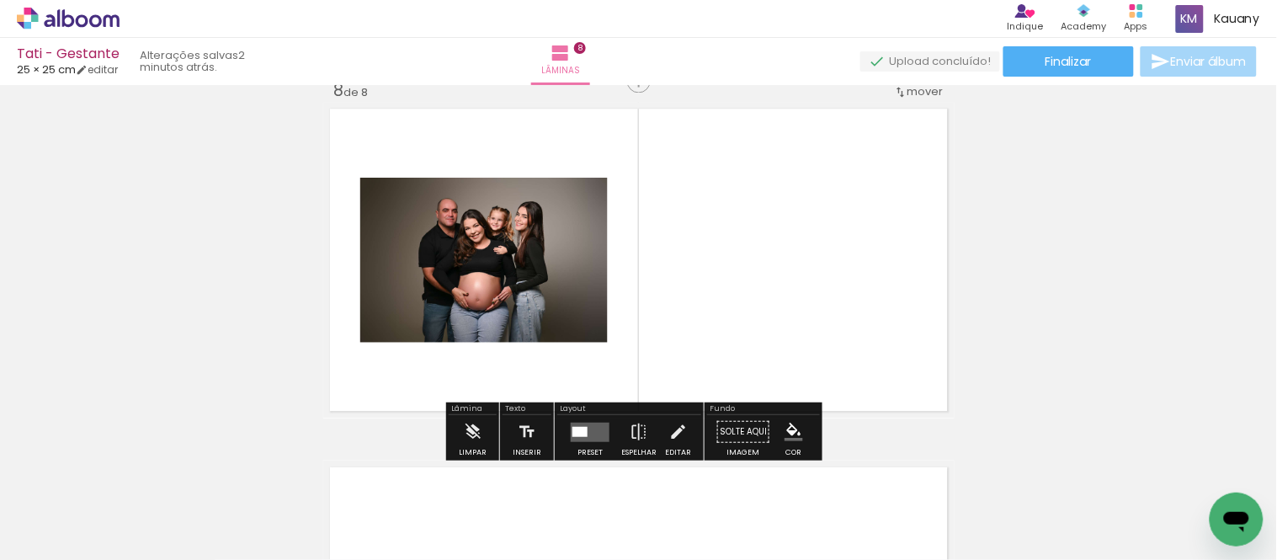
scroll to position [2526, 0]
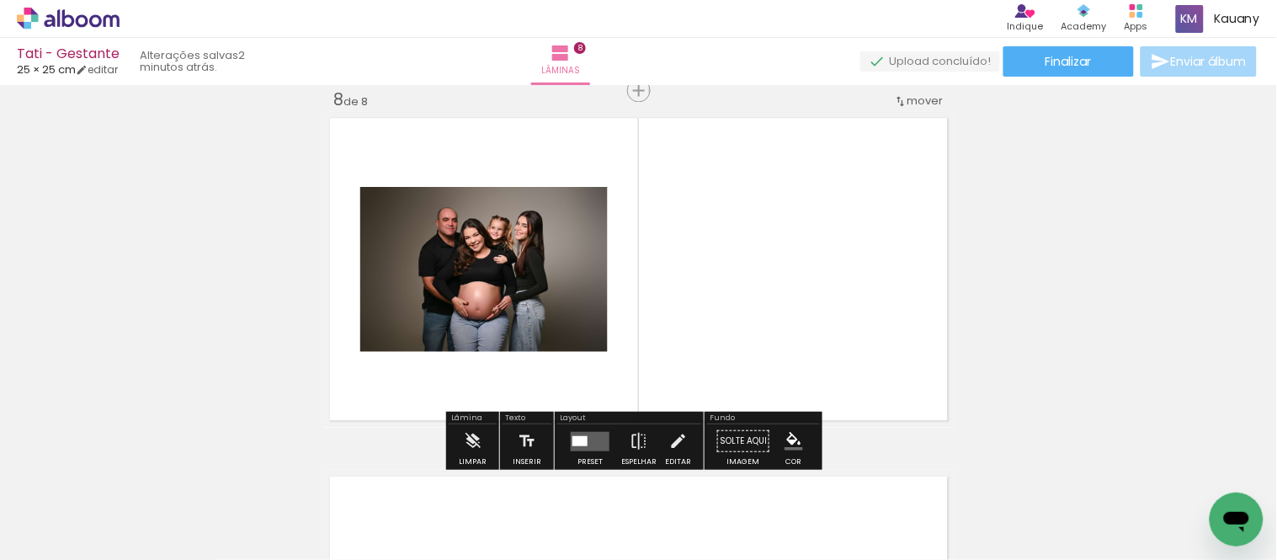
click at [582, 434] on quentale-layouter at bounding box center [590, 441] width 39 height 19
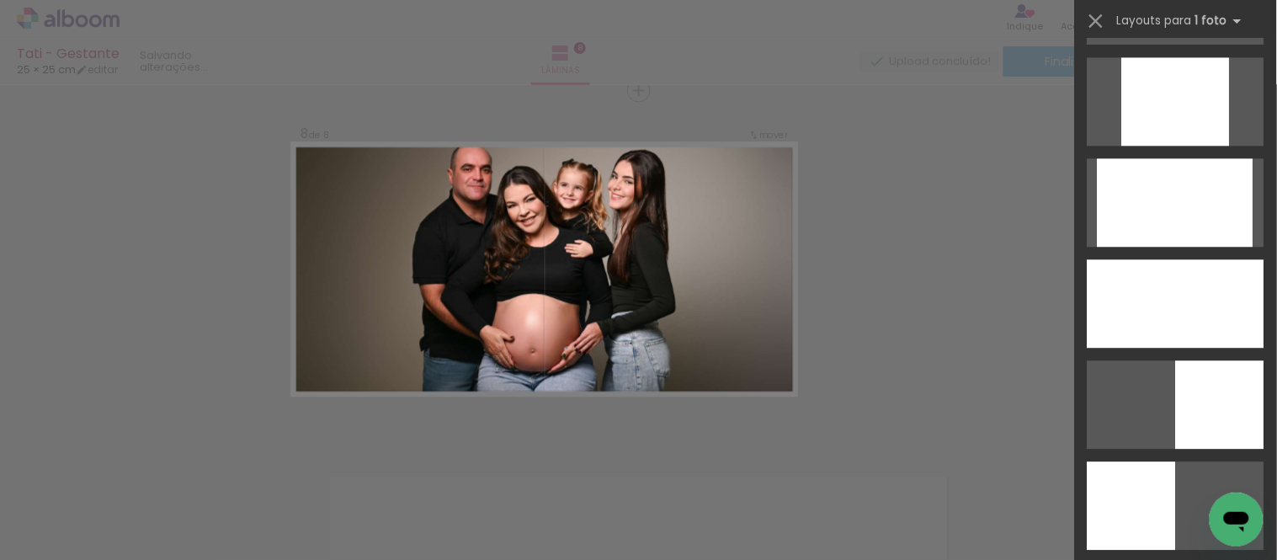
scroll to position [1028, 0]
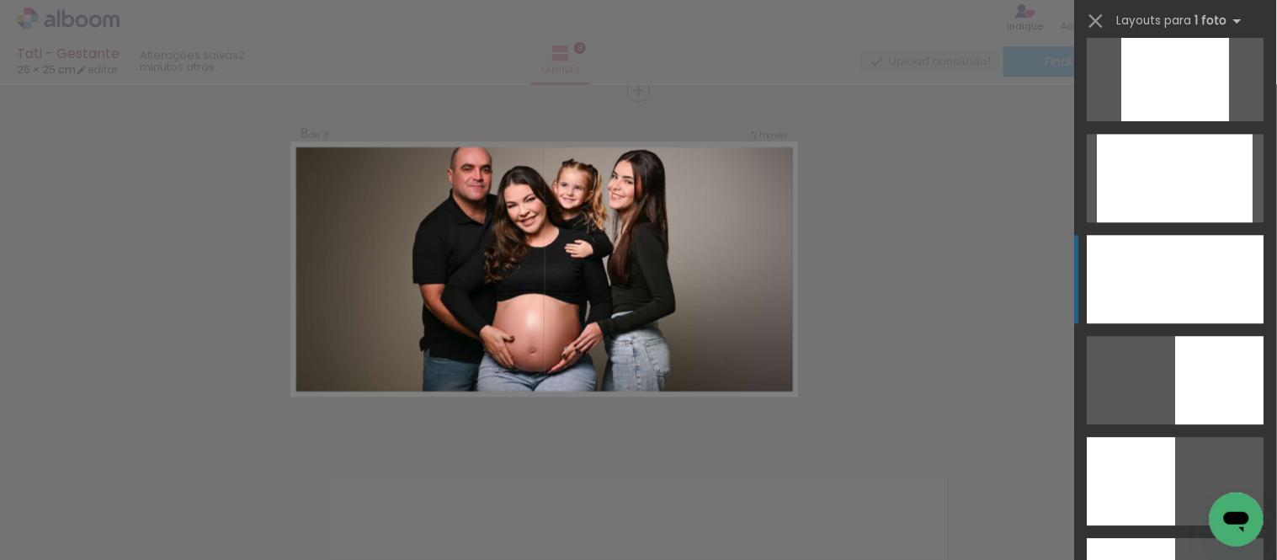
click at [1190, 288] on div at bounding box center [1175, 279] width 177 height 88
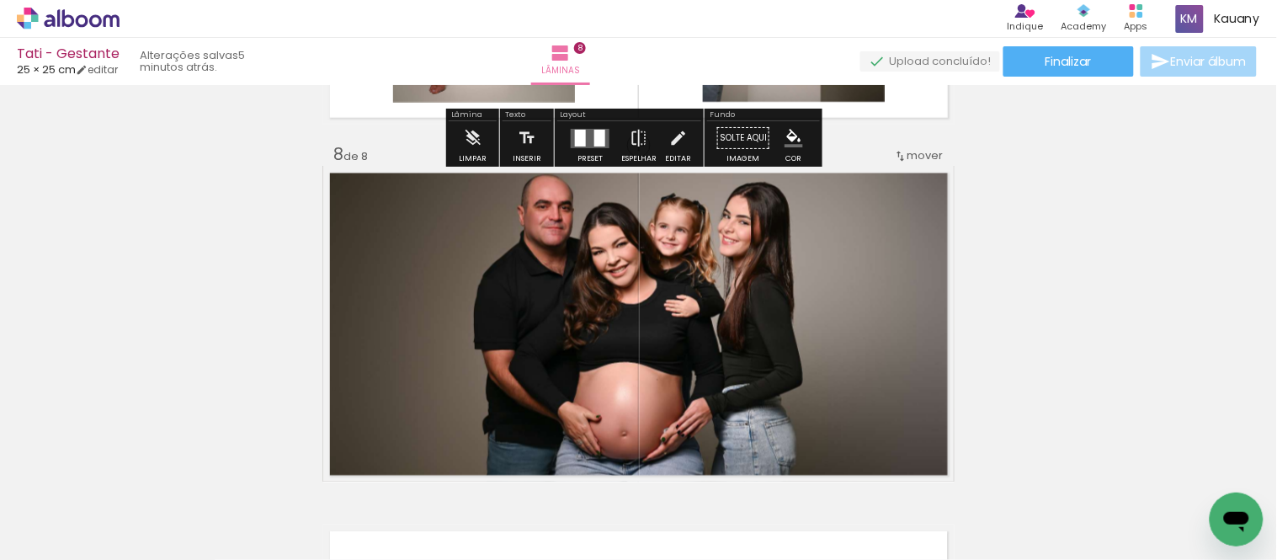
scroll to position [2525, 0]
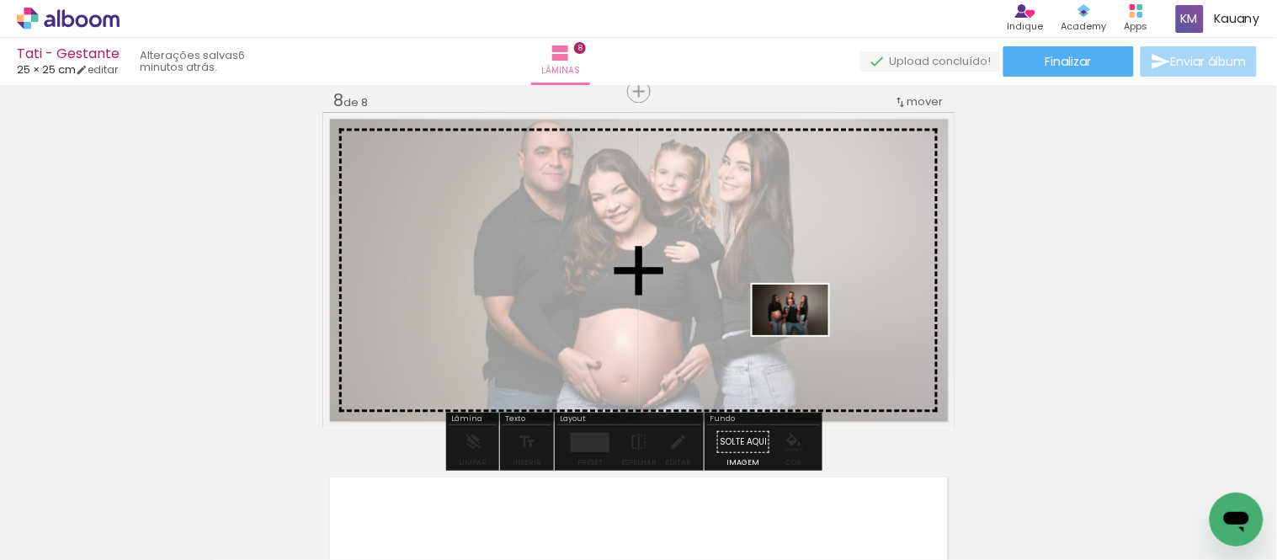
drag, startPoint x: 375, startPoint y: 508, endPoint x: 803, endPoint y: 335, distance: 462.2
click at [803, 335] on quentale-workspace at bounding box center [638, 280] width 1277 height 560
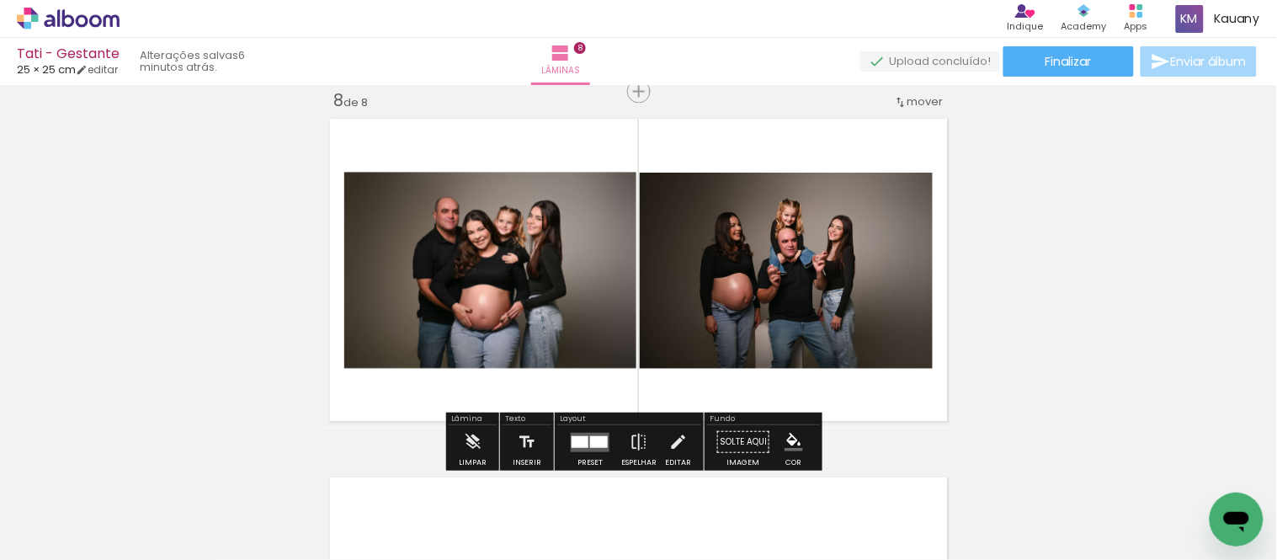
click at [578, 427] on div at bounding box center [589, 442] width 45 height 34
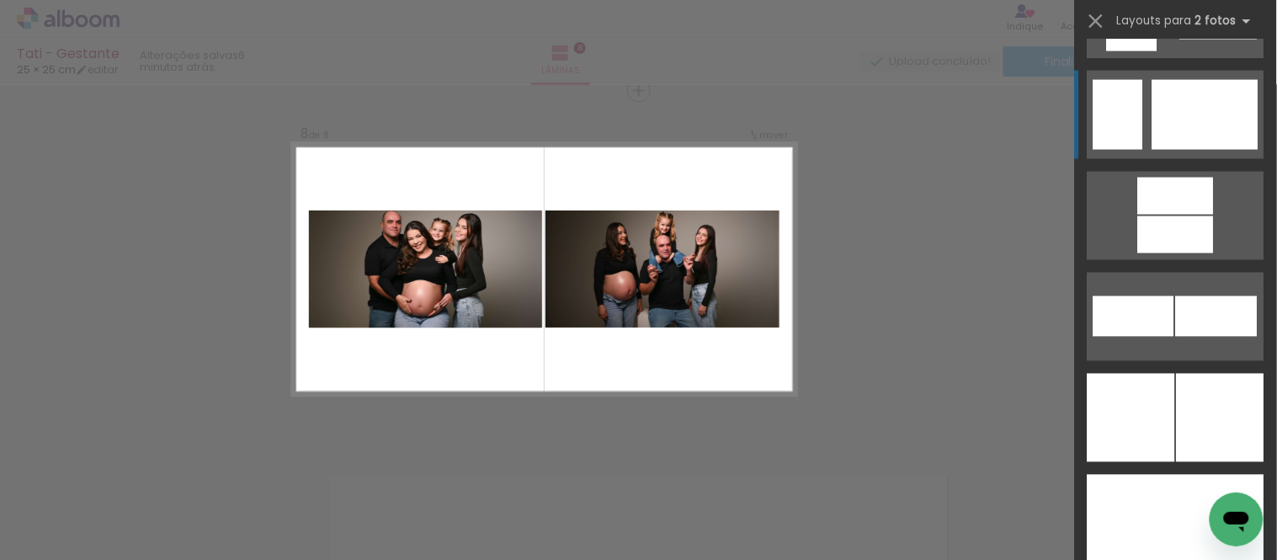
scroll to position [4114, 0]
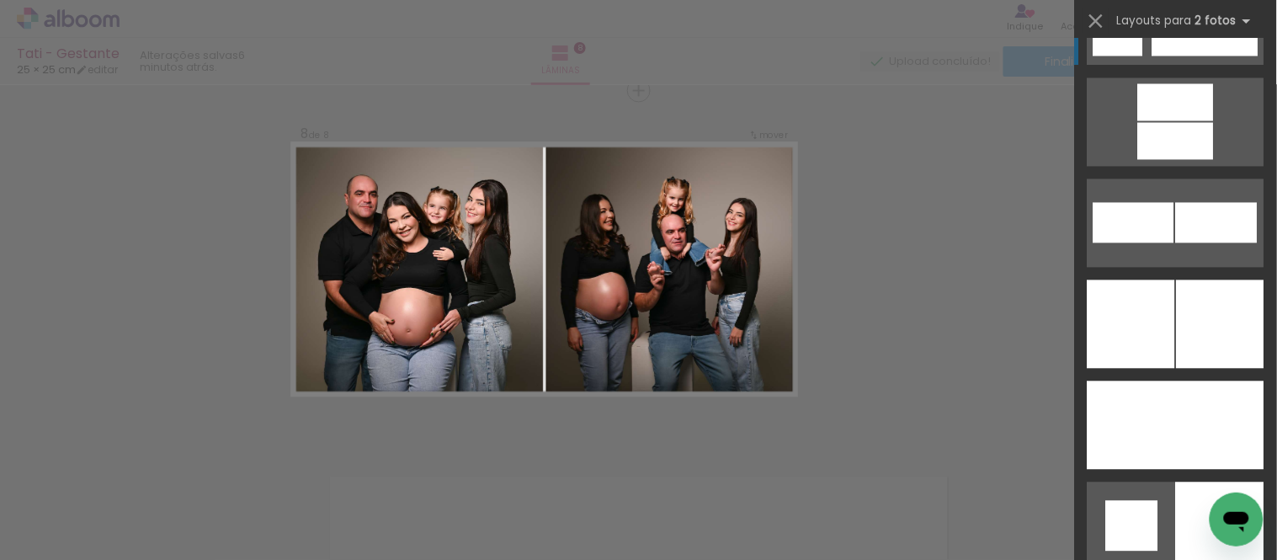
click at [1197, 297] on div at bounding box center [1221, 324] width 88 height 88
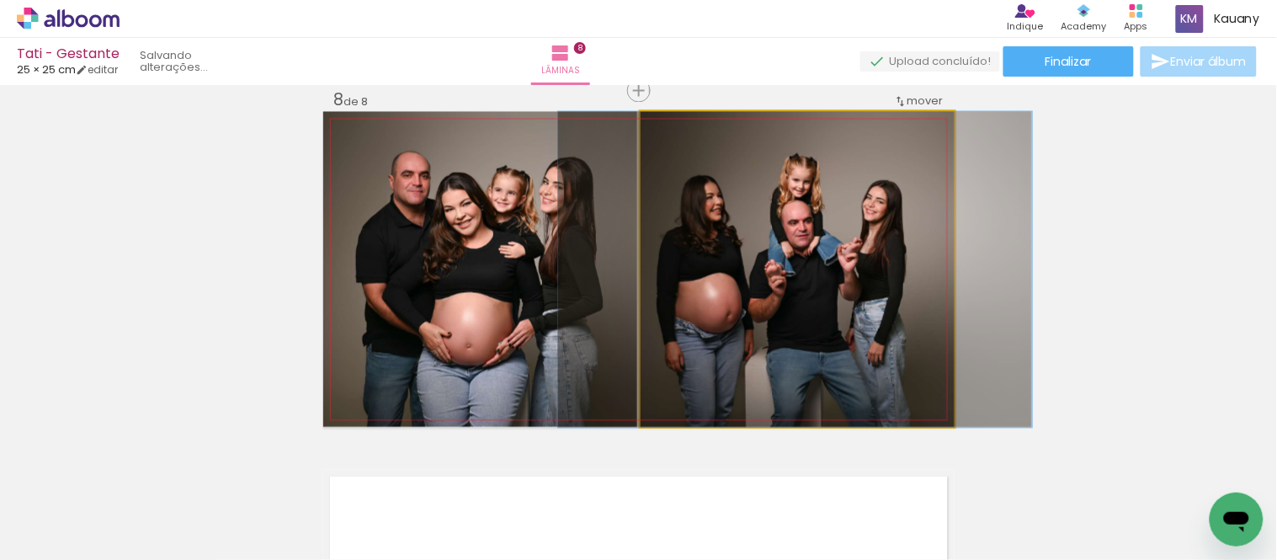
drag, startPoint x: 811, startPoint y: 312, endPoint x: 808, endPoint y: 299, distance: 13.7
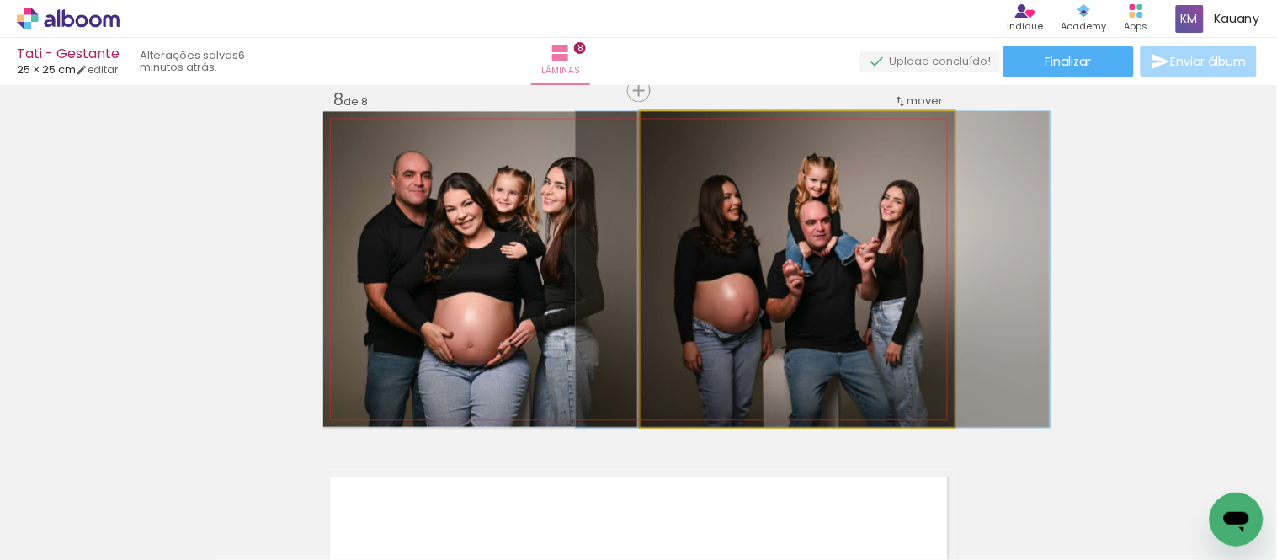
drag, startPoint x: 741, startPoint y: 257, endPoint x: 759, endPoint y: 258, distance: 17.7
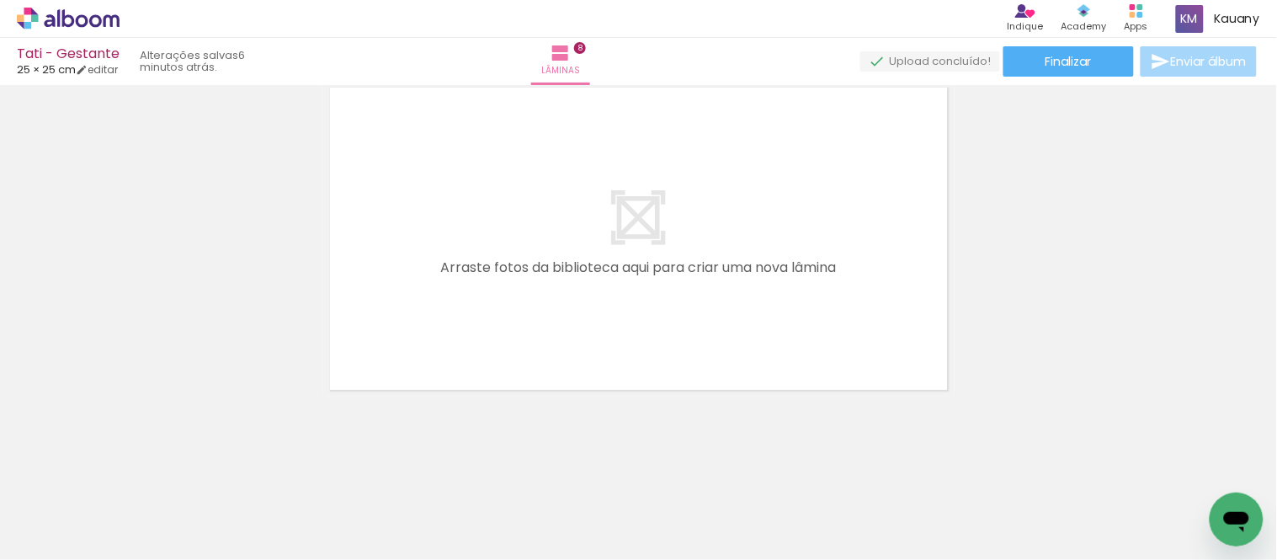
scroll to position [0, 778]
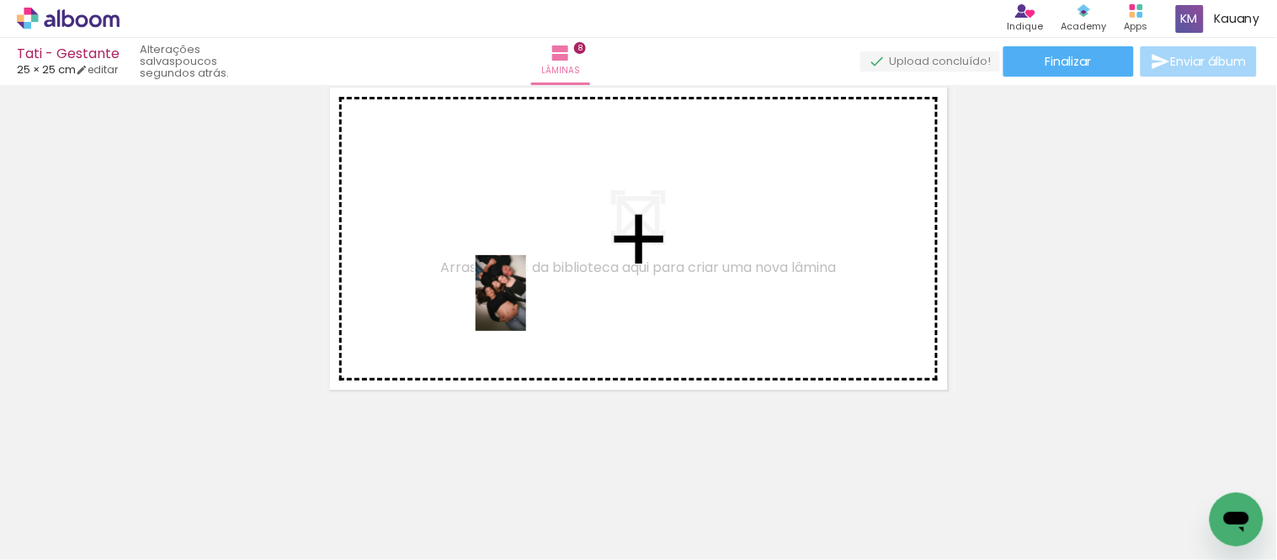
drag, startPoint x: 530, startPoint y: 510, endPoint x: 525, endPoint y: 288, distance: 222.3
click at [525, 288] on quentale-workspace at bounding box center [638, 280] width 1277 height 560
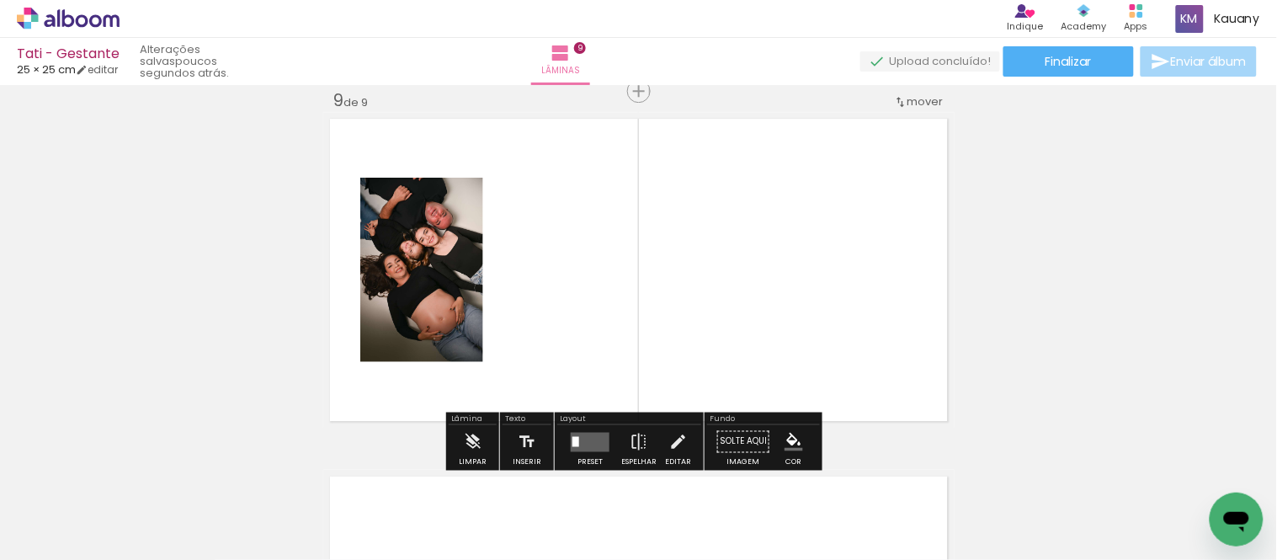
scroll to position [2883, 0]
click at [333, 508] on div at bounding box center [333, 504] width 83 height 56
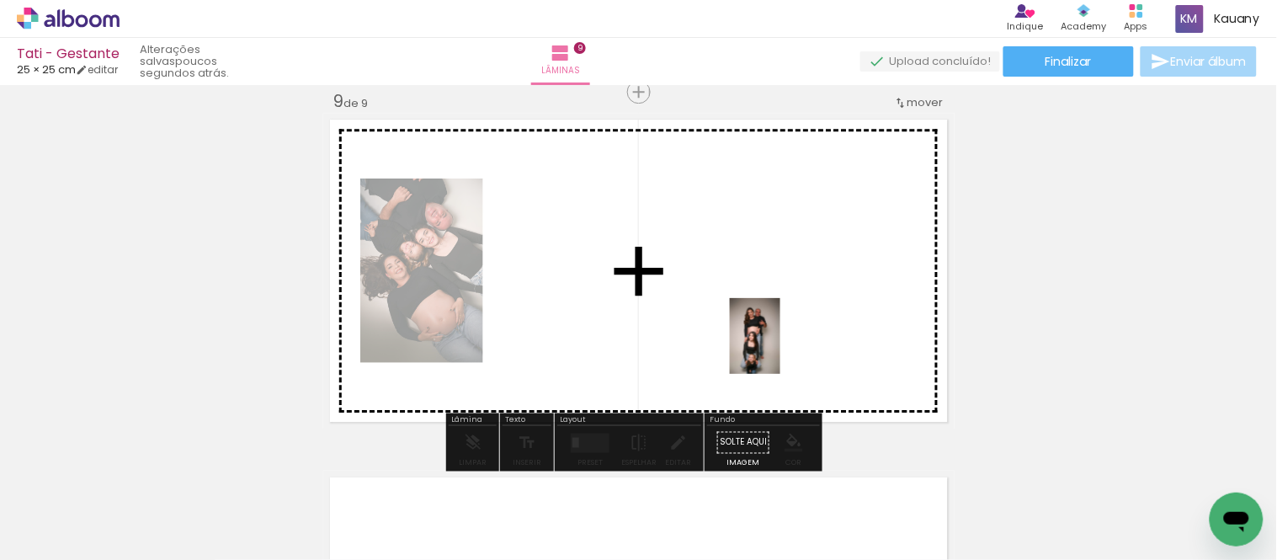
drag, startPoint x: 431, startPoint y: 514, endPoint x: 789, endPoint y: 342, distance: 397.1
click at [789, 342] on quentale-workspace at bounding box center [638, 280] width 1277 height 560
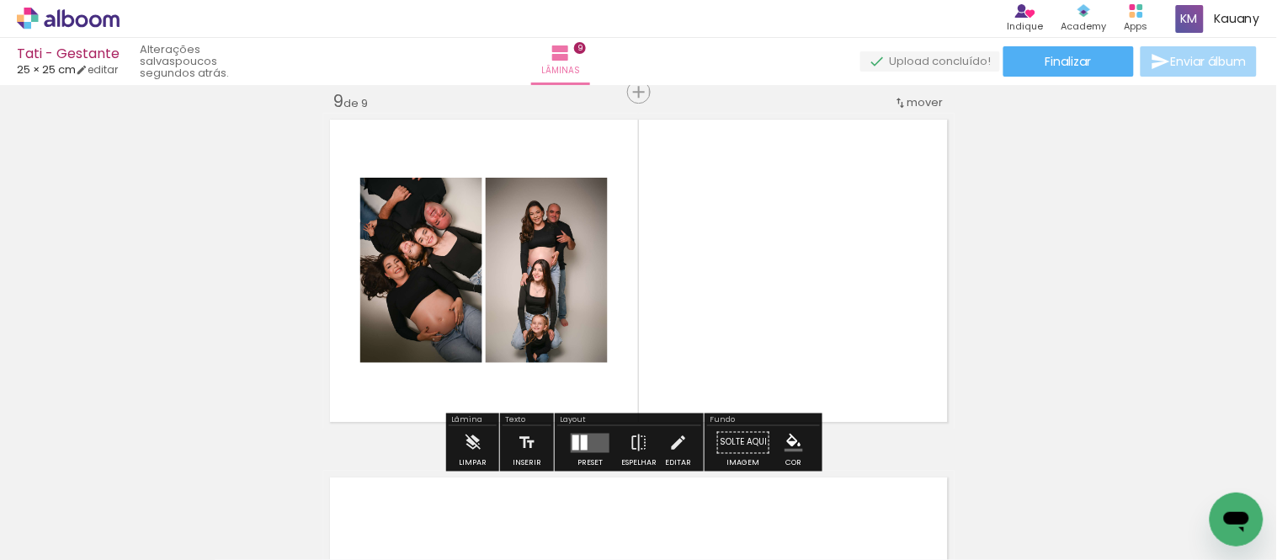
click at [581, 443] on div at bounding box center [584, 441] width 7 height 15
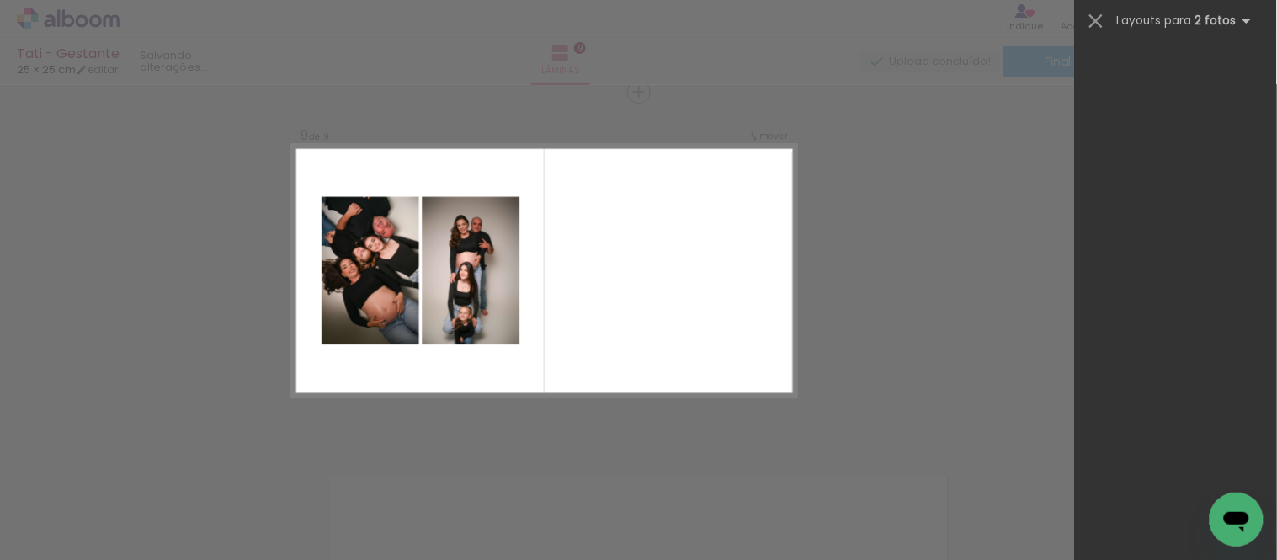
scroll to position [0, 0]
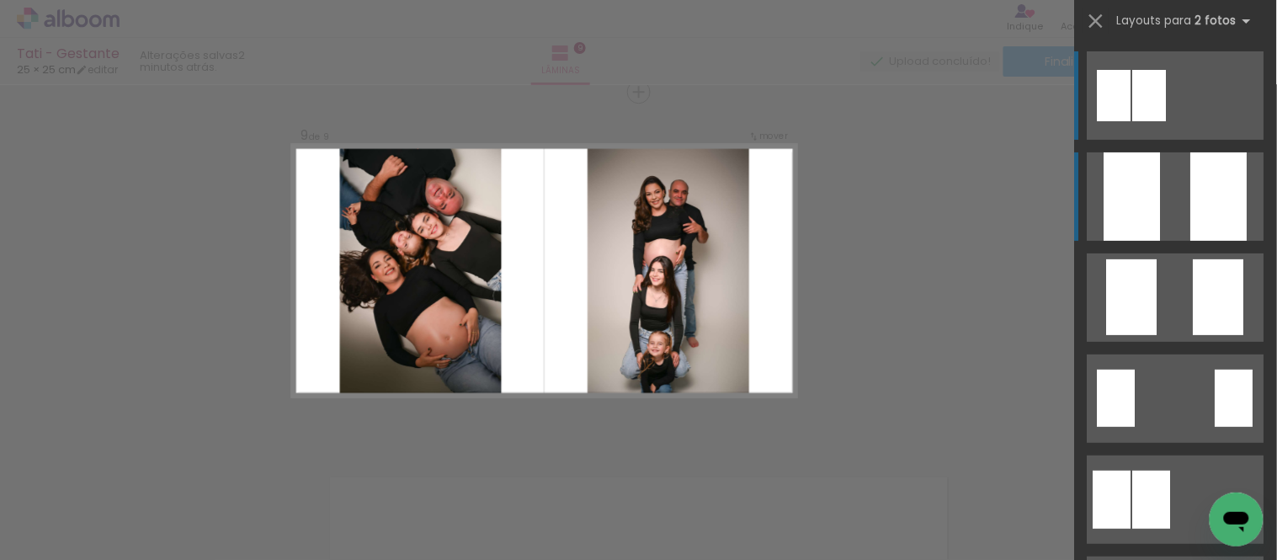
click at [1207, 191] on div at bounding box center [1219, 196] width 56 height 88
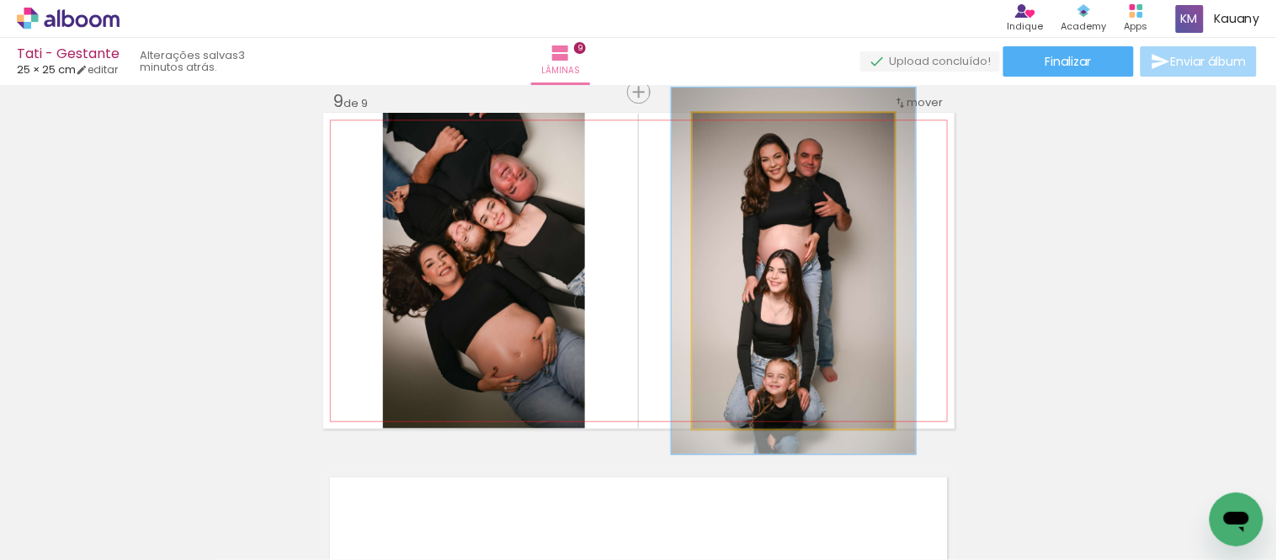
drag, startPoint x: 727, startPoint y: 129, endPoint x: 736, endPoint y: 130, distance: 9.3
click at [736, 130] on div at bounding box center [741, 130] width 15 height 15
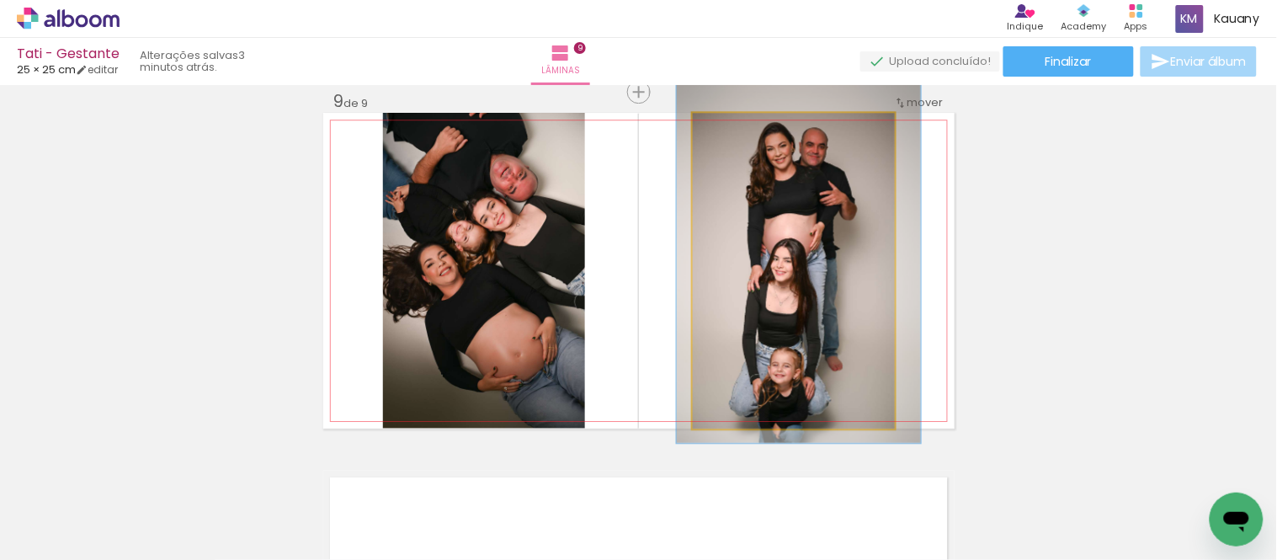
drag, startPoint x: 810, startPoint y: 290, endPoint x: 811, endPoint y: 279, distance: 11.1
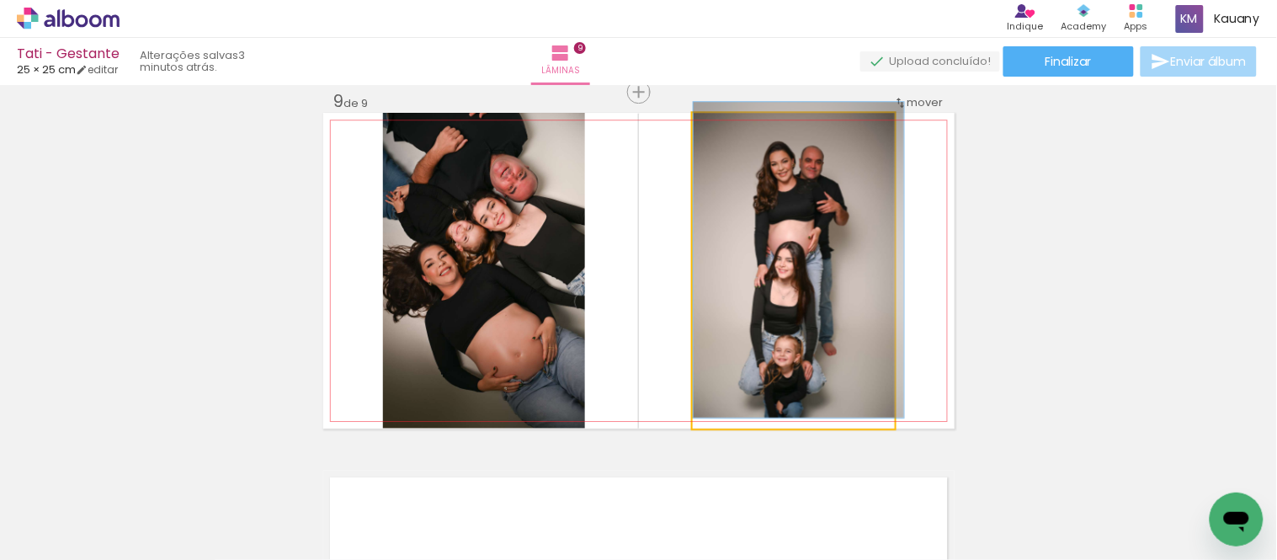
drag, startPoint x: 729, startPoint y: 131, endPoint x: 717, endPoint y: 127, distance: 12.5
type paper-slider "100"
click at [718, 127] on div at bounding box center [731, 130] width 27 height 27
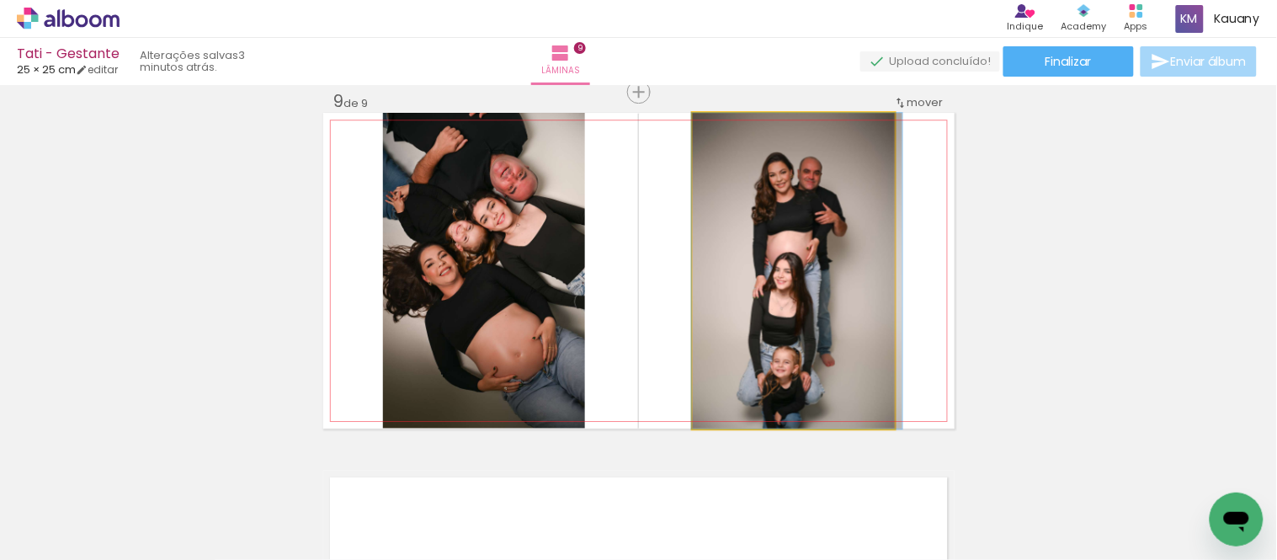
drag, startPoint x: 852, startPoint y: 298, endPoint x: 853, endPoint y: 237, distance: 61.5
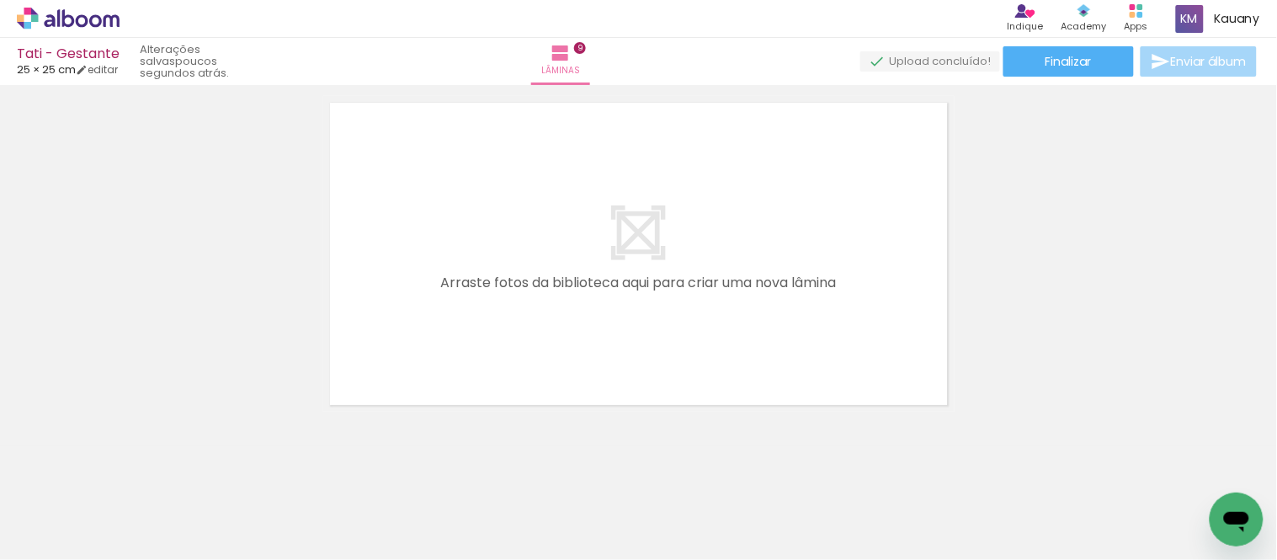
scroll to position [0, 177]
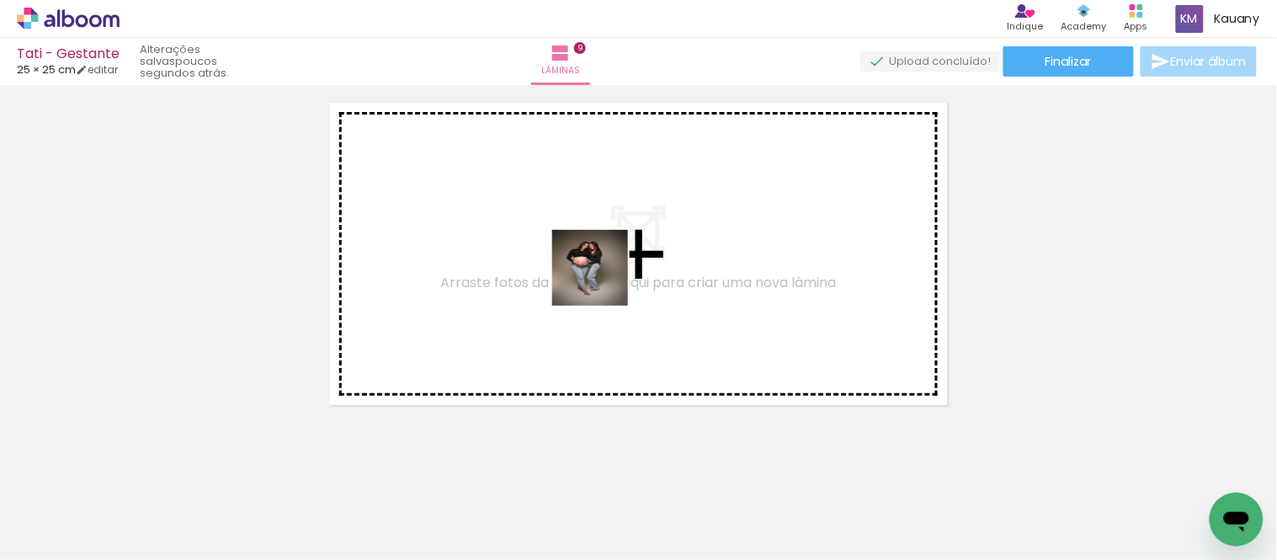
drag, startPoint x: 663, startPoint y: 497, endPoint x: 601, endPoint y: 274, distance: 231.6
click at [601, 274] on quentale-workspace at bounding box center [638, 280] width 1277 height 560
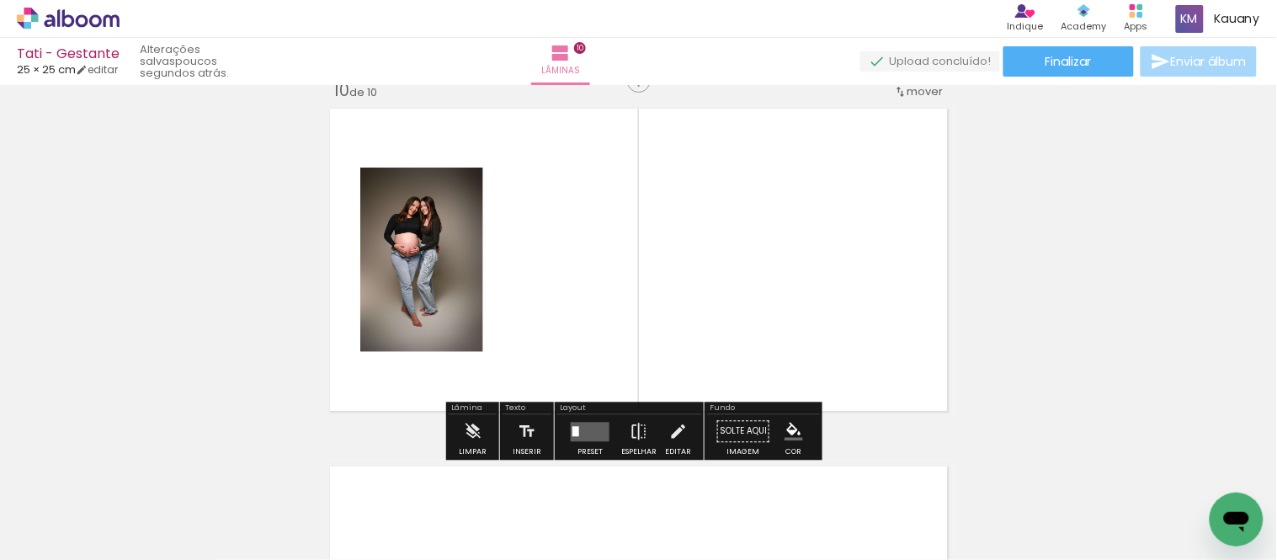
scroll to position [3241, 0]
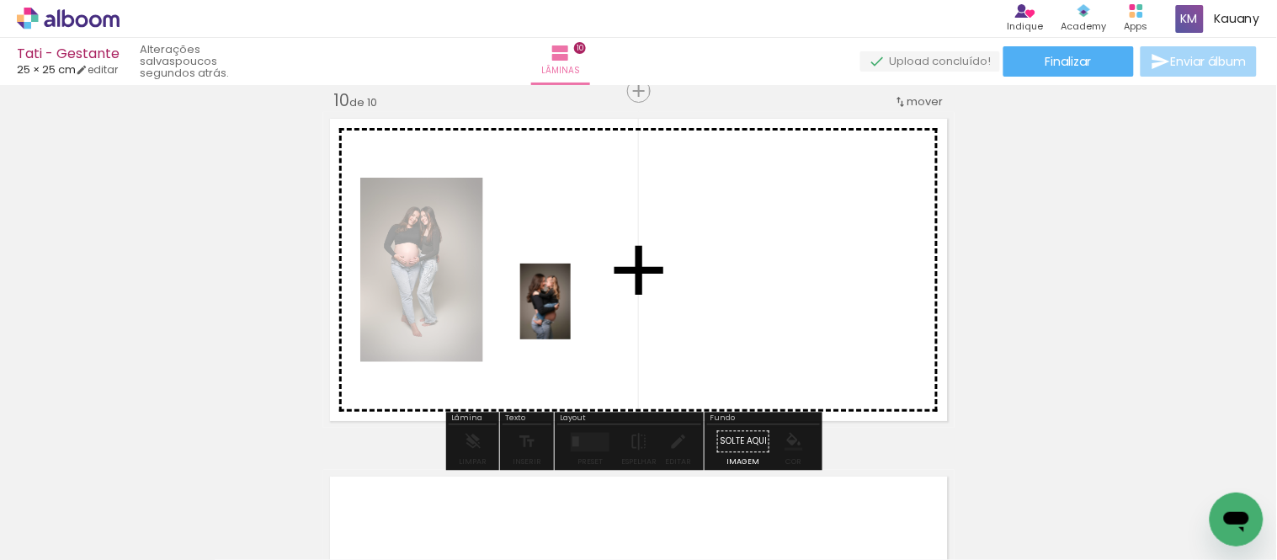
drag, startPoint x: 275, startPoint y: 507, endPoint x: 430, endPoint y: 353, distance: 217.8
click at [596, 314] on quentale-workspace at bounding box center [638, 280] width 1277 height 560
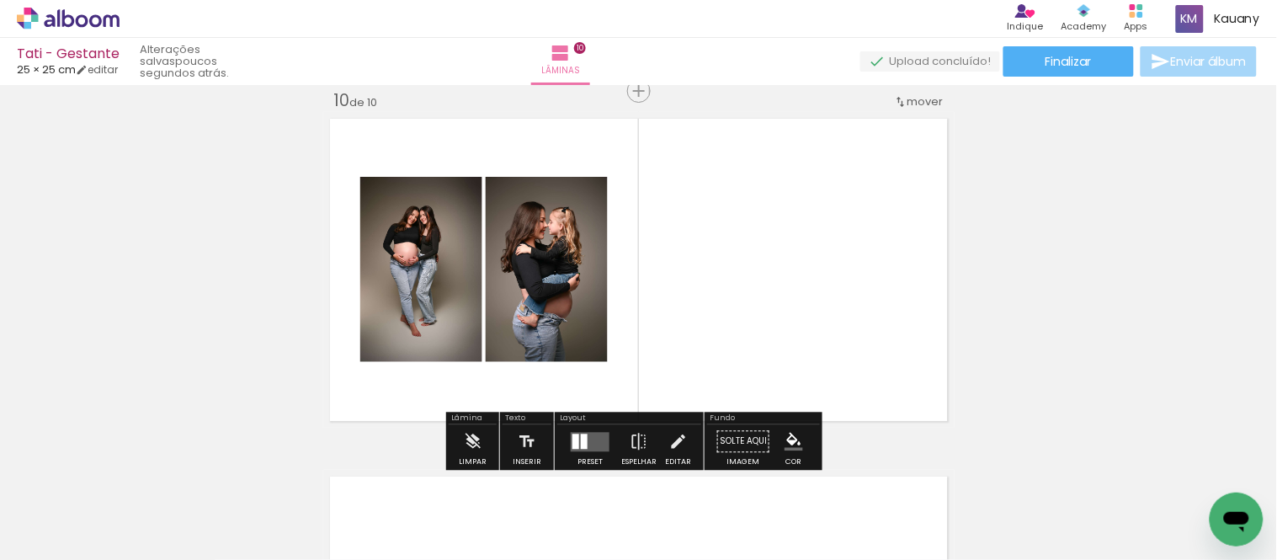
scroll to position [0, 0]
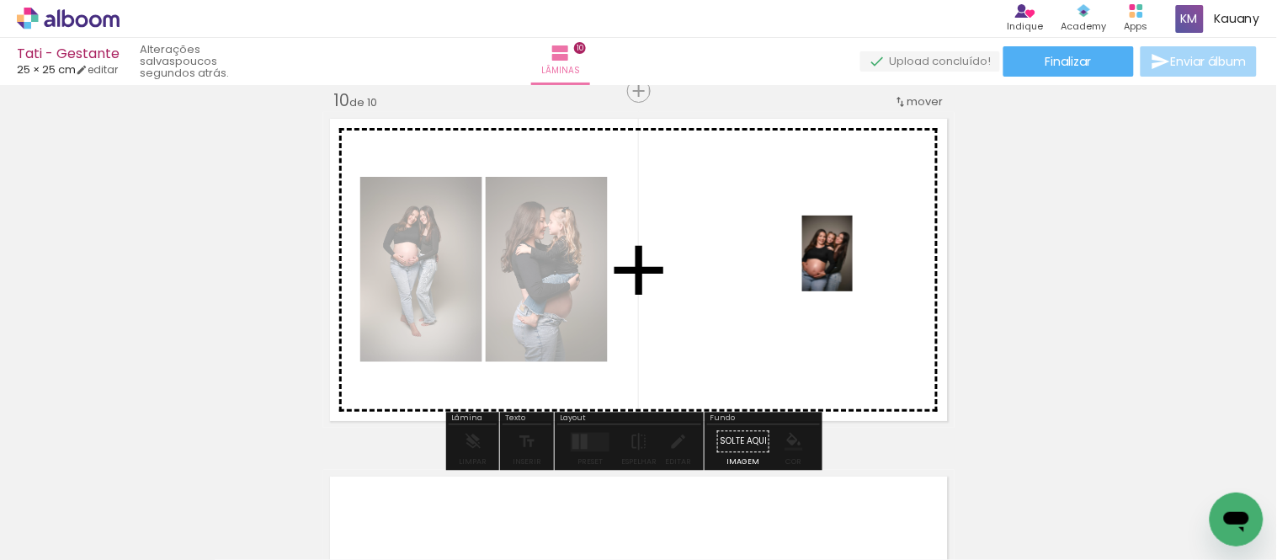
drag, startPoint x: 258, startPoint y: 515, endPoint x: 853, endPoint y: 266, distance: 644.3
click at [853, 266] on quentale-workspace at bounding box center [638, 280] width 1277 height 560
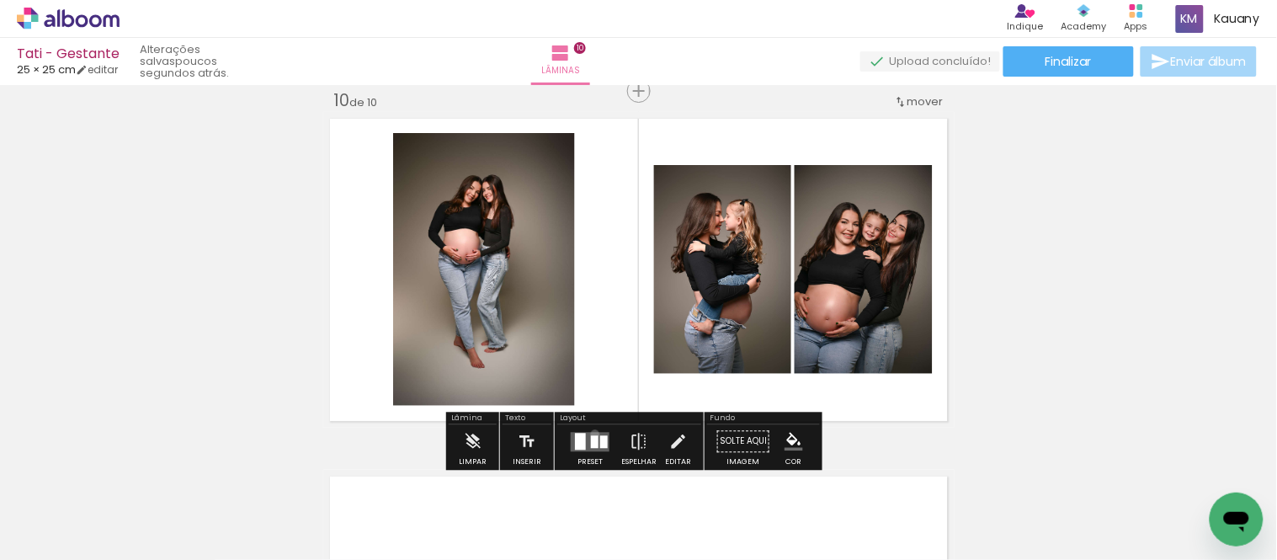
click at [591, 433] on quentale-layouter at bounding box center [590, 441] width 39 height 19
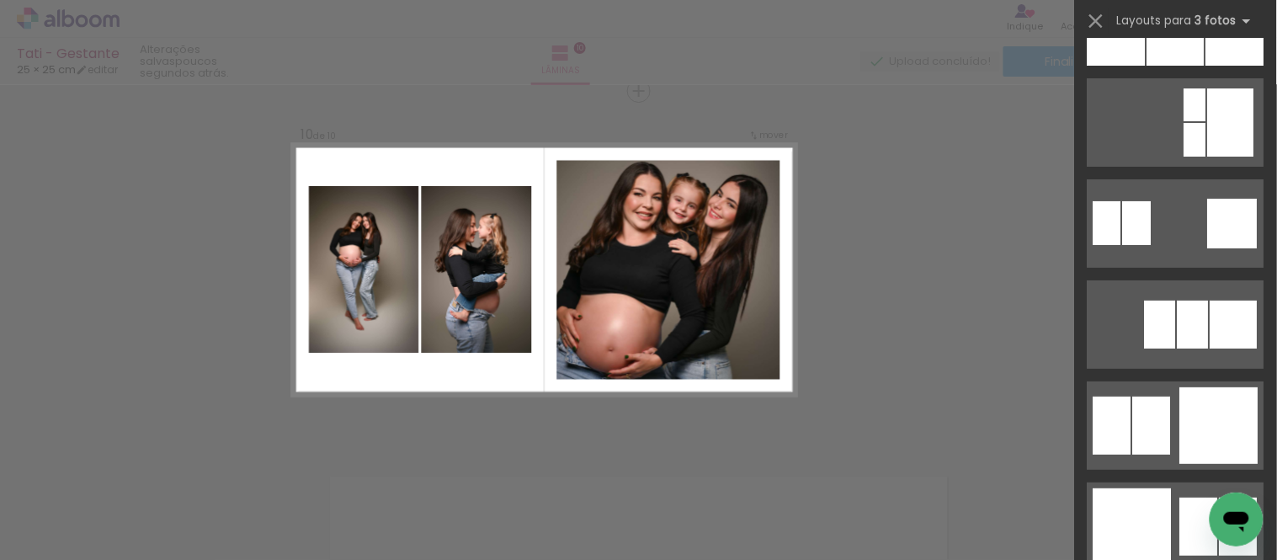
scroll to position [1683, 0]
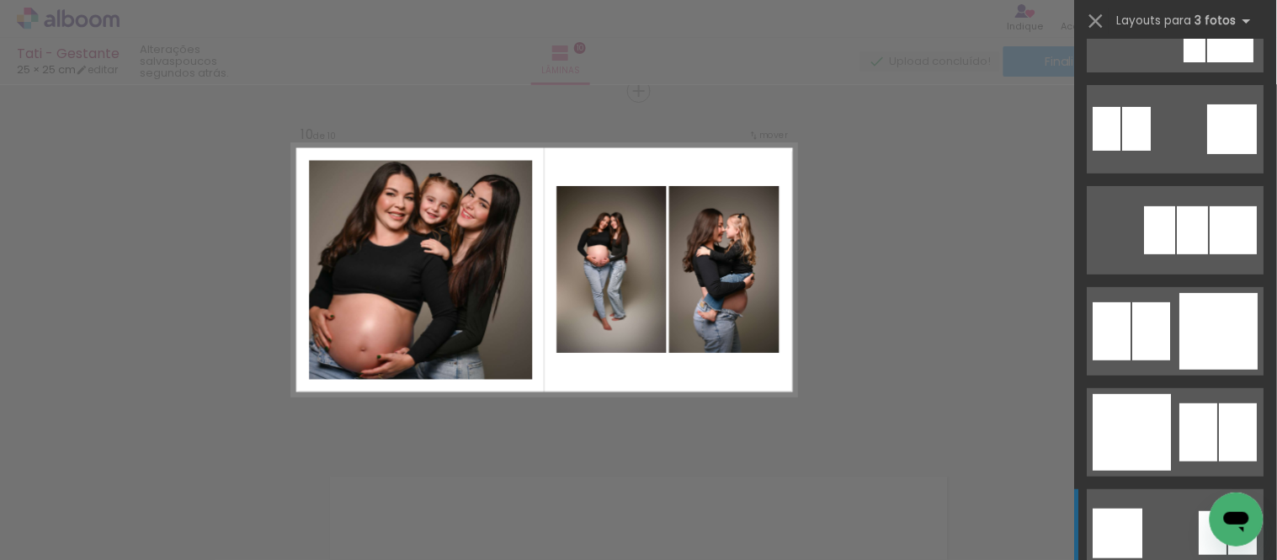
click at [1192, 398] on quentale-layouter at bounding box center [1175, 432] width 177 height 88
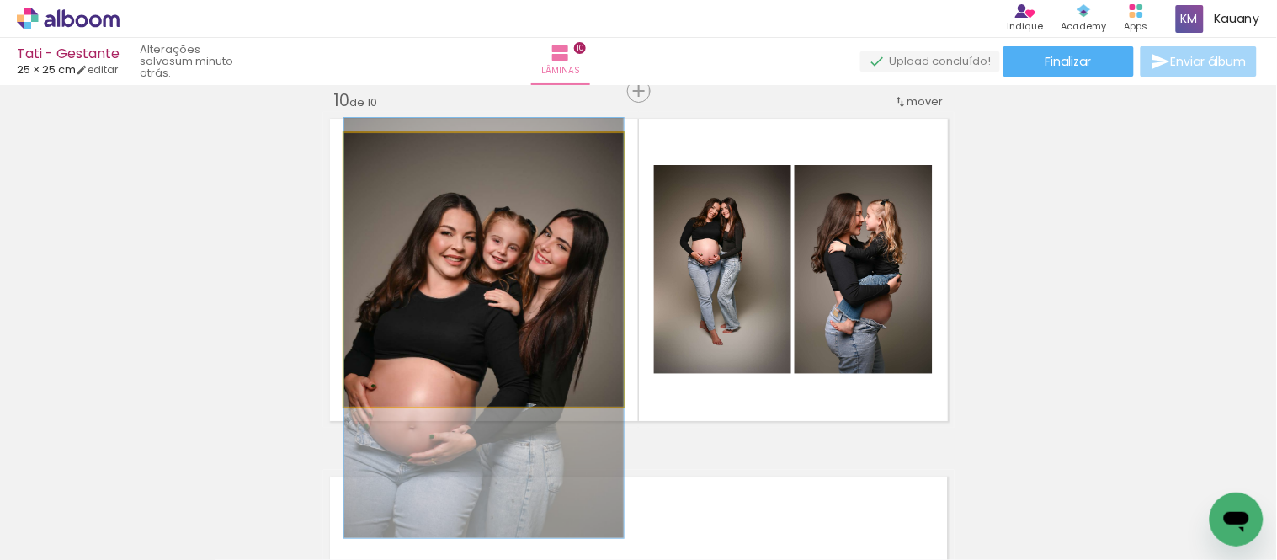
drag, startPoint x: 522, startPoint y: 317, endPoint x: 553, endPoint y: 375, distance: 65.9
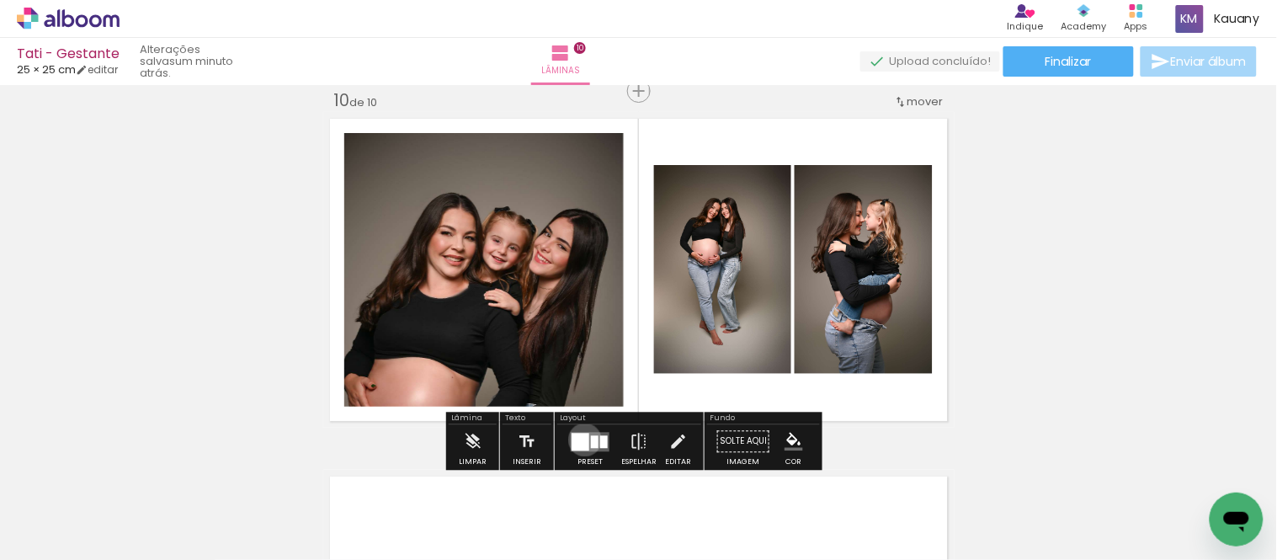
click at [581, 439] on div at bounding box center [580, 442] width 18 height 18
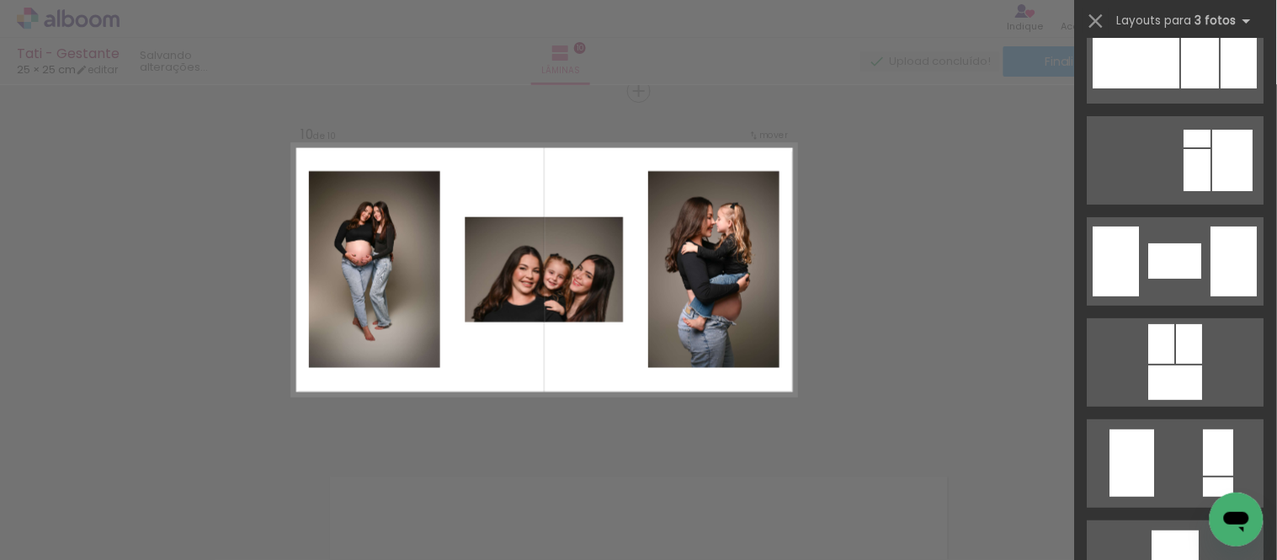
scroll to position [4917, 0]
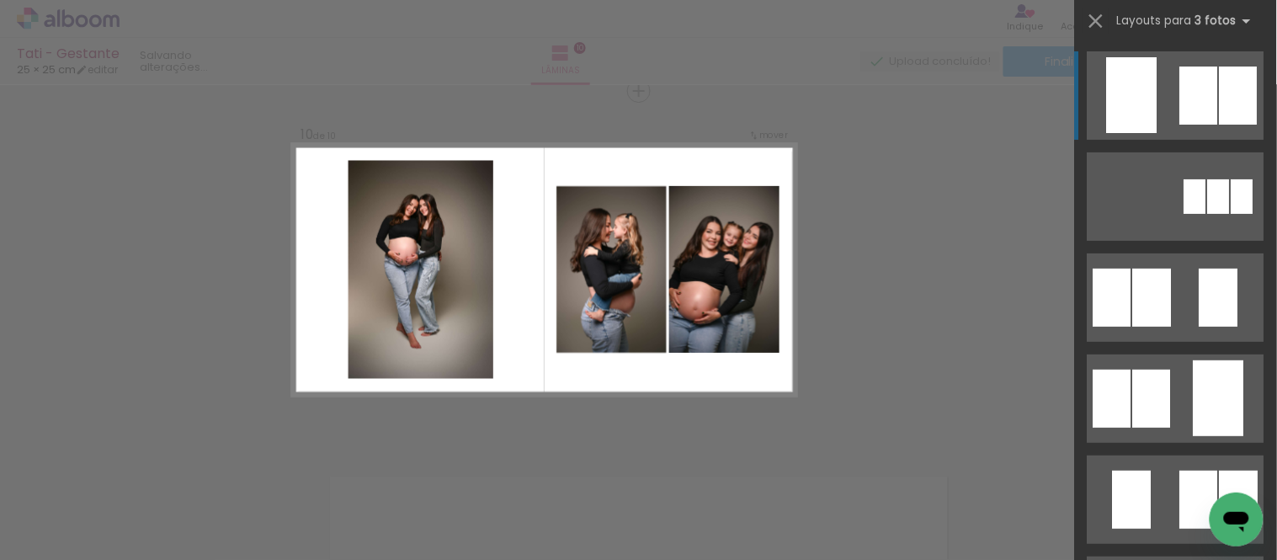
click at [1193, 85] on div at bounding box center [1199, 95] width 38 height 58
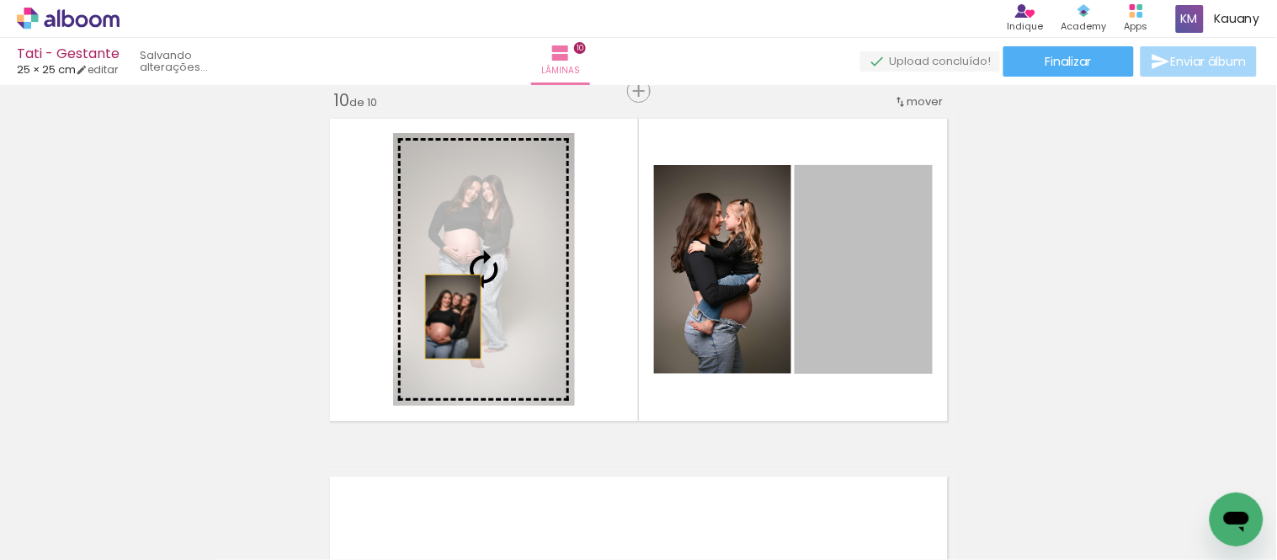
drag, startPoint x: 834, startPoint y: 290, endPoint x: 446, endPoint y: 316, distance: 388.9
click at [0, 0] on slot at bounding box center [0, 0] width 0 height 0
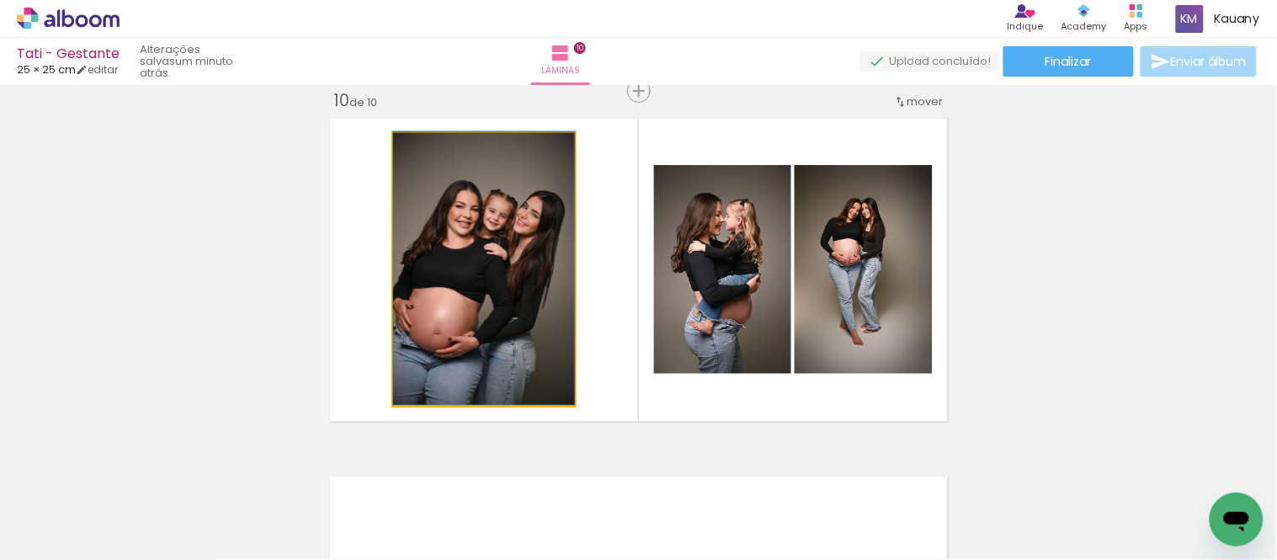
drag, startPoint x: 464, startPoint y: 299, endPoint x: 485, endPoint y: 276, distance: 31.0
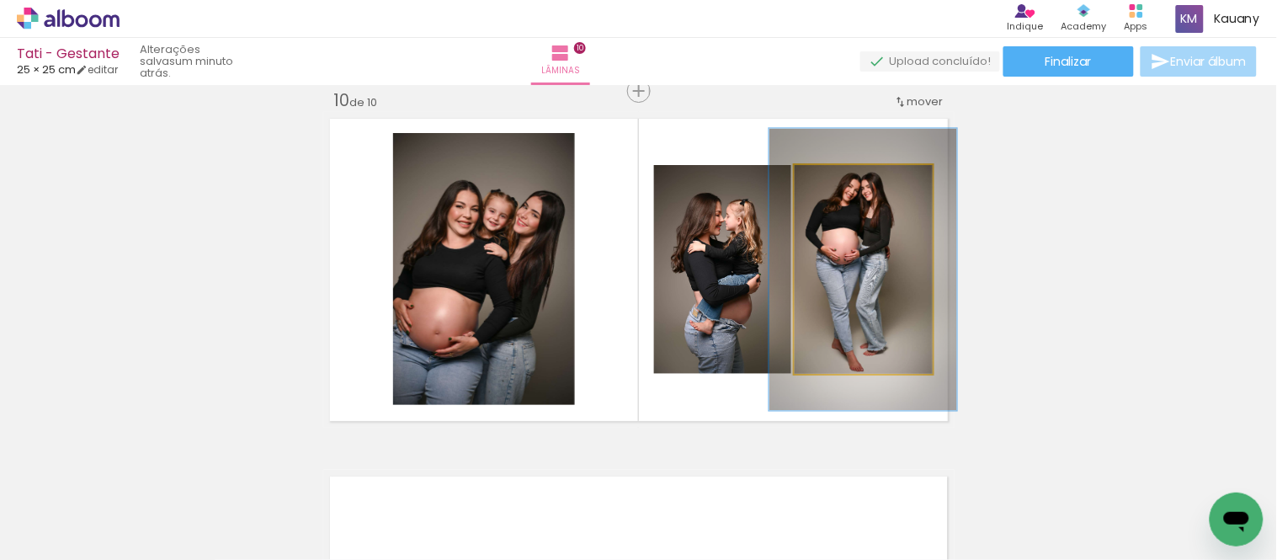
drag, startPoint x: 832, startPoint y: 180, endPoint x: 852, endPoint y: 183, distance: 20.4
type paper-slider "135"
click at [852, 183] on div at bounding box center [854, 182] width 27 height 27
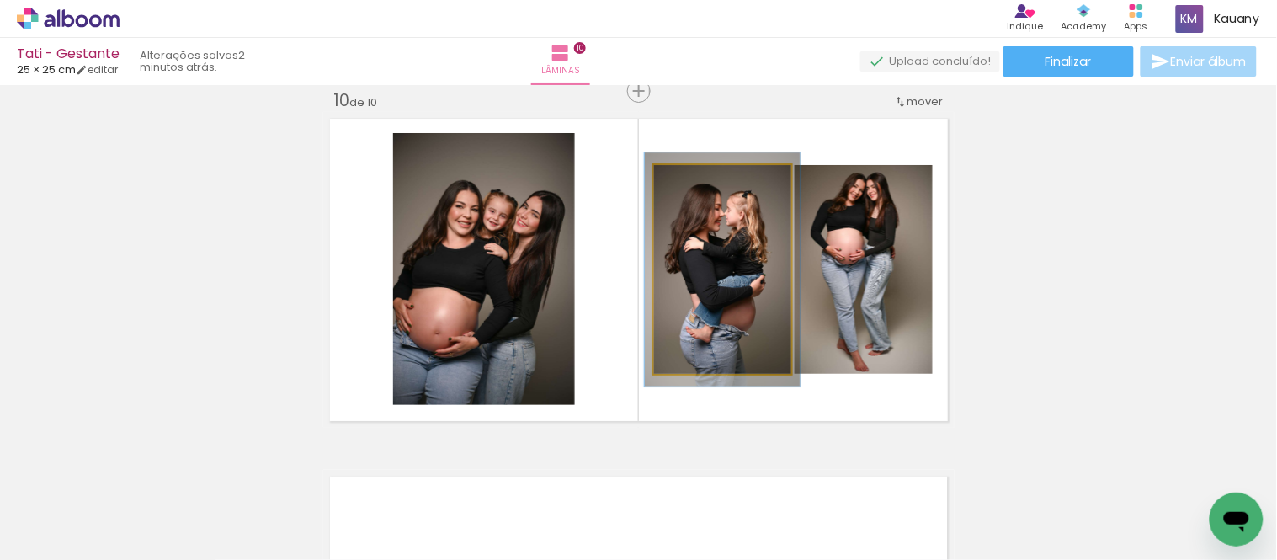
type paper-slider "112"
click at [699, 182] on div at bounding box center [700, 182] width 27 height 27
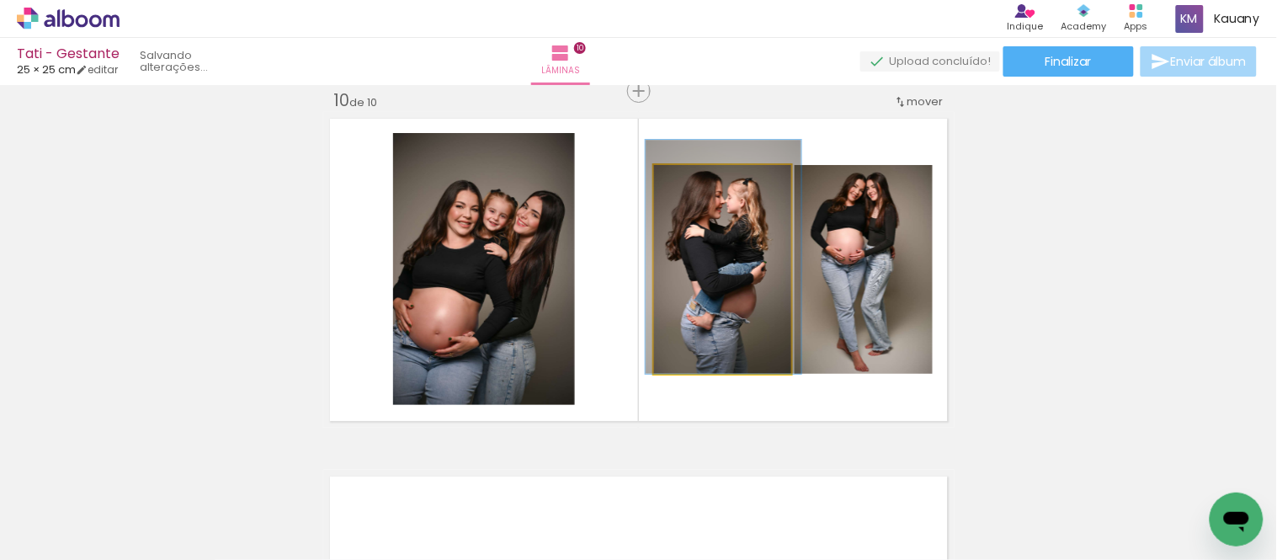
drag, startPoint x: 737, startPoint y: 263, endPoint x: 738, endPoint y: 240, distance: 23.6
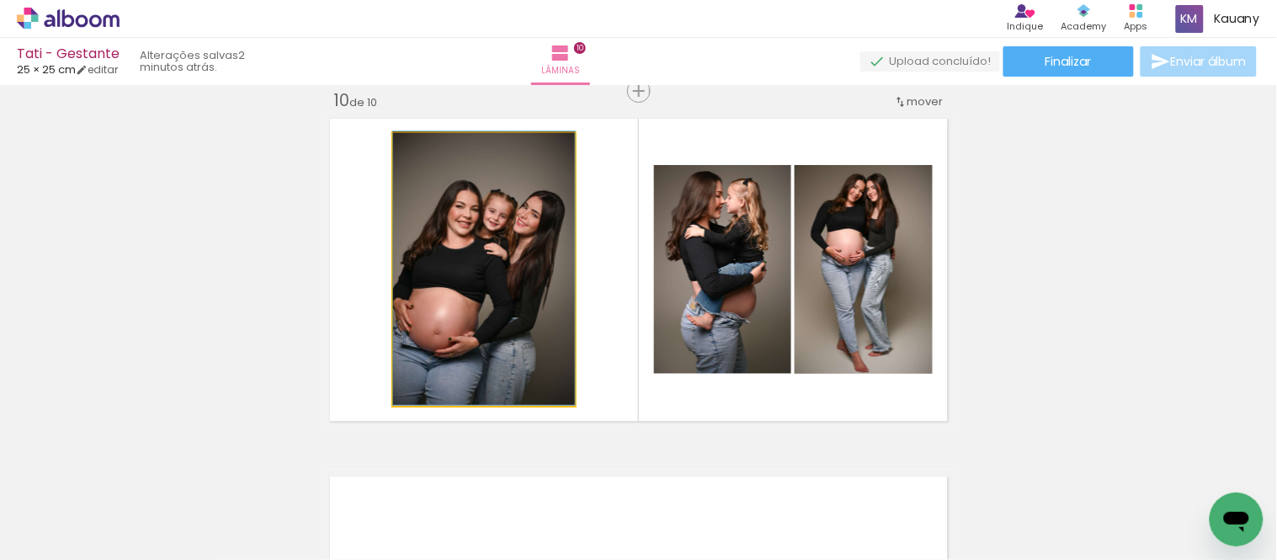
drag, startPoint x: 508, startPoint y: 306, endPoint x: 523, endPoint y: 303, distance: 15.5
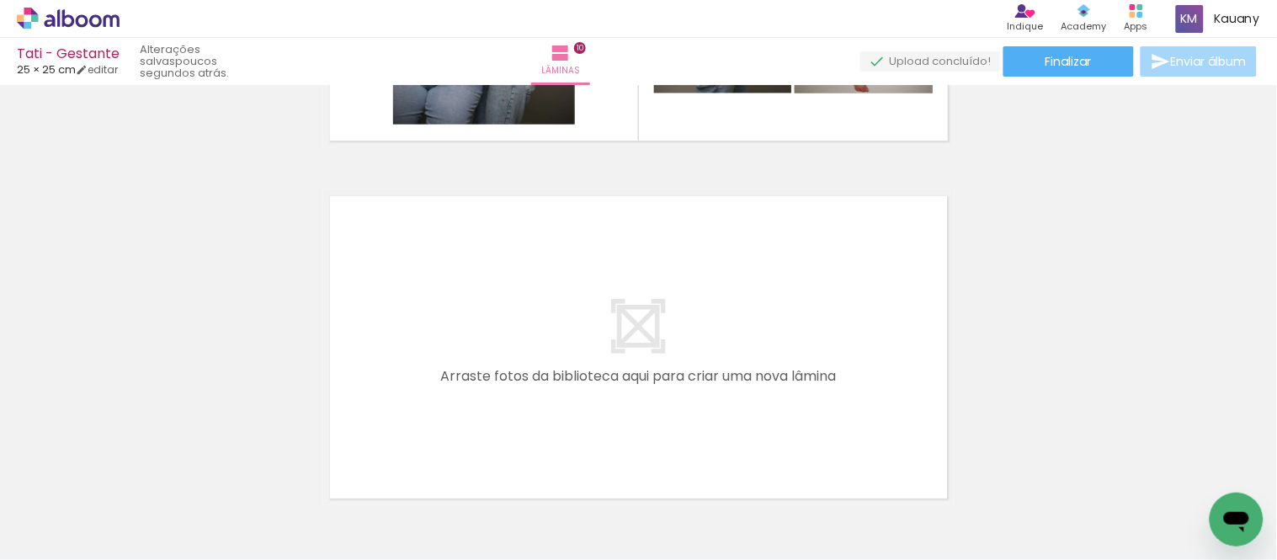
scroll to position [0, 330]
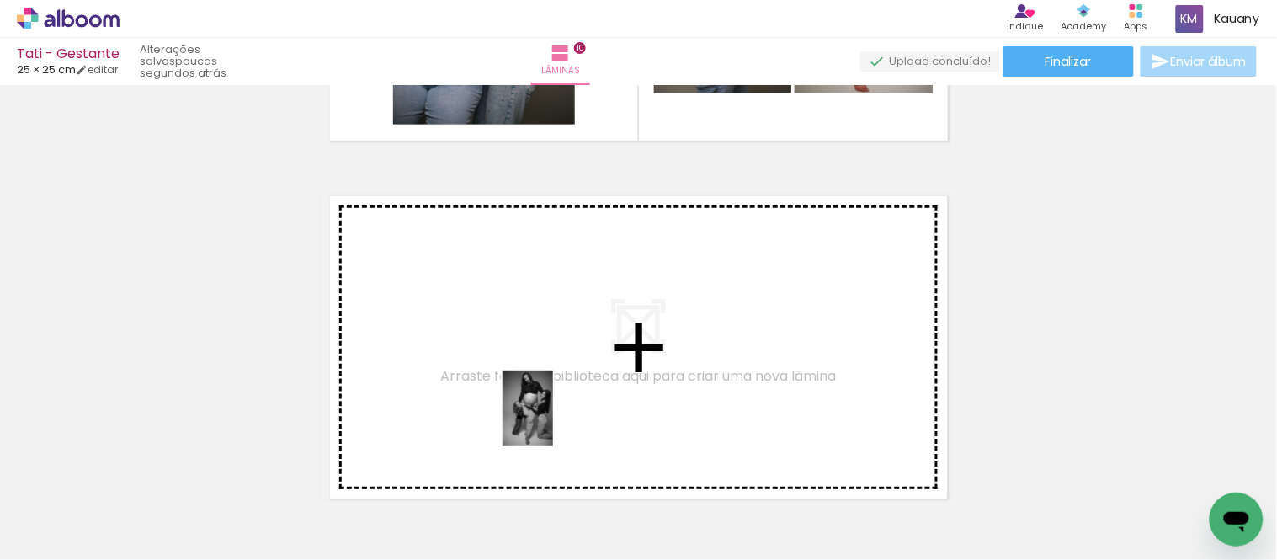
drag, startPoint x: 603, startPoint y: 495, endPoint x: 551, endPoint y: 417, distance: 92.9
click at [551, 417] on quentale-workspace at bounding box center [638, 280] width 1277 height 560
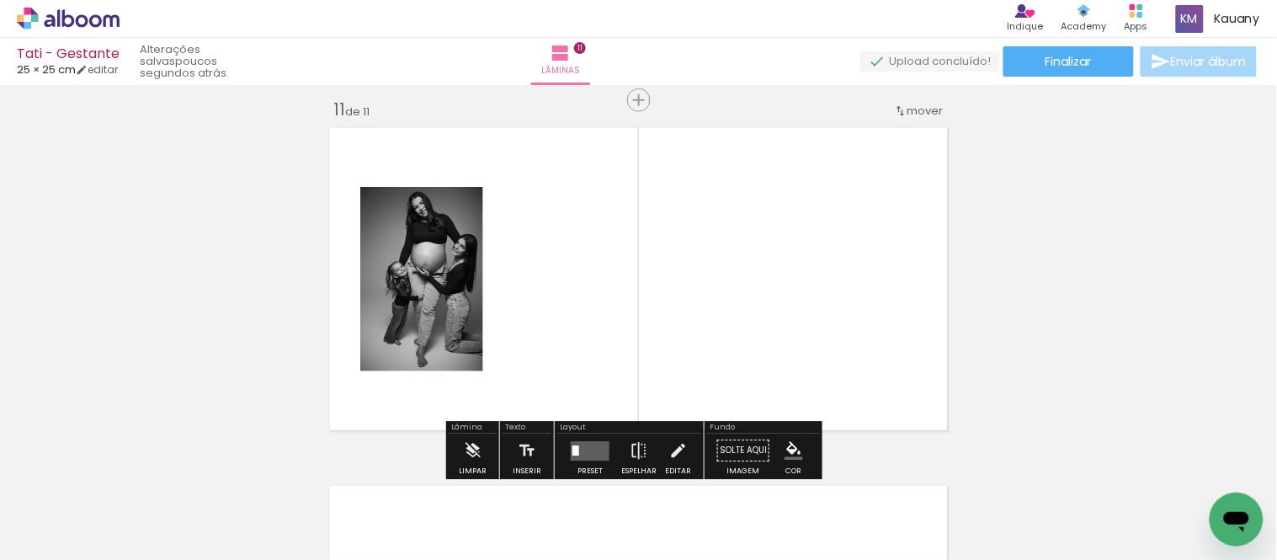
scroll to position [3598, 0]
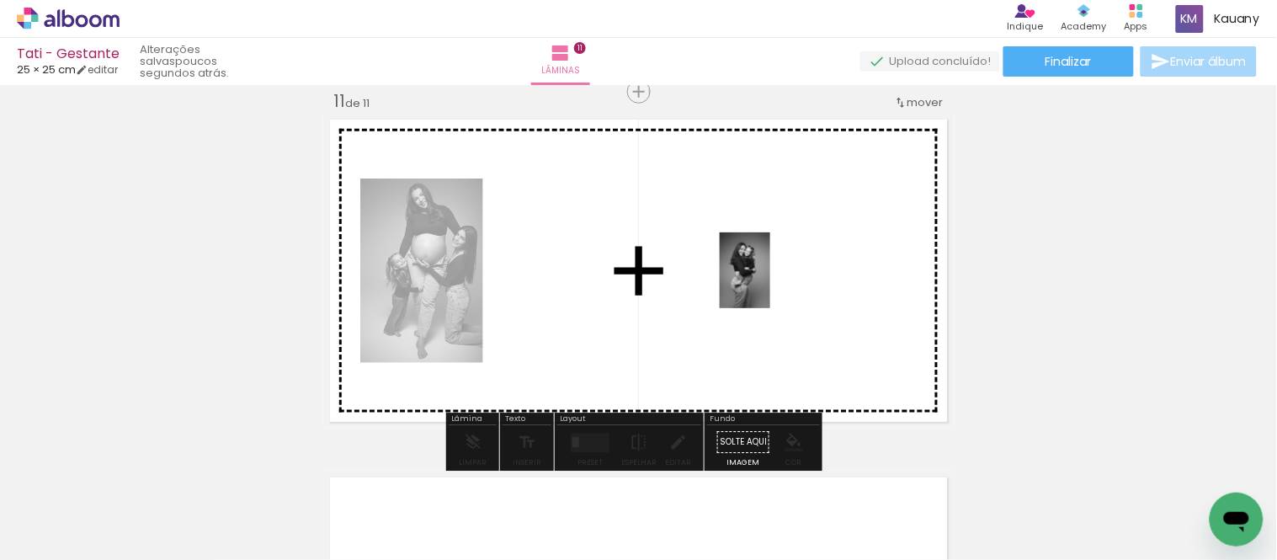
drag, startPoint x: 230, startPoint y: 507, endPoint x: 772, endPoint y: 279, distance: 587.7
click at [772, 279] on quentale-workspace at bounding box center [638, 280] width 1277 height 560
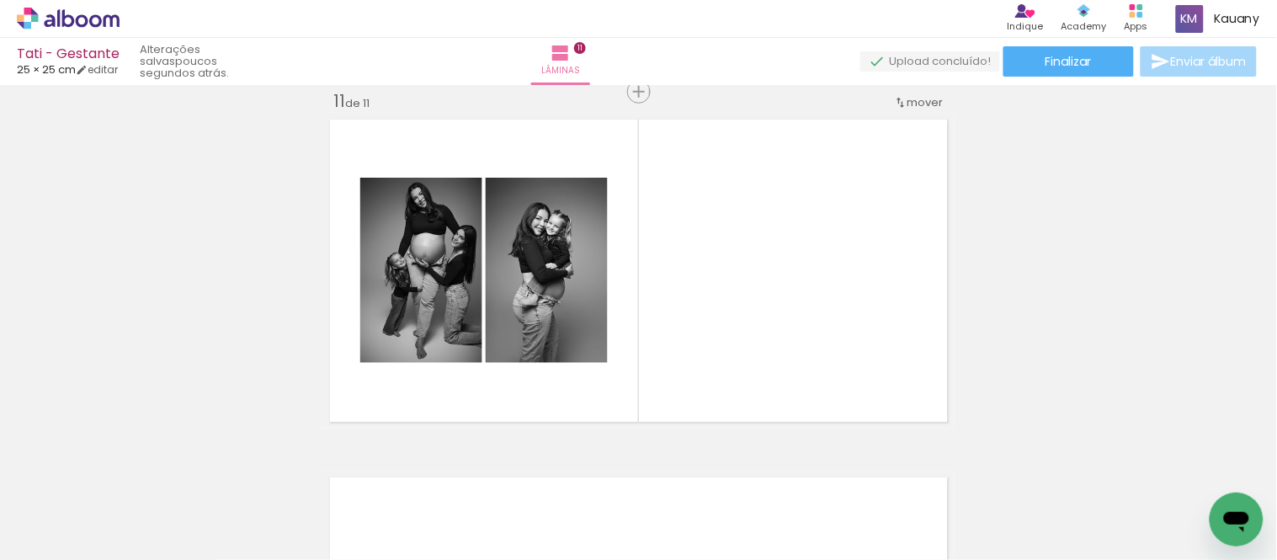
scroll to position [0, 640]
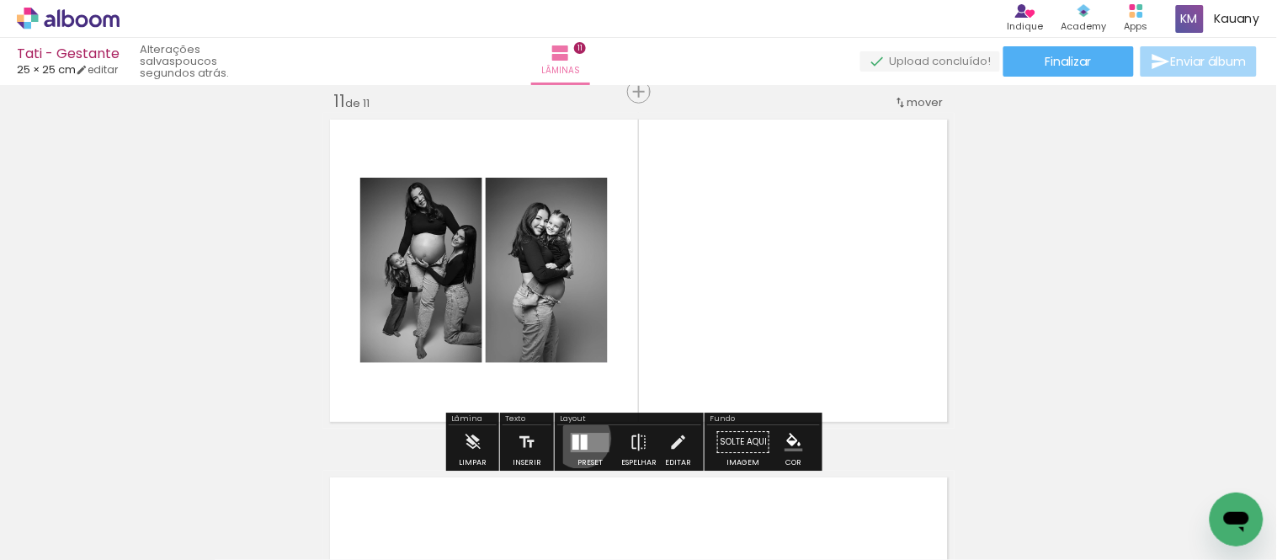
click at [581, 438] on div at bounding box center [584, 441] width 7 height 15
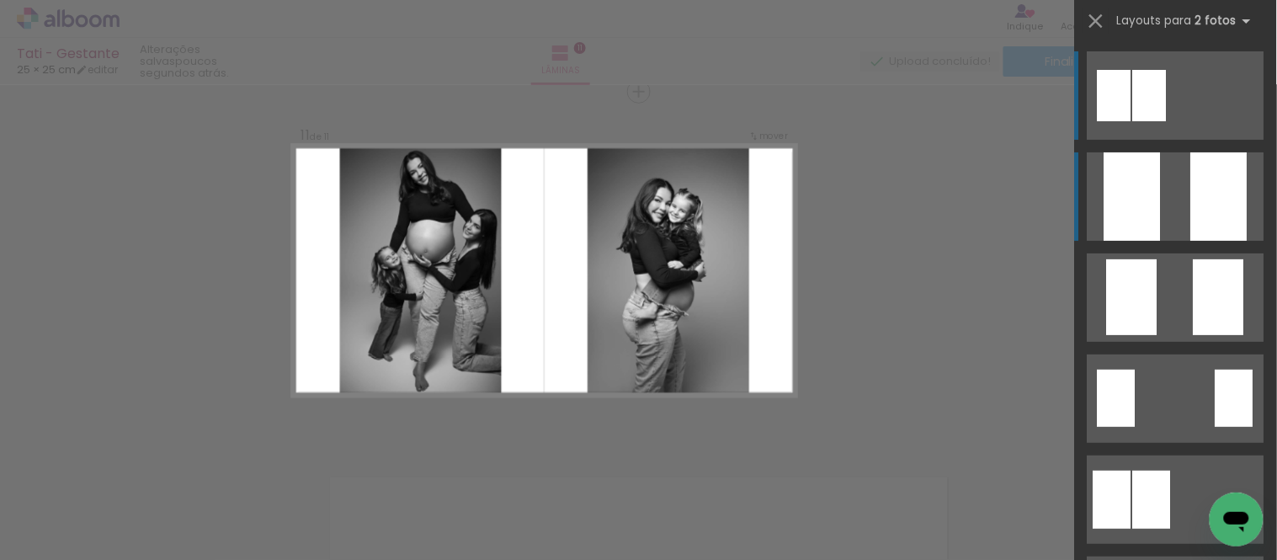
click at [1210, 185] on div at bounding box center [1219, 196] width 56 height 88
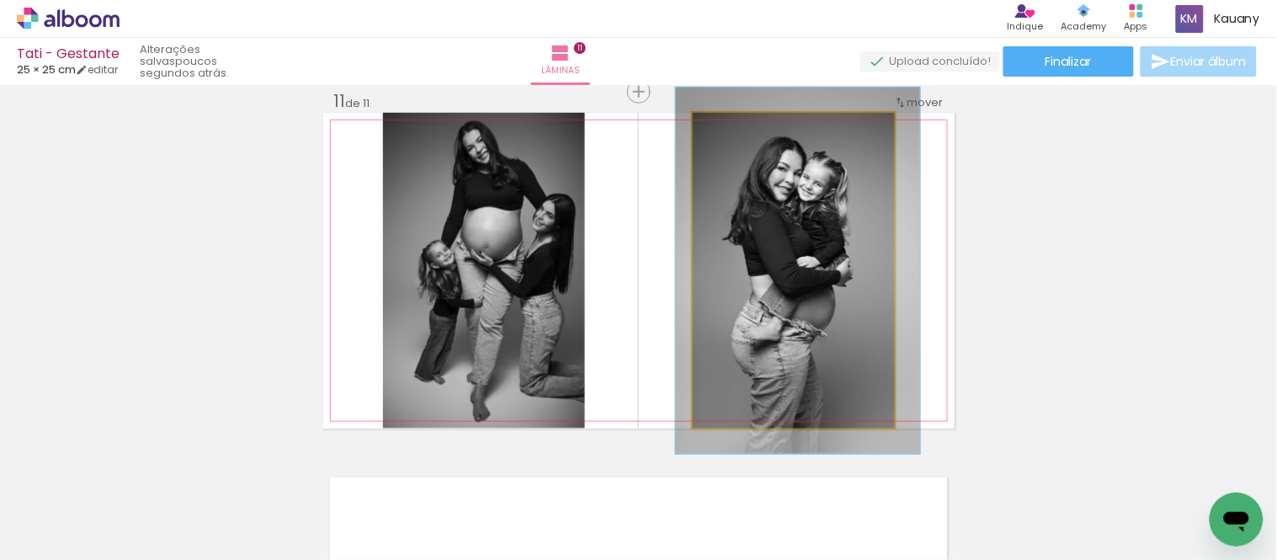
drag, startPoint x: 734, startPoint y: 130, endPoint x: 745, endPoint y: 129, distance: 11.1
type paper-slider "119"
click at [745, 129] on div at bounding box center [741, 130] width 27 height 27
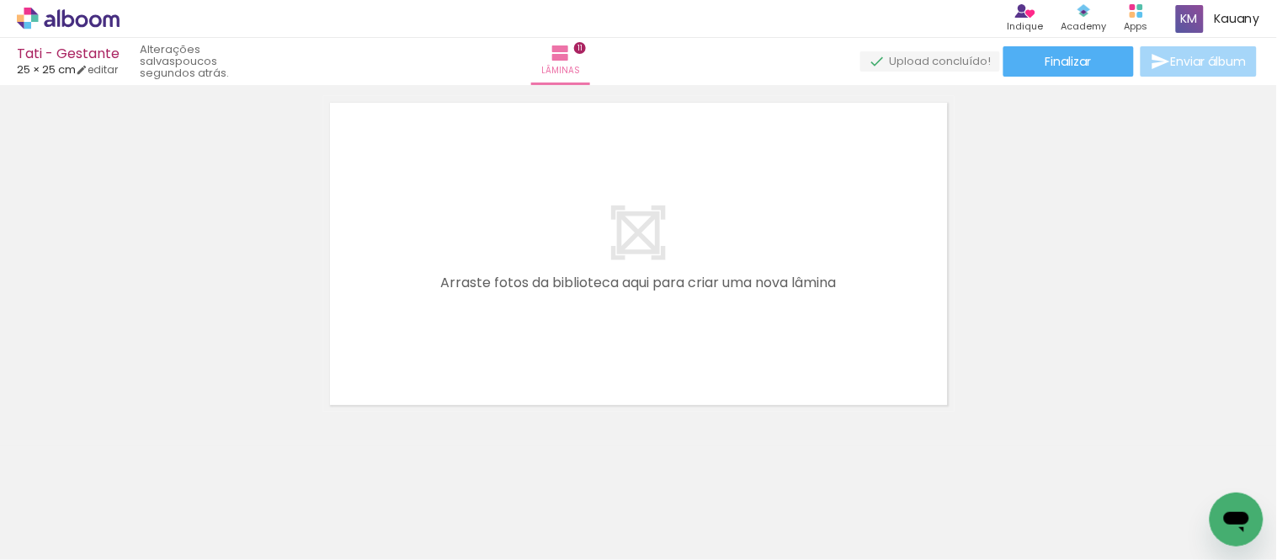
scroll to position [0, 524]
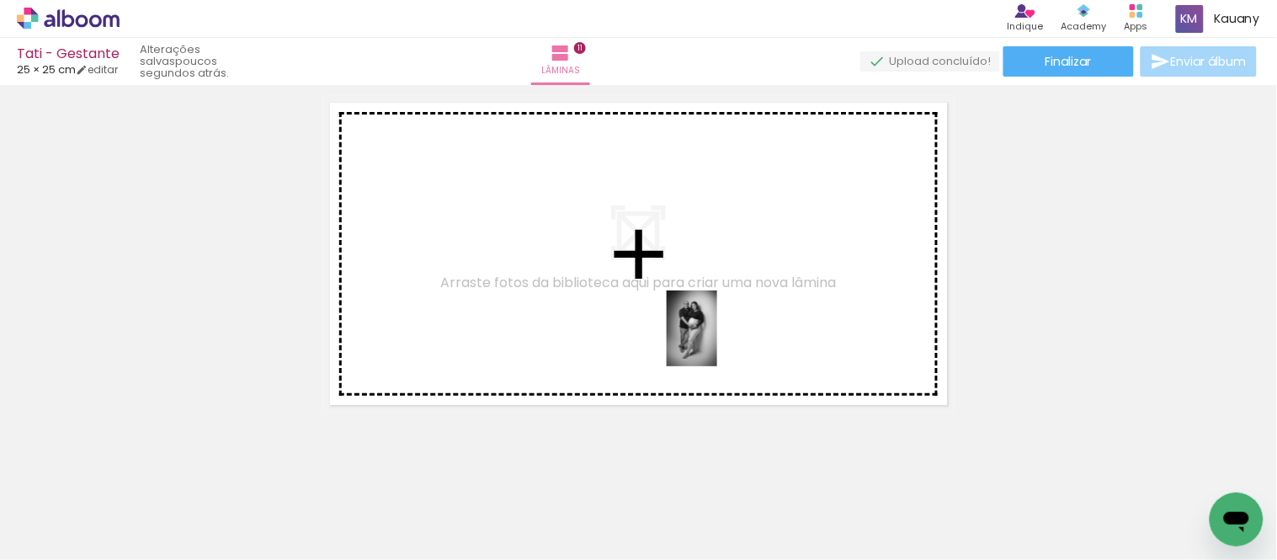
drag, startPoint x: 880, startPoint y: 500, endPoint x: 717, endPoint y: 341, distance: 227.4
click at [717, 341] on quentale-workspace at bounding box center [638, 280] width 1277 height 560
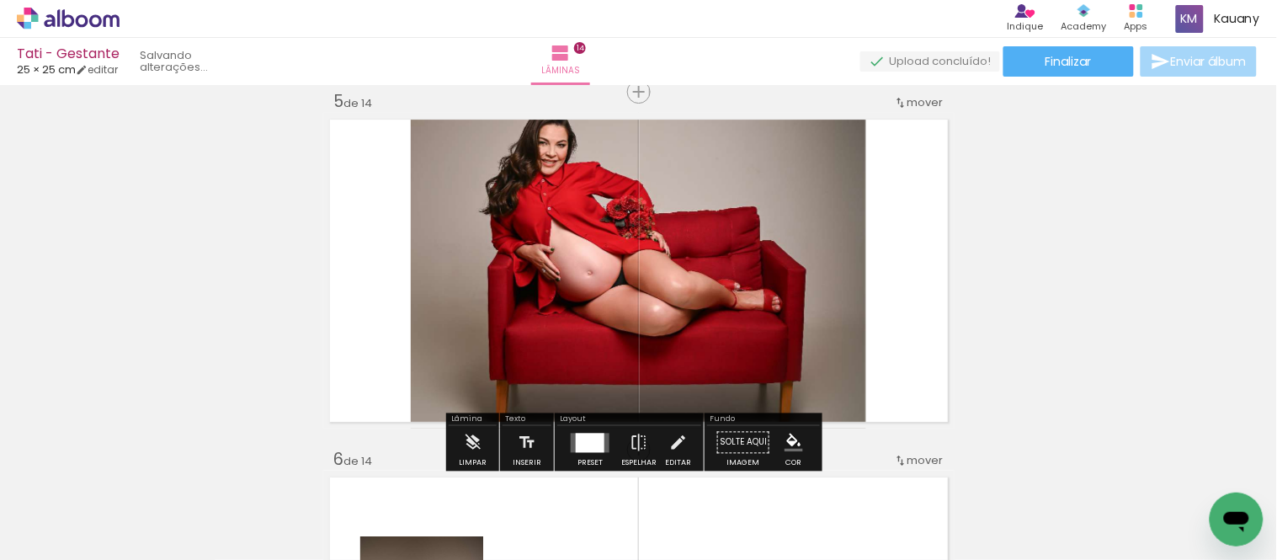
scroll to position [0, 550]
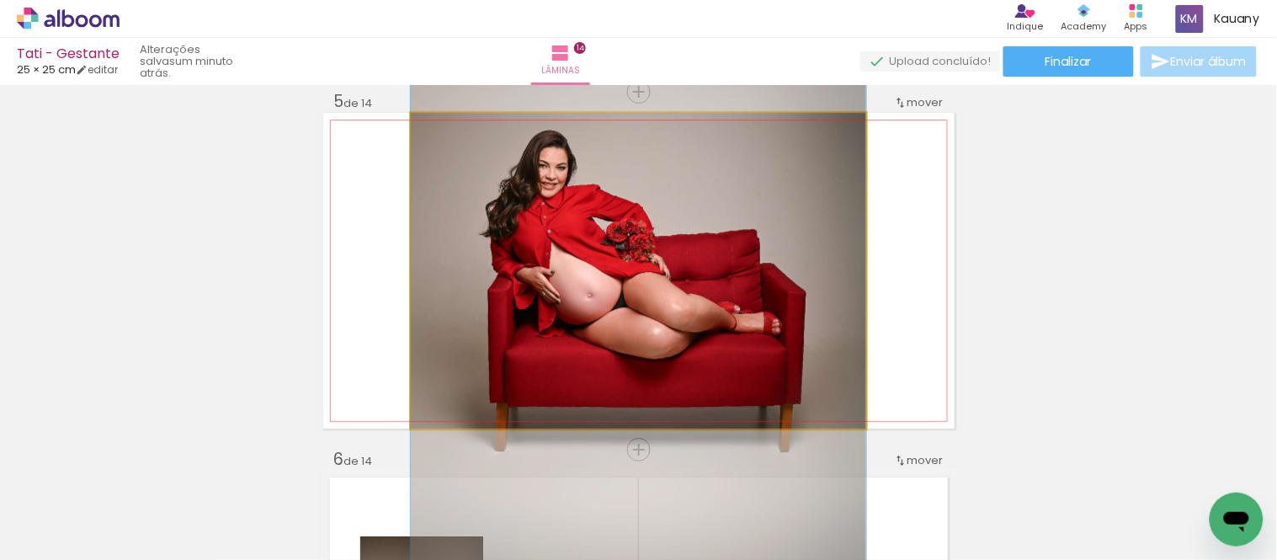
drag, startPoint x: 649, startPoint y: 264, endPoint x: 649, endPoint y: 287, distance: 22.7
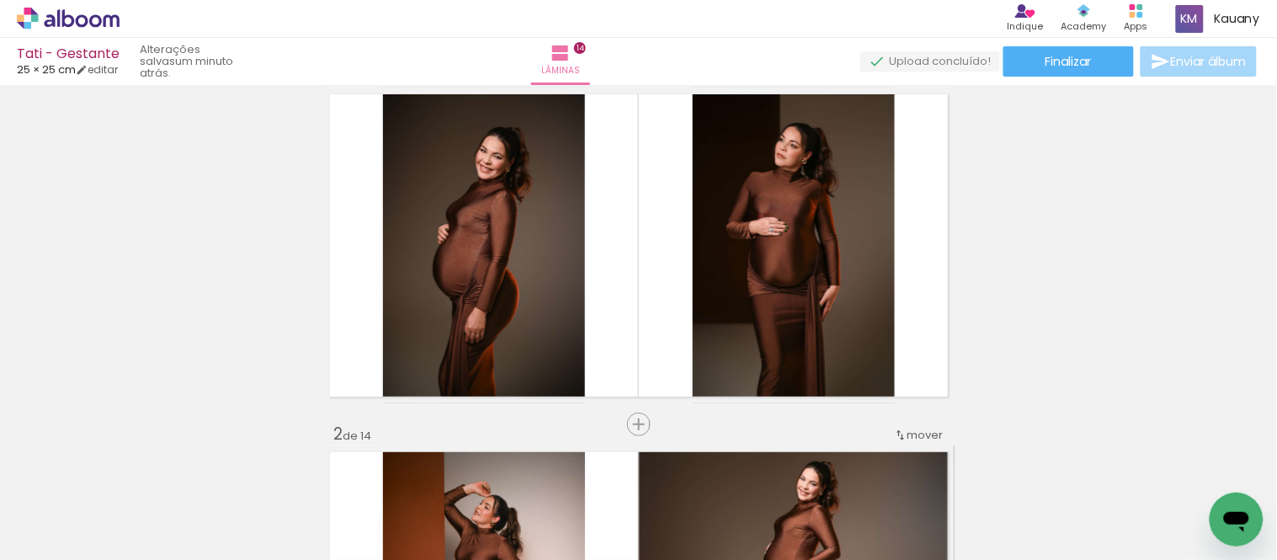
scroll to position [0, 0]
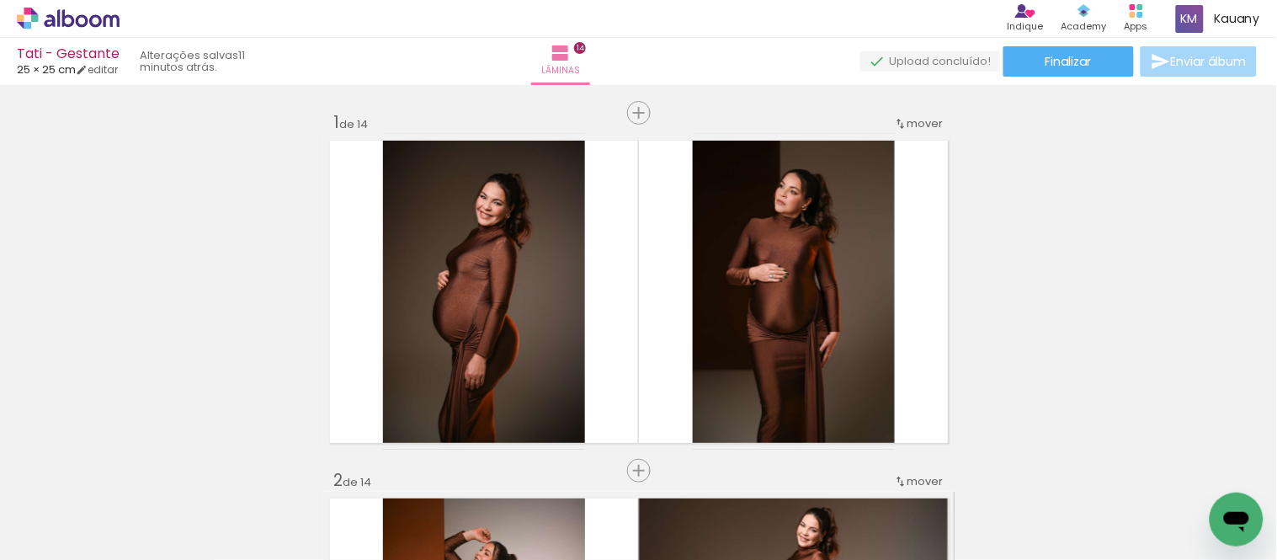
scroll to position [0, 550]
